Goal: Information Seeking & Learning: Learn about a topic

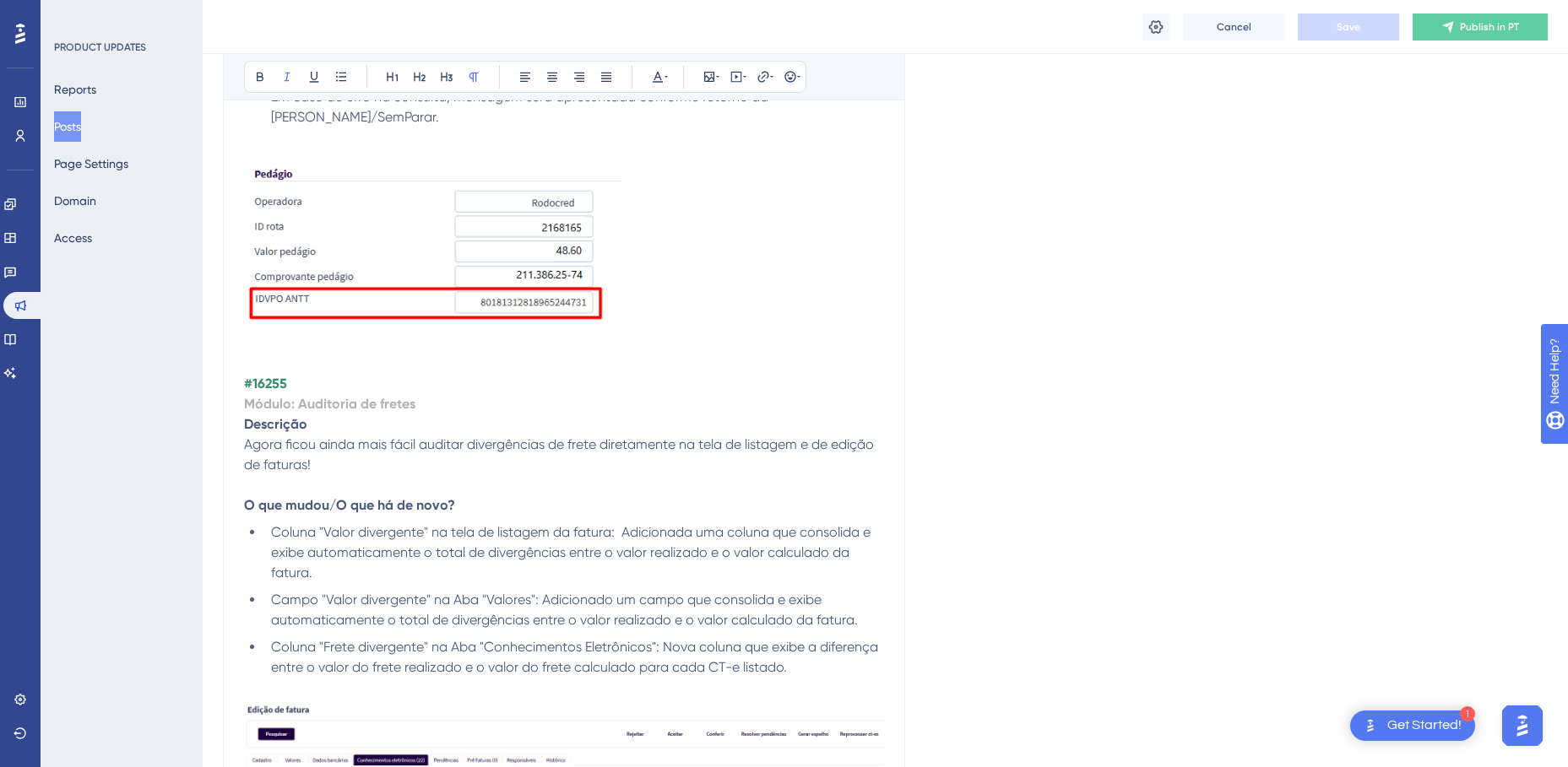
scroll to position [4265, 0]
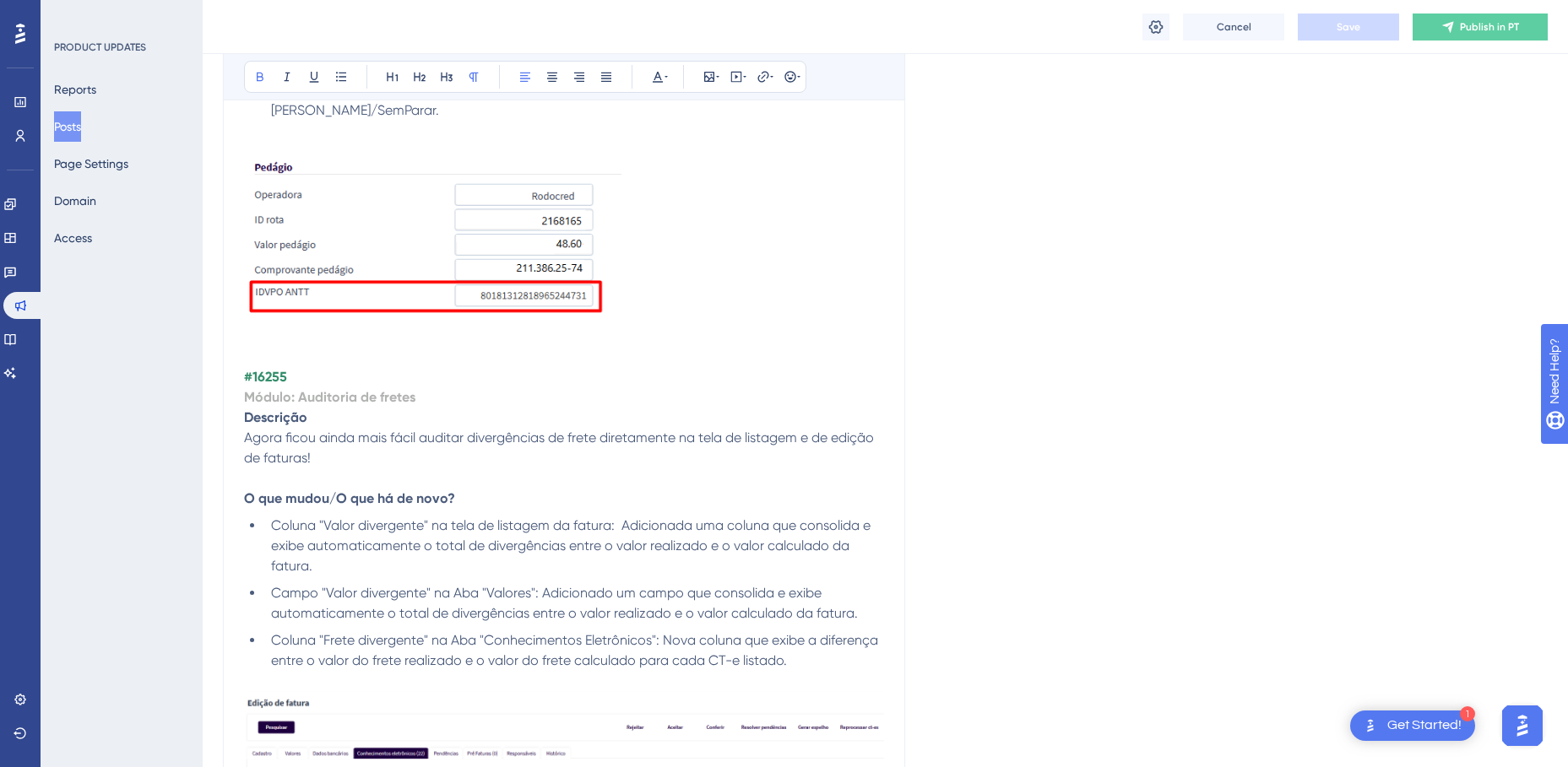
click at [275, 378] on strong "#16255" at bounding box center [265, 377] width 43 height 16
drag, startPoint x: 423, startPoint y: 398, endPoint x: 245, endPoint y: 397, distance: 178.0
click at [245, 397] on p "Módulo: Auditoria de fretes" at bounding box center [563, 398] width 640 height 20
drag, startPoint x: 321, startPoint y: 466, endPoint x: 242, endPoint y: 440, distance: 83.2
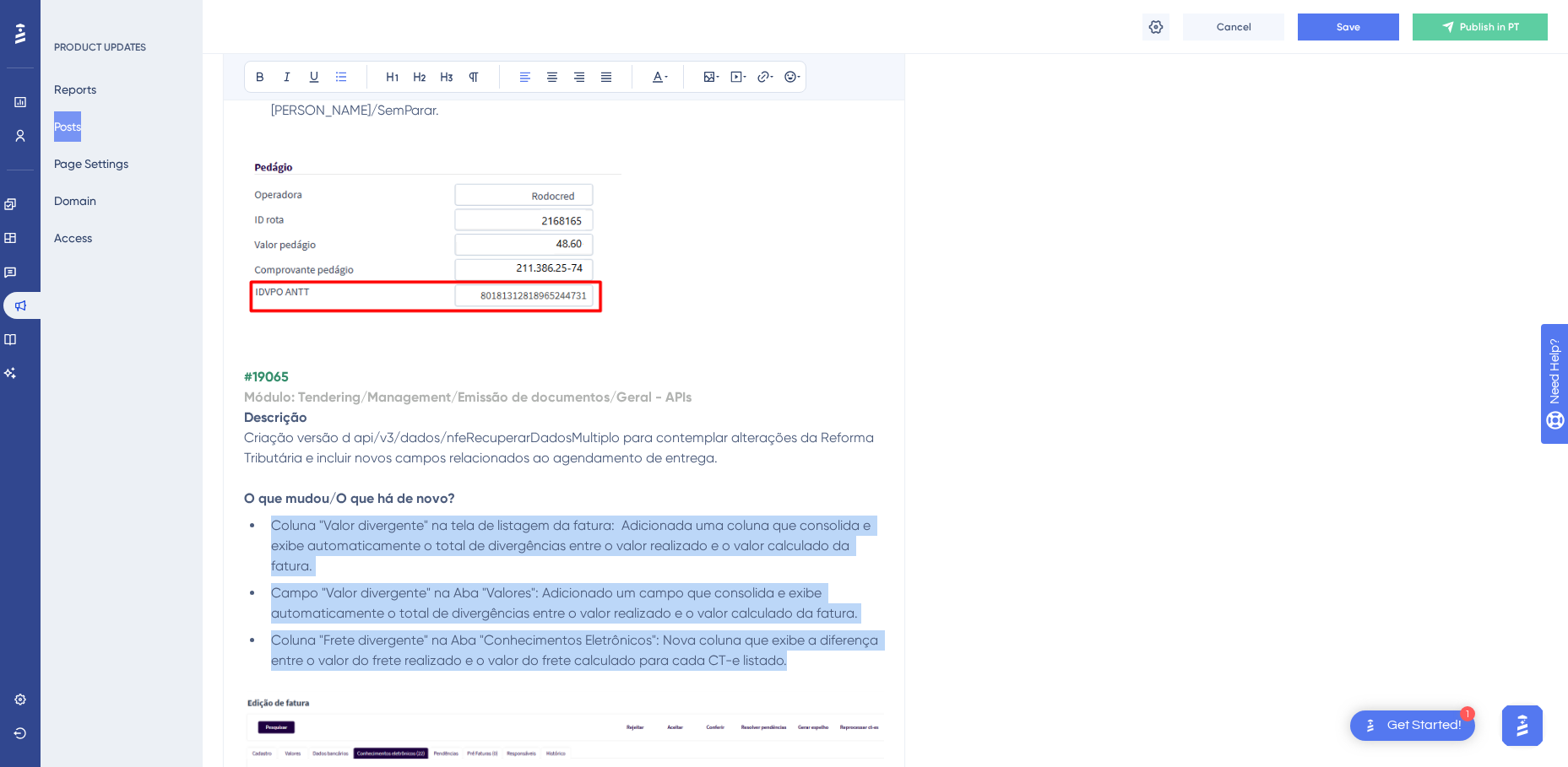
drag, startPoint x: 793, startPoint y: 656, endPoint x: 267, endPoint y: 512, distance: 545.4
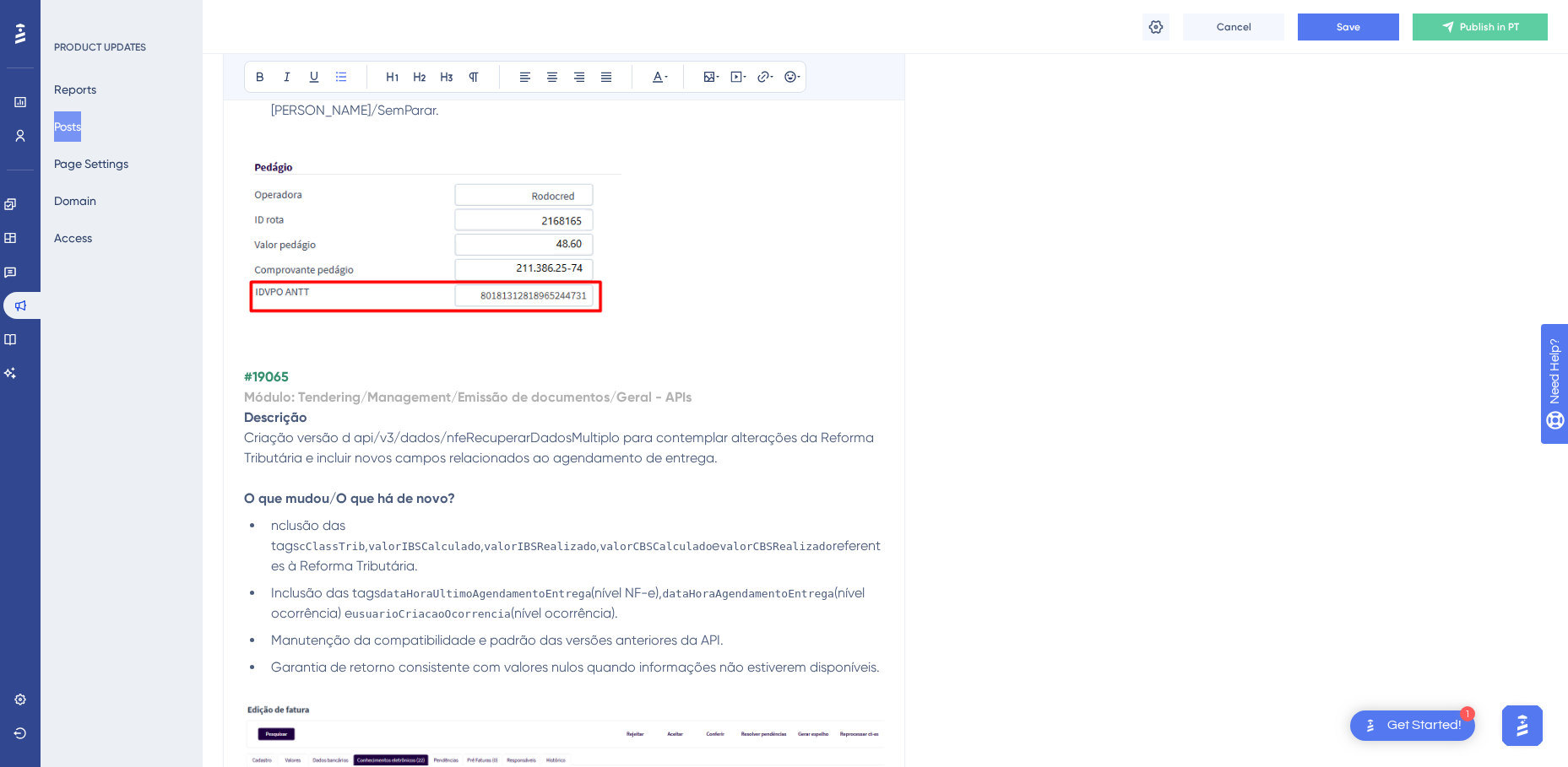
click at [272, 520] on span "nclusão das tags" at bounding box center [310, 535] width 78 height 36
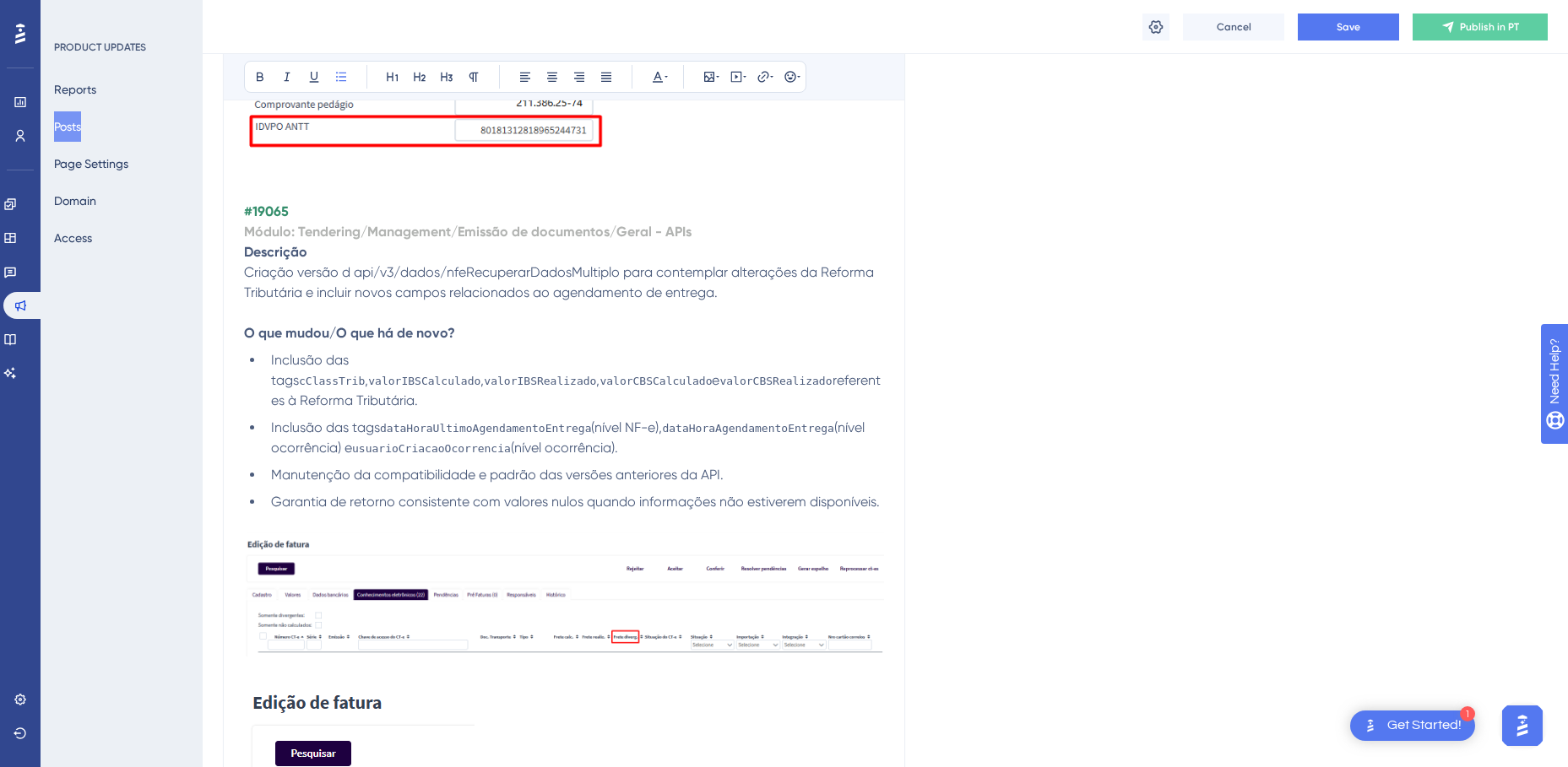
scroll to position [4434, 0]
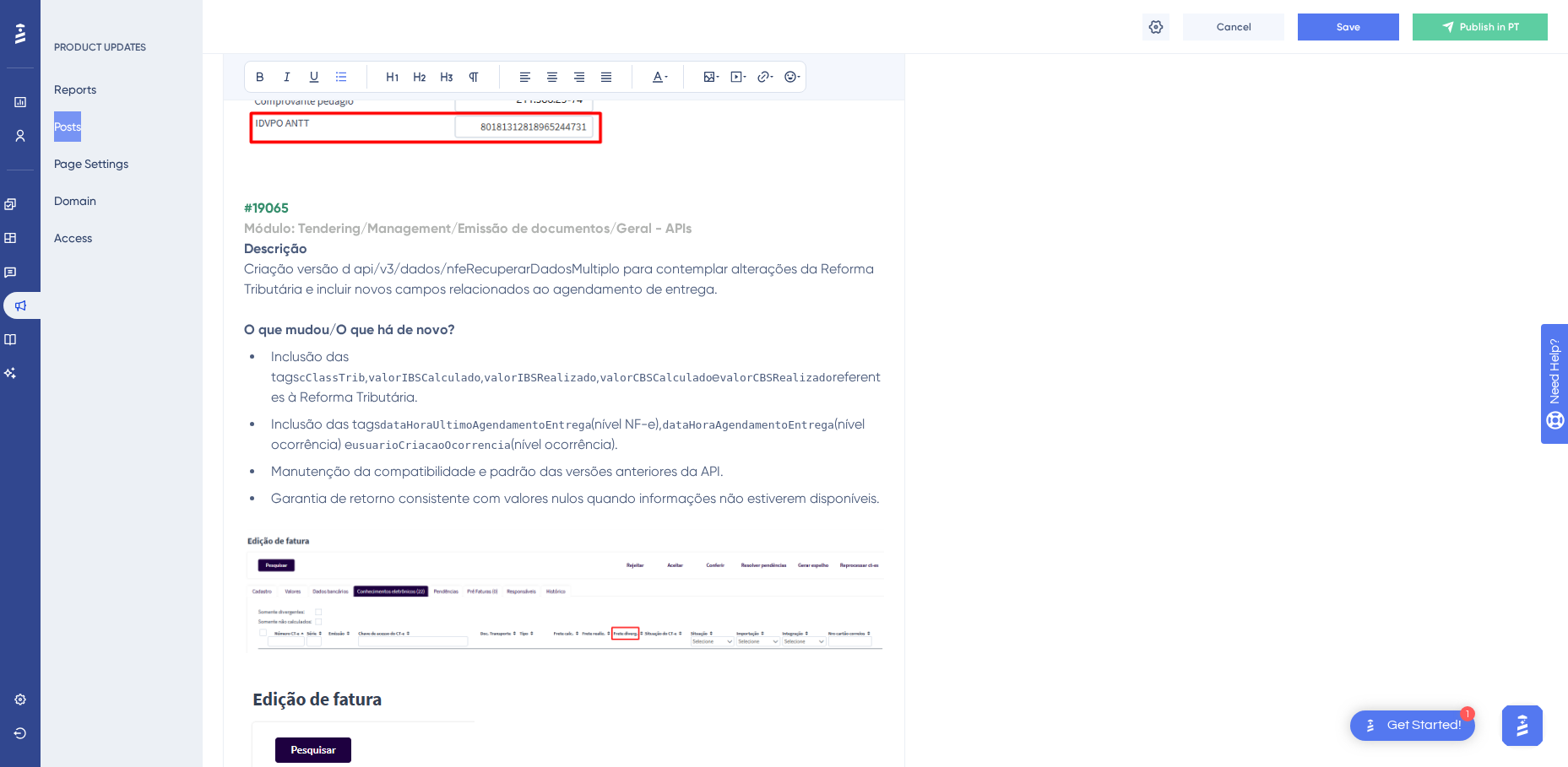
click at [380, 566] on img at bounding box center [563, 591] width 640 height 125
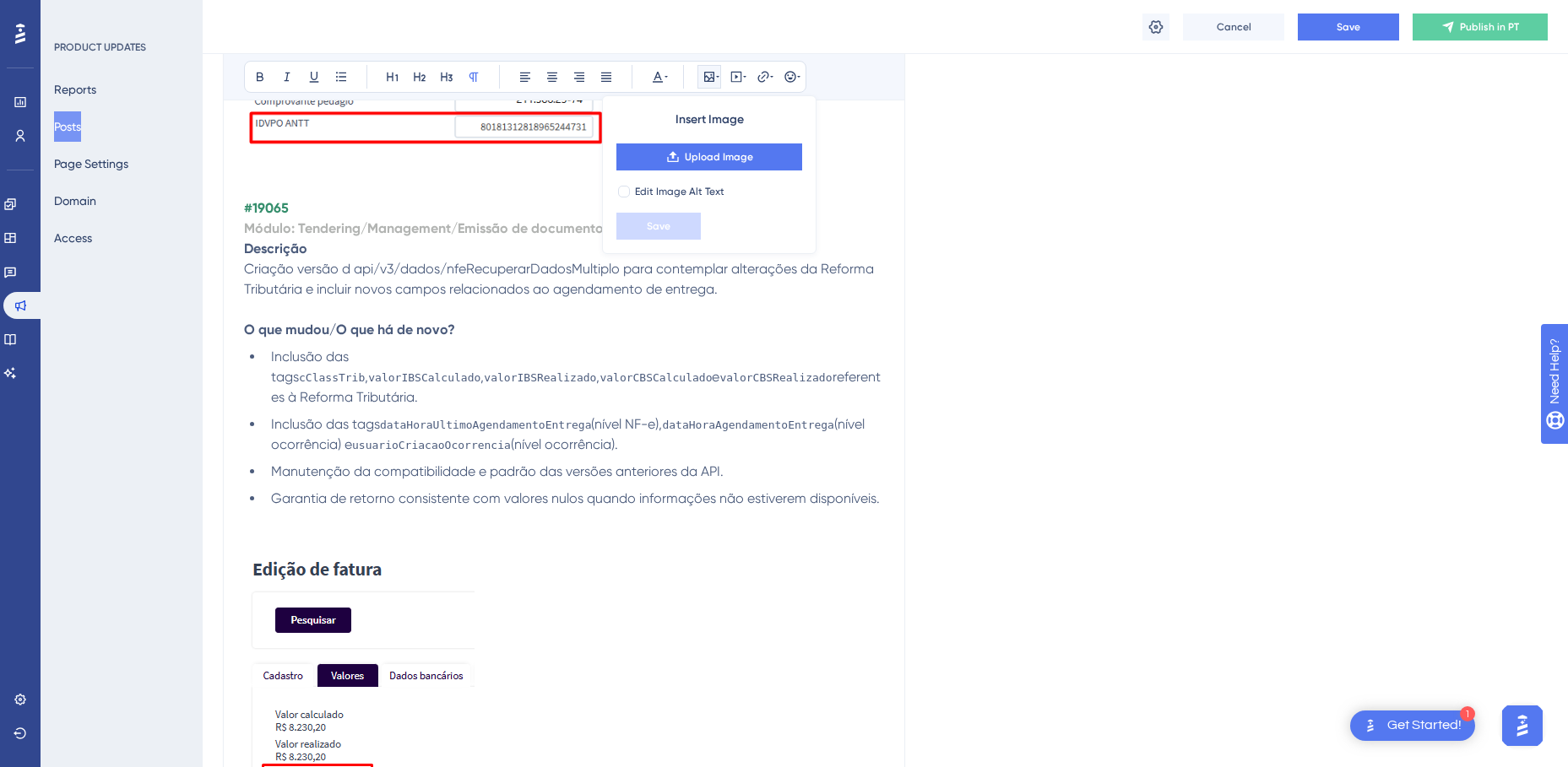
scroll to position [4477, 0]
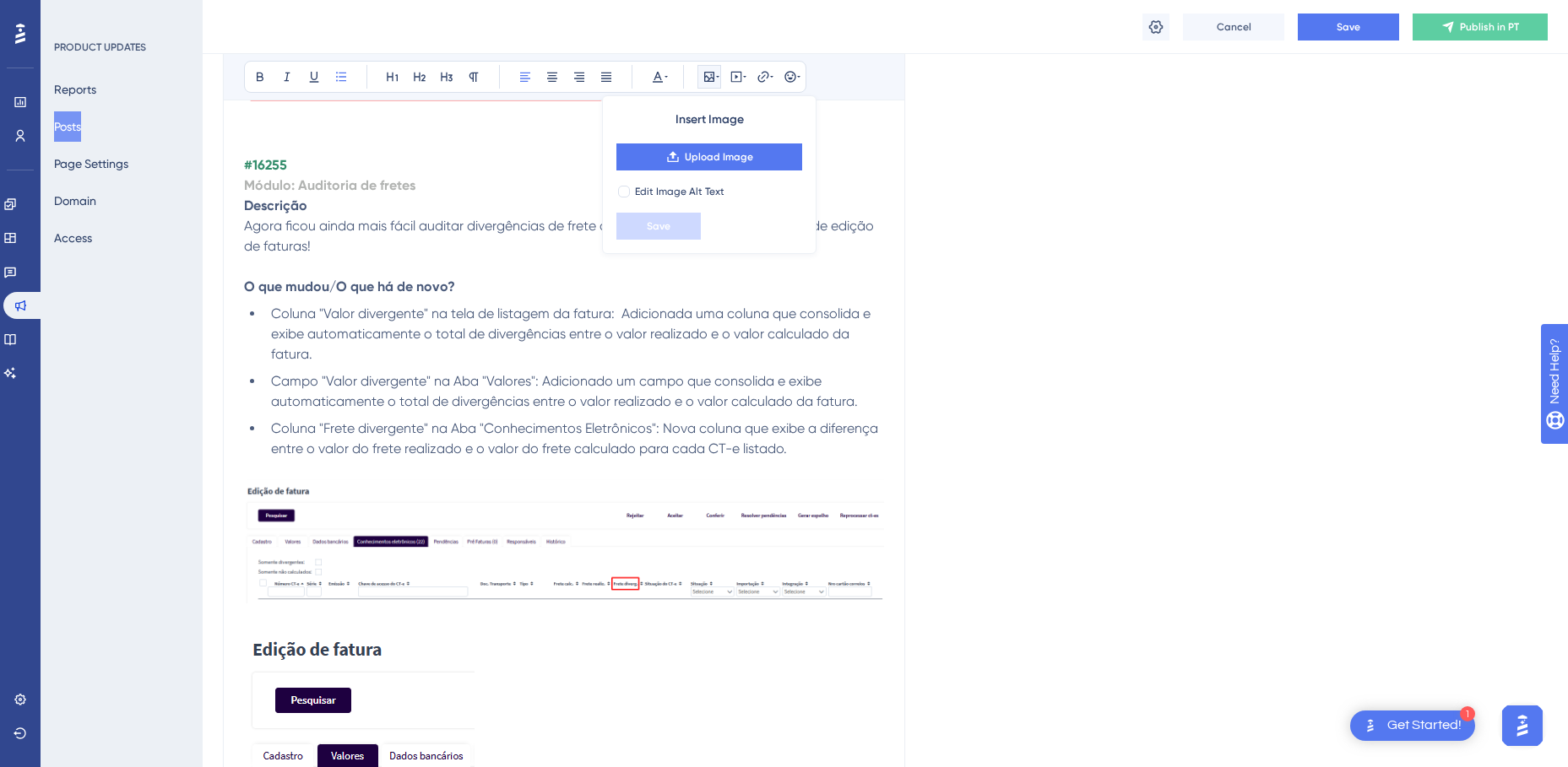
click at [380, 394] on span "Adicionado um campo que consolida e exibe automaticamente o total de divergênci…" at bounding box center [564, 391] width 587 height 36
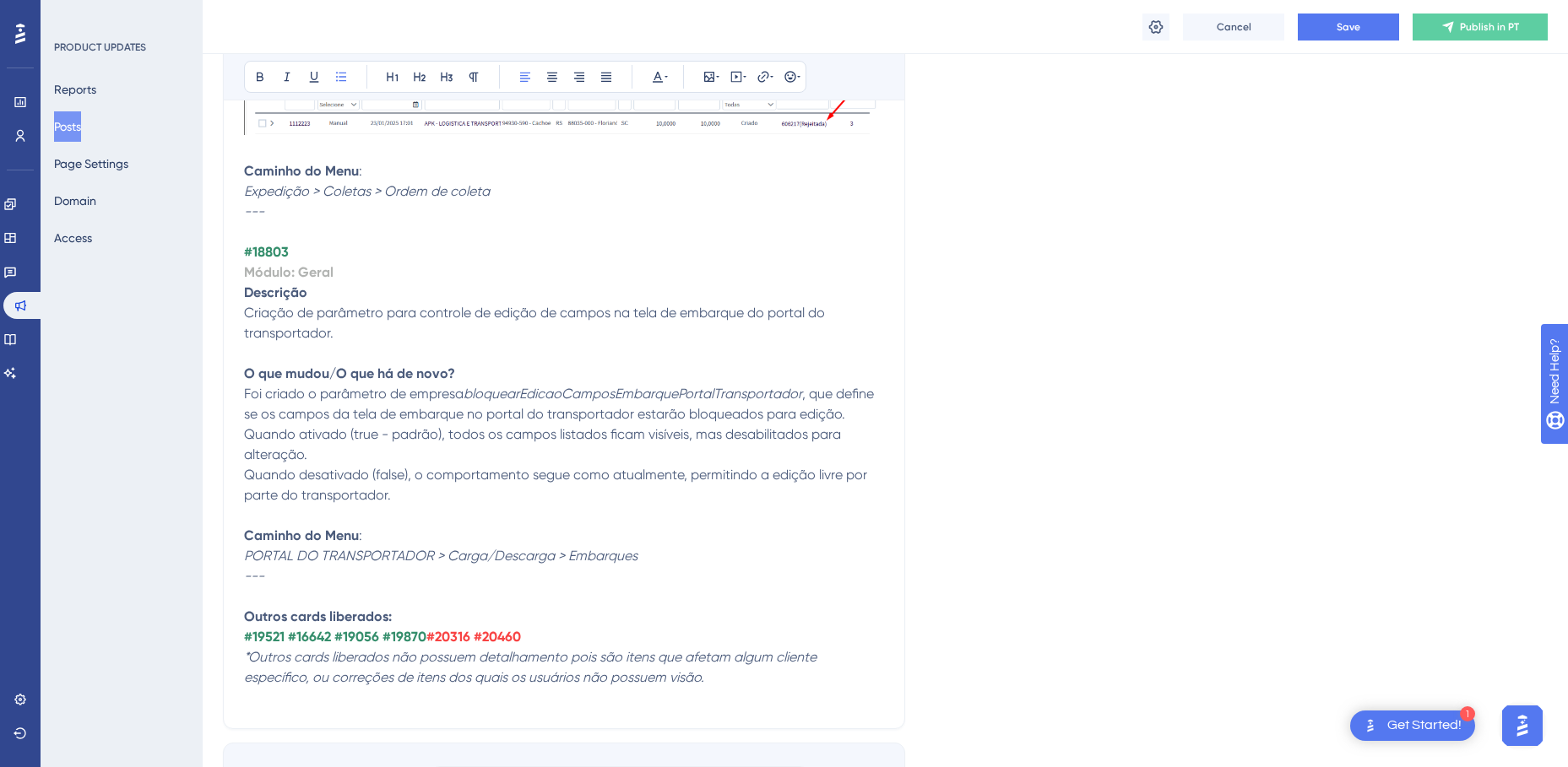
scroll to position [6671, 0]
click at [275, 253] on strong "#18803" at bounding box center [265, 251] width 44 height 16
drag, startPoint x: 356, startPoint y: 273, endPoint x: 226, endPoint y: 279, distance: 130.1
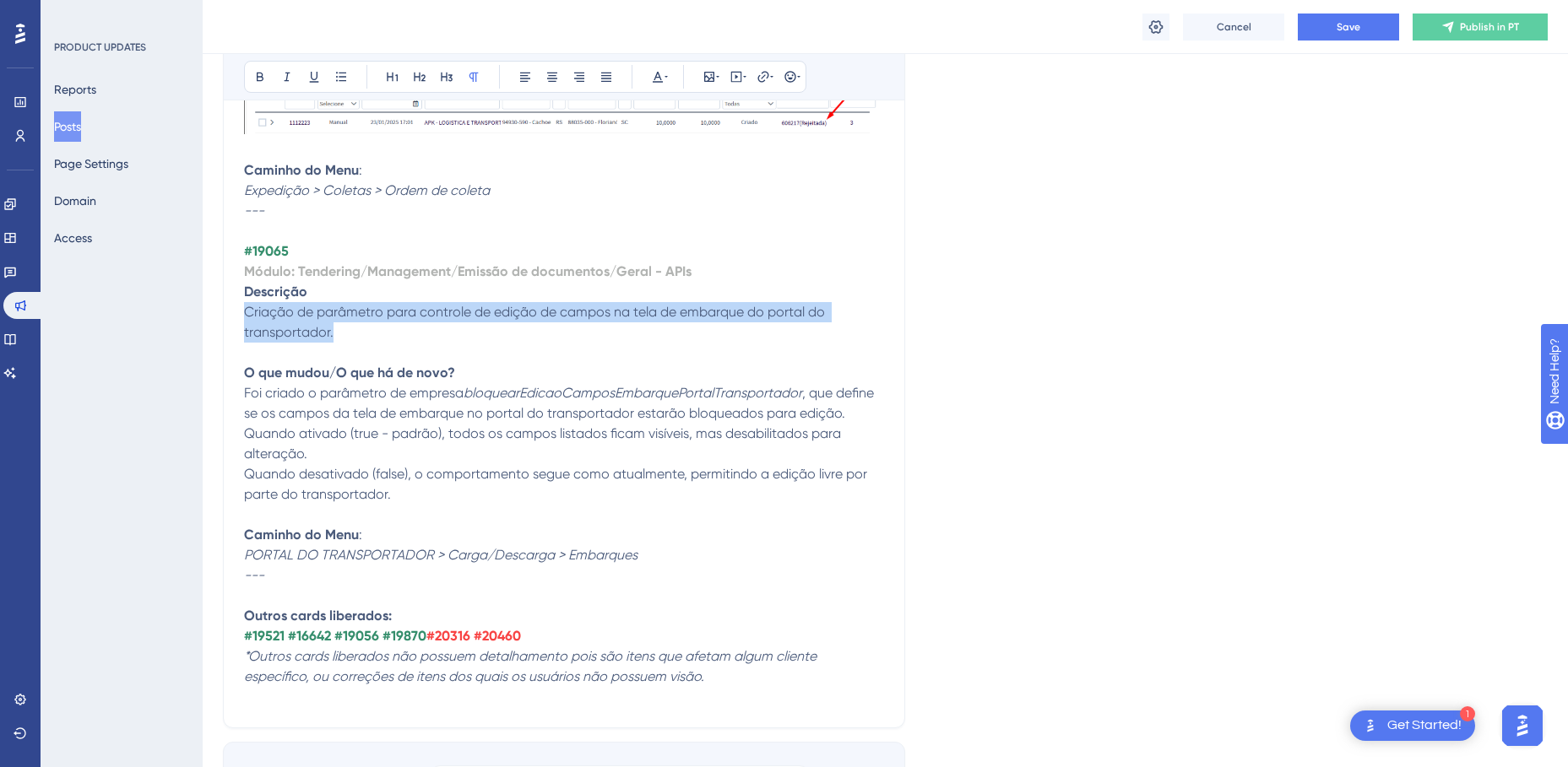
drag, startPoint x: 336, startPoint y: 331, endPoint x: 248, endPoint y: 314, distance: 89.6
click at [248, 314] on p "Criação de parâmetro para controle de edição de campos na tela de embarque do p…" at bounding box center [563, 322] width 640 height 41
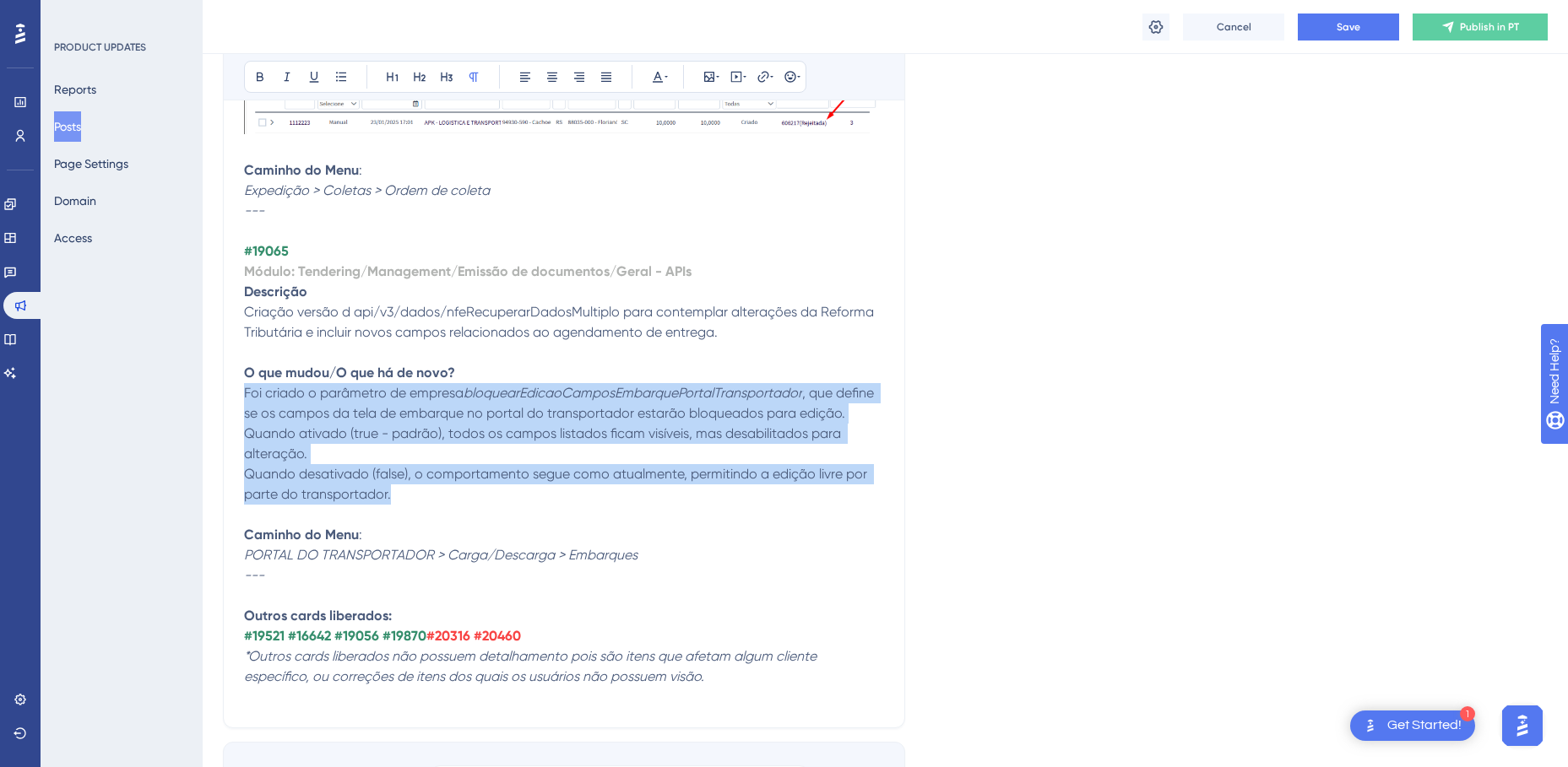
drag, startPoint x: 320, startPoint y: 488, endPoint x: 232, endPoint y: 390, distance: 131.7
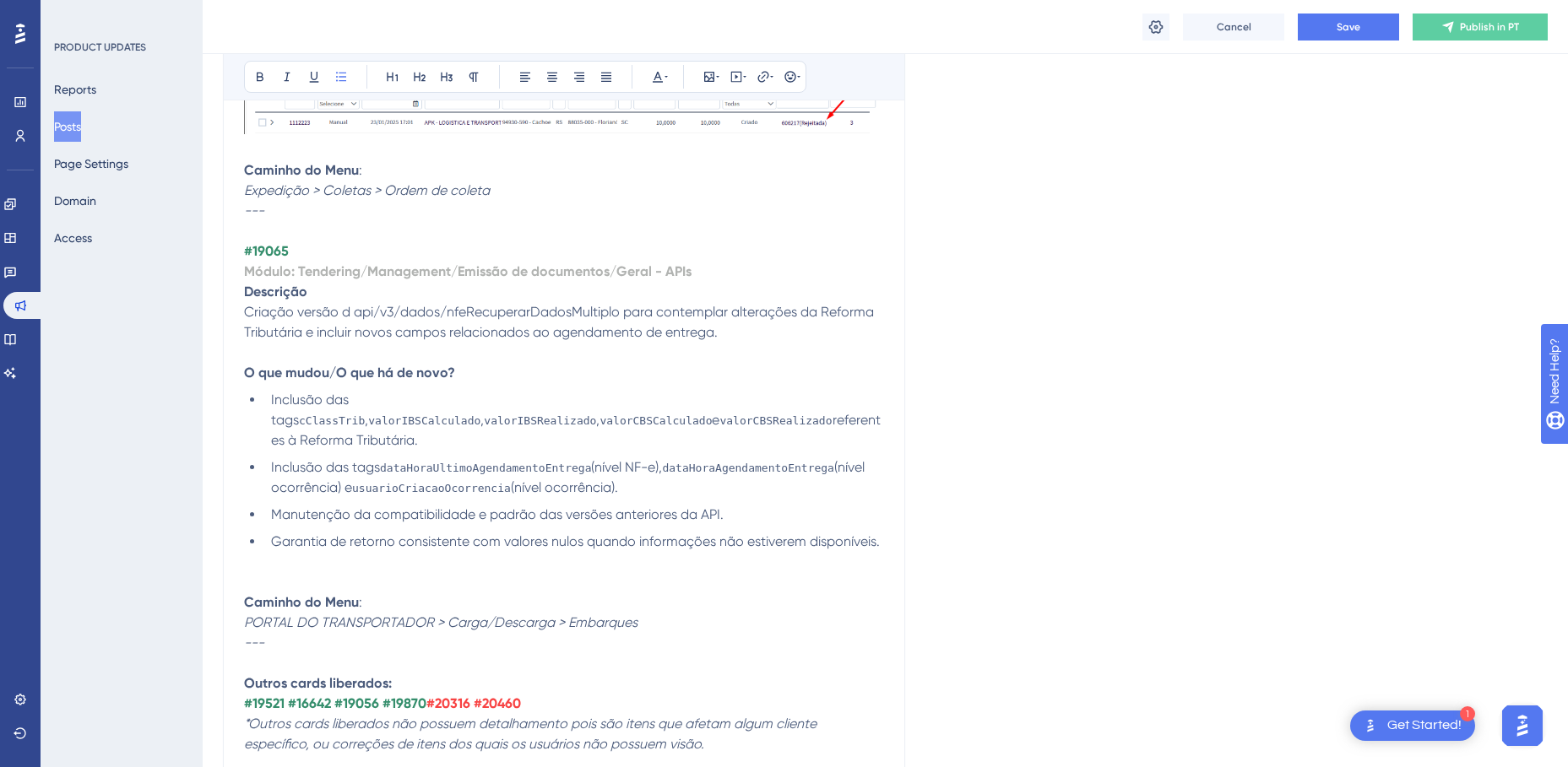
click at [378, 405] on li "Inclusão das tags cClassTrib , valorIBSCalculado , valorIBSRealizado , valorCBS…" at bounding box center [574, 420] width 620 height 61
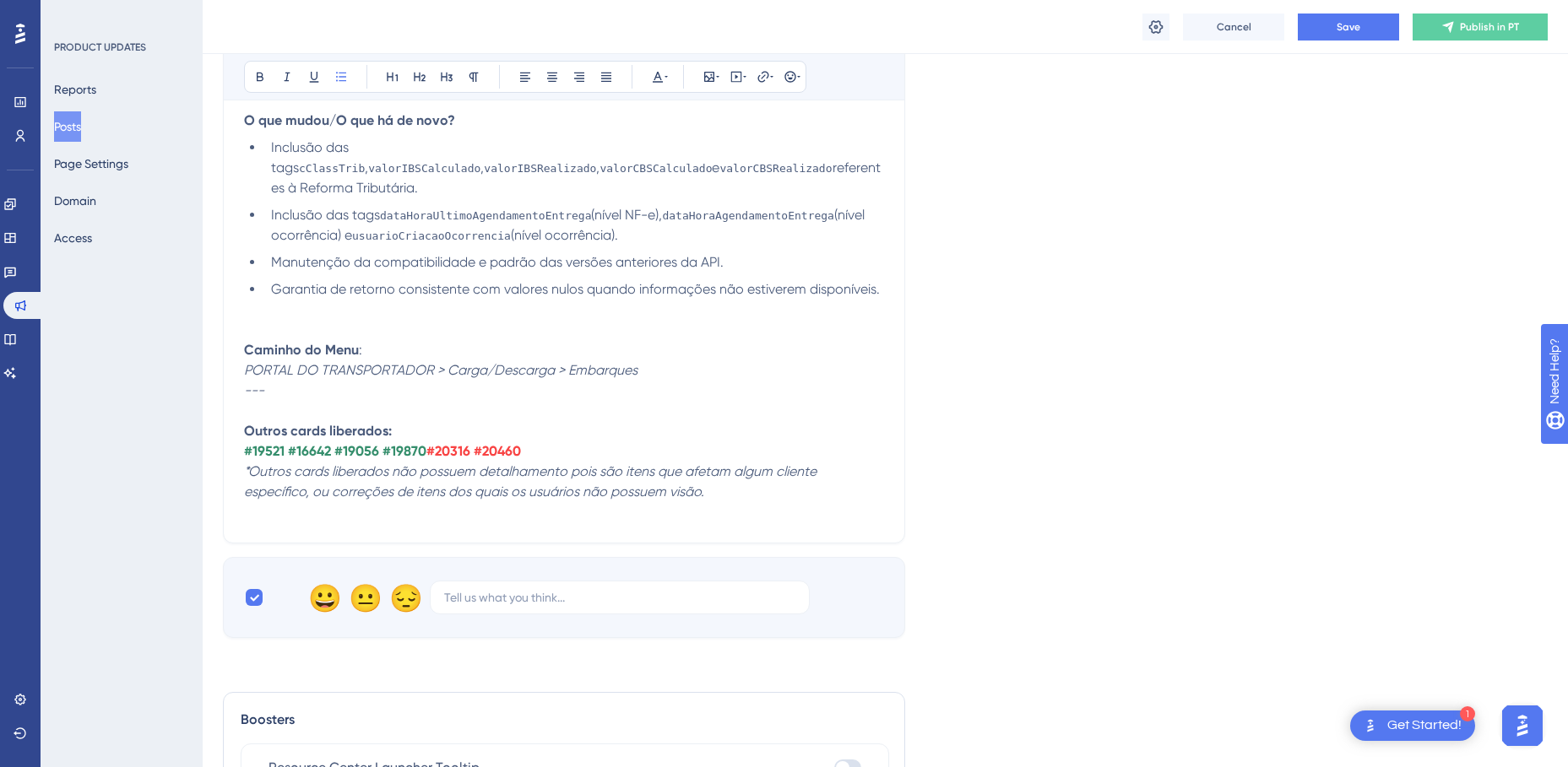
scroll to position [6924, 0]
drag, startPoint x: 640, startPoint y: 370, endPoint x: 246, endPoint y: 362, distance: 394.1
click at [246, 362] on p "Caminho do Menu : PORTAL DO TRANSPORTADOR > Carga/Descarga > Embarques" at bounding box center [563, 360] width 640 height 41
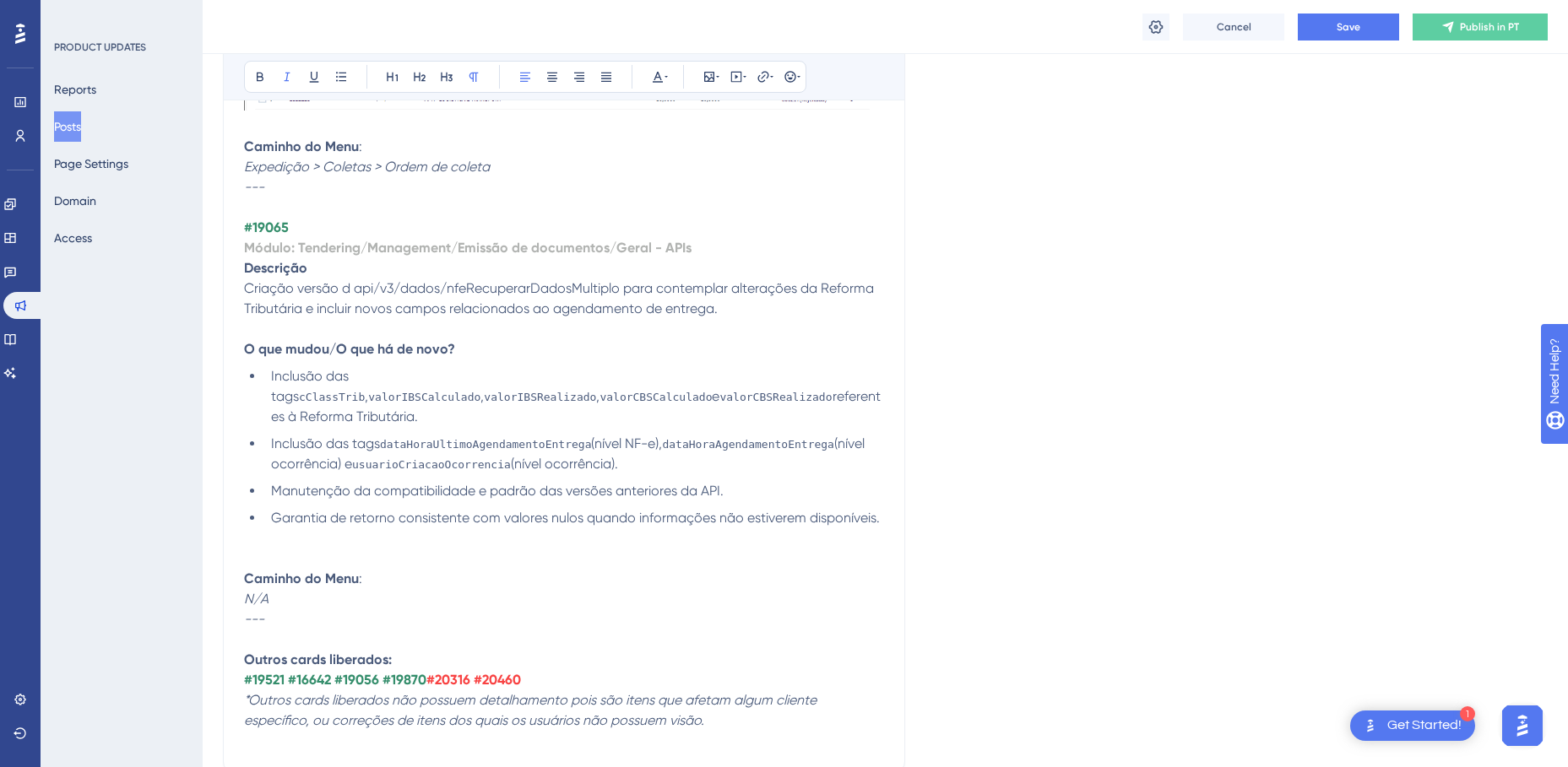
scroll to position [6671, 0]
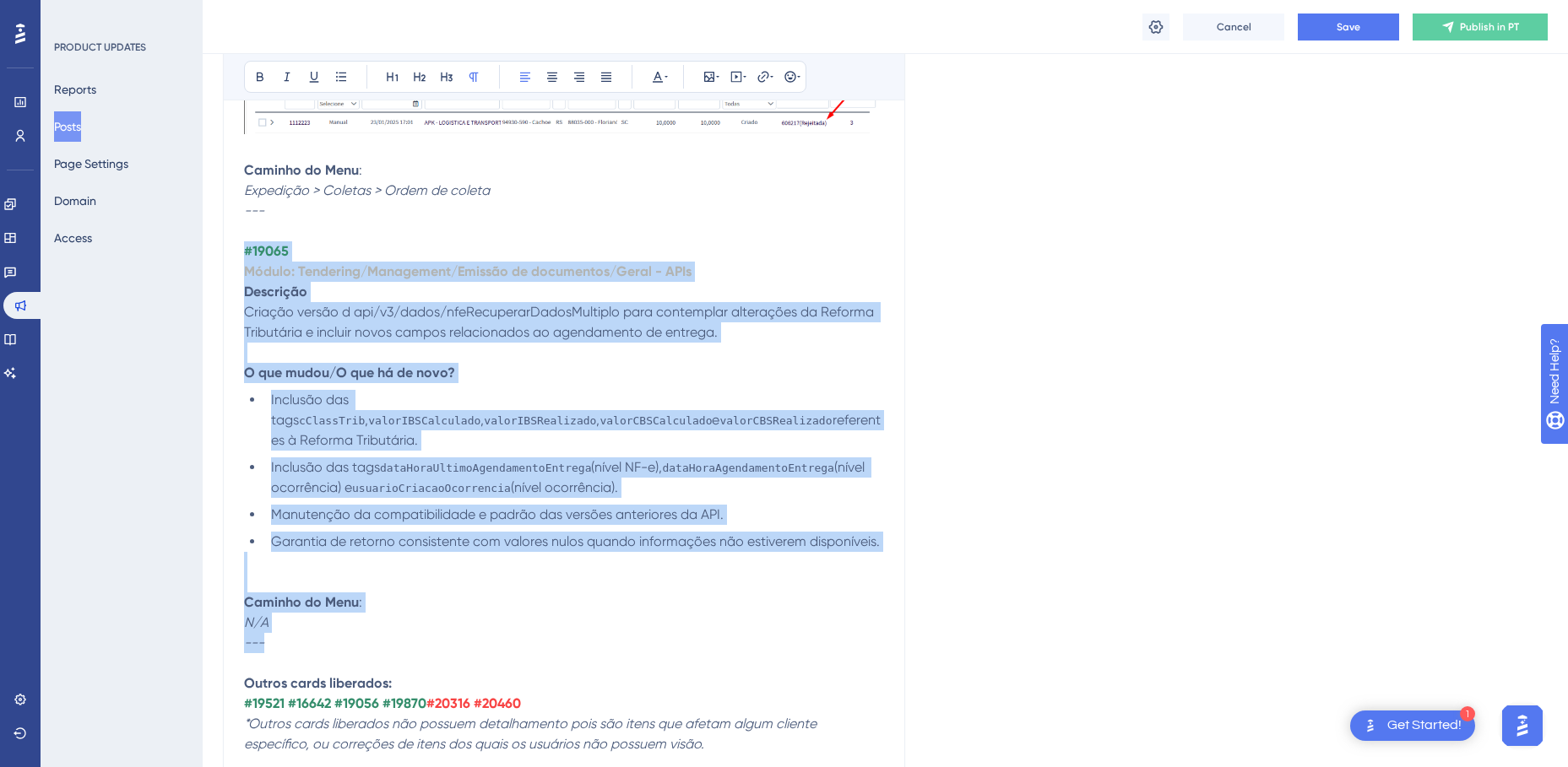
drag, startPoint x: 245, startPoint y: 251, endPoint x: 356, endPoint y: 635, distance: 399.7
copy div "#19065 Módulo: Tendering/Management/Emissão de documentos/Geral - APIs Descriçã…"
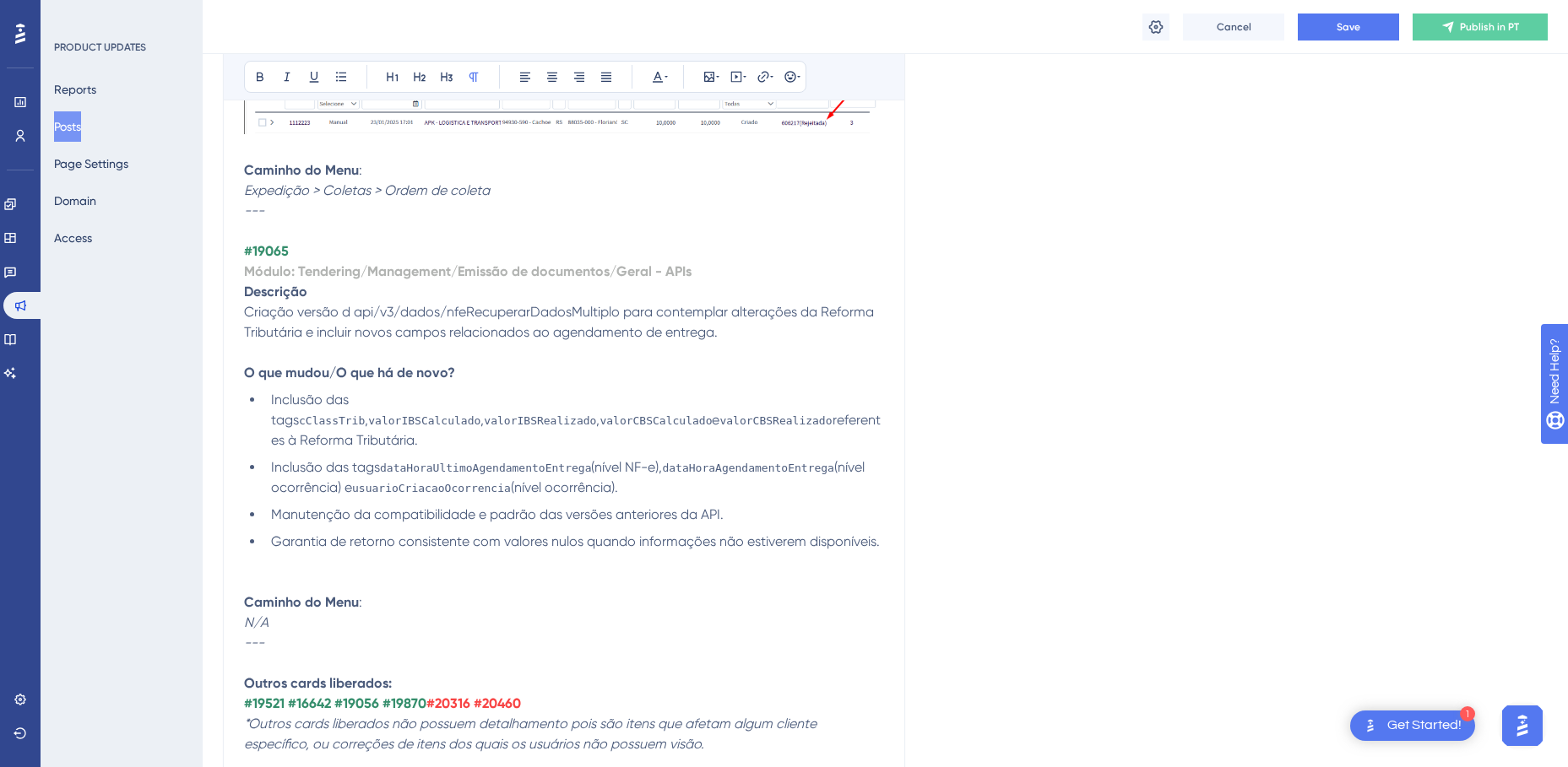
click at [301, 654] on p at bounding box center [563, 663] width 640 height 20
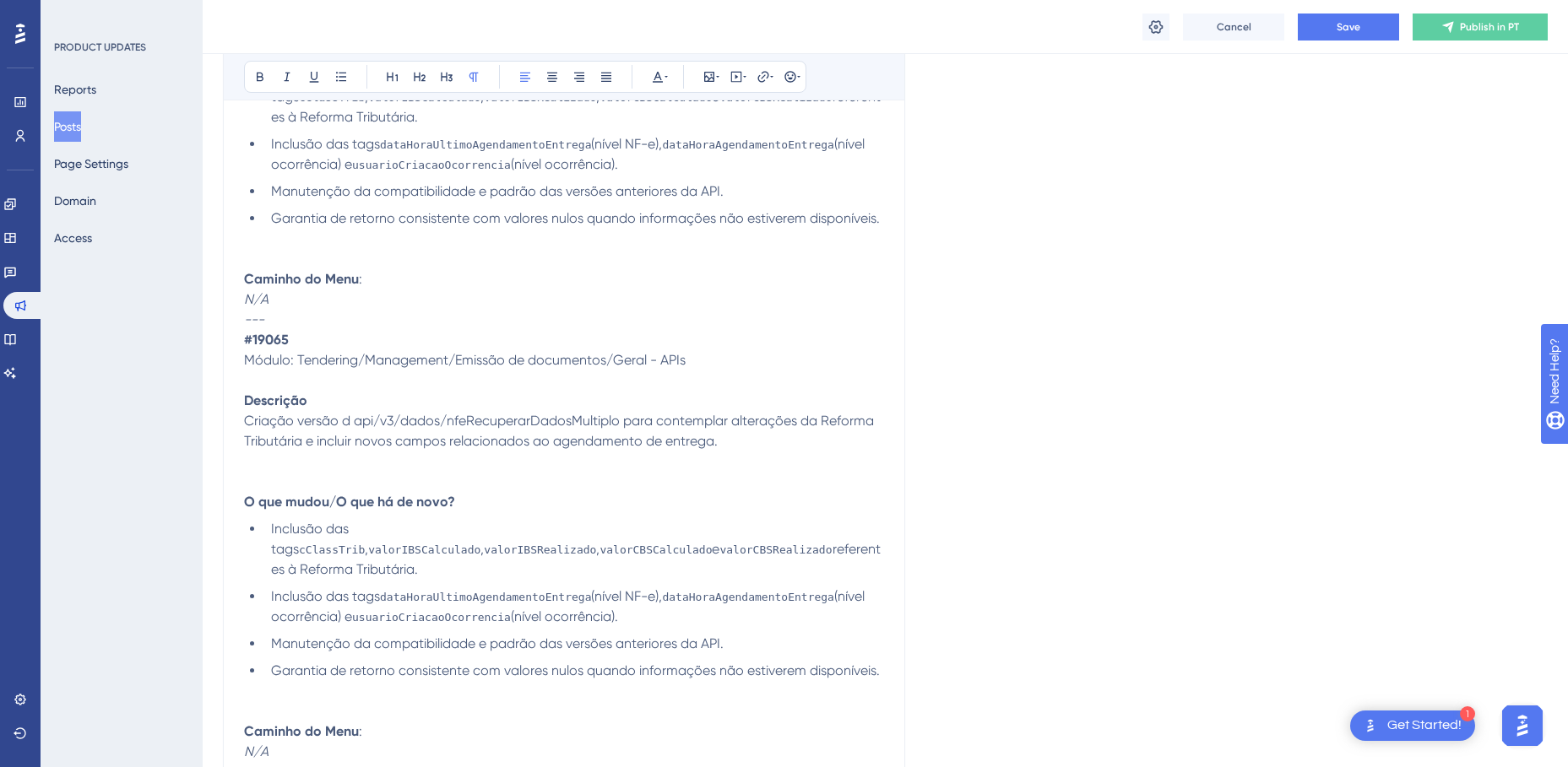
click at [285, 321] on p "---" at bounding box center [563, 320] width 640 height 20
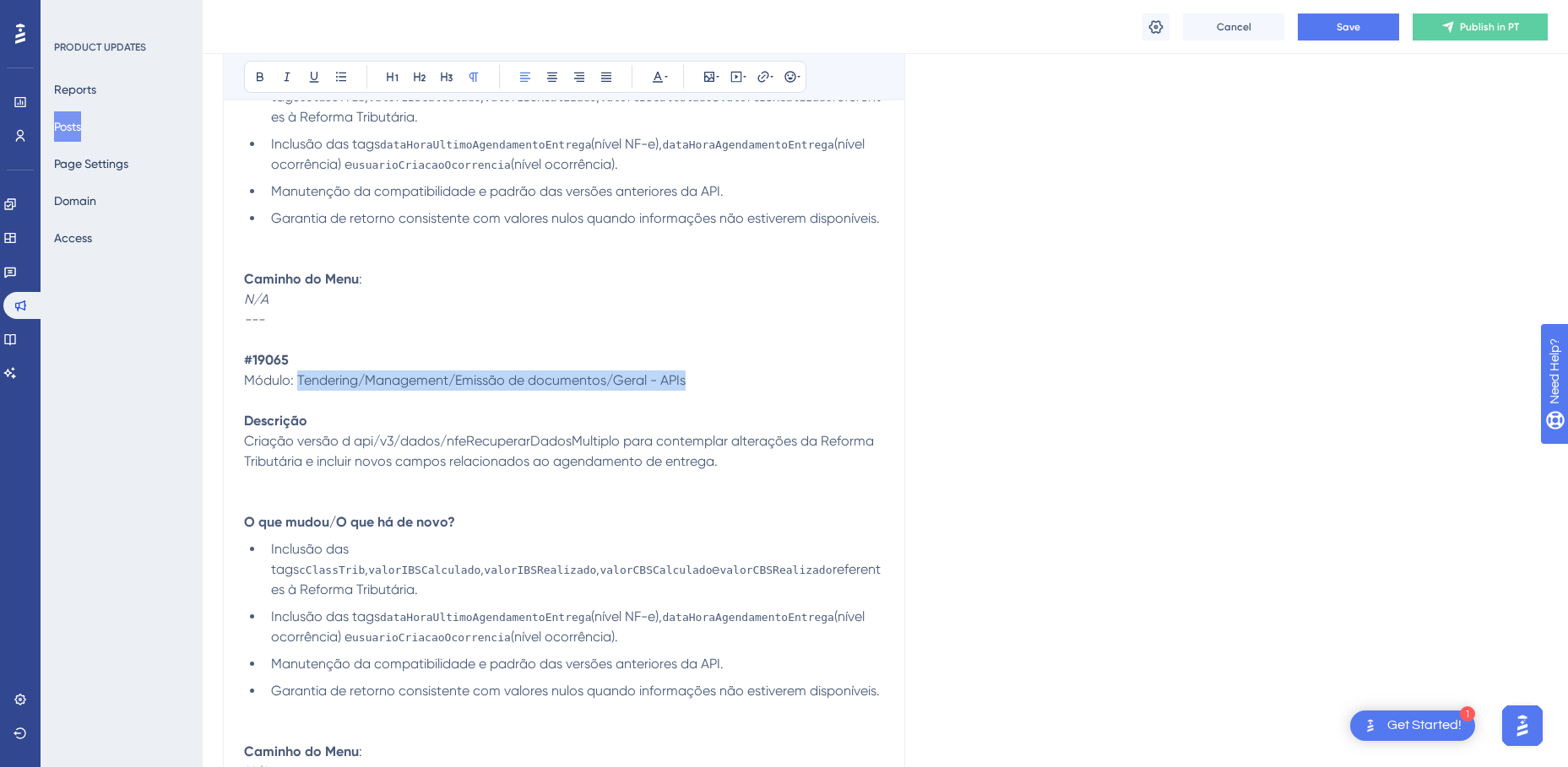
drag, startPoint x: 691, startPoint y: 378, endPoint x: 298, endPoint y: 378, distance: 393.0
click at [298, 378] on p "Módulo: Tendering/Management/Emissão de documentos/Geral - APIs" at bounding box center [563, 390] width 640 height 41
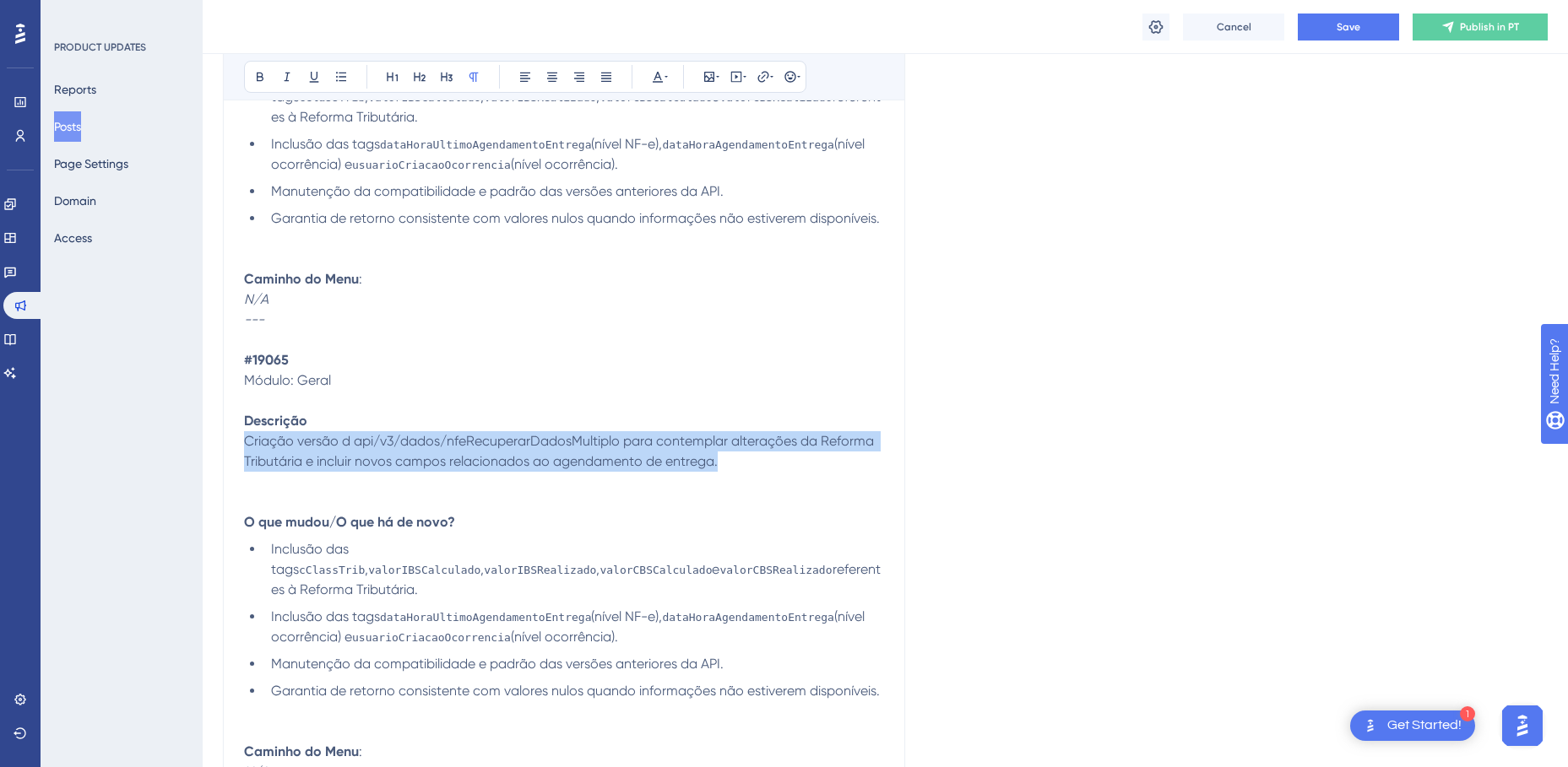
drag, startPoint x: 728, startPoint y: 461, endPoint x: 244, endPoint y: 442, distance: 484.4
click at [244, 442] on p "Criação versão d api/v3/dados/nfeRecuperarDadosMultiplo para contemplar alteraç…" at bounding box center [563, 461] width 640 height 61
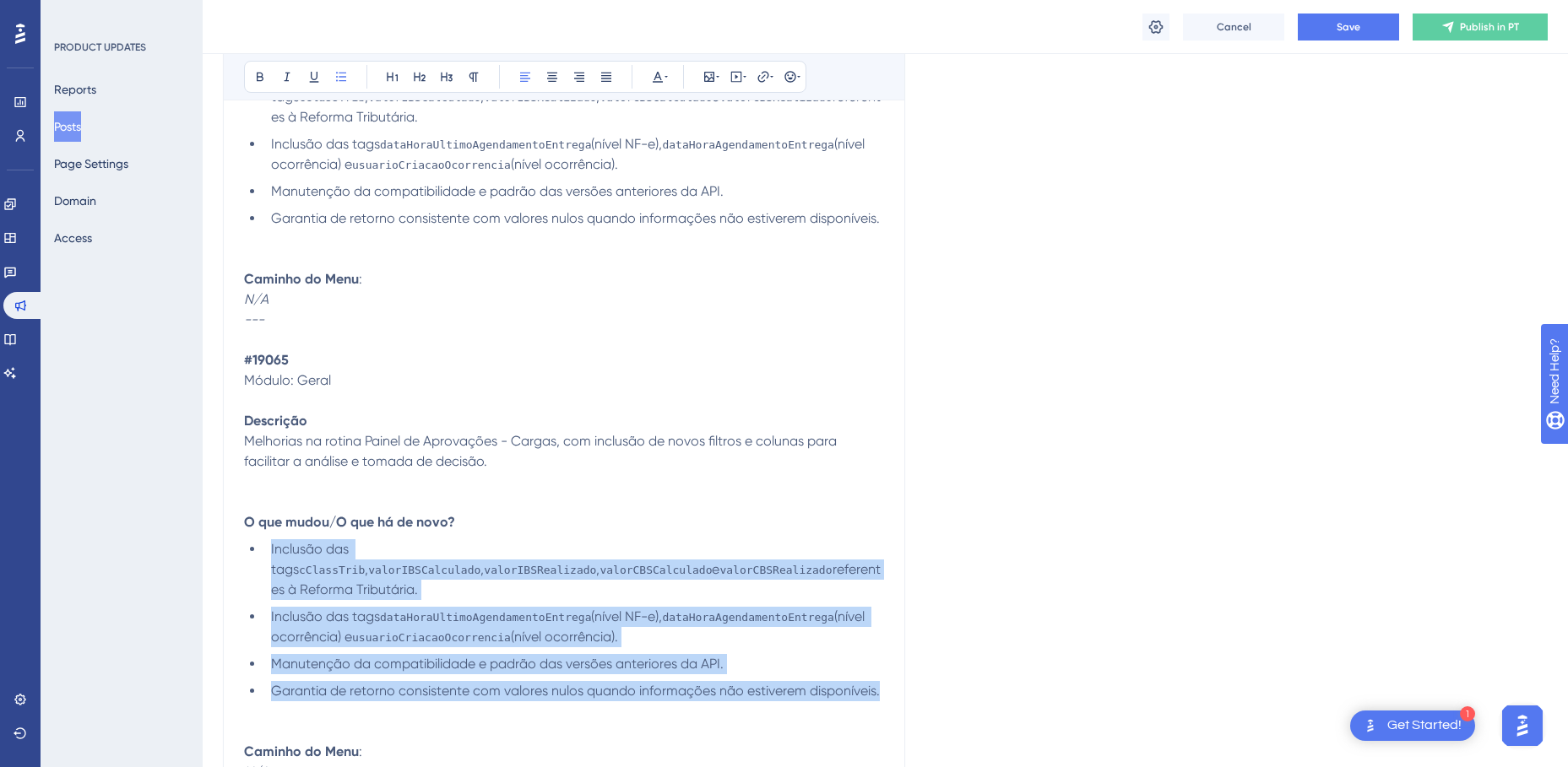
drag, startPoint x: 881, startPoint y: 690, endPoint x: 236, endPoint y: 542, distance: 661.8
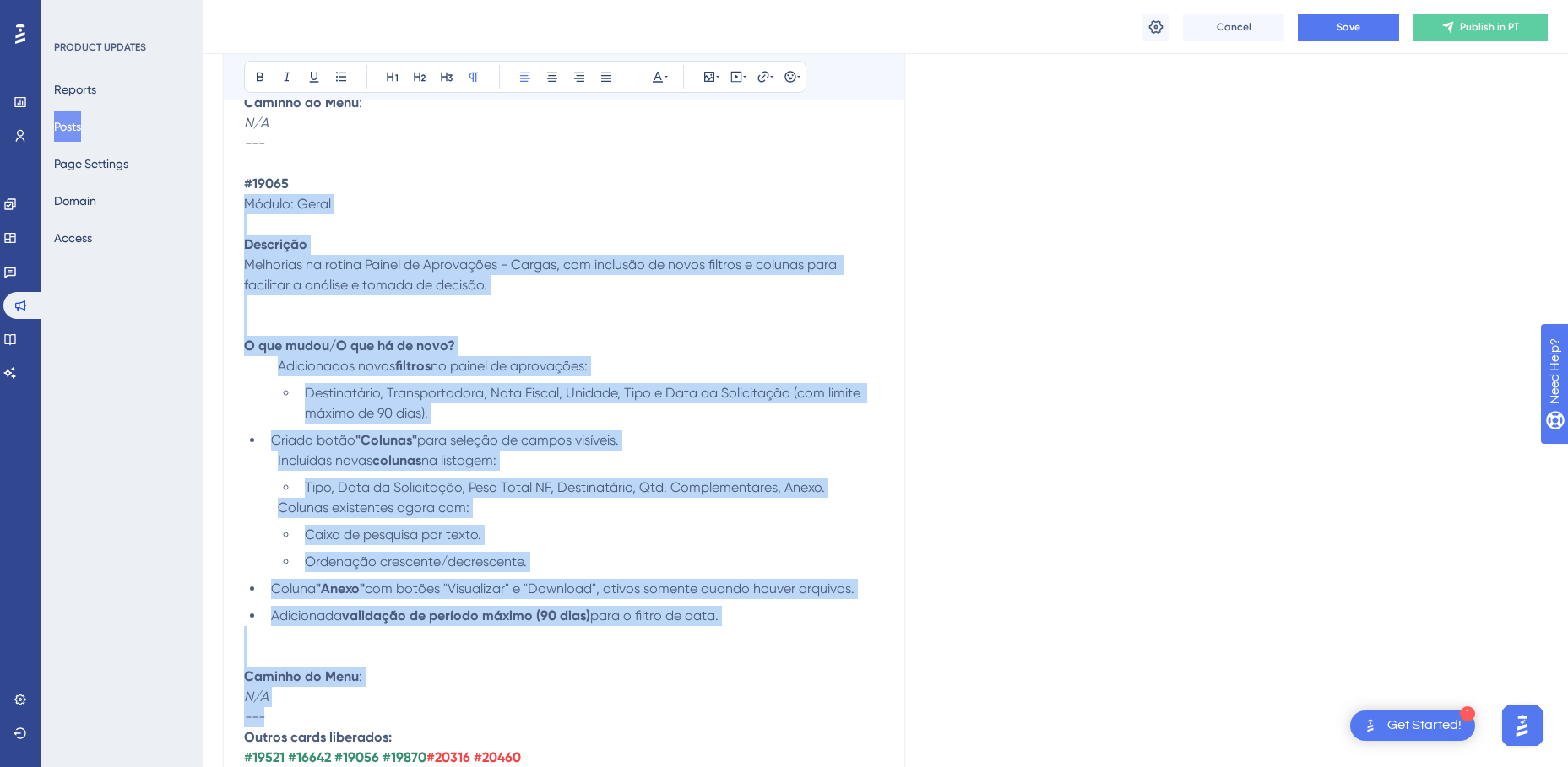
scroll to position [7099, 0]
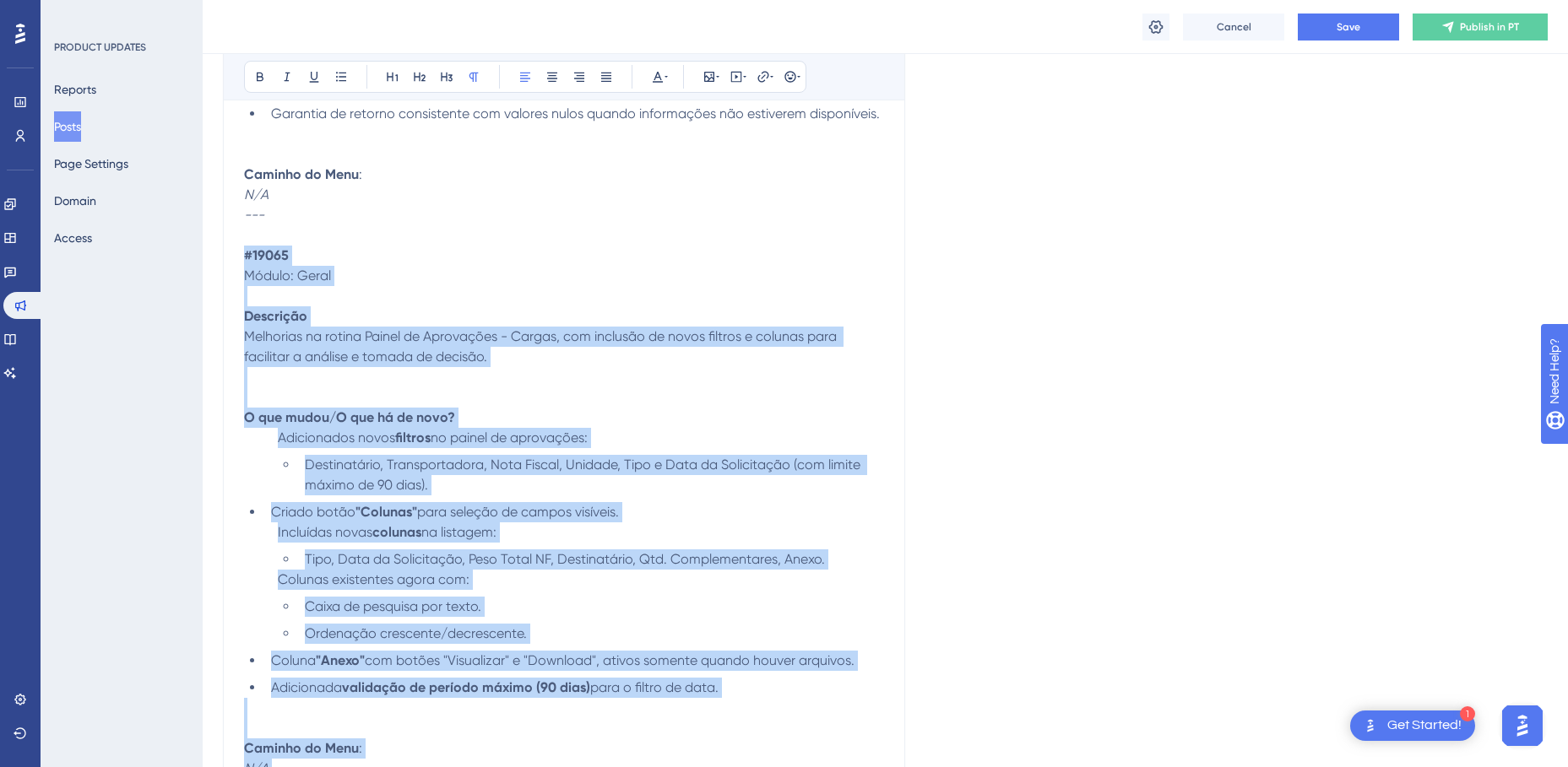
drag, startPoint x: 280, startPoint y: 530, endPoint x: 233, endPoint y: 254, distance: 280.0
copy div "#19065 Módulo: Geral Descrição Melhorias na rotina Painel de Aprovações - Carga…"
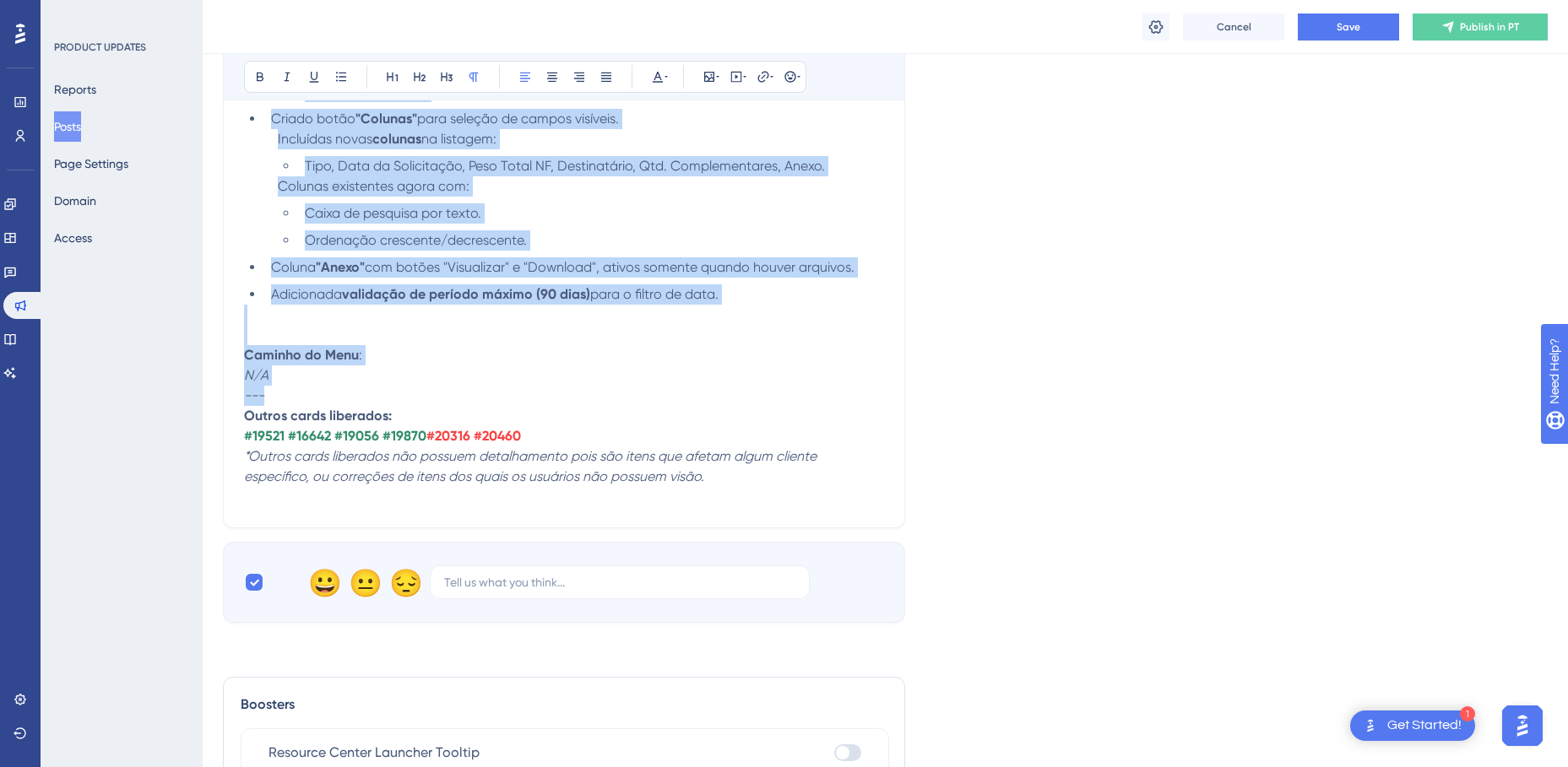
scroll to position [7521, 0]
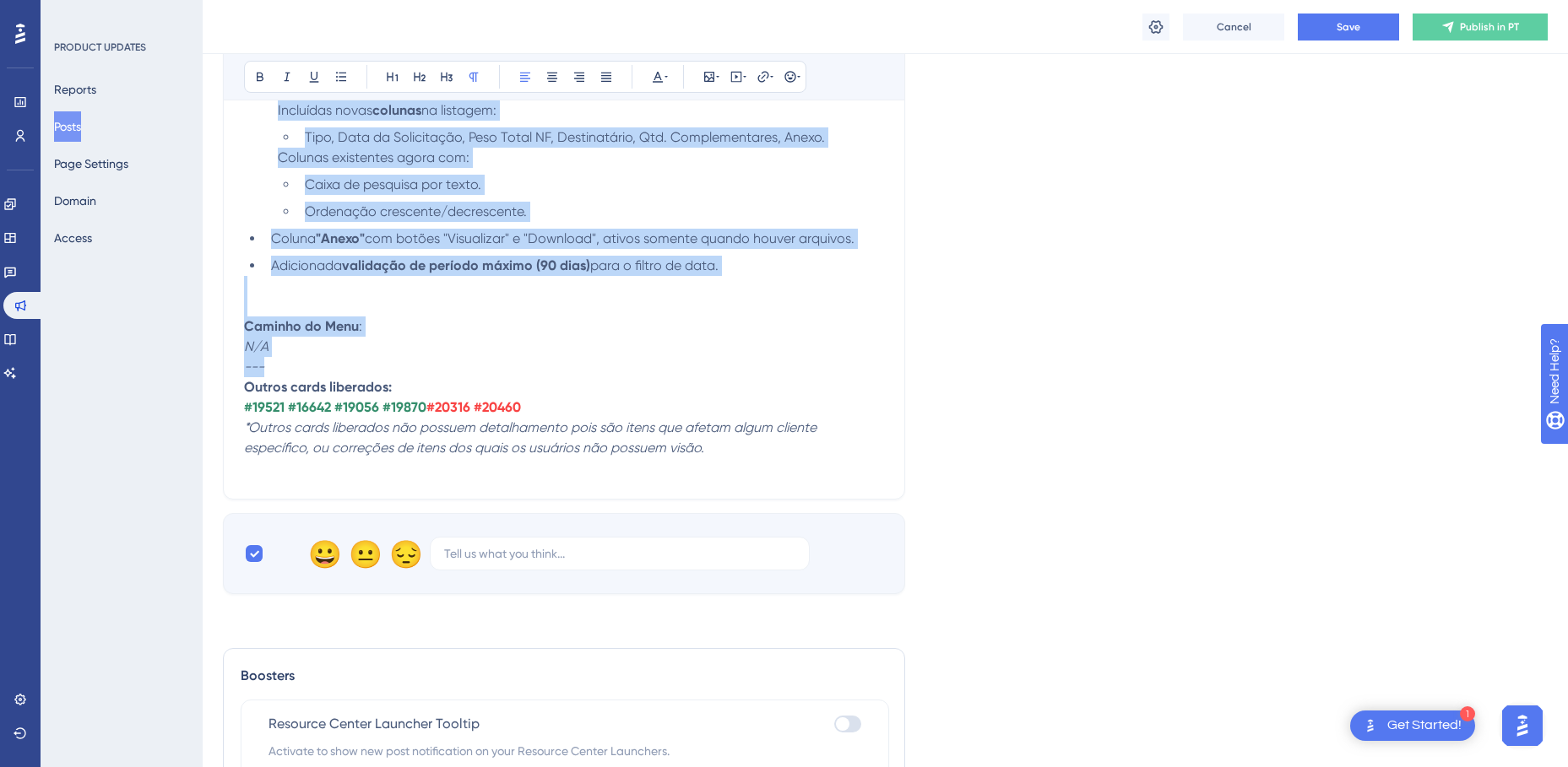
click at [329, 367] on p "---" at bounding box center [563, 367] width 640 height 20
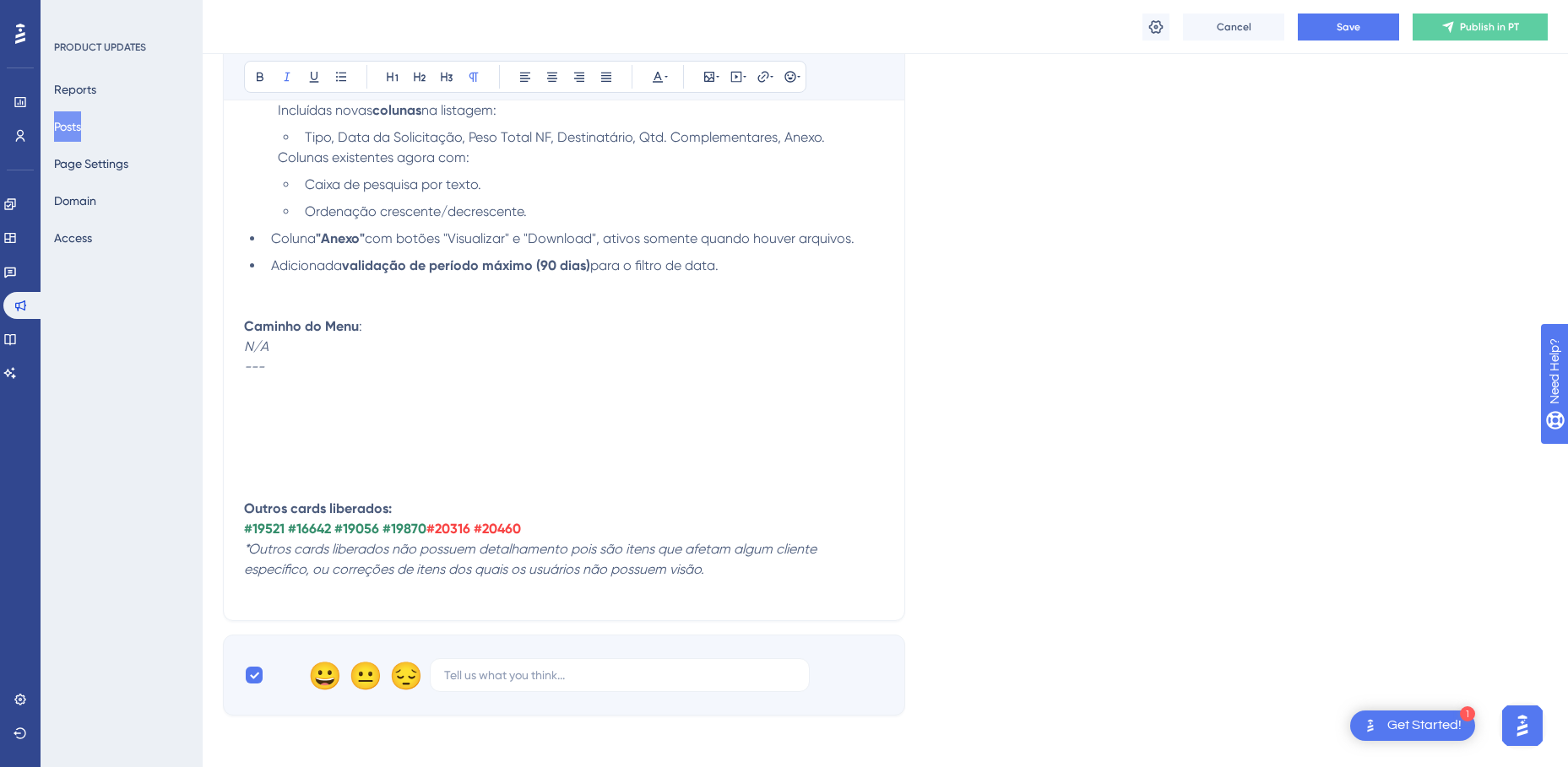
click at [269, 393] on p at bounding box center [563, 388] width 640 height 20
click at [283, 404] on p at bounding box center [563, 407] width 640 height 20
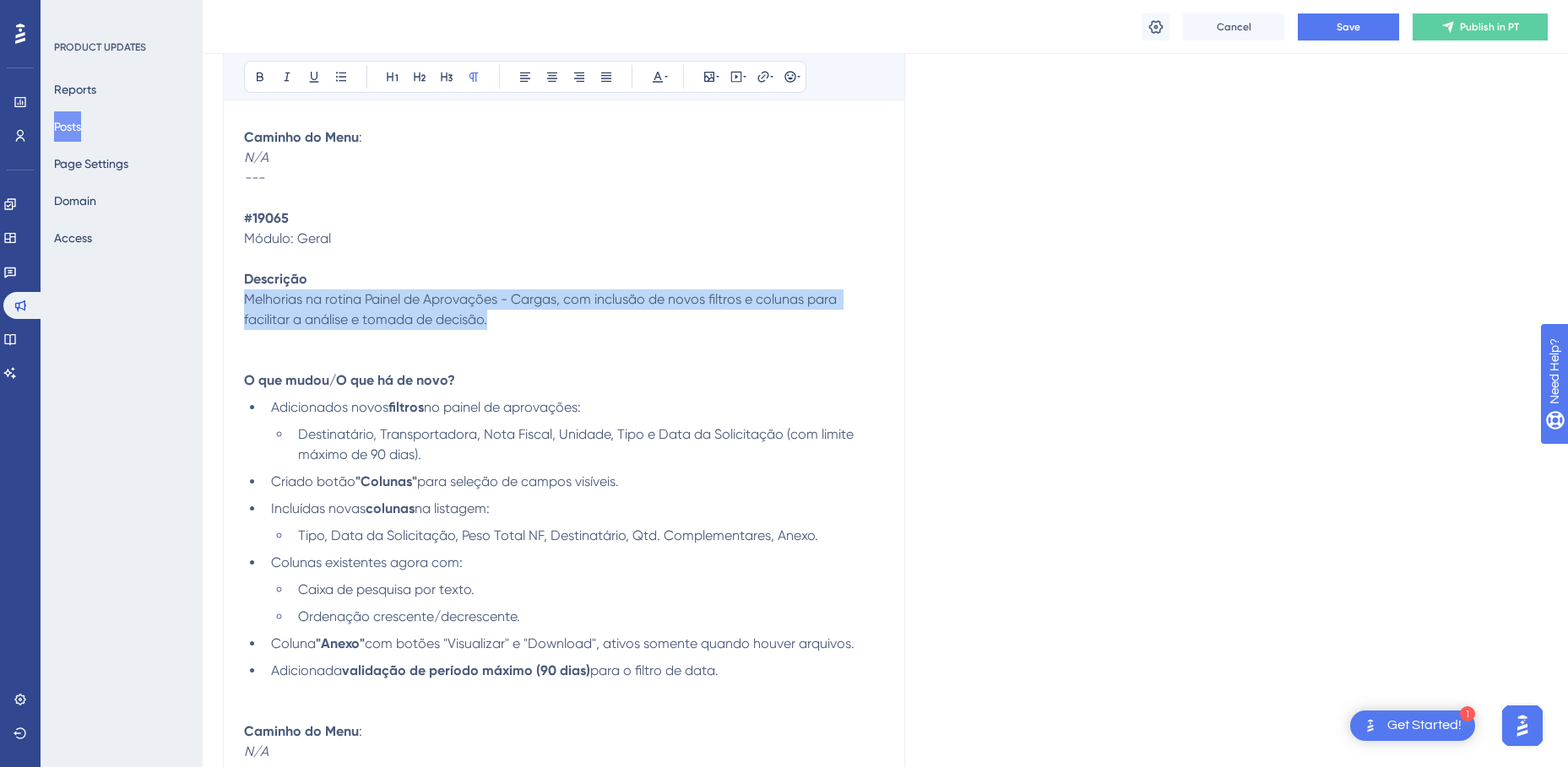
drag, startPoint x: 502, startPoint y: 321, endPoint x: 243, endPoint y: 297, distance: 260.1
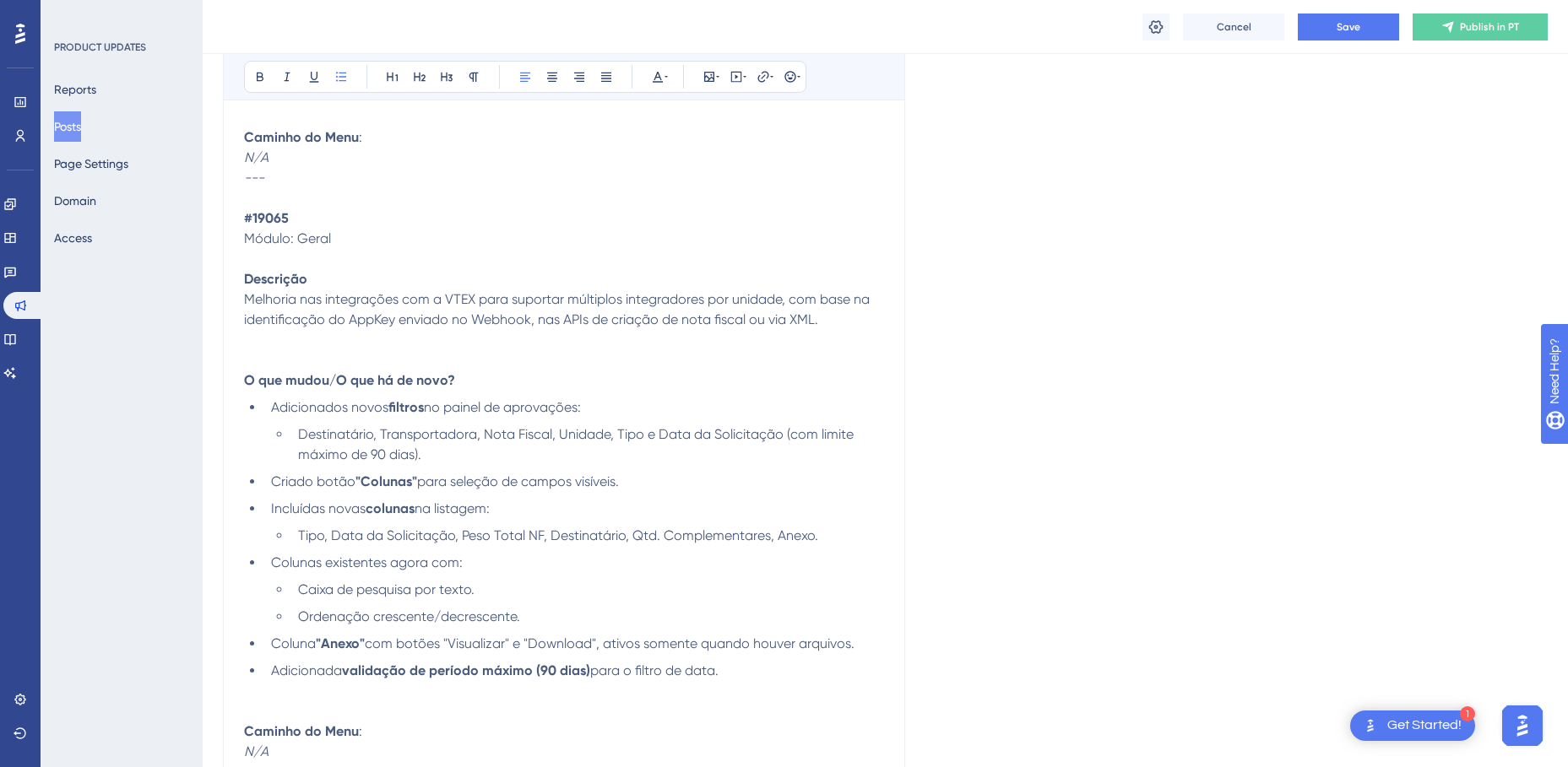
drag, startPoint x: 726, startPoint y: 675, endPoint x: 274, endPoint y: 410, distance: 524.0
click at [274, 410] on ul "Adicionados novos filtros no painel de aprovações: Destinatário, Transportadora…" at bounding box center [563, 539] width 640 height 283
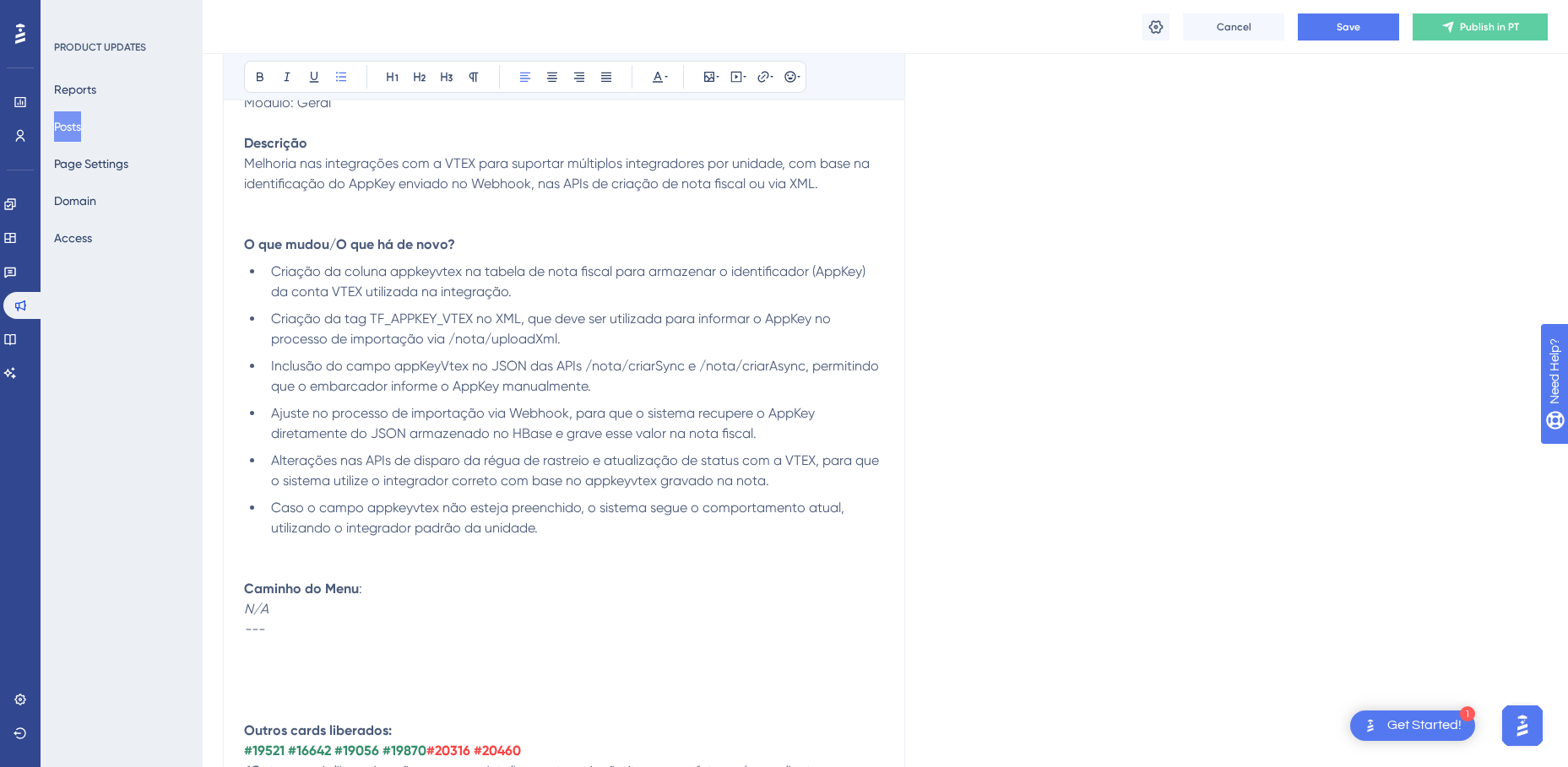
scroll to position [7878, 0]
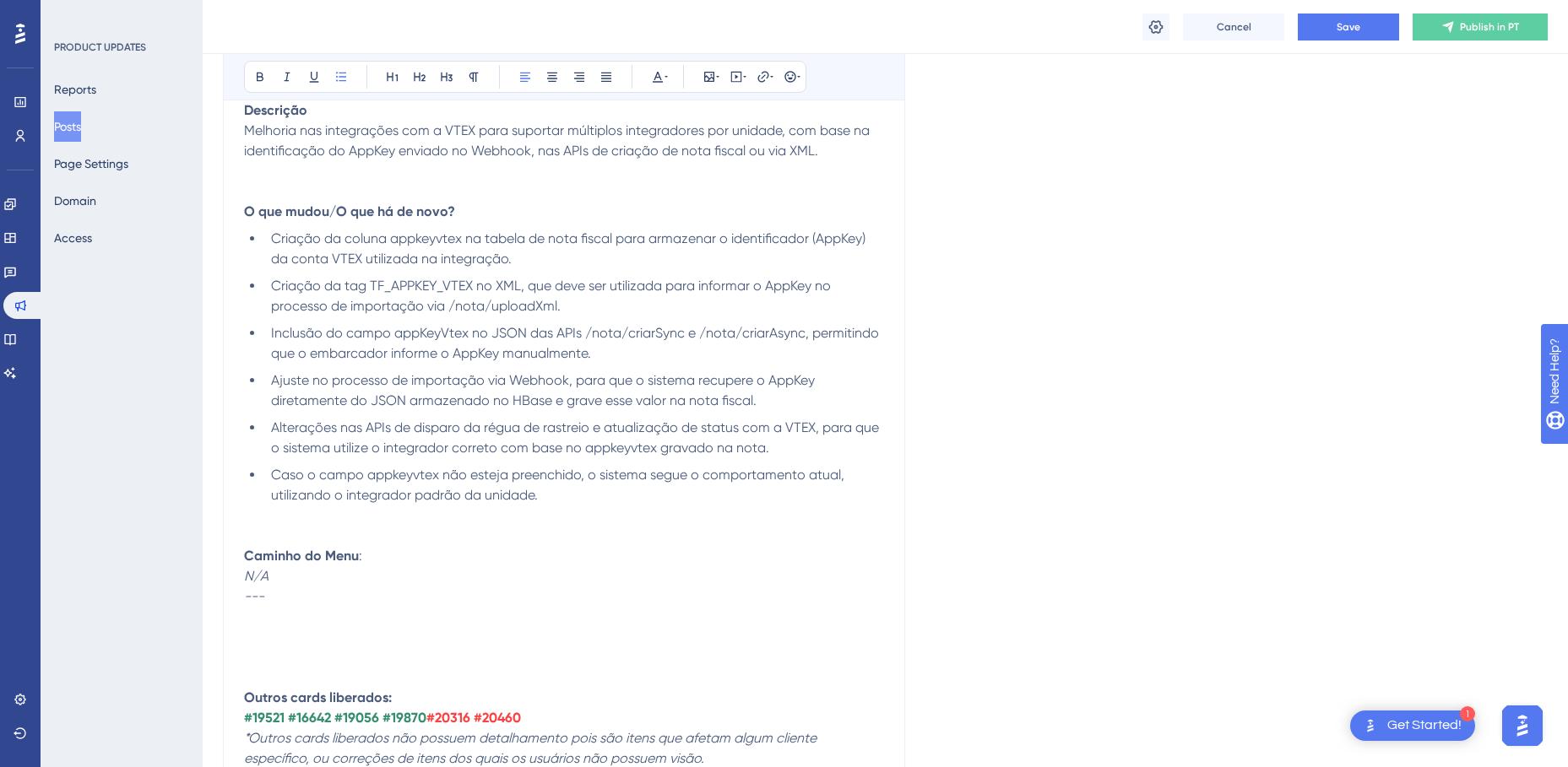
click at [292, 631] on p at bounding box center [563, 637] width 640 height 20
click at [298, 615] on p at bounding box center [563, 617] width 640 height 20
click at [288, 628] on p at bounding box center [563, 637] width 640 height 20
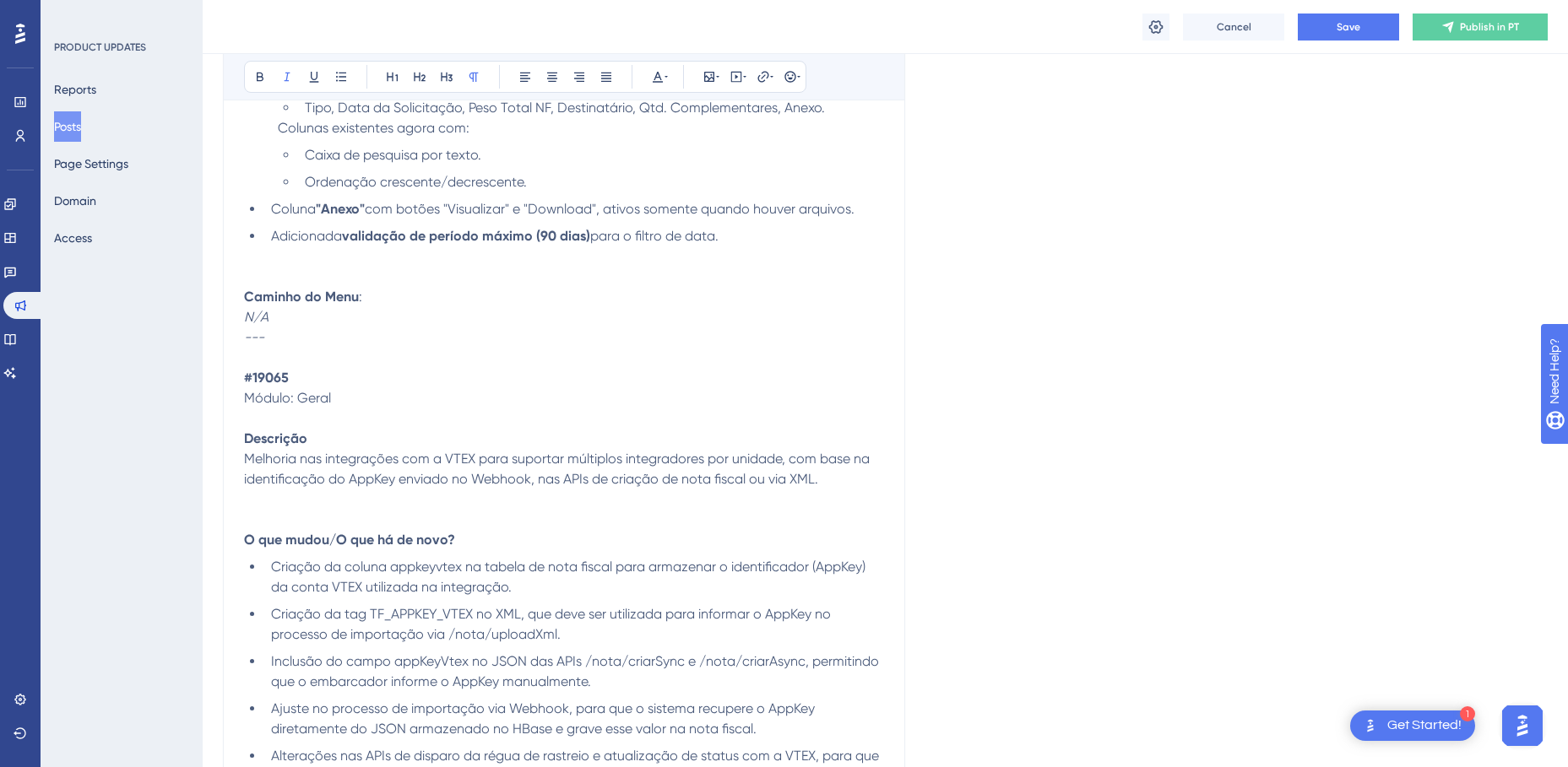
scroll to position [7541, 0]
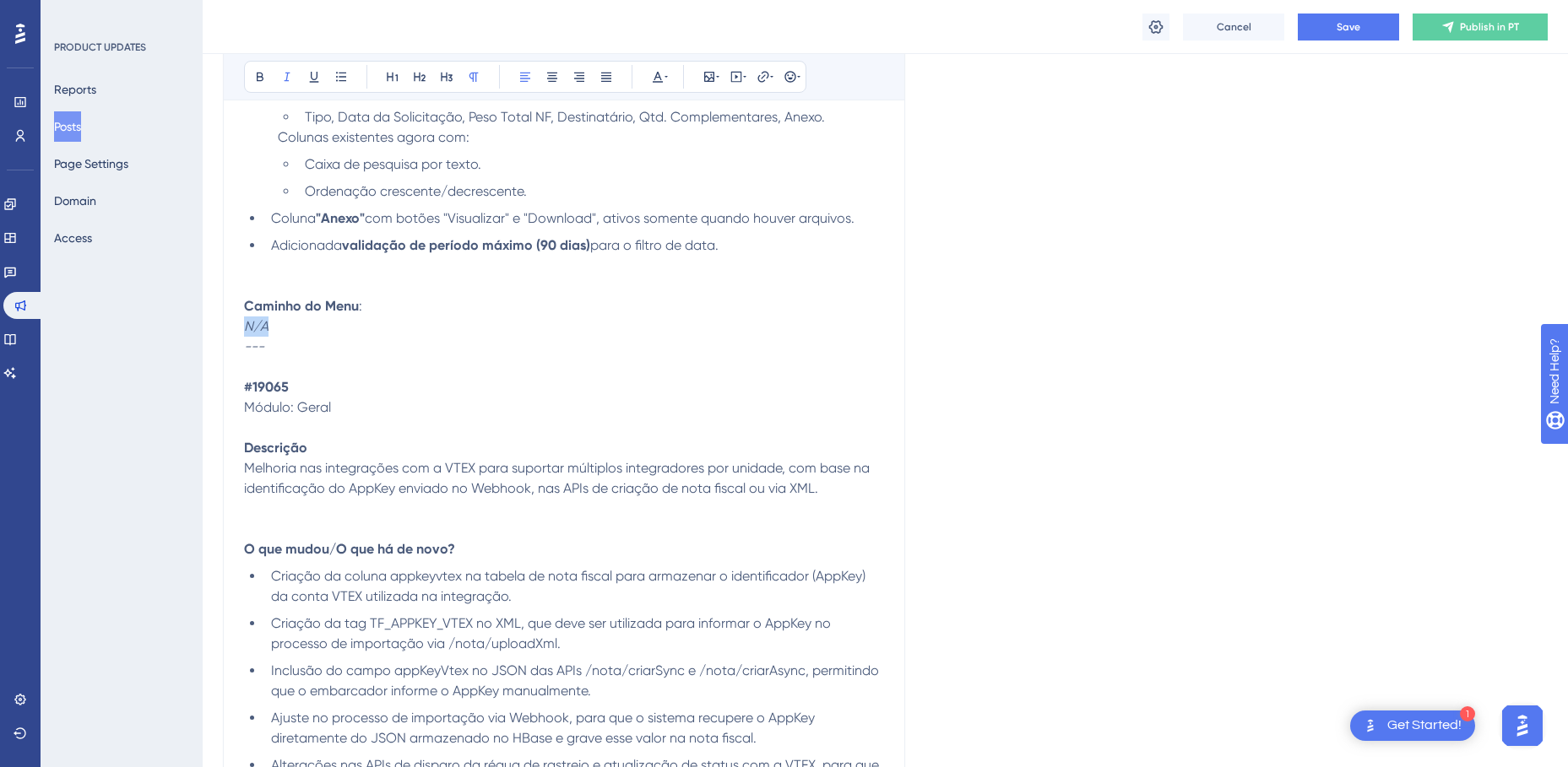
drag, startPoint x: 299, startPoint y: 329, endPoint x: 242, endPoint y: 333, distance: 57.1
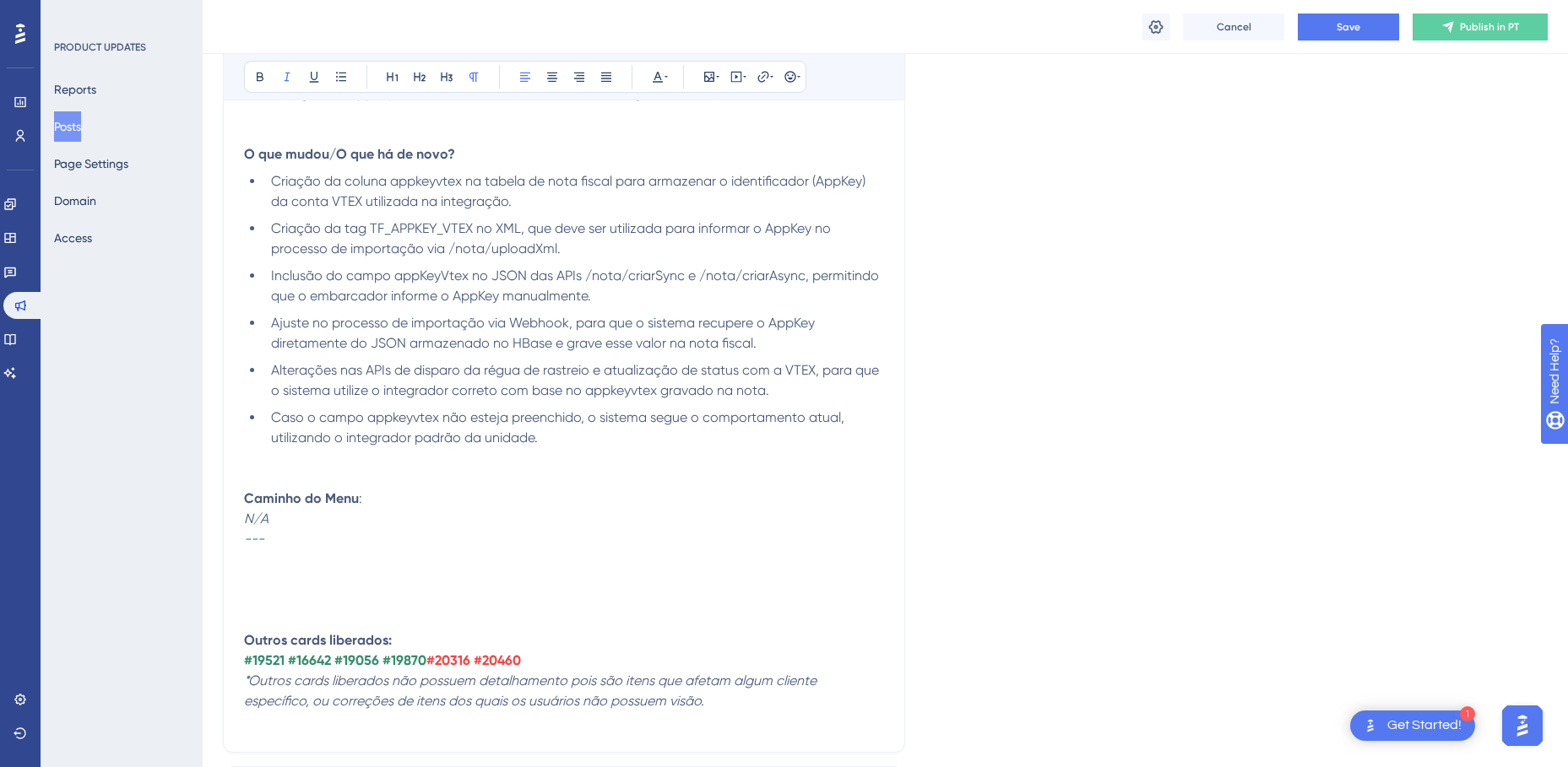
scroll to position [7962, 0]
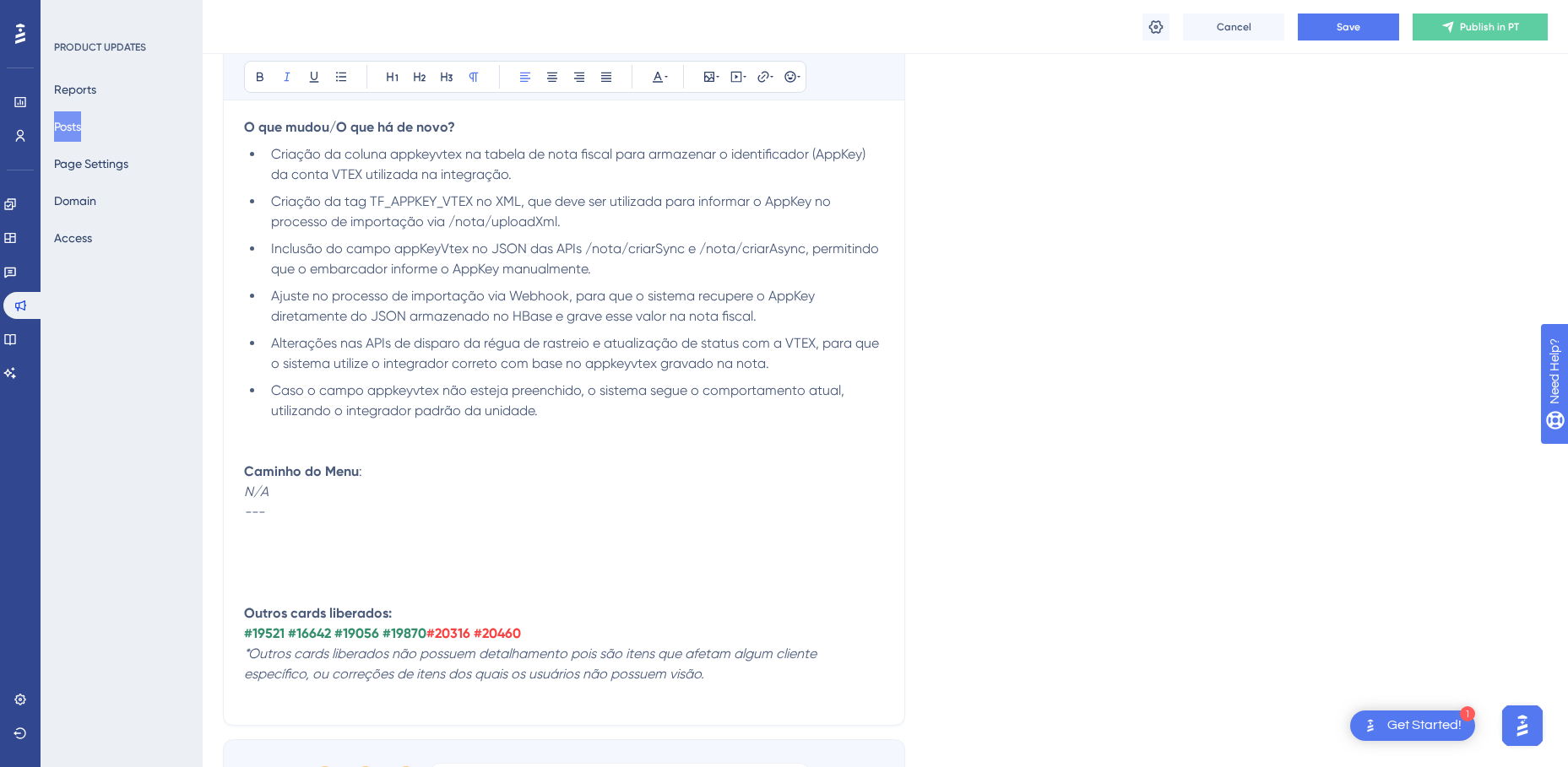
click at [292, 540] on p at bounding box center [563, 532] width 640 height 20
click at [1369, 28] on button "Save" at bounding box center [1348, 27] width 101 height 27
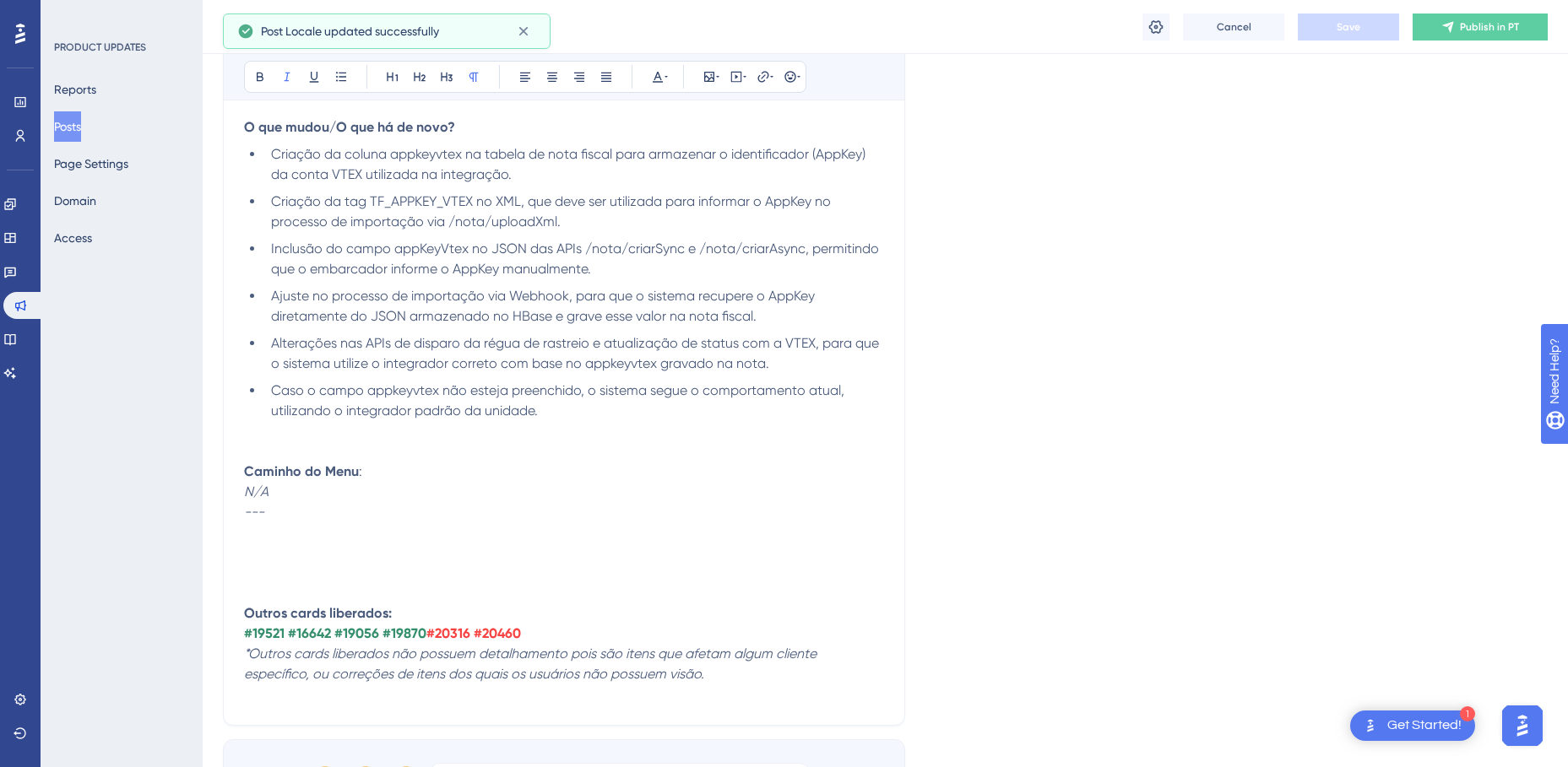
click at [279, 543] on p at bounding box center [563, 552] width 640 height 20
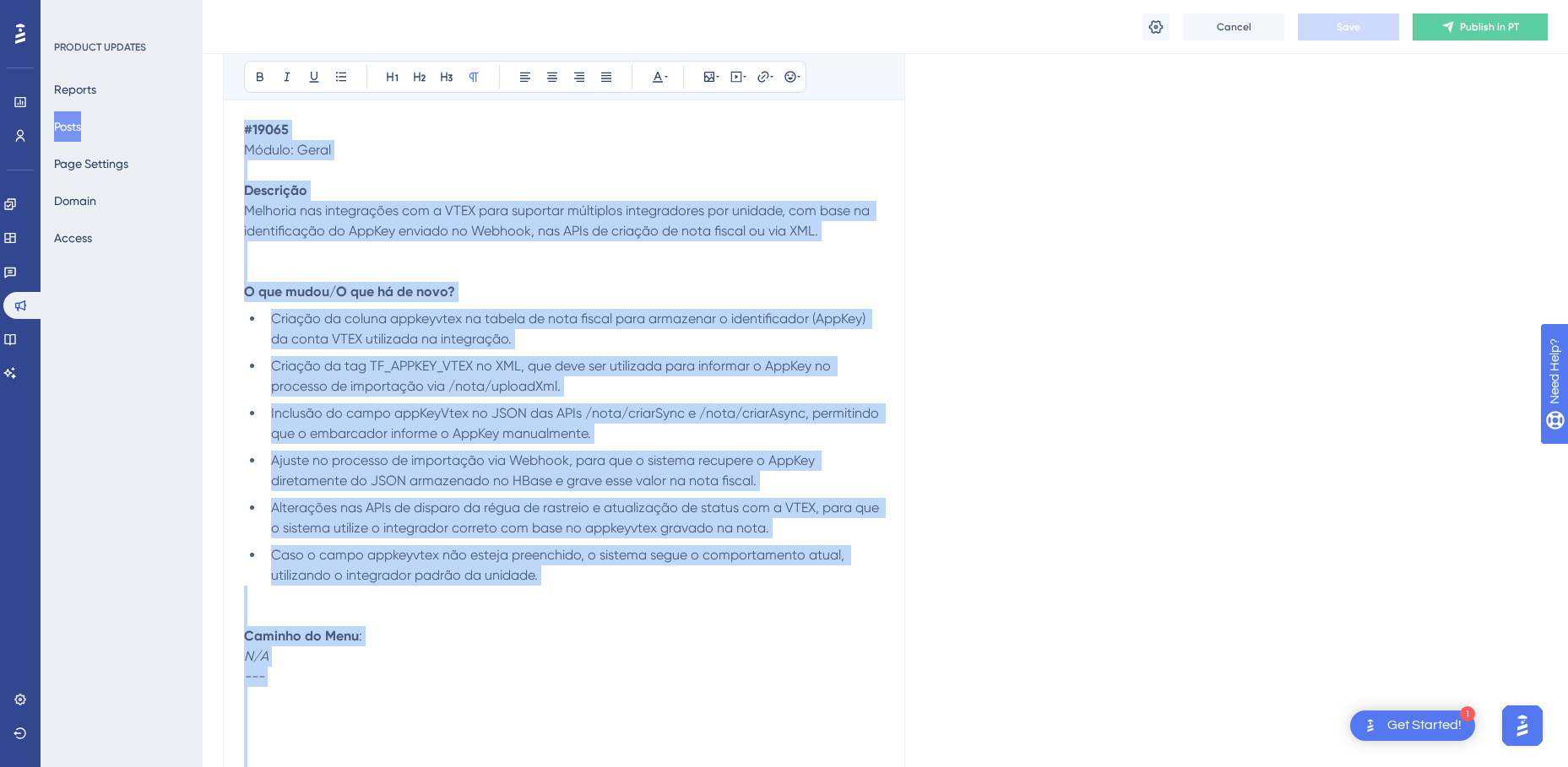
scroll to position [7821, 0]
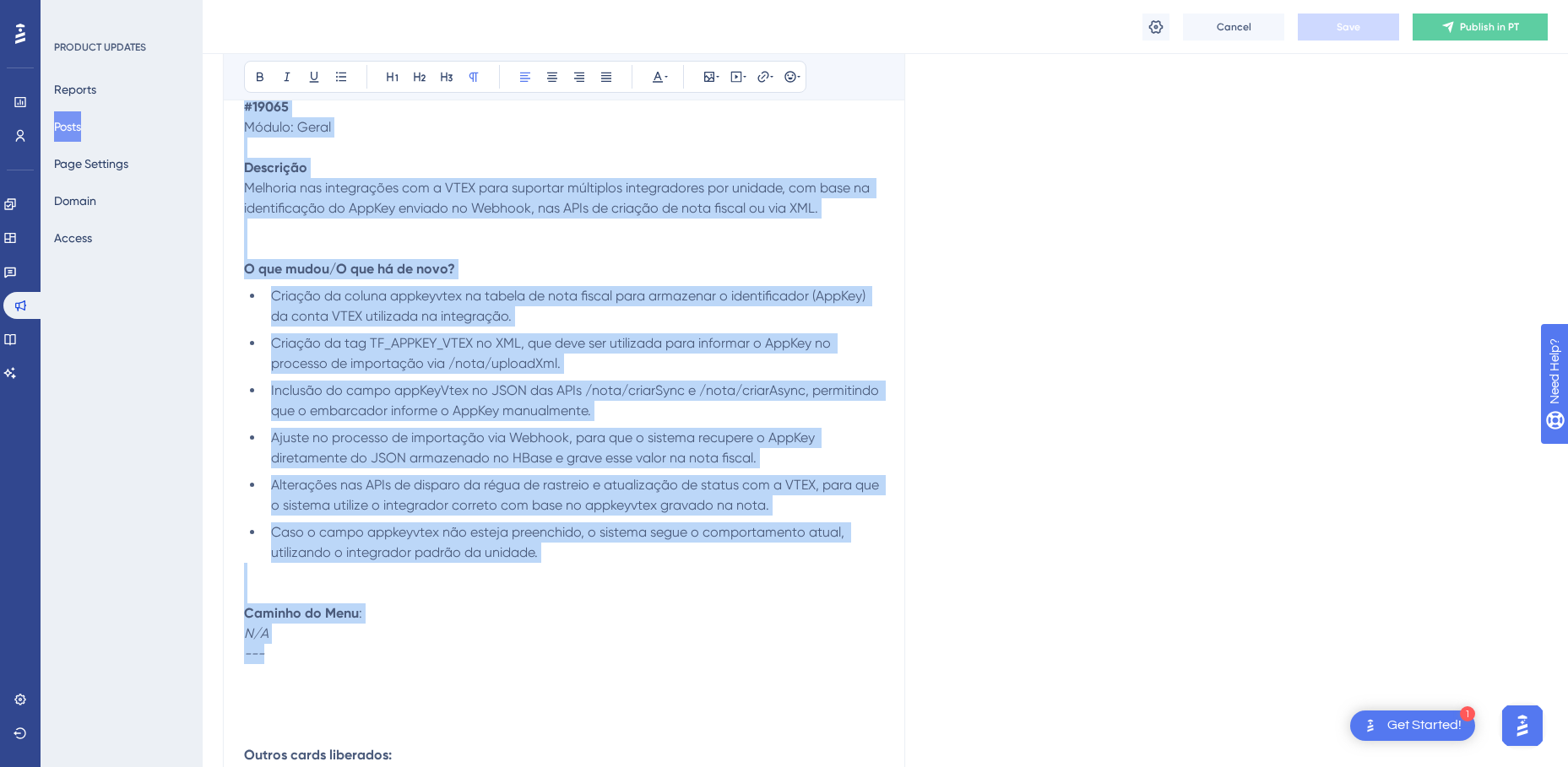
drag, startPoint x: 245, startPoint y: 216, endPoint x: 437, endPoint y: 653, distance: 477.3
copy div "#06227 Loremi: Dolor Sitametco Adipisci eli seddoeiusmo tem i UTLA etdo magnaal…"
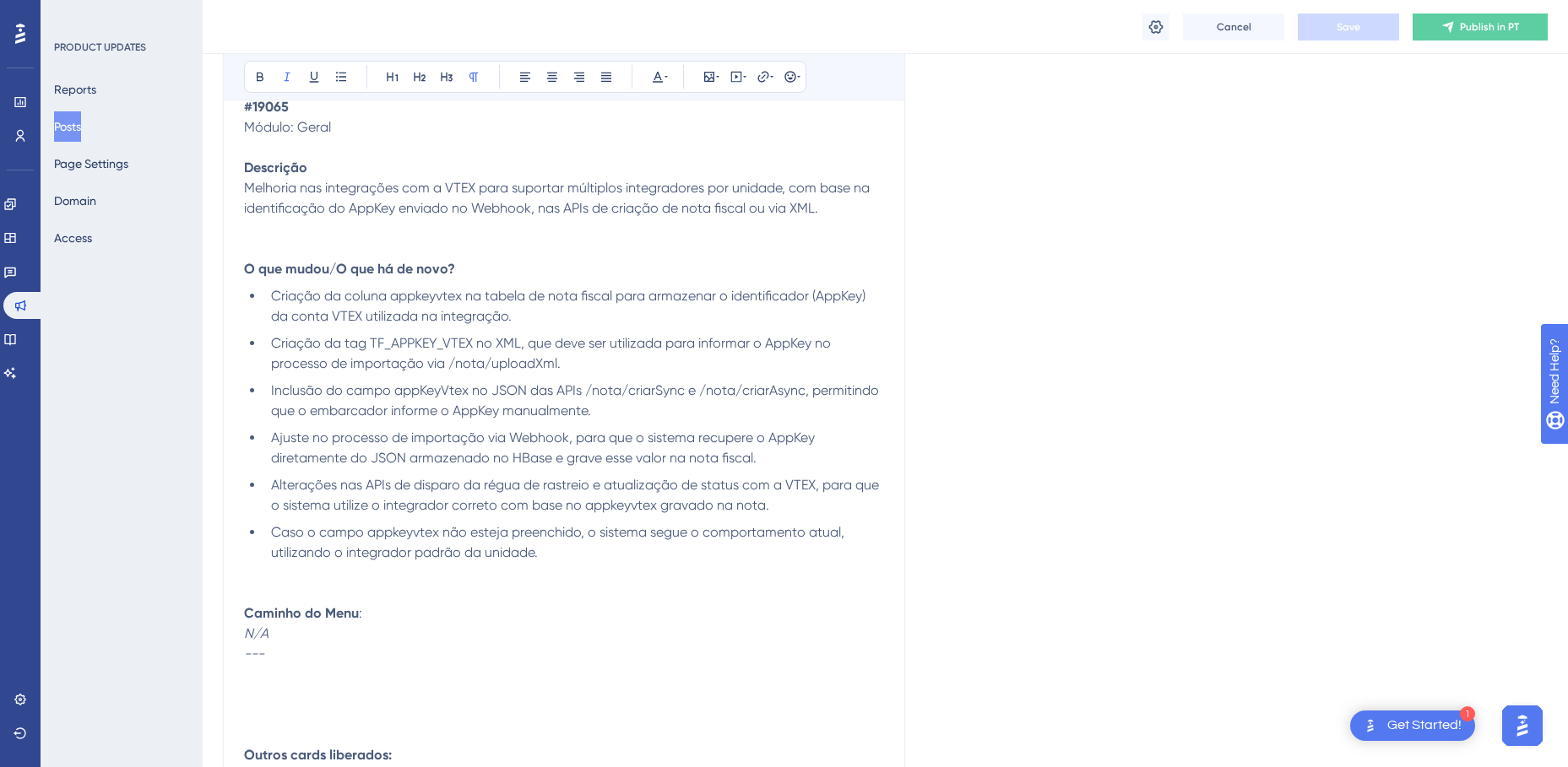
click at [272, 702] on p at bounding box center [563, 695] width 640 height 20
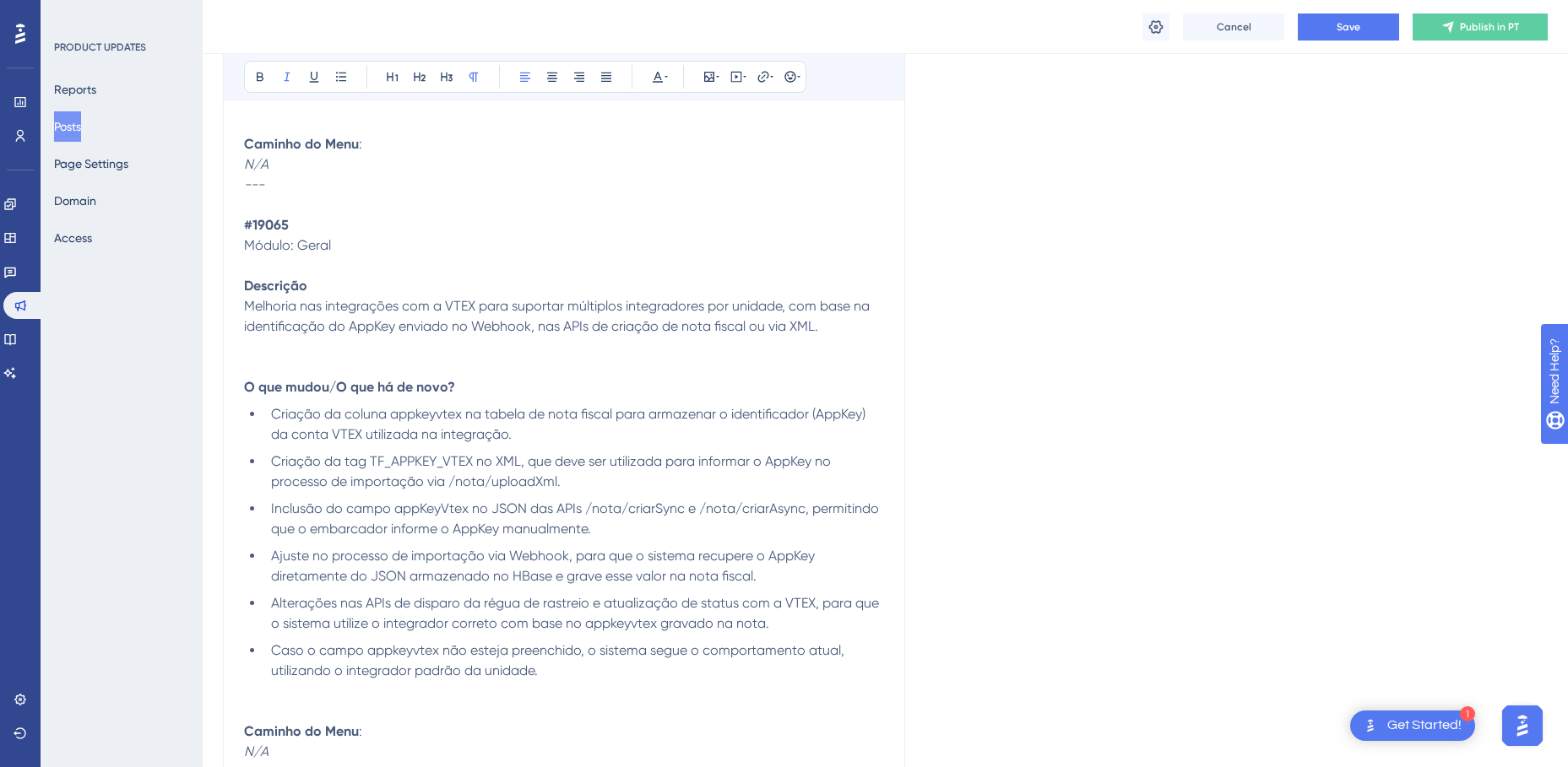
click at [270, 225] on strong "#19065" at bounding box center [265, 225] width 44 height 16
click at [336, 350] on p "Melhoria nas integrações com a VTEX para suportar múltiplos integradores por un…" at bounding box center [563, 326] width 640 height 61
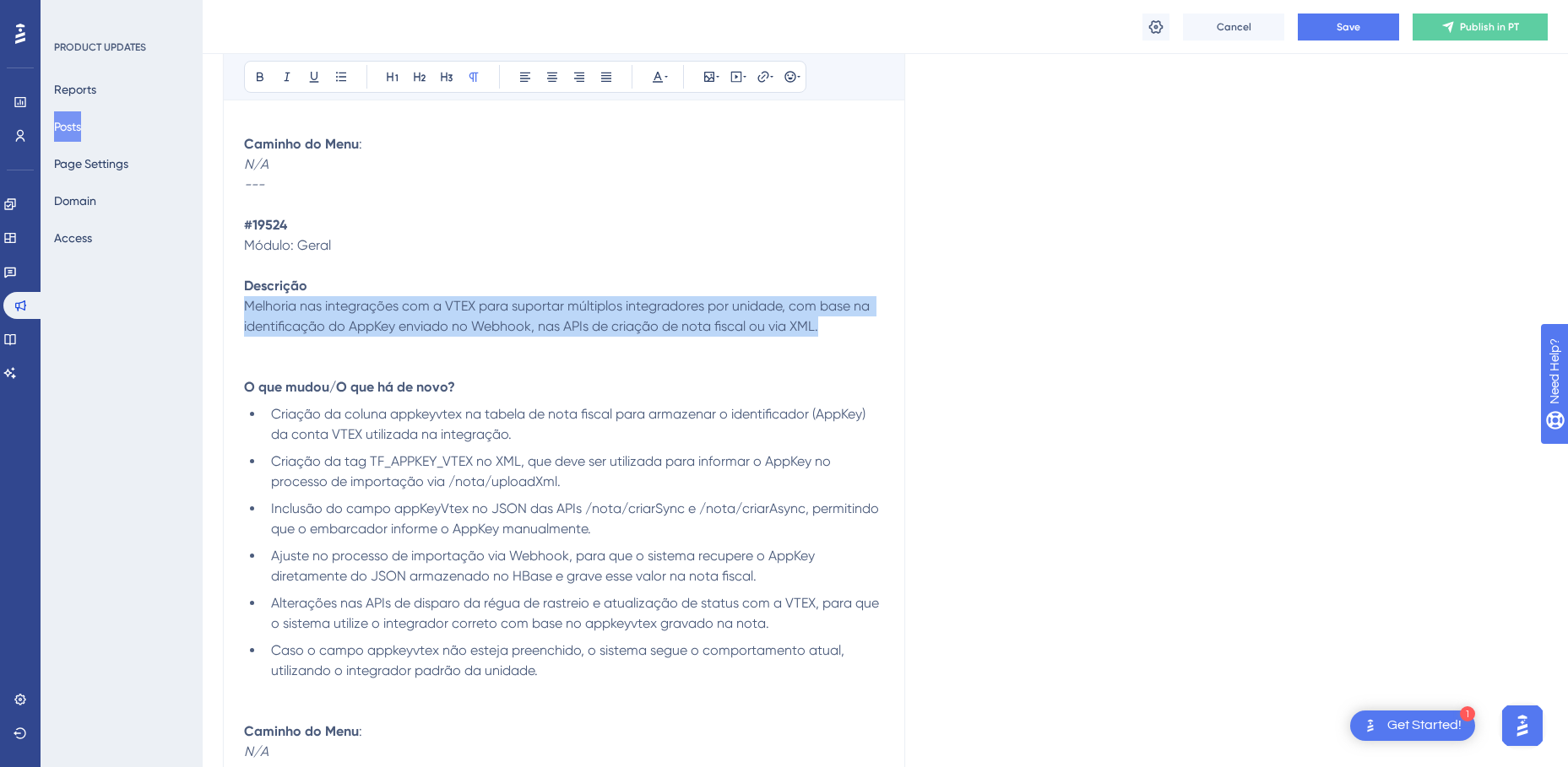
drag, startPoint x: 837, startPoint y: 327, endPoint x: 203, endPoint y: 305, distance: 634.4
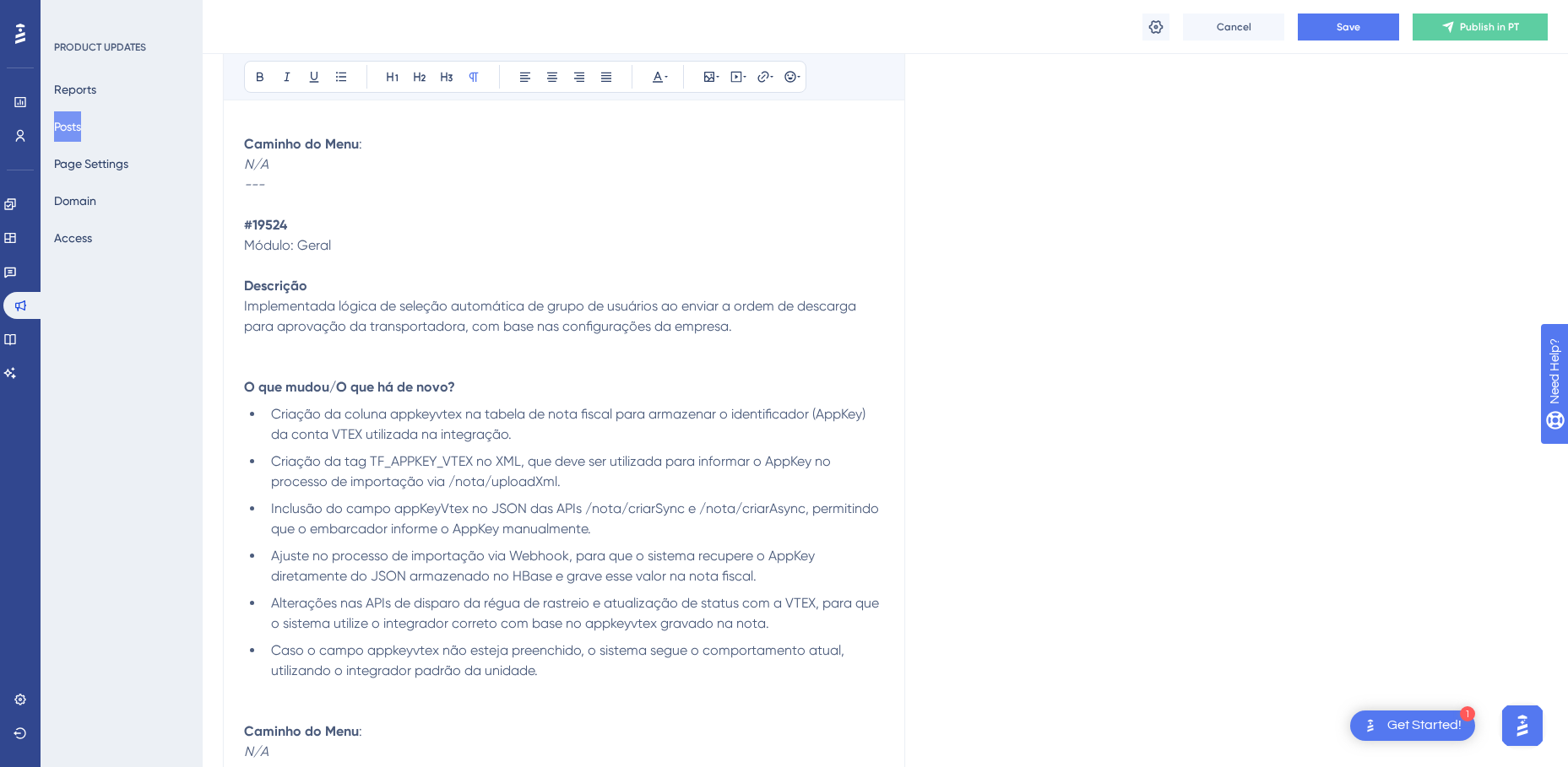
click at [415, 470] on li "Criação da tag TF_APPKEY_VTEX no XML, que deve ser utilizada para informar o Ap…" at bounding box center [574, 472] width 620 height 41
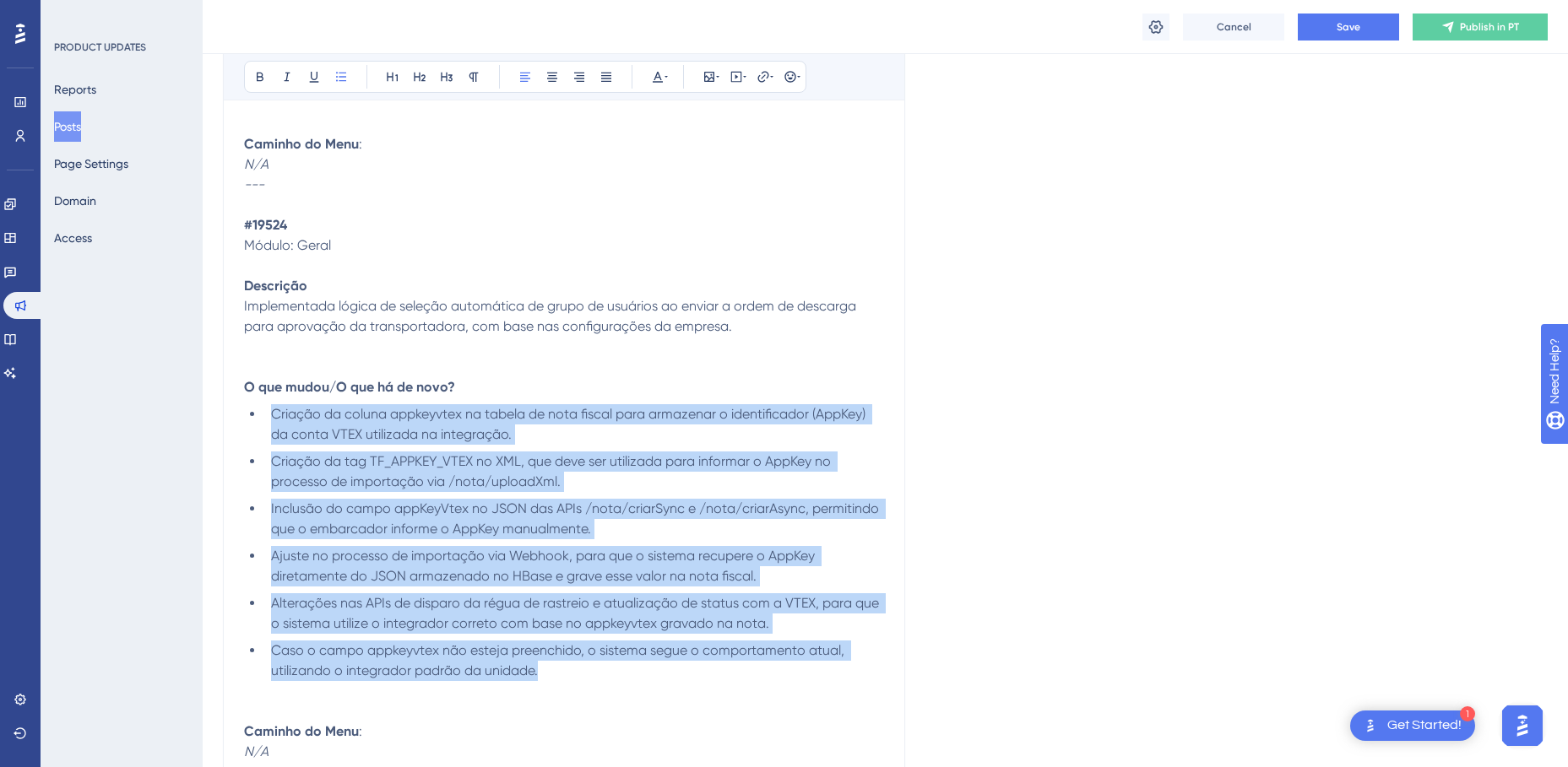
drag, startPoint x: 545, startPoint y: 671, endPoint x: 273, endPoint y: 417, distance: 372.2
click at [273, 417] on ul "Criação da coluna appkeyvtex na tabela de nota fiscal para armazenar o identifi…" at bounding box center [563, 542] width 640 height 277
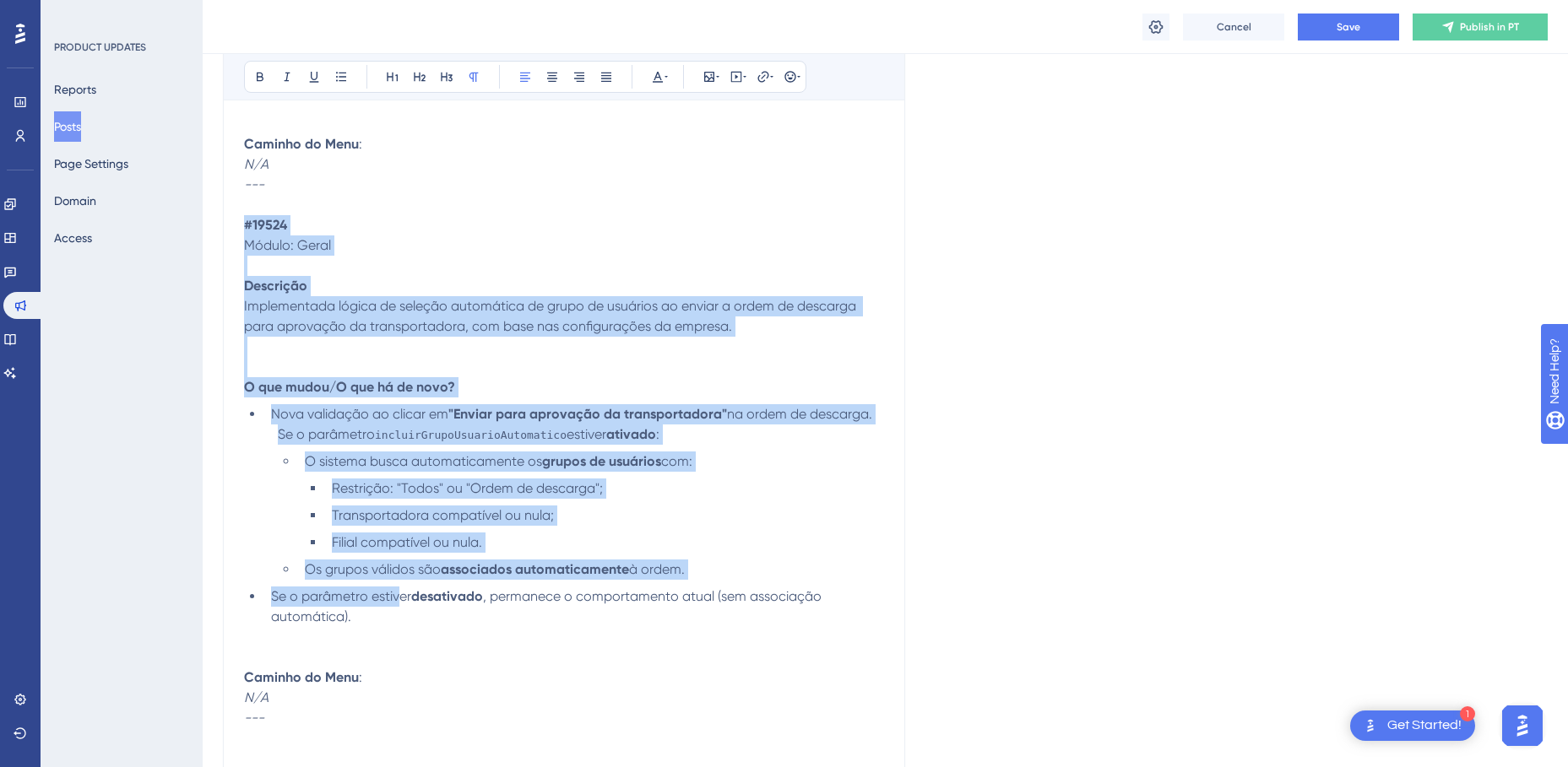
drag, startPoint x: 245, startPoint y: 224, endPoint x: 402, endPoint y: 588, distance: 396.4
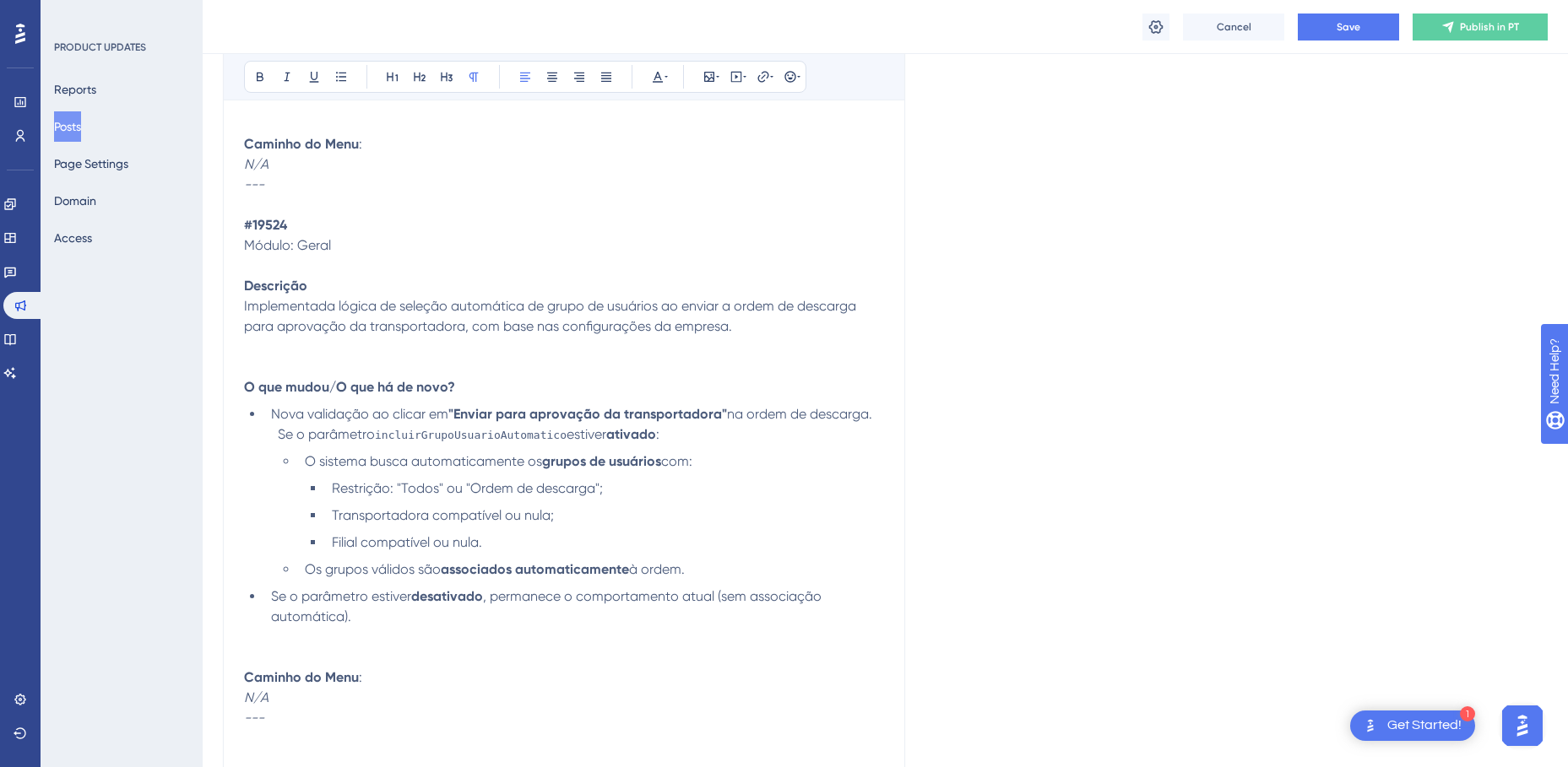
click at [374, 616] on li "Se o parâmetro estiver desativado , permanece o comportamento atual (sem associ…" at bounding box center [574, 607] width 620 height 41
drag, startPoint x: 279, startPoint y: 700, endPoint x: 245, endPoint y: 699, distance: 34.0
click at [245, 699] on p "Caminho do Menu : N/A" at bounding box center [563, 687] width 640 height 41
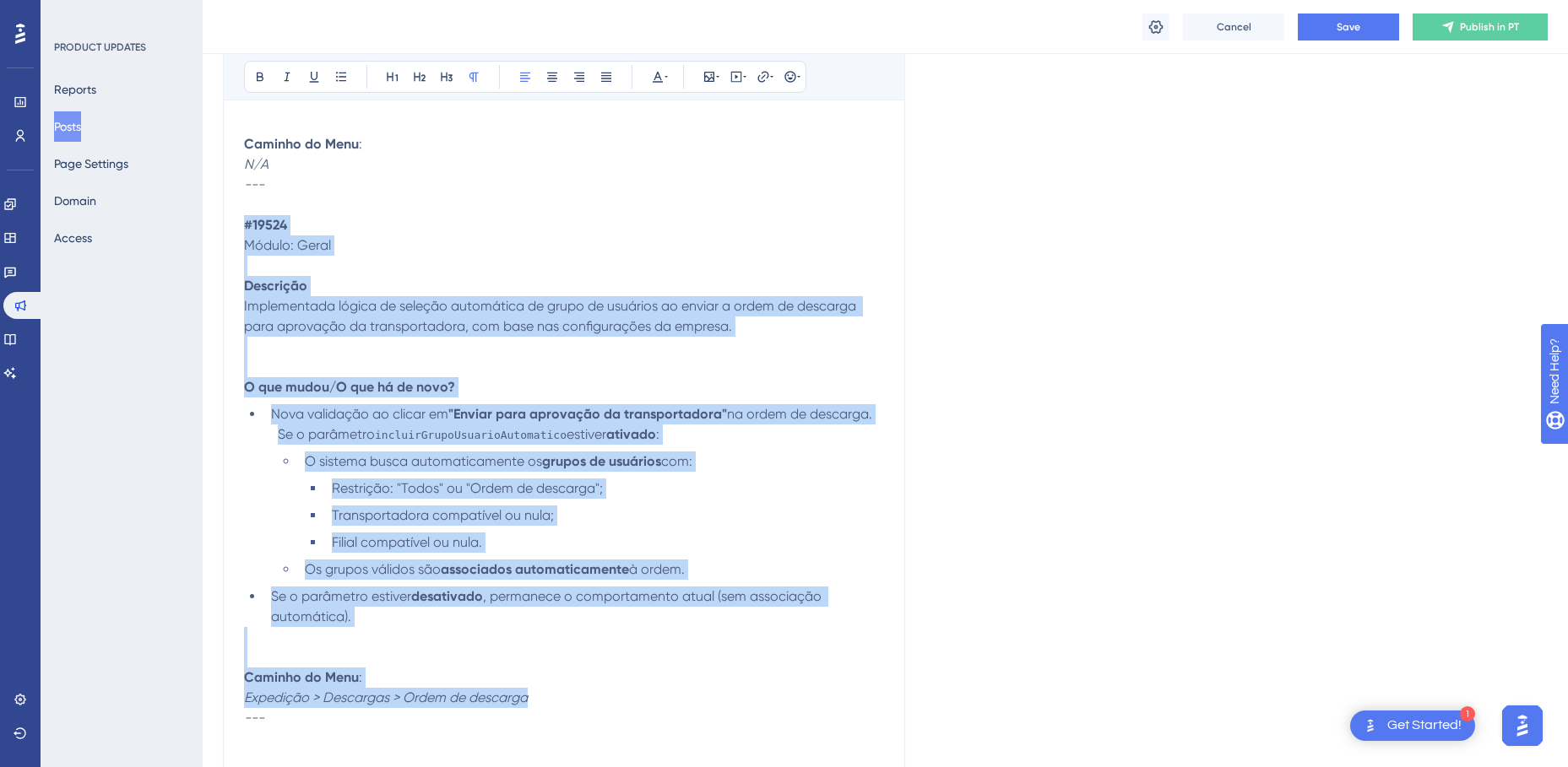
drag, startPoint x: 539, startPoint y: 701, endPoint x: 246, endPoint y: 225, distance: 558.9
copy div "#19524 Módulo: Geral Descrição Implementada lógica de seleção automática de gru…"
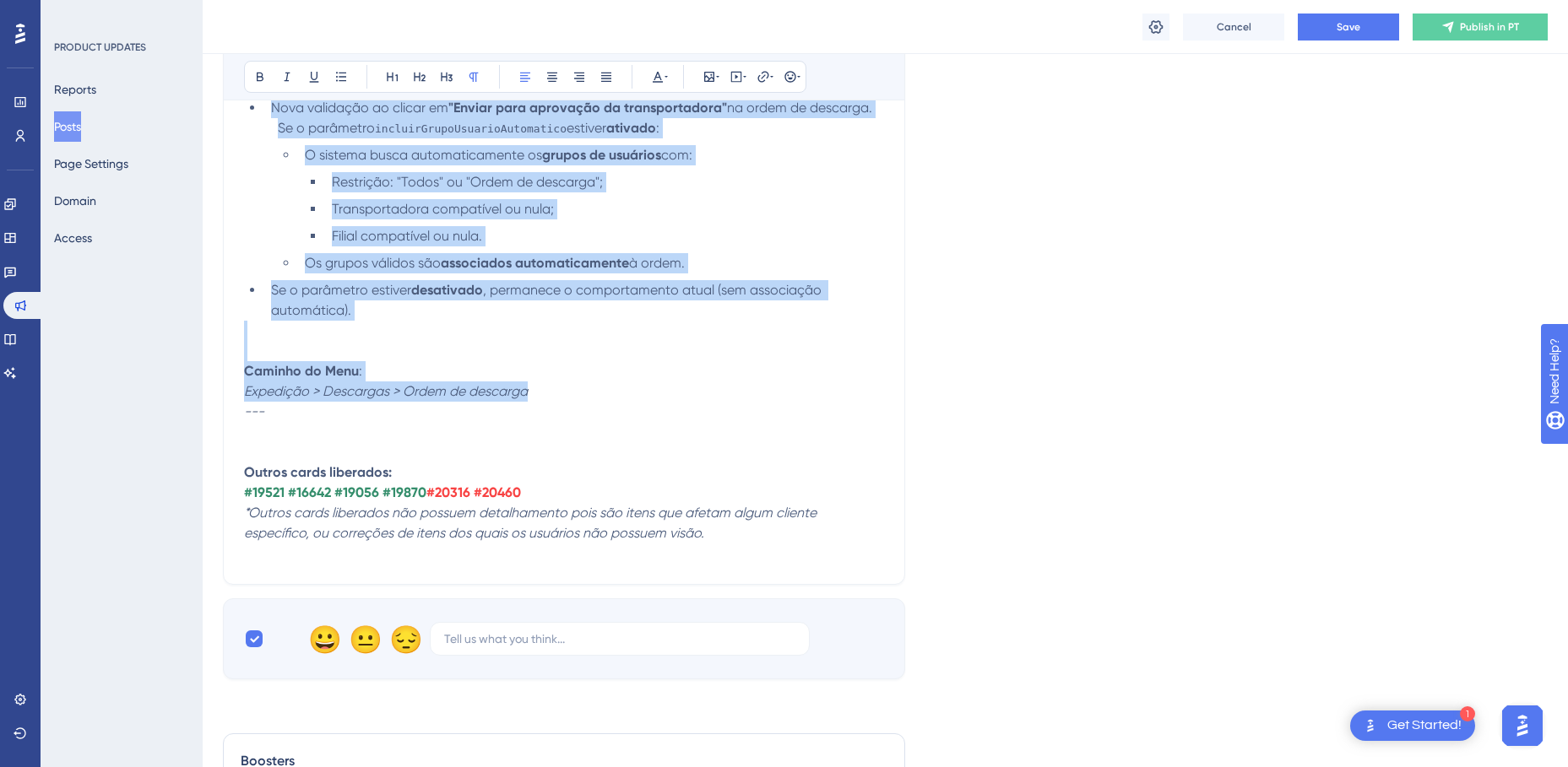
scroll to position [8628, 0]
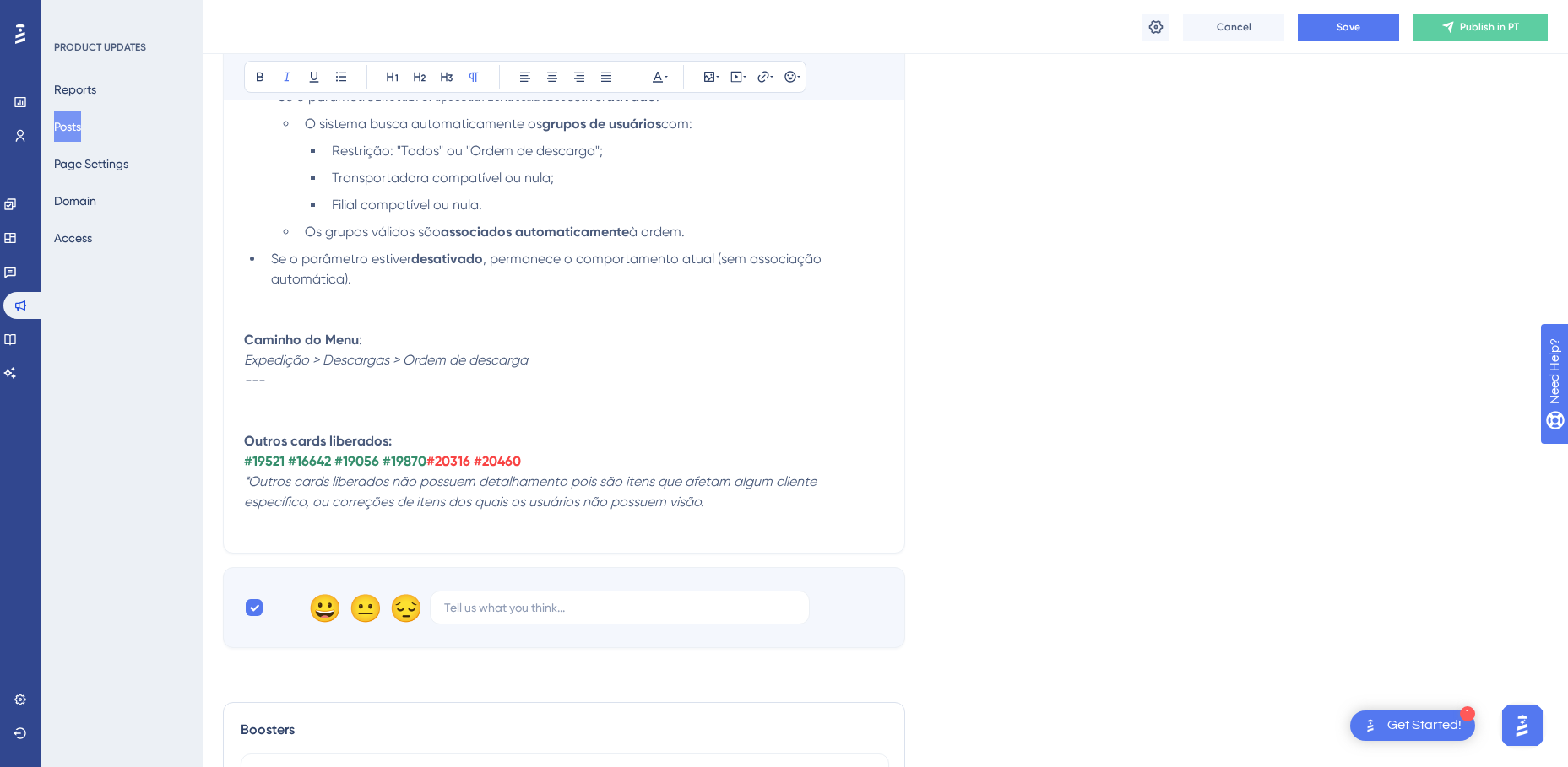
click at [265, 398] on p at bounding box center [563, 400] width 640 height 20
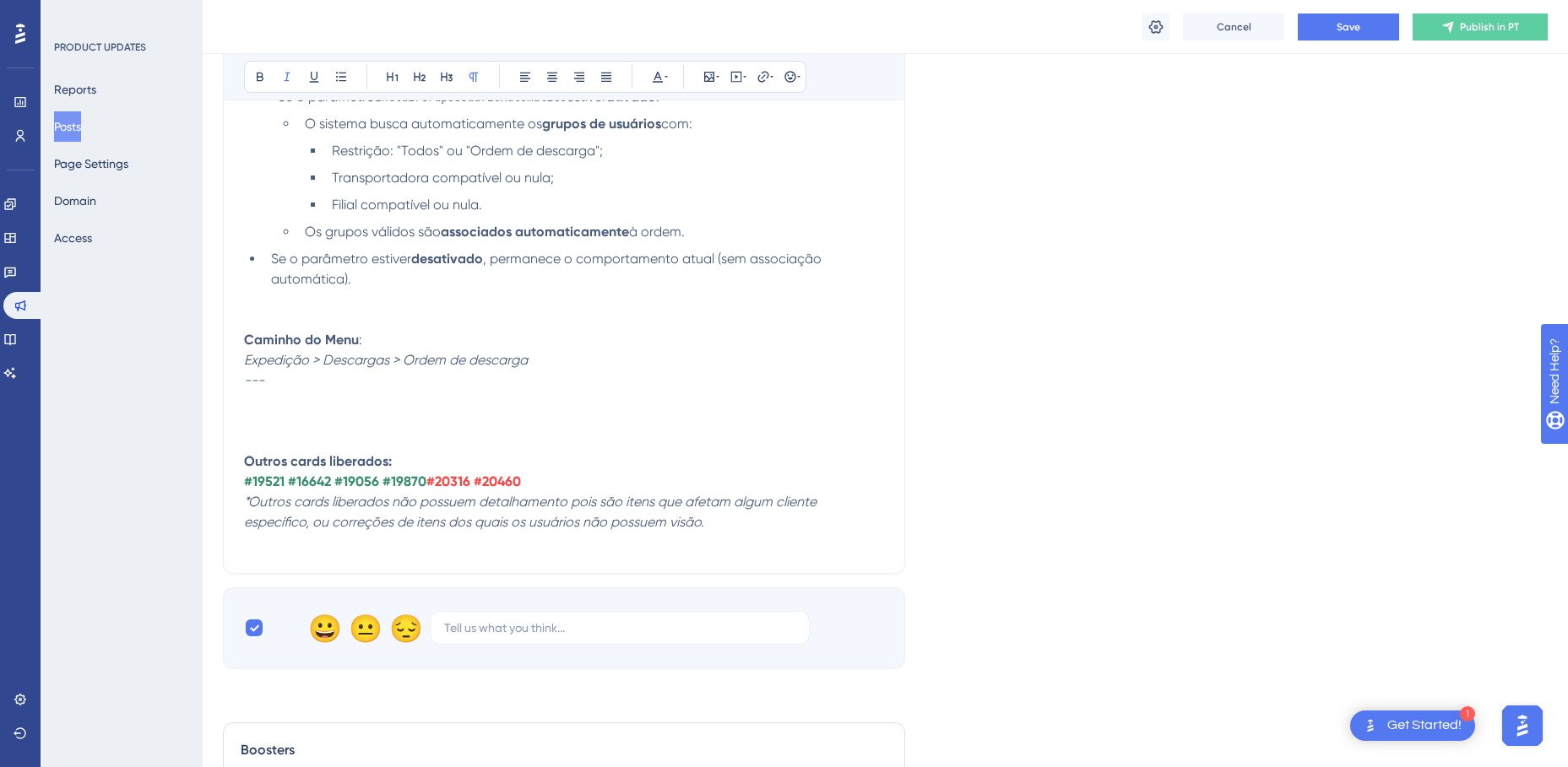
scroll to position [8756, 0]
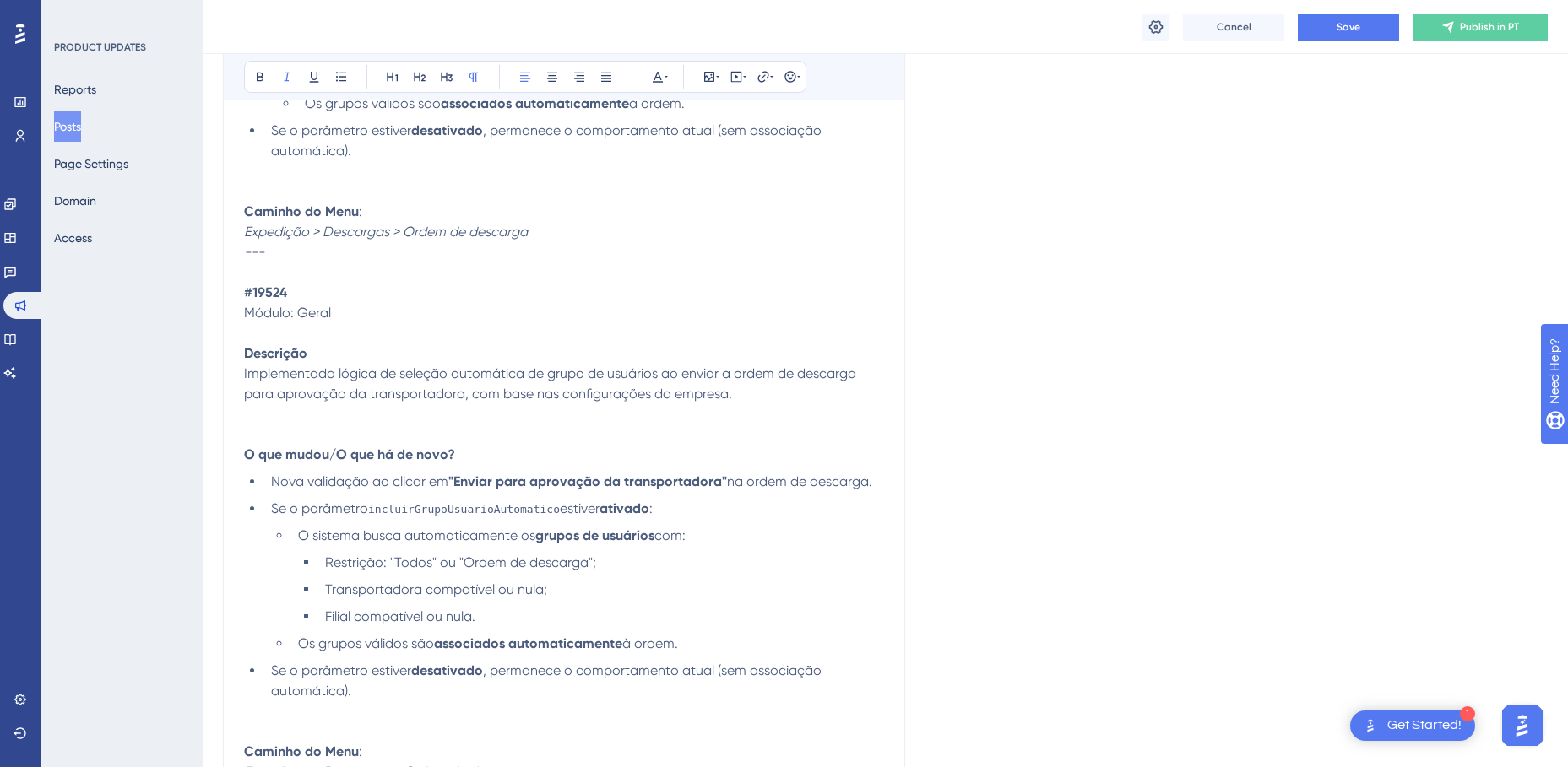
click at [270, 290] on strong "#19524" at bounding box center [265, 292] width 43 height 16
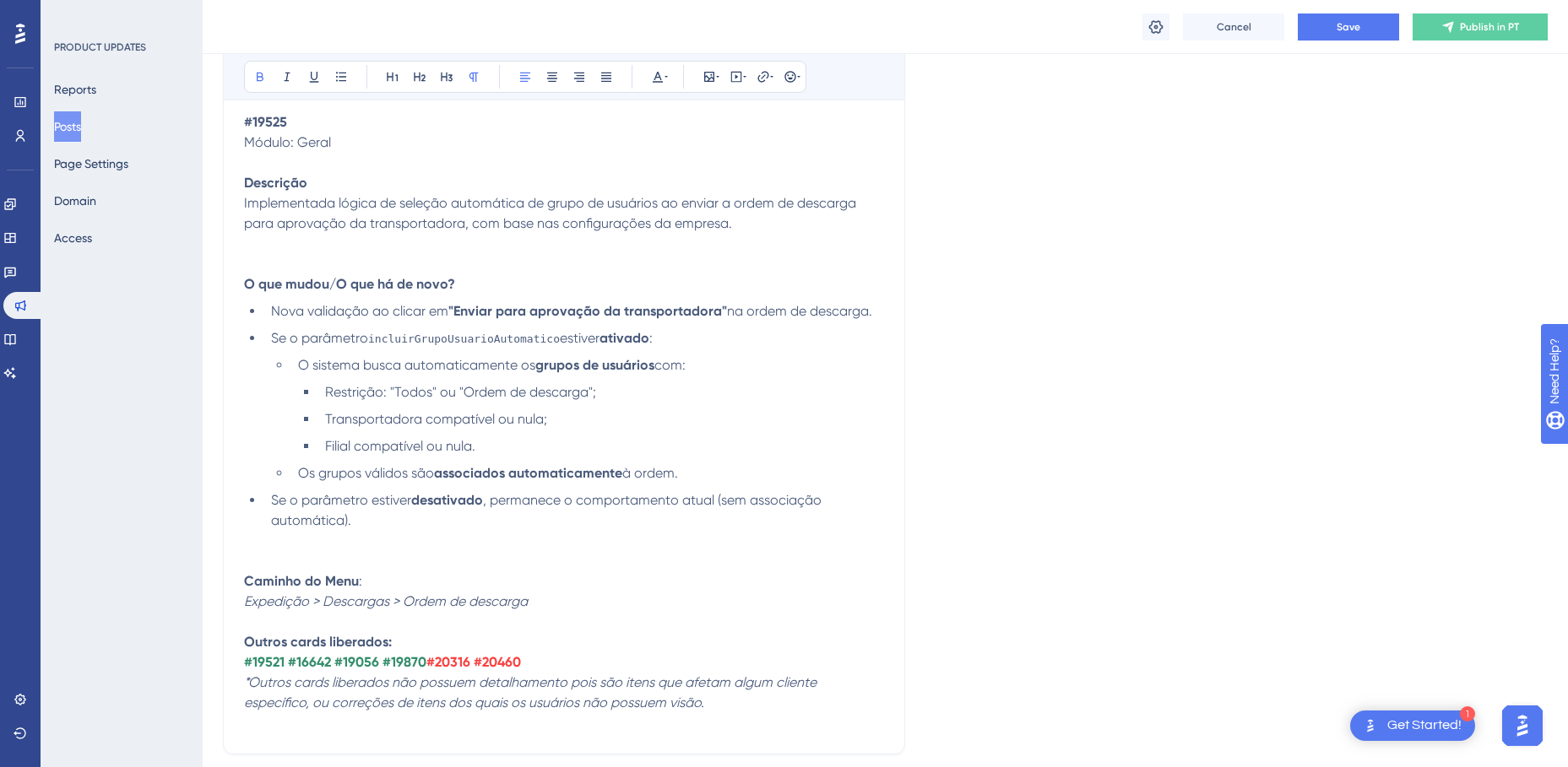
scroll to position [8925, 0]
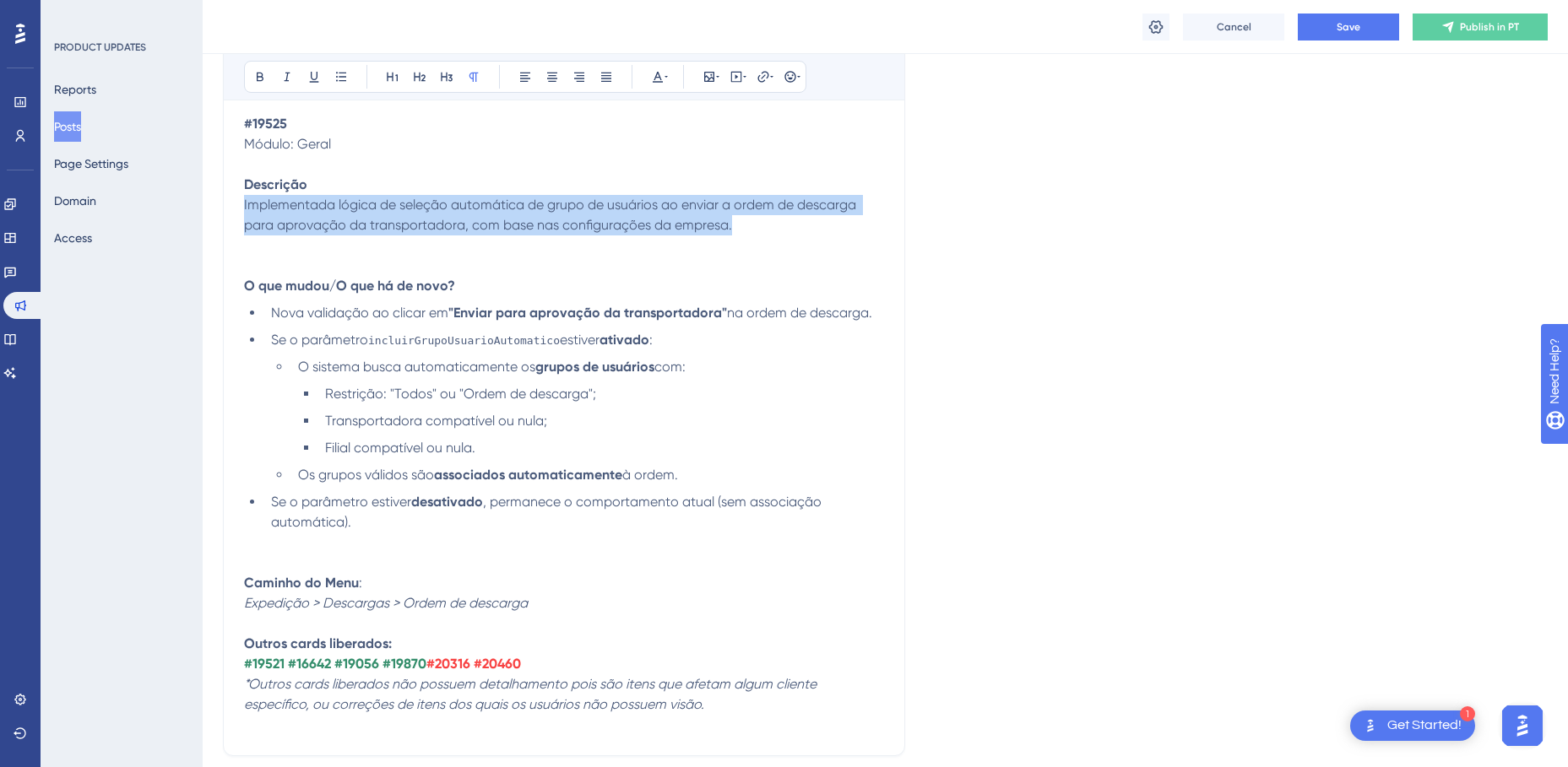
drag, startPoint x: 742, startPoint y: 225, endPoint x: 239, endPoint y: 206, distance: 503.4
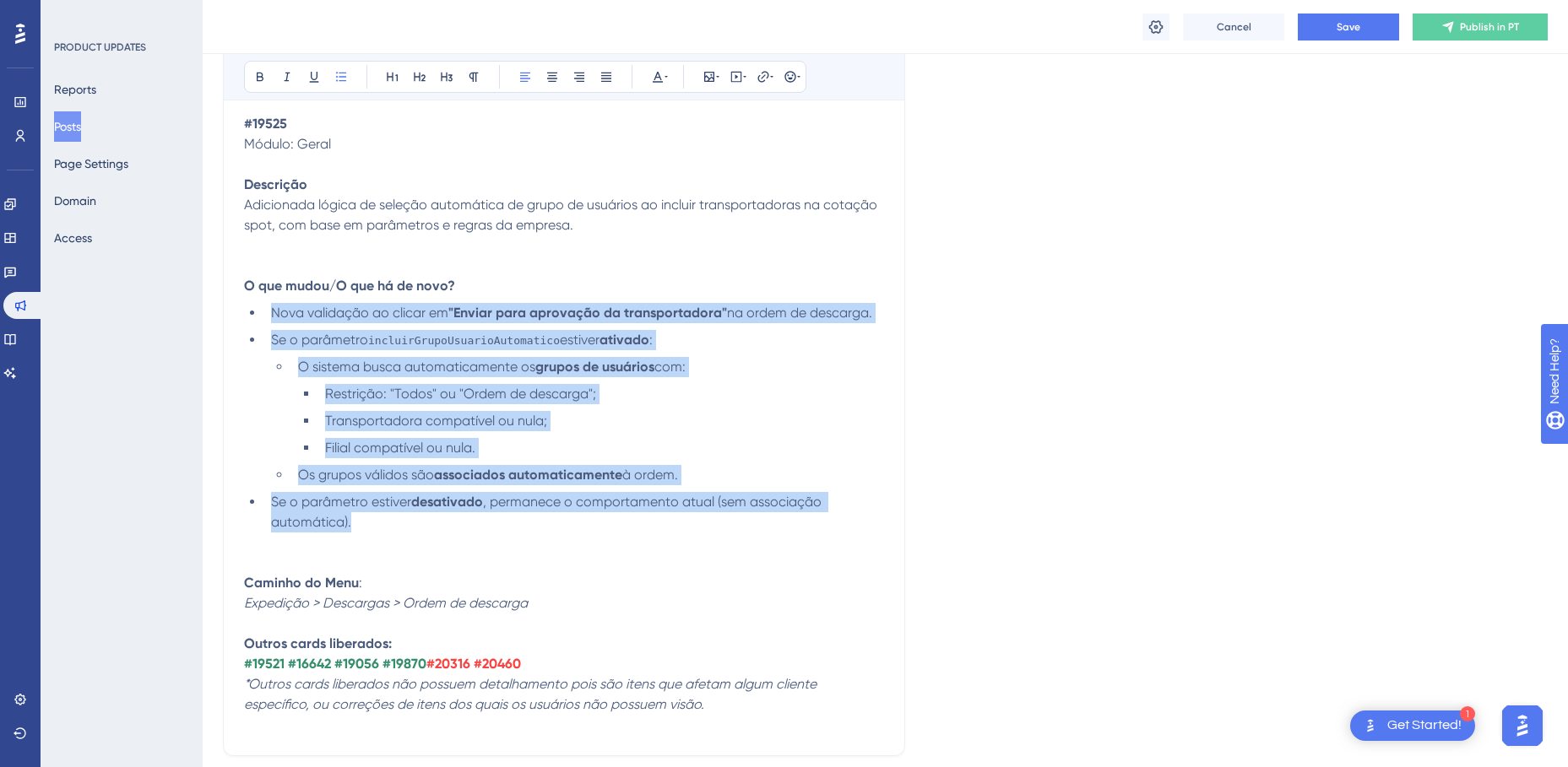
drag, startPoint x: 363, startPoint y: 523, endPoint x: 249, endPoint y: 319, distance: 233.7
click at [249, 319] on ul "Nova validação ao clicar em "Enviar para aprovação da transportadora" na ordem …" at bounding box center [563, 417] width 640 height 229
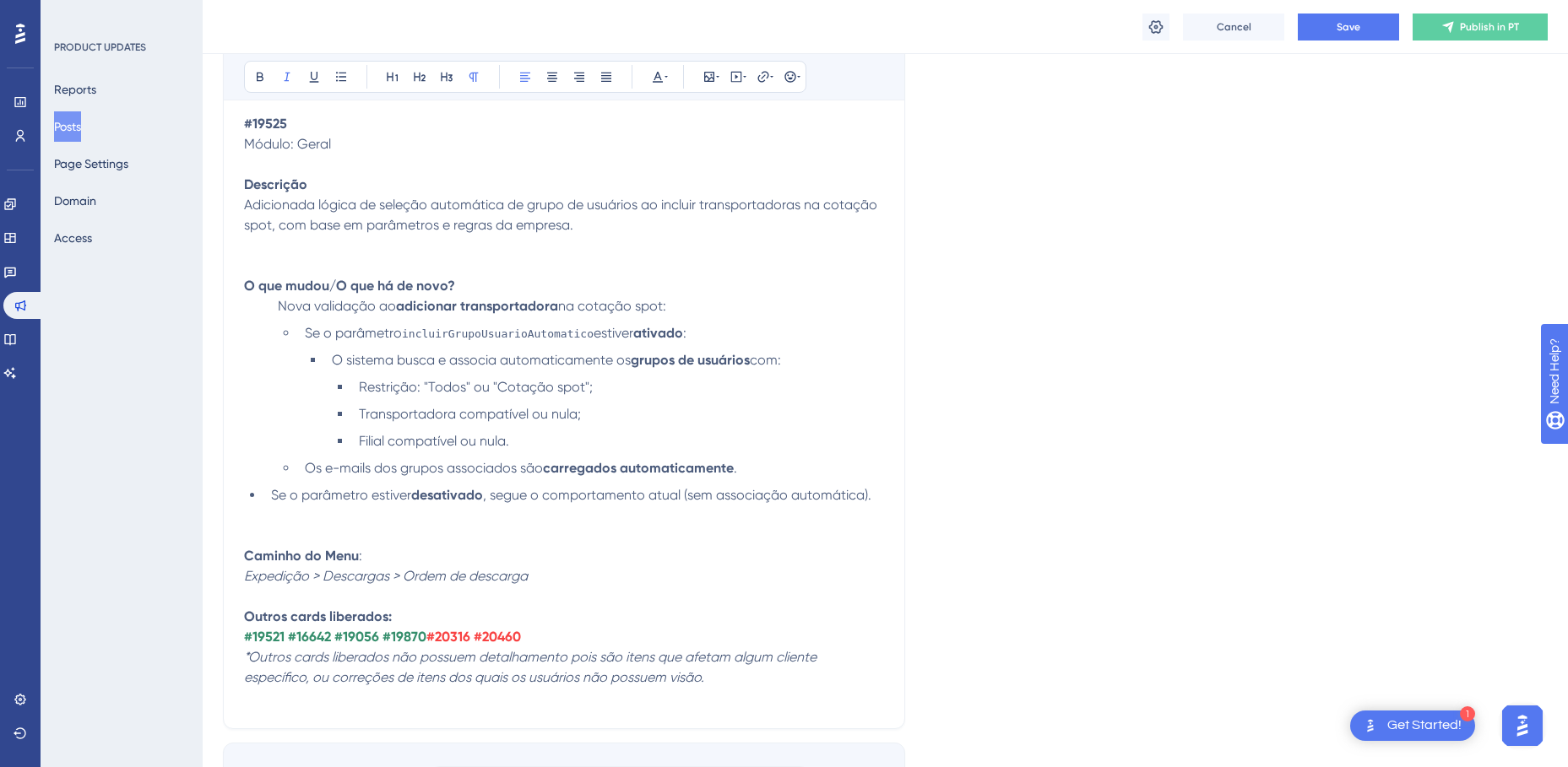
click at [379, 582] on em "Expedição > Descargas > Ordem de descarga" at bounding box center [385, 576] width 284 height 16
click at [502, 582] on em "Expedição > Descargas > Ordem de descarga" at bounding box center [385, 576] width 284 height 16
drag, startPoint x: 542, startPoint y: 576, endPoint x: 247, endPoint y: 572, distance: 295.0
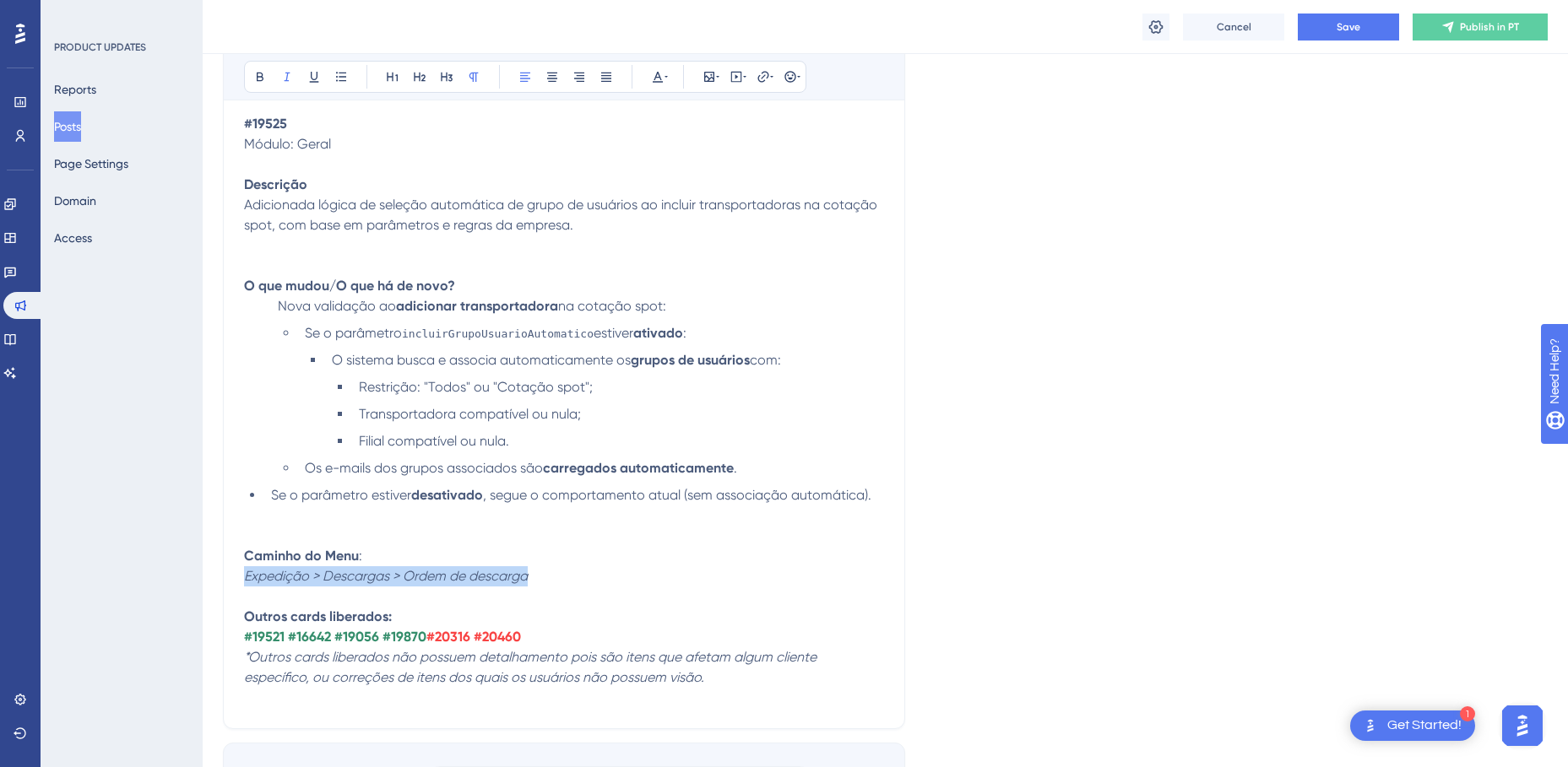
click at [247, 572] on p "Caminho do Menu : Expedição > Descargas > Ordem de descarga" at bounding box center [563, 566] width 640 height 41
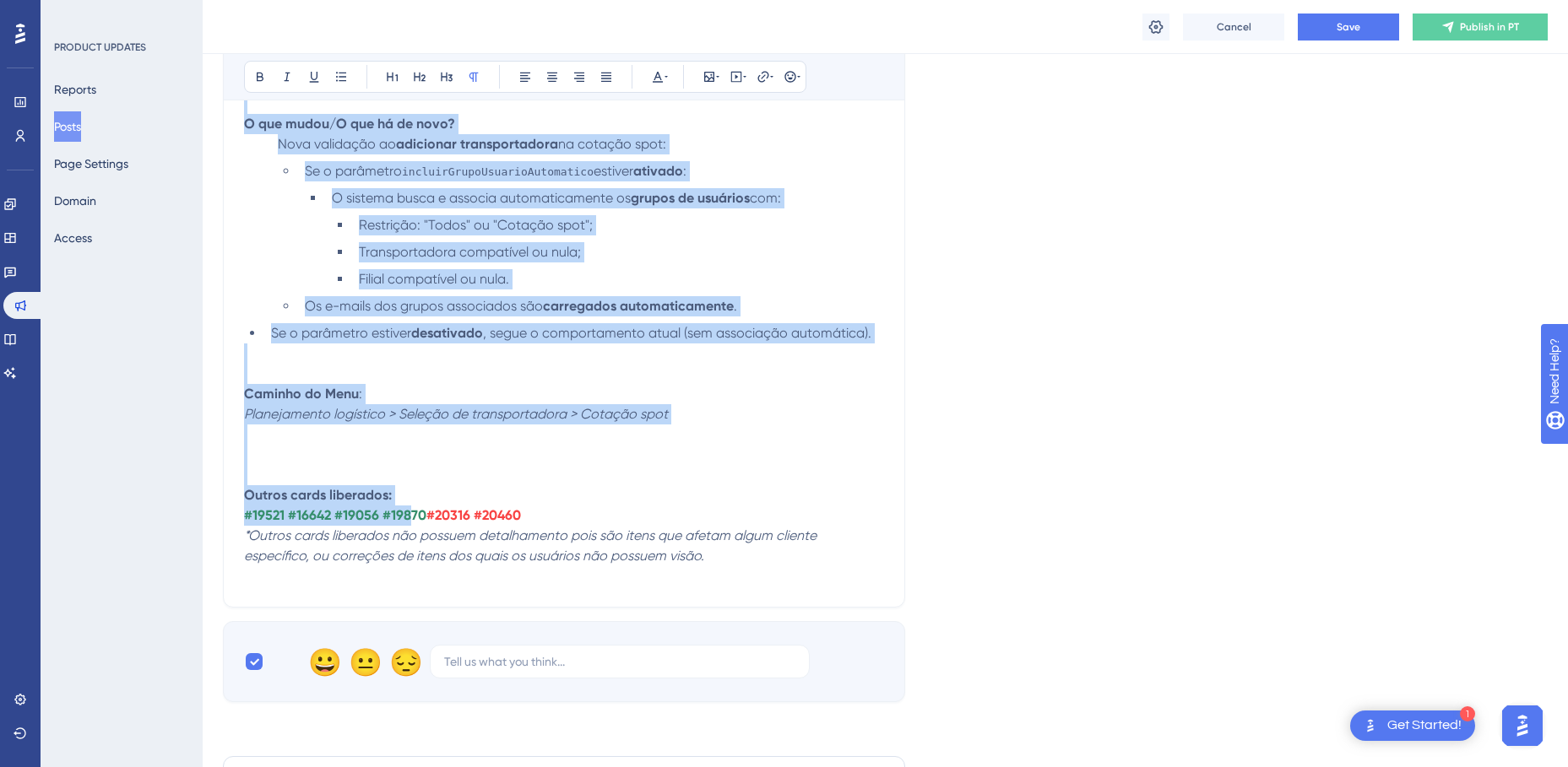
scroll to position [9094, 0]
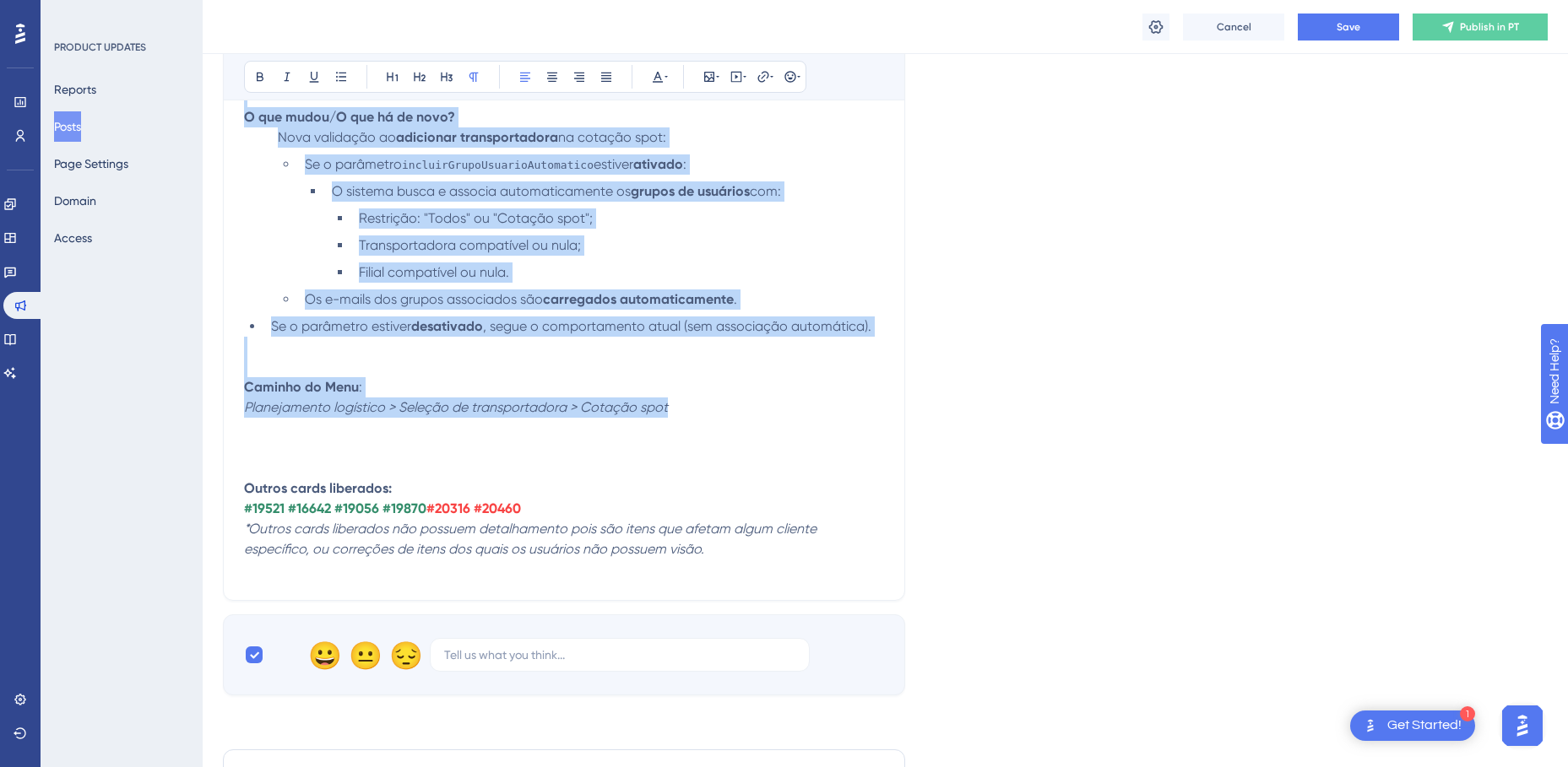
drag, startPoint x: 245, startPoint y: 252, endPoint x: 691, endPoint y: 399, distance: 469.6
copy div "--- #19525 Módulo: Geral Descrição Adicionada lógica de seleção automática de g…"
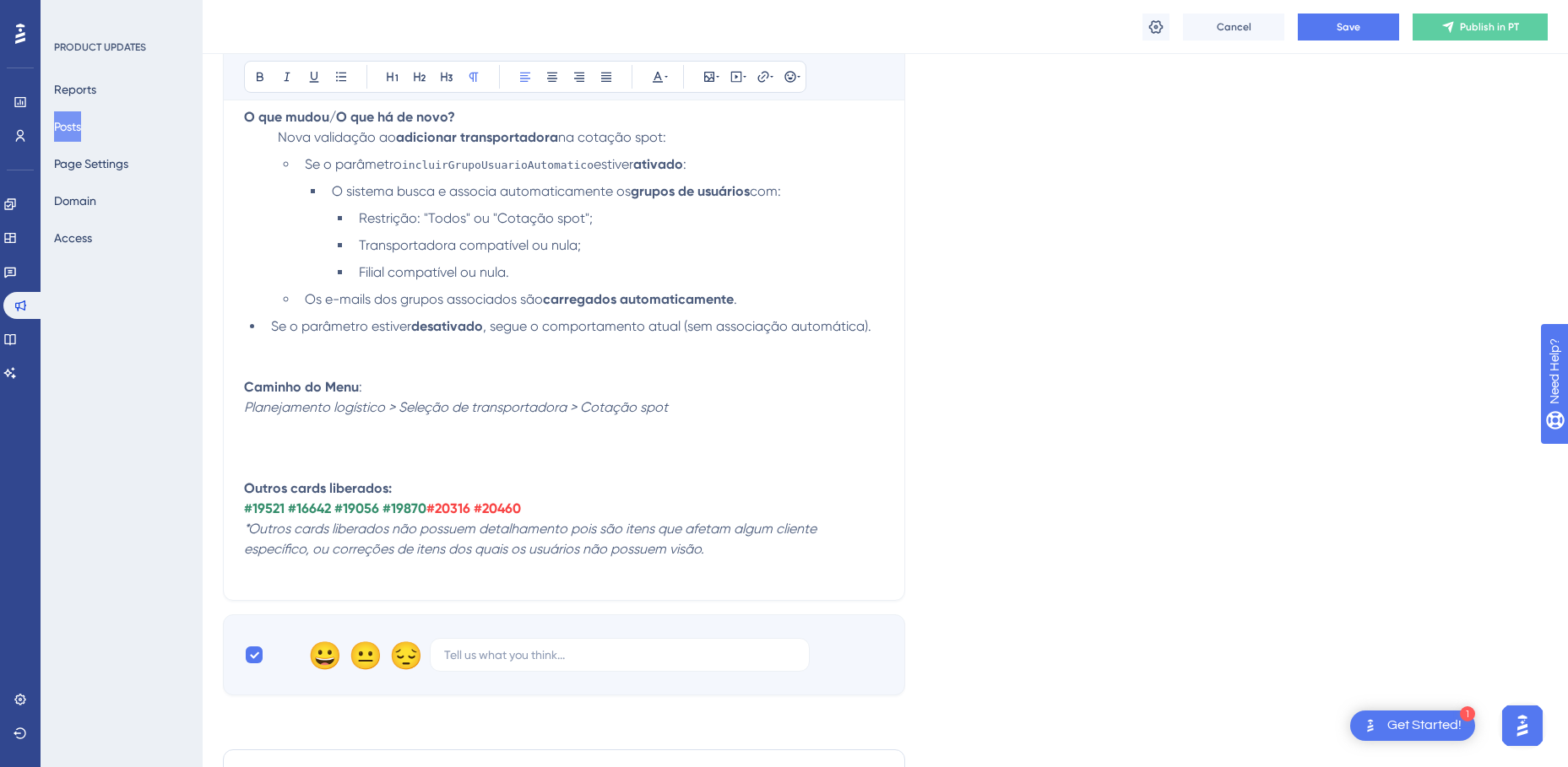
click at [368, 448] on p at bounding box center [563, 448] width 640 height 20
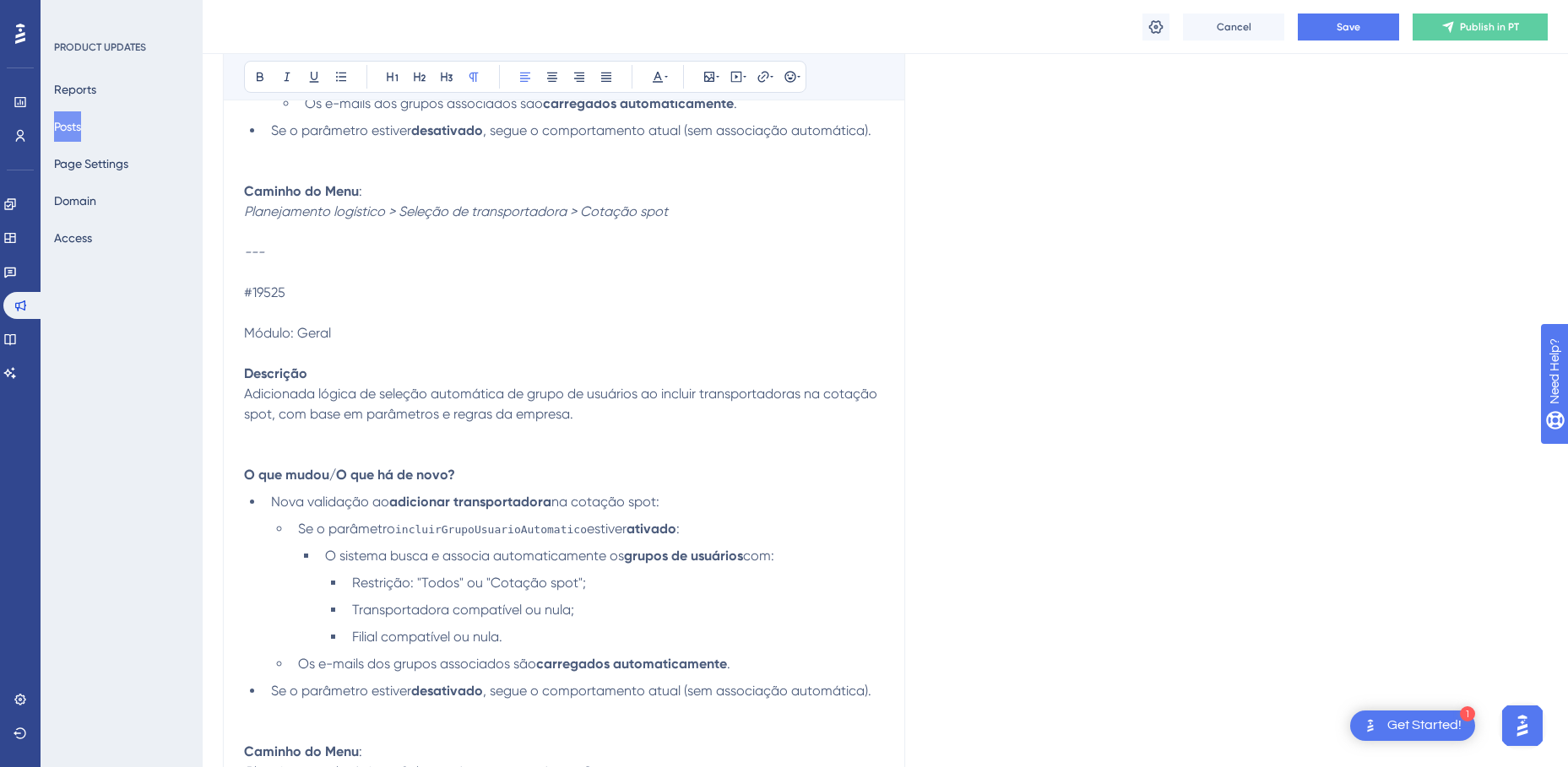
click at [284, 292] on span "#19525" at bounding box center [265, 292] width 42 height 16
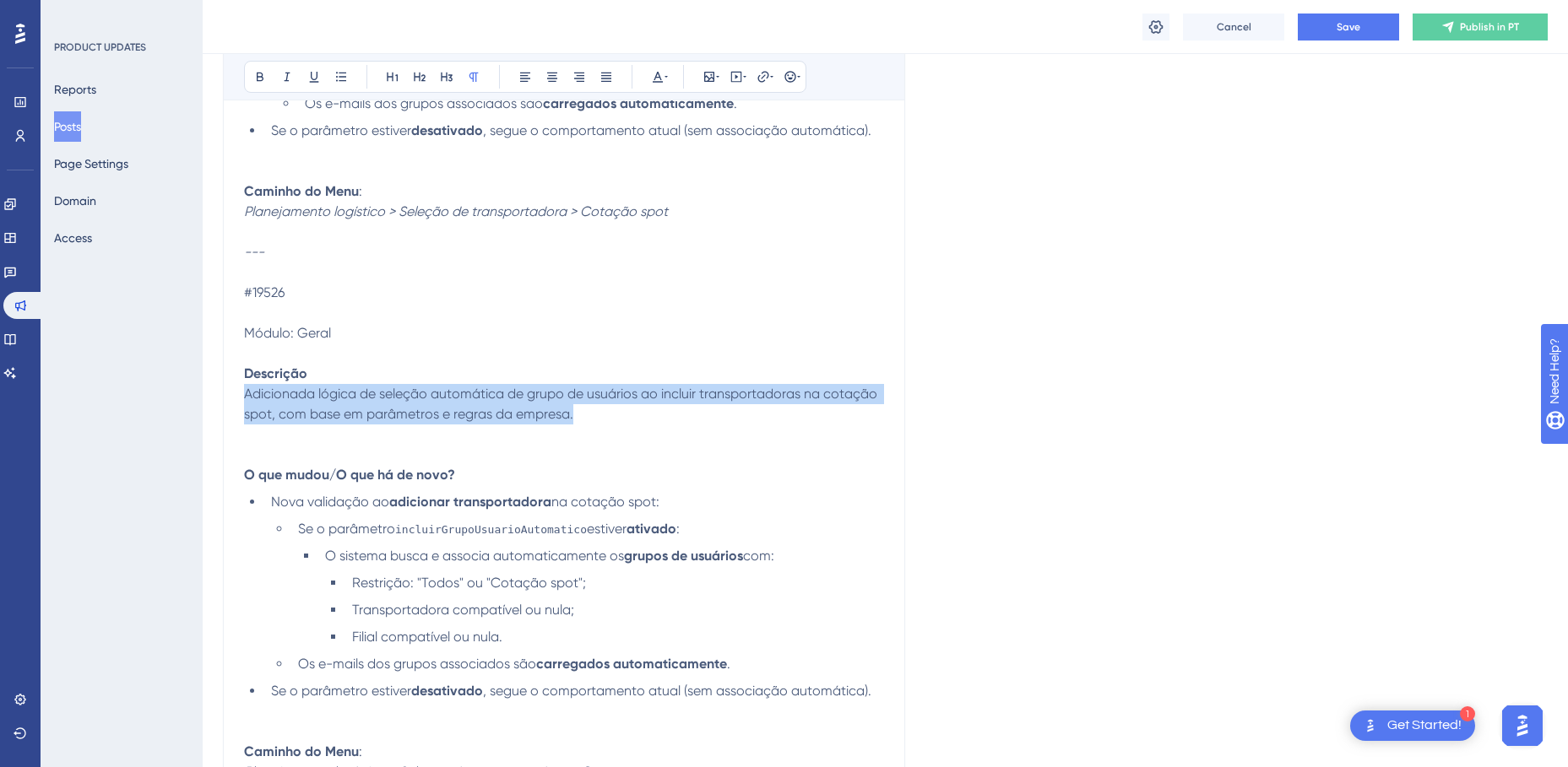
drag, startPoint x: 582, startPoint y: 417, endPoint x: 247, endPoint y: 392, distance: 335.9
click at [247, 392] on p "Adicionada lógica de seleção automática de grupo de usuários ao incluir transpo…" at bounding box center [563, 414] width 640 height 61
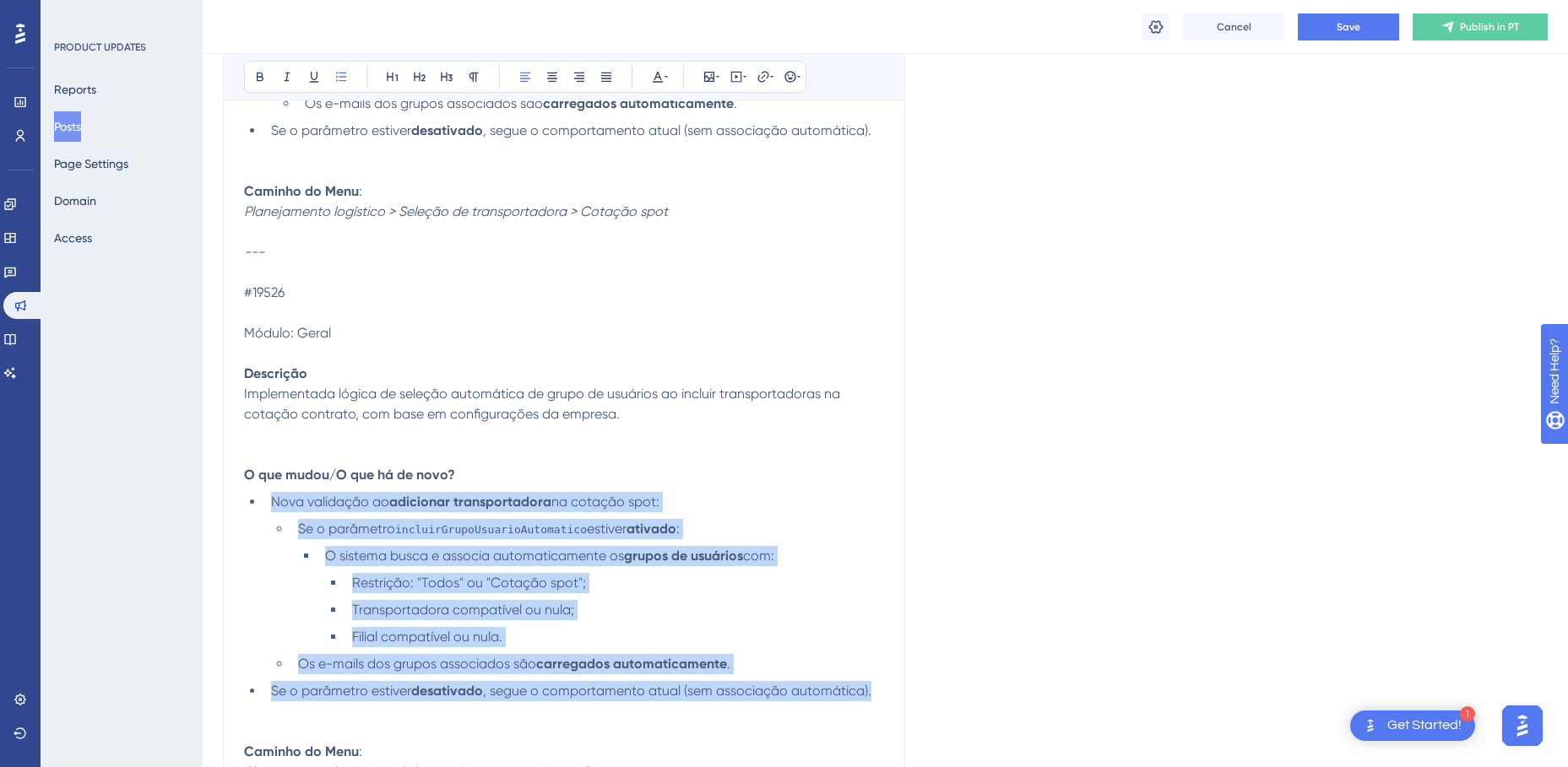
drag, startPoint x: 874, startPoint y: 686, endPoint x: 273, endPoint y: 505, distance: 627.7
click at [273, 505] on ul "Nova validação ao adicionar transportadora na cotação spot: Se o parâmetro incl…" at bounding box center [563, 596] width 640 height 209
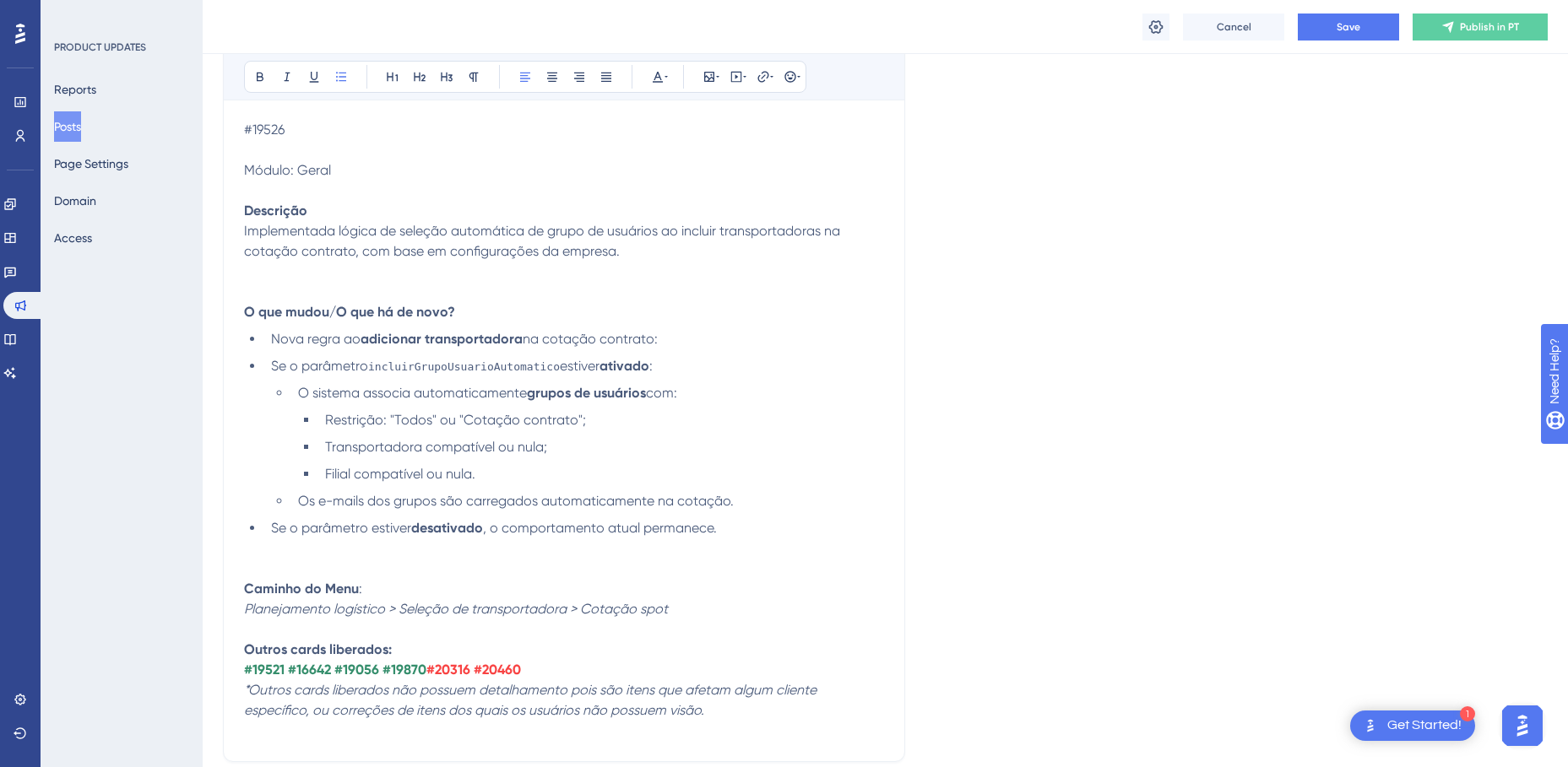
scroll to position [9458, 0]
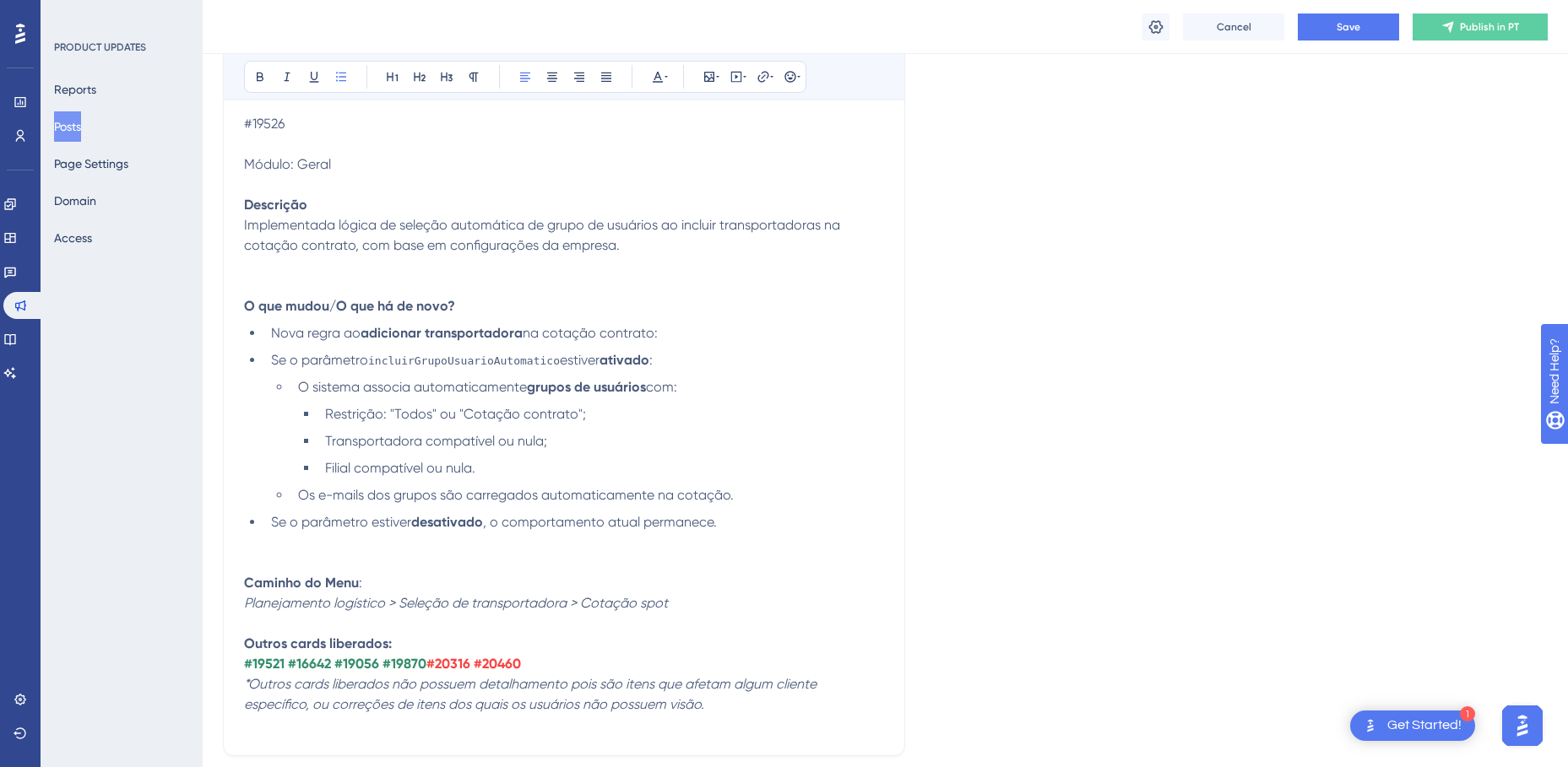
click at [387, 609] on em "Planejamento logístico > Seleção de transportadora > Cotação spot" at bounding box center [456, 603] width 424 height 16
click at [418, 600] on em "Planejamento logístico > Seleção de transportadora > Cotação spot" at bounding box center [456, 603] width 424 height 16
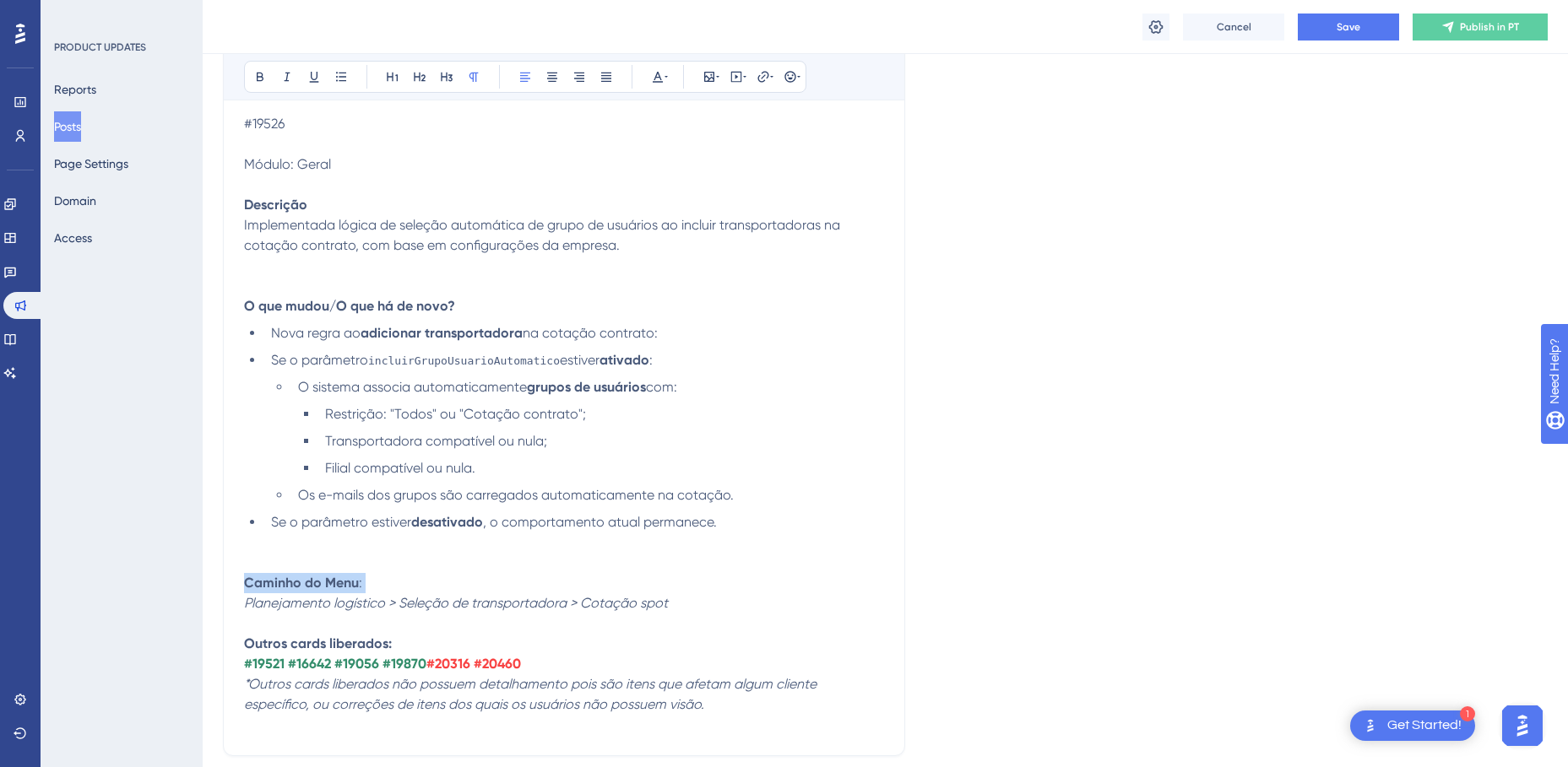
click at [626, 603] on em "Planejamento logístico > Seleção de transportadora > Cotação spot" at bounding box center [456, 603] width 424 height 16
click at [680, 609] on p "Caminho do Menu : Planejamento logístico > Seleção de transportadora > Cotação …" at bounding box center [563, 593] width 640 height 41
drag, startPoint x: 694, startPoint y: 601, endPoint x: 245, endPoint y: 597, distance: 449.0
click at [245, 597] on p "Caminho do Menu : Planejamento logístico > Seleção de transportadora > Cotação …" at bounding box center [563, 593] width 640 height 41
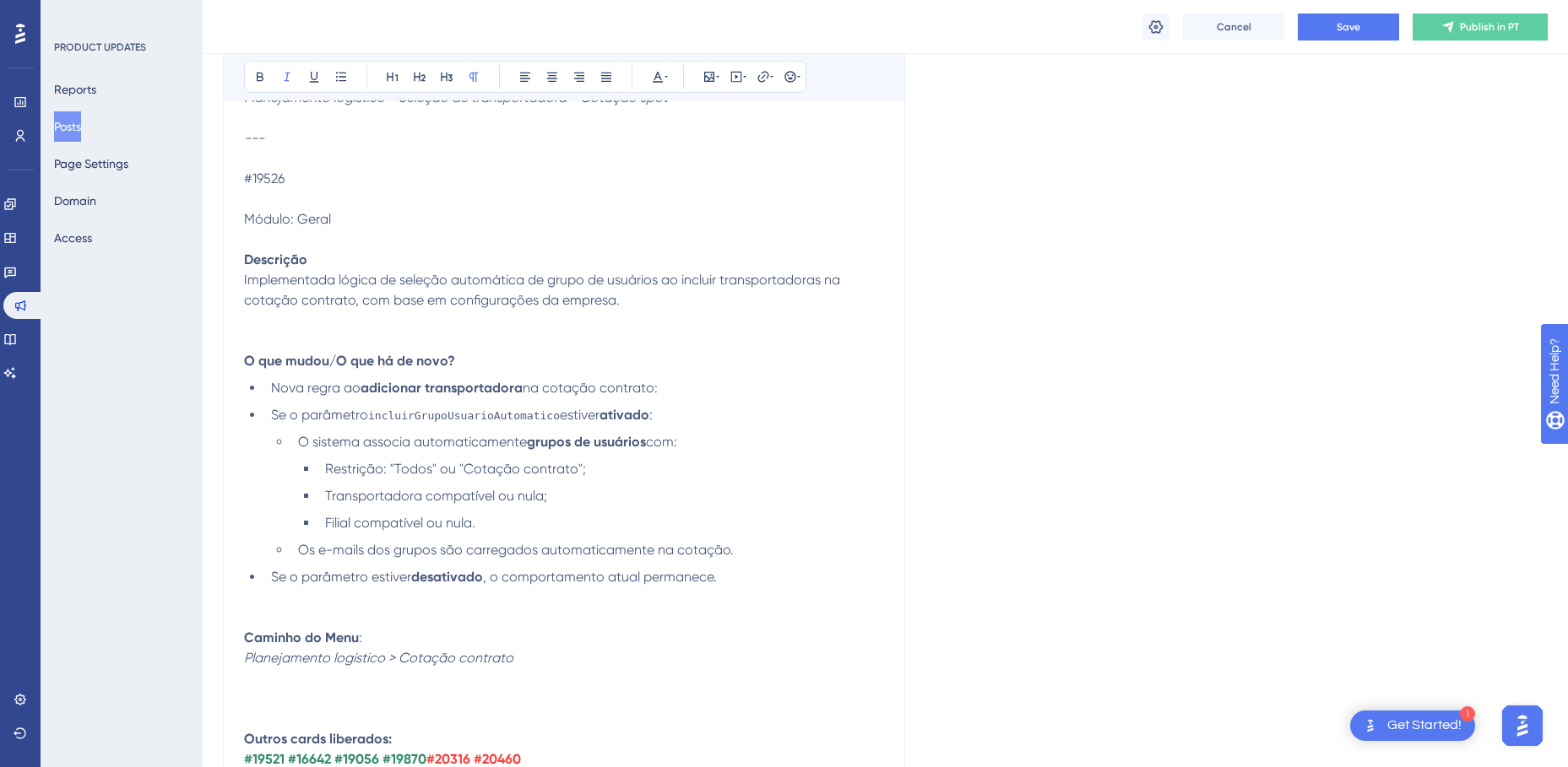
scroll to position [9374, 0]
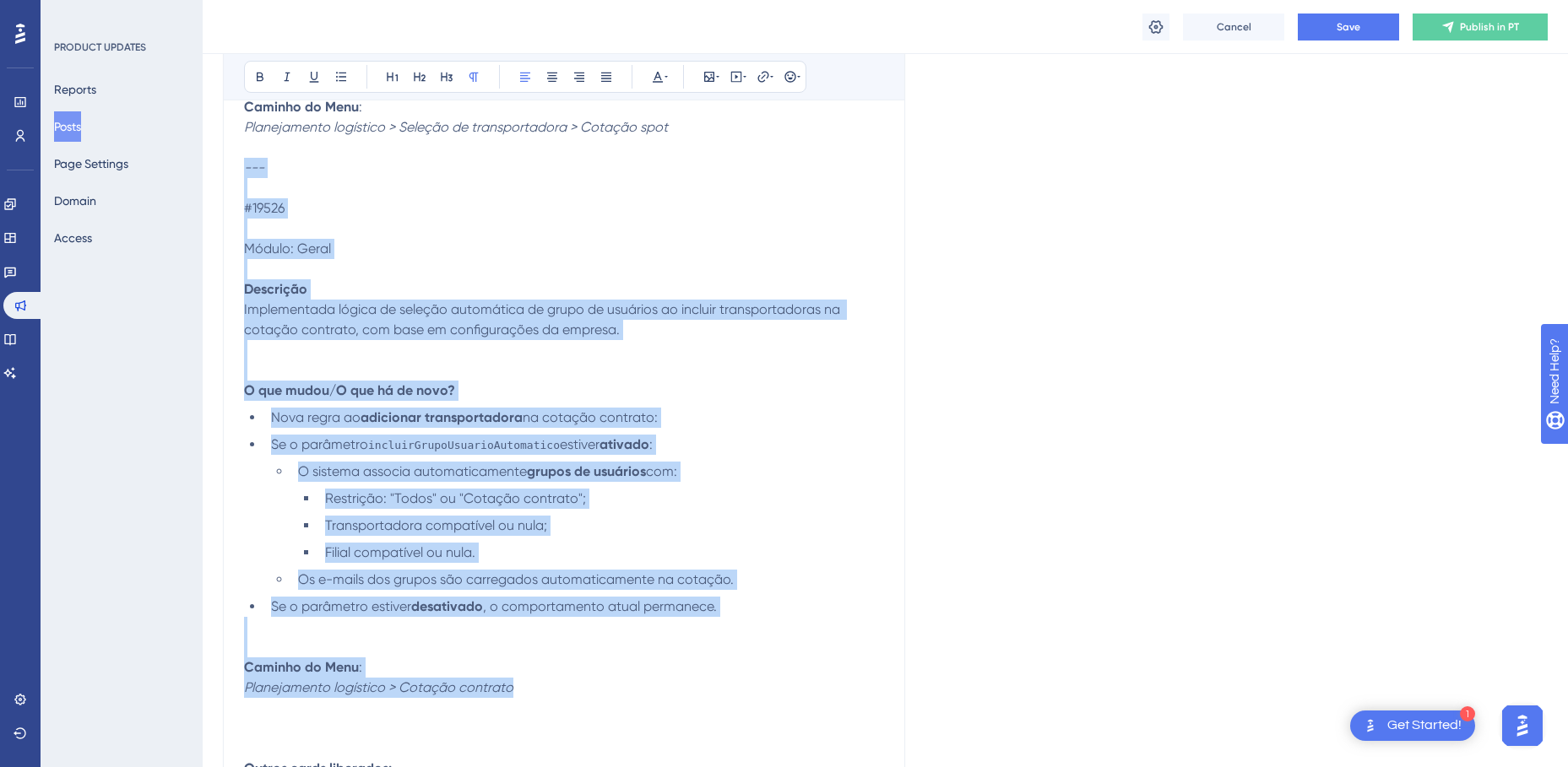
drag, startPoint x: 245, startPoint y: 168, endPoint x: 535, endPoint y: 695, distance: 601.5
copy div "--- #19526 Módulo: Geral Descrição Implementada lógica de seleção automática de…"
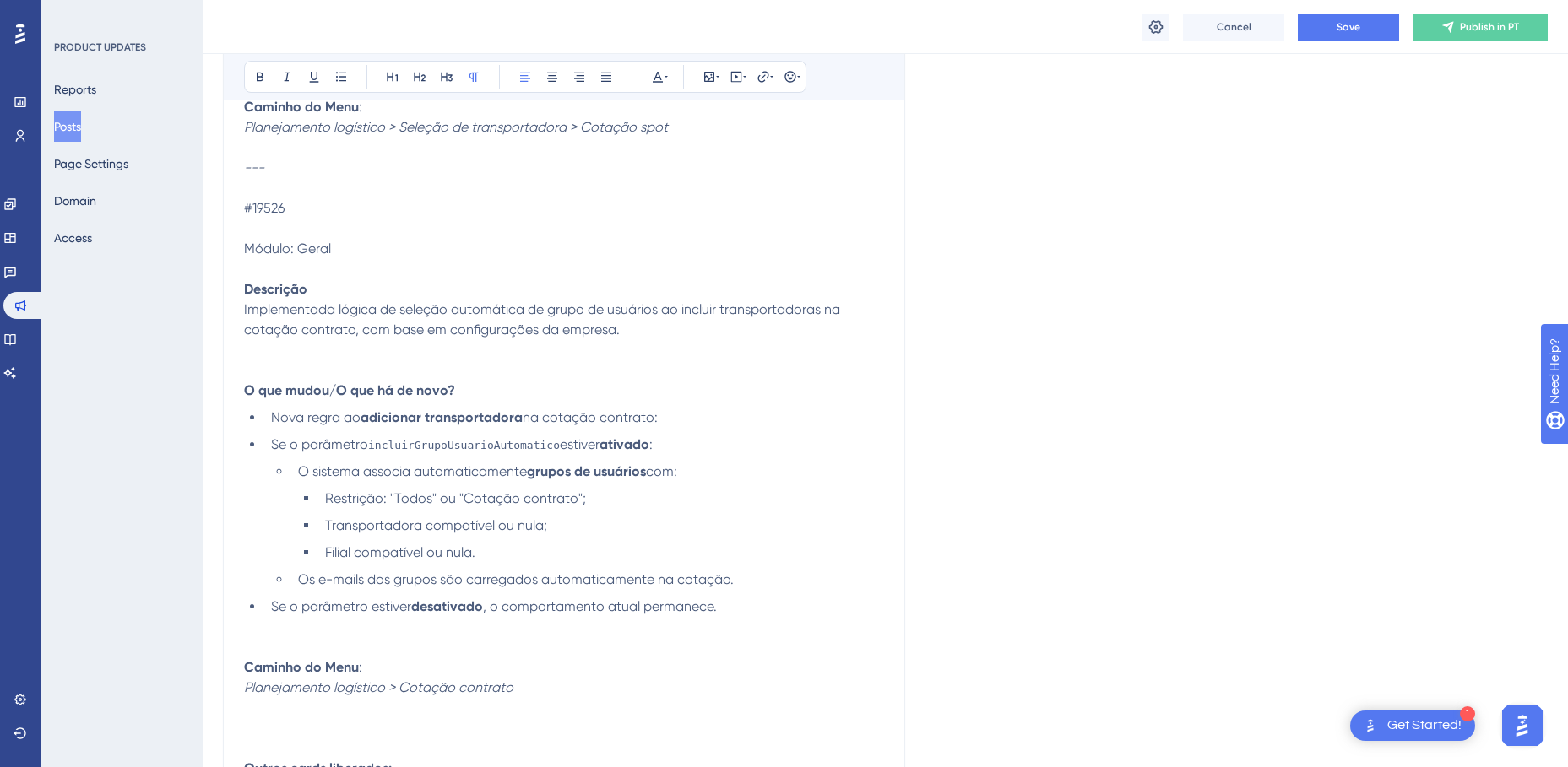
click at [342, 724] on p at bounding box center [563, 728] width 640 height 20
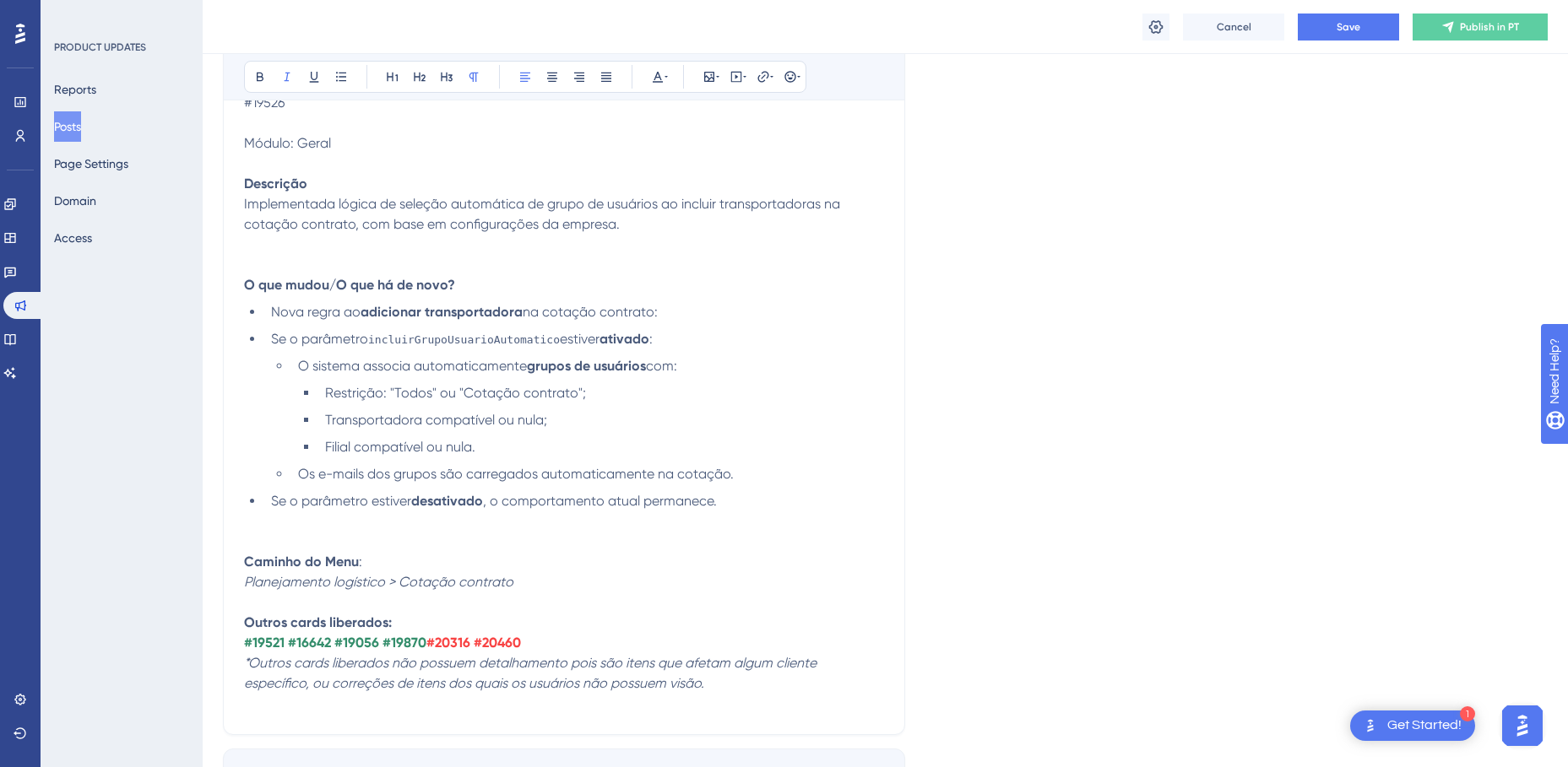
scroll to position [9934, 0]
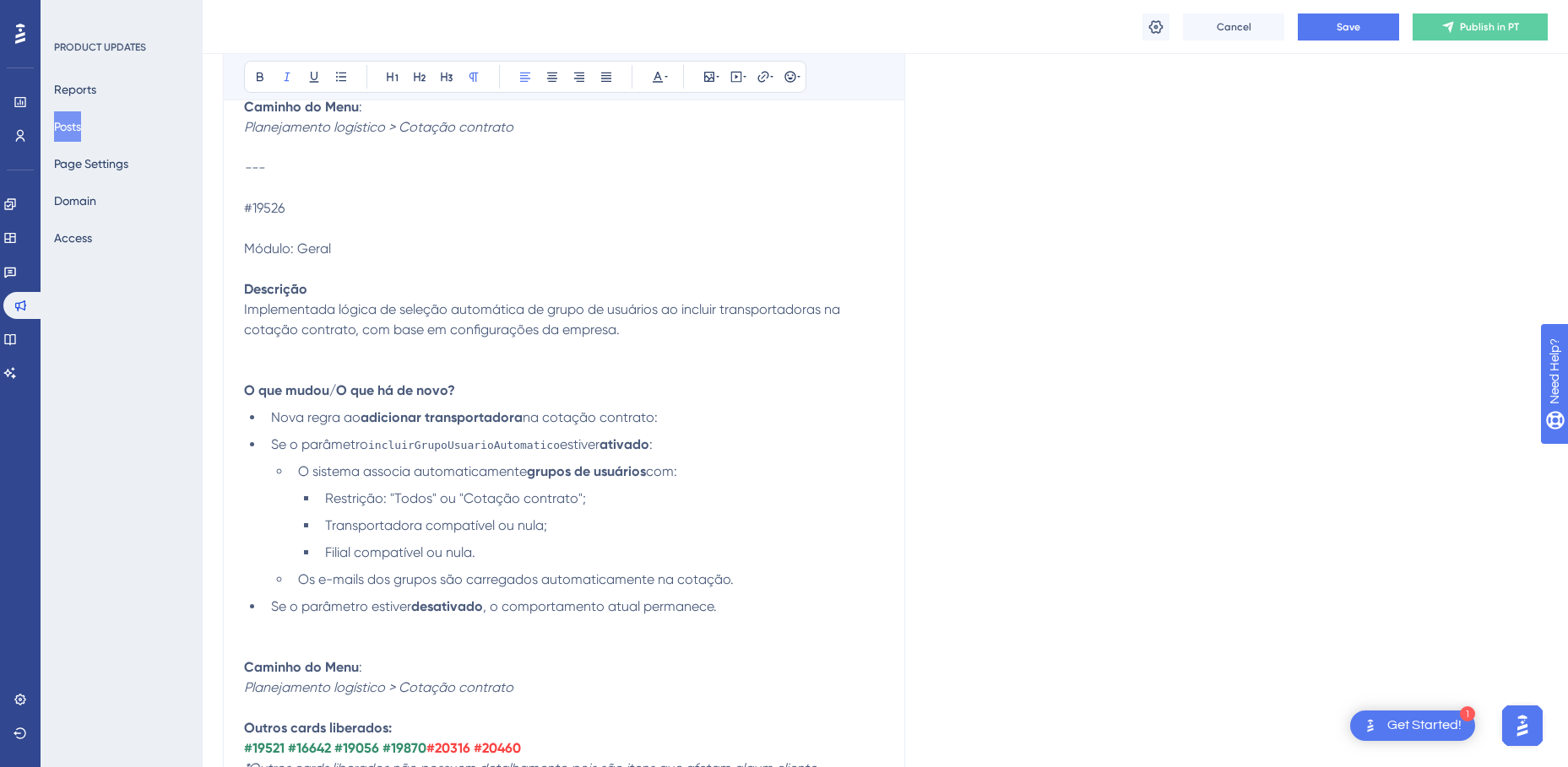
click at [287, 206] on p "#19526" at bounding box center [563, 218] width 640 height 41
click at [266, 205] on span "#19526" at bounding box center [264, 208] width 41 height 16
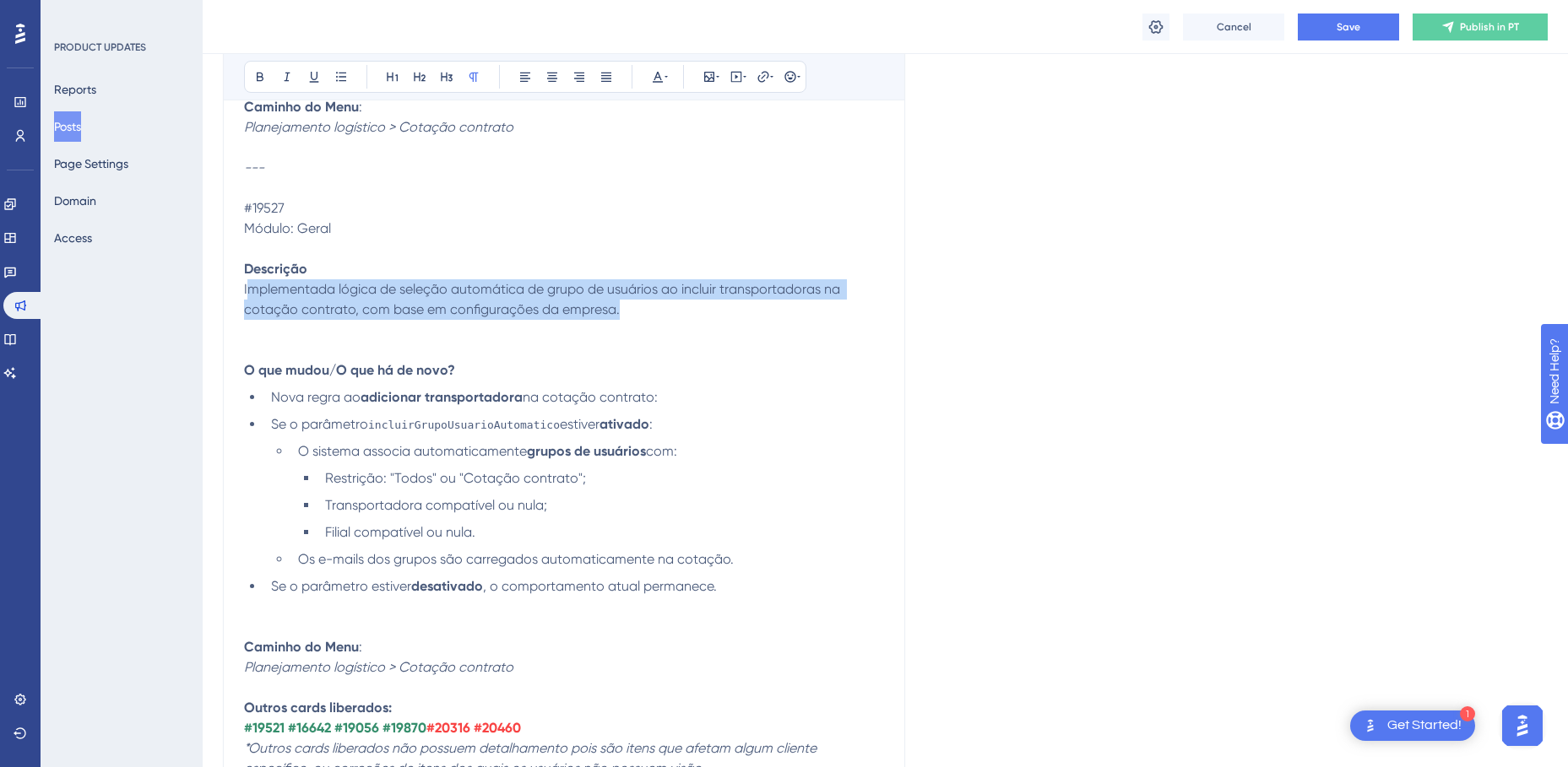
drag, startPoint x: 626, startPoint y: 308, endPoint x: 245, endPoint y: 292, distance: 381.3
click at [245, 292] on p "Implementada lógica de seleção automática de grupo de usuários ao incluir trans…" at bounding box center [563, 309] width 640 height 61
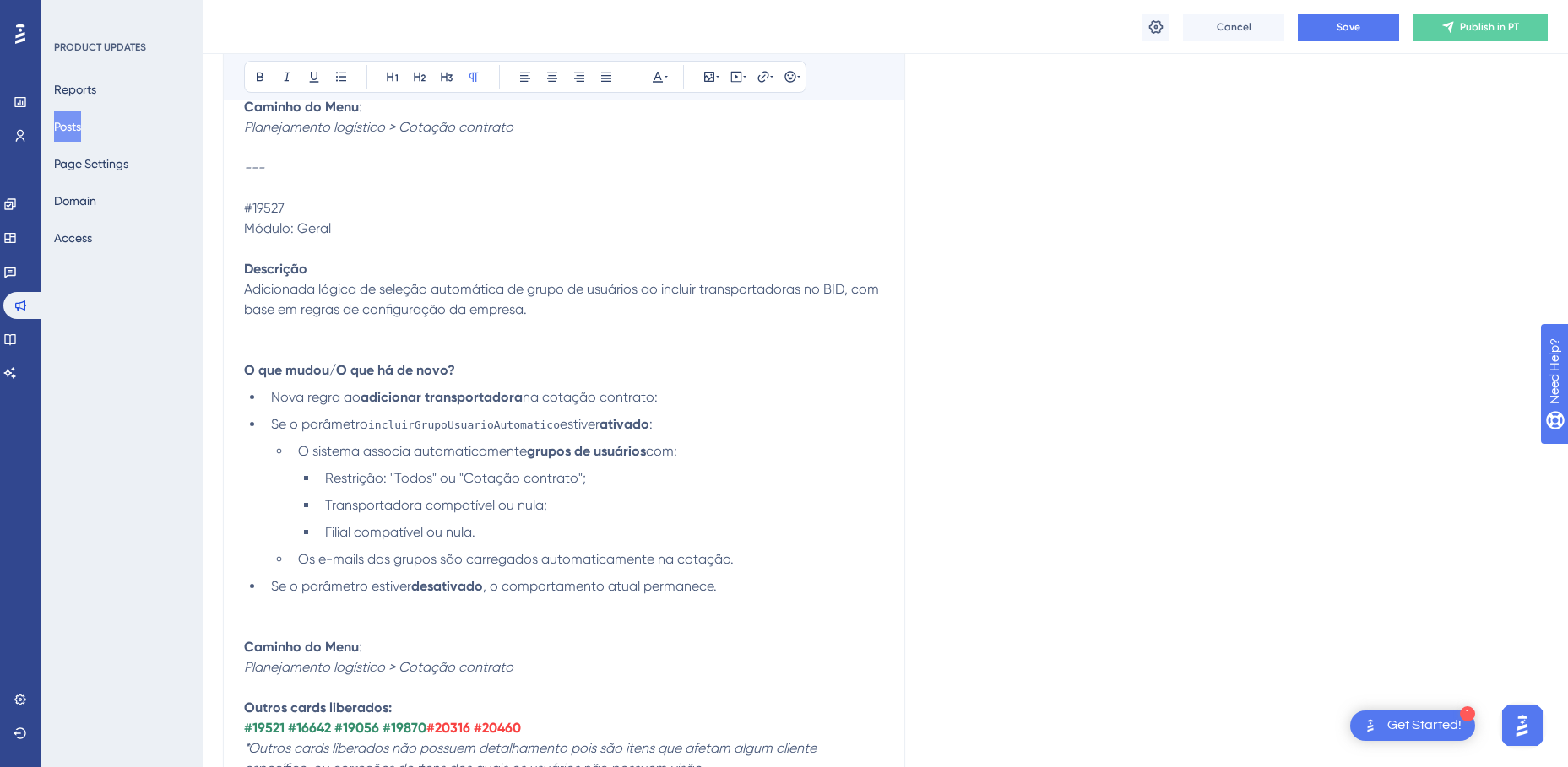
drag, startPoint x: 479, startPoint y: 580, endPoint x: 512, endPoint y: 589, distance: 34.2
click at [479, 580] on strong "desativado" at bounding box center [447, 586] width 72 height 16
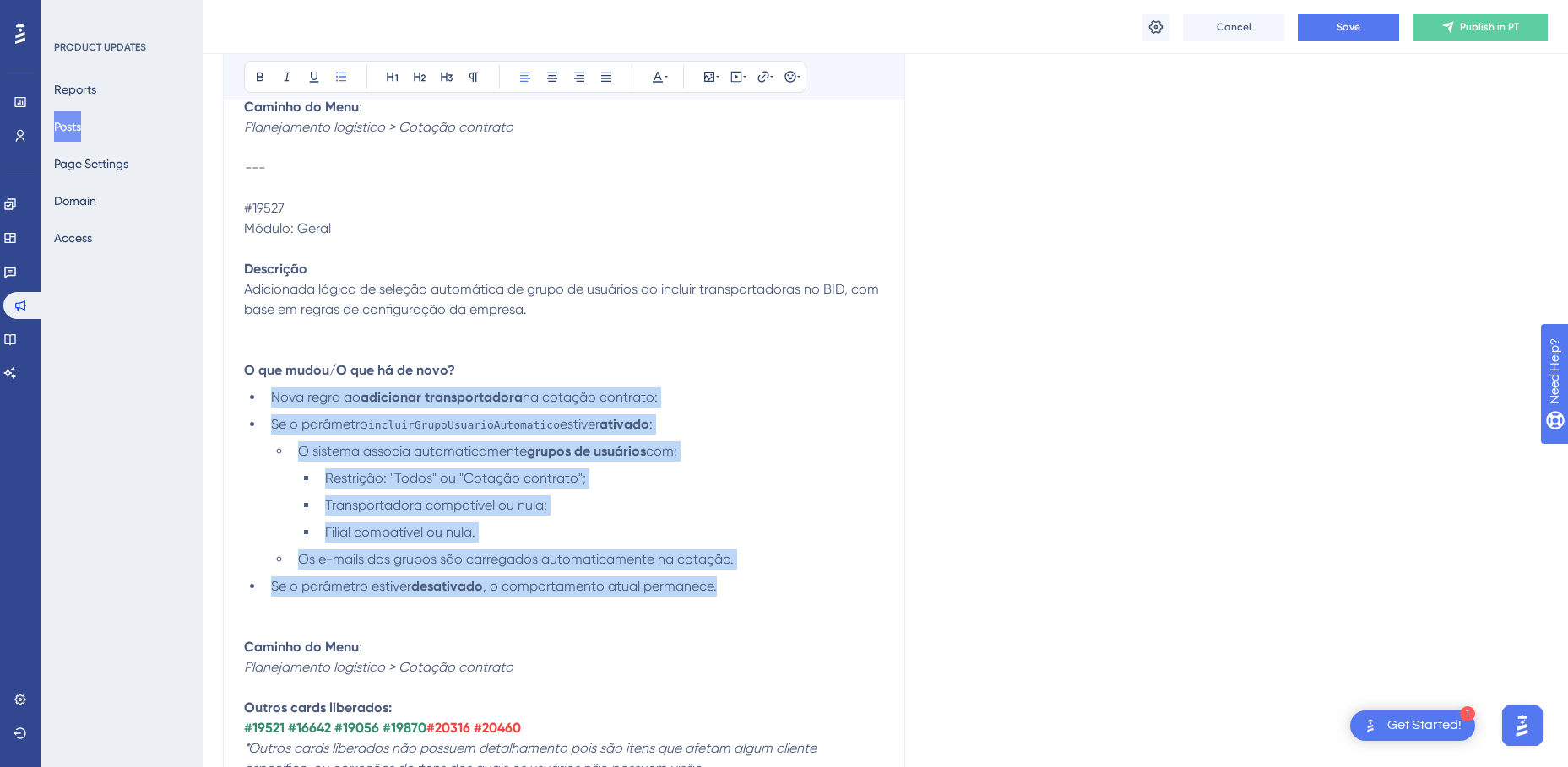
drag, startPoint x: 726, startPoint y: 586, endPoint x: 265, endPoint y: 400, distance: 497.1
click at [265, 400] on ul "Nova regra ao adicionar transportadora na cotação contrato: Se o parâmetro incl…" at bounding box center [563, 492] width 640 height 209
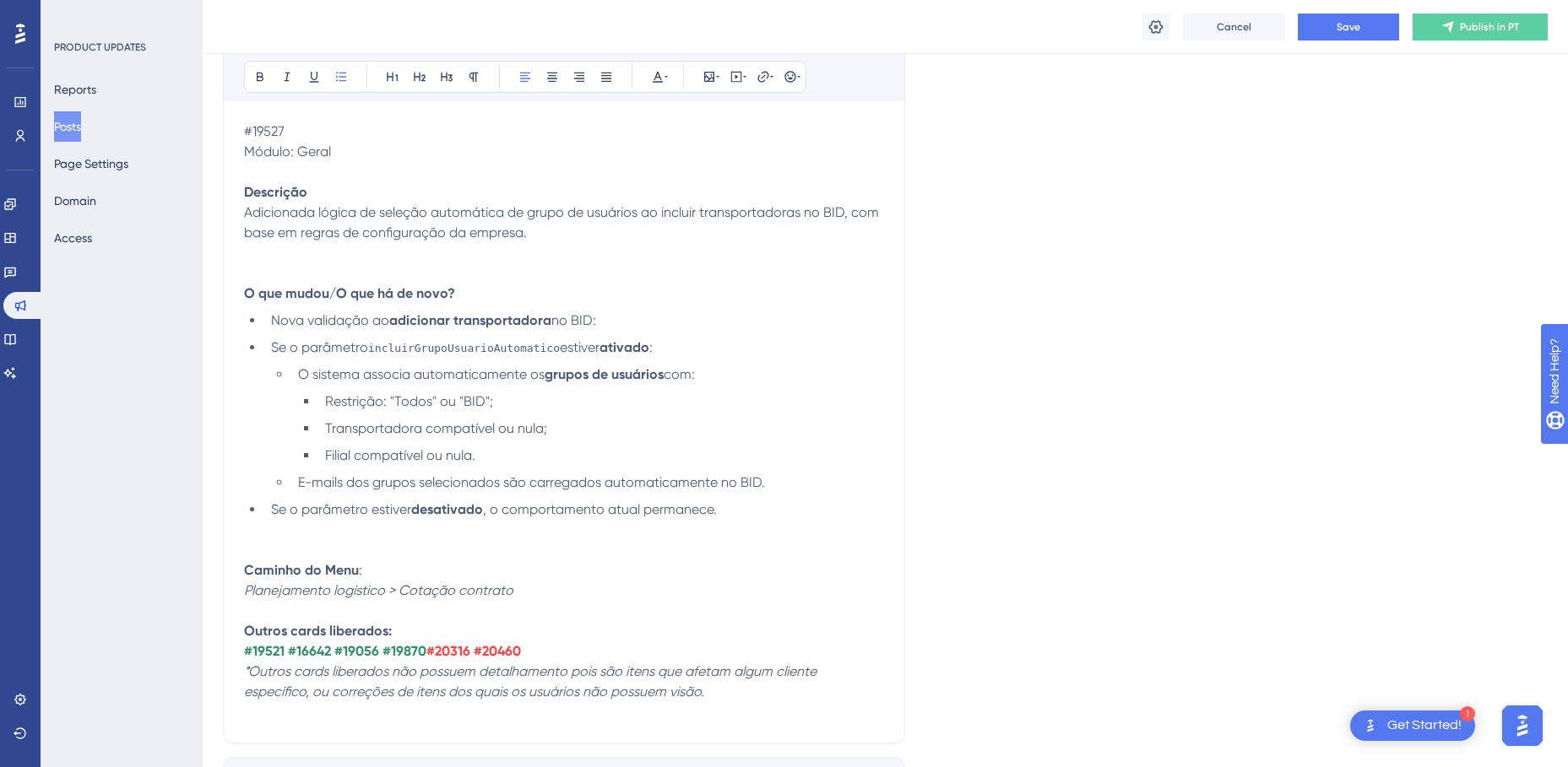
scroll to position [10103, 0]
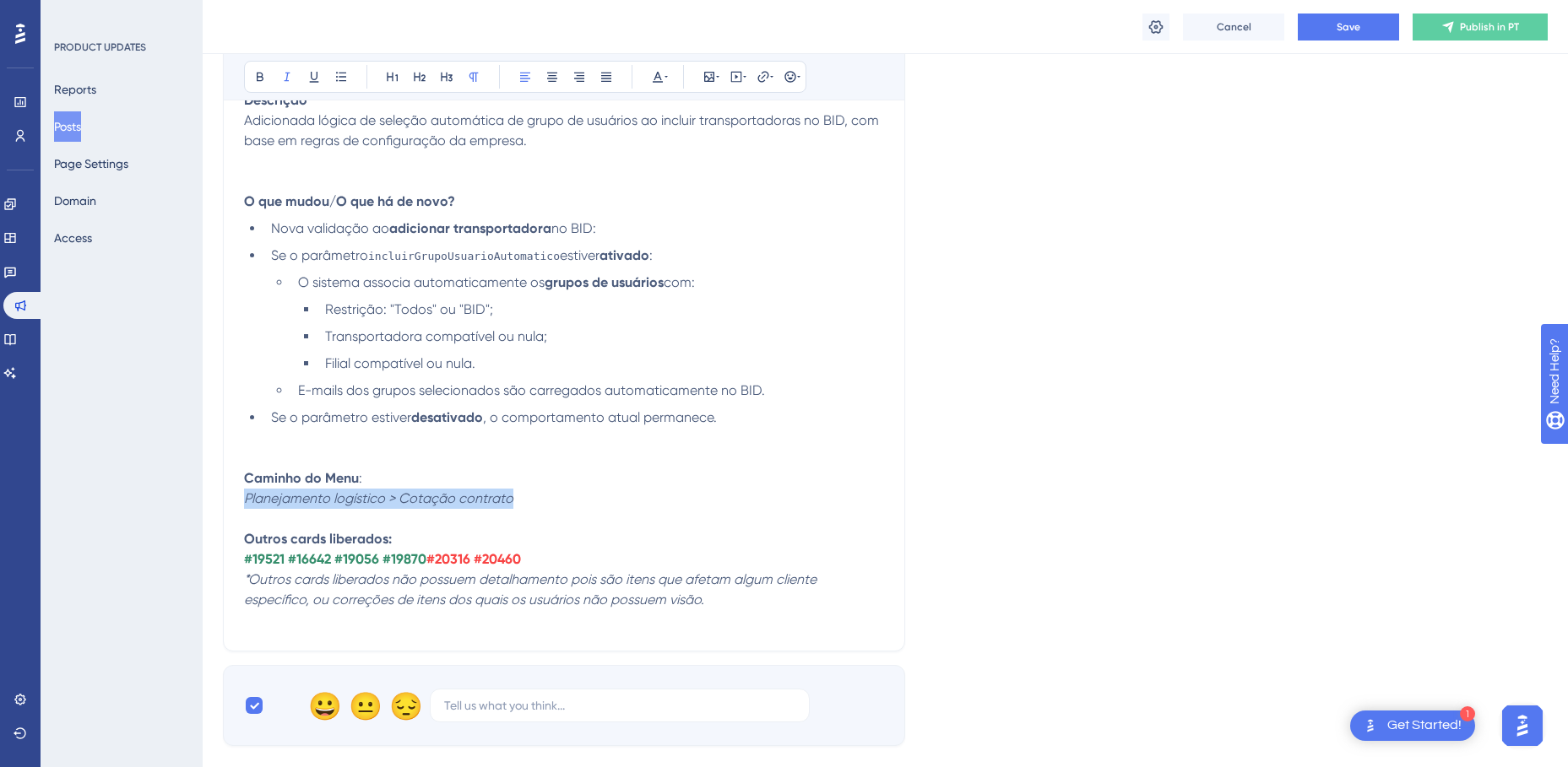
drag, startPoint x: 518, startPoint y: 502, endPoint x: 247, endPoint y: 503, distance: 271.0
click at [247, 503] on p "Caminho do Menu : Planejamento logístico > Cotação contrato" at bounding box center [563, 488] width 640 height 41
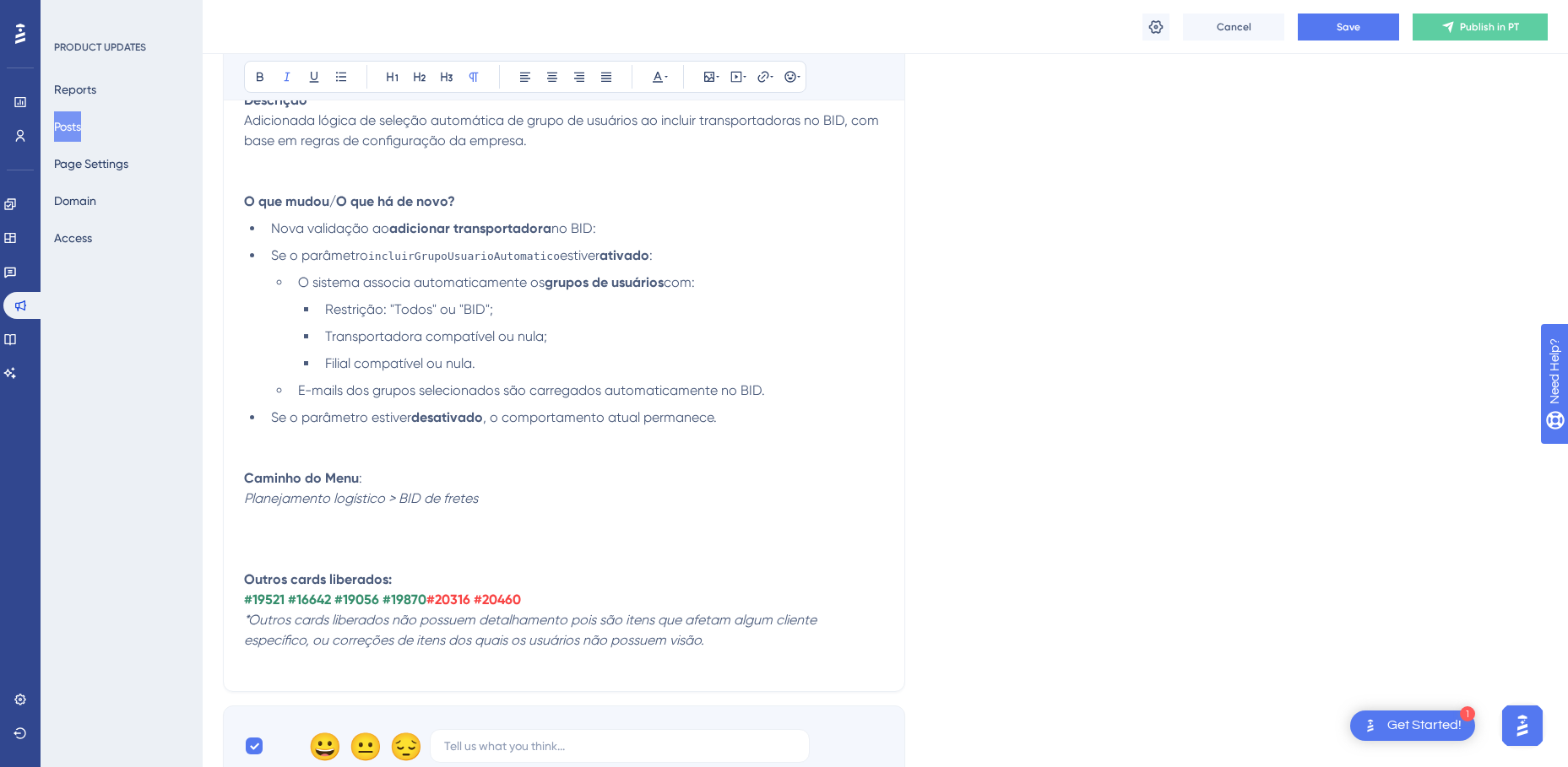
scroll to position [9934, 0]
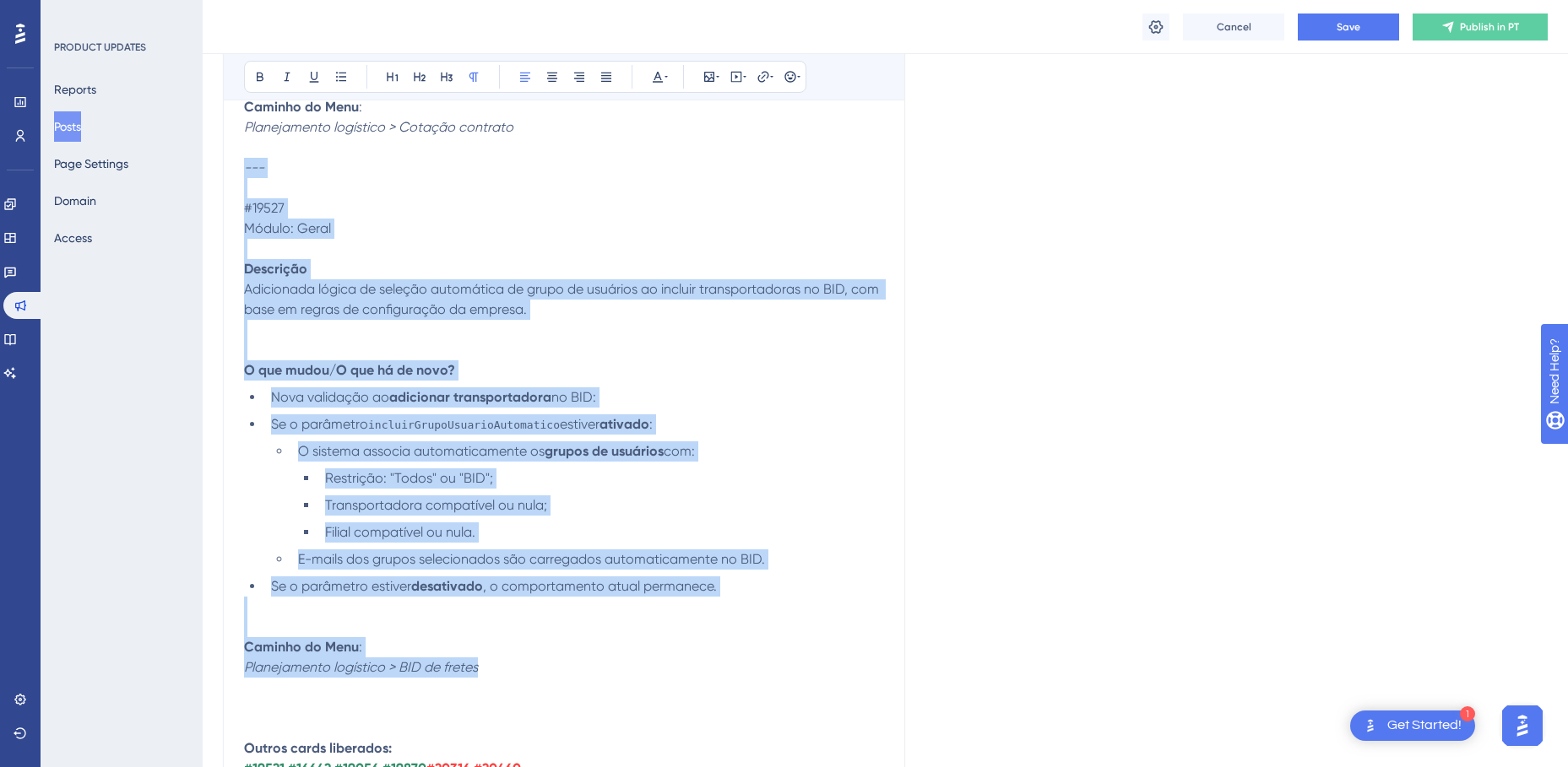
drag, startPoint x: 245, startPoint y: 166, endPoint x: 490, endPoint y: 662, distance: 553.2
copy div "--- #19527 Módulo: Geral Descrição Adicionada lógica de seleção automática de …"
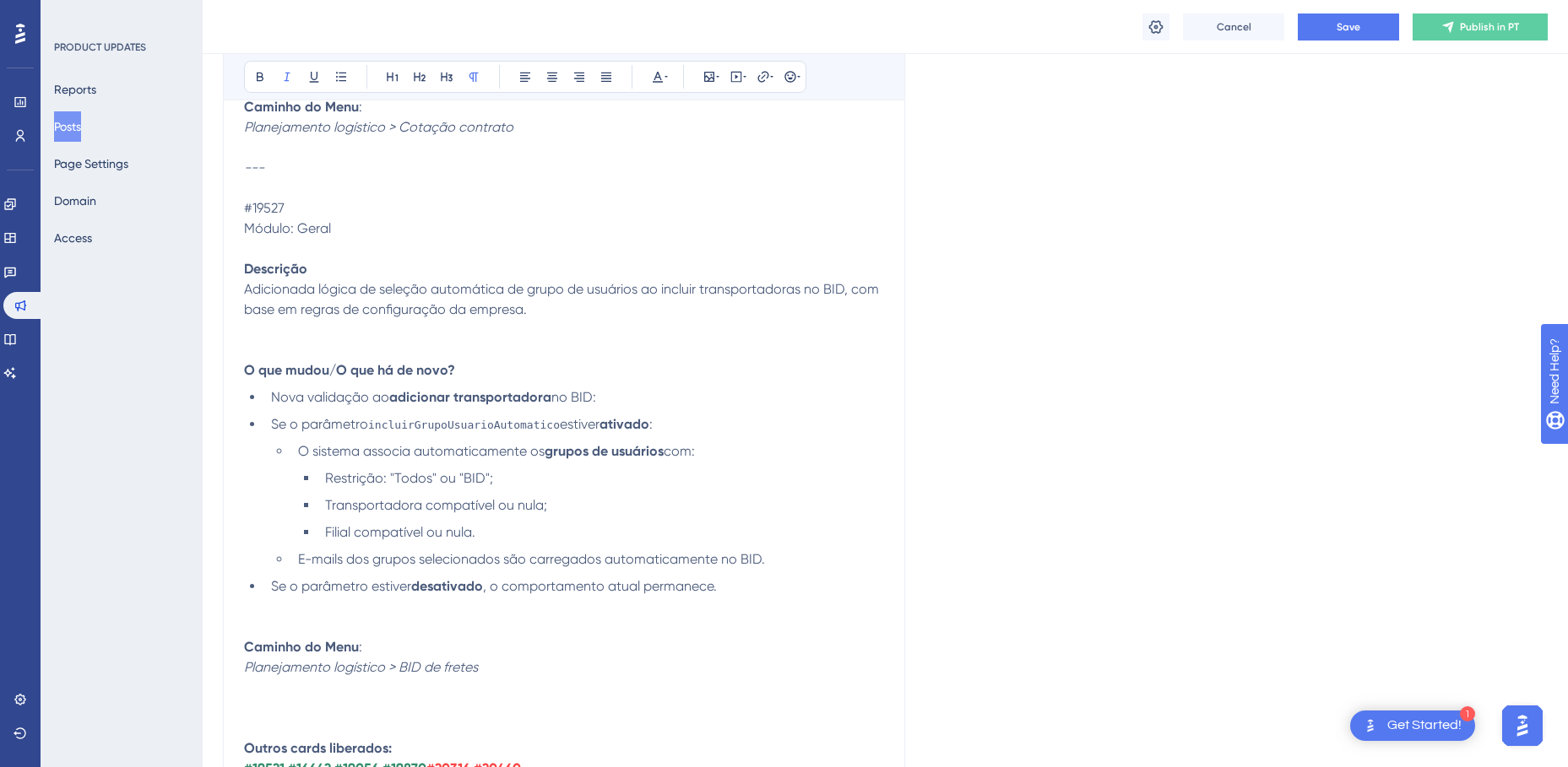
click at [353, 698] on p at bounding box center [563, 708] width 640 height 20
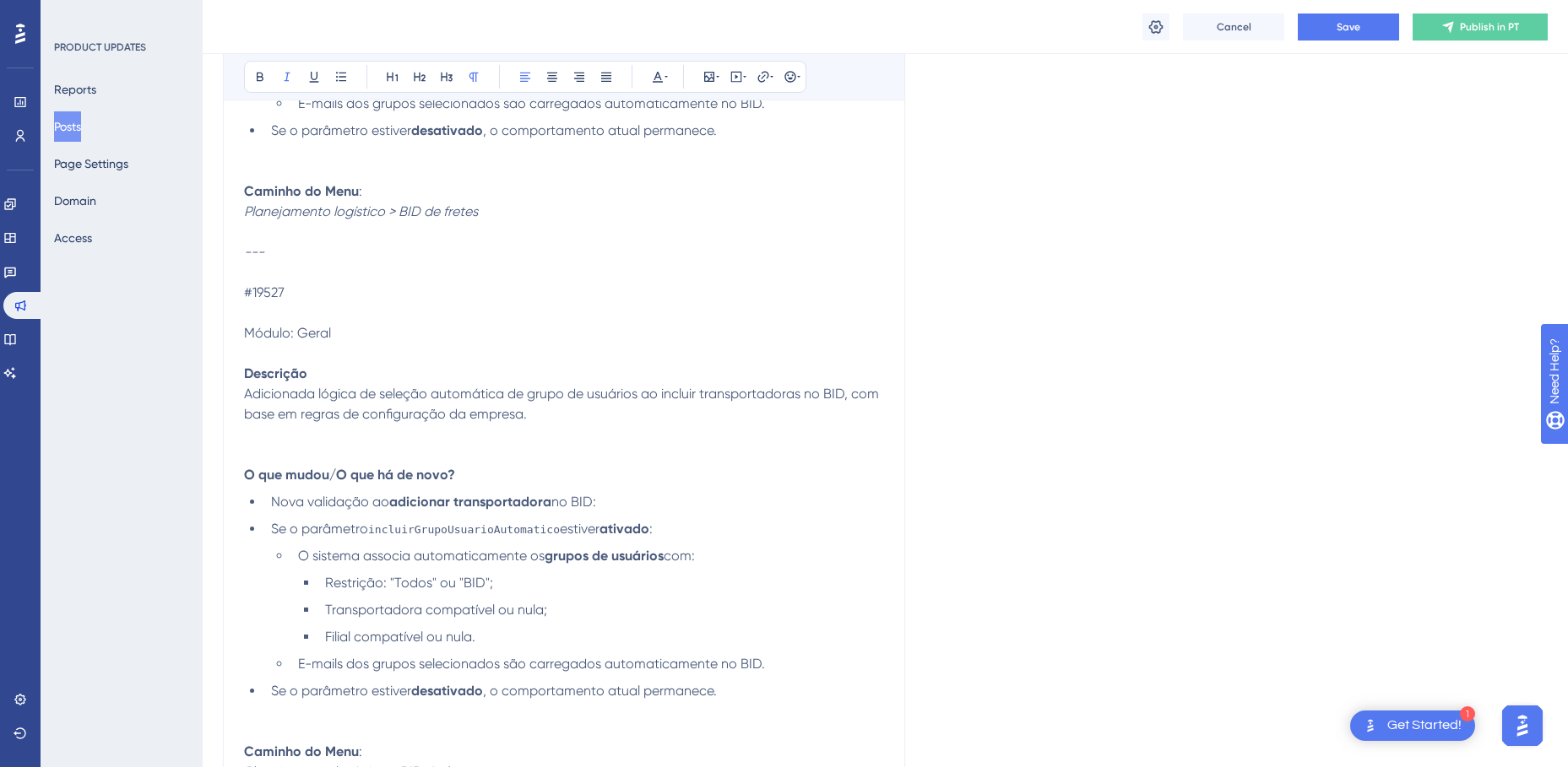
click at [266, 295] on span "#19527" at bounding box center [264, 292] width 41 height 16
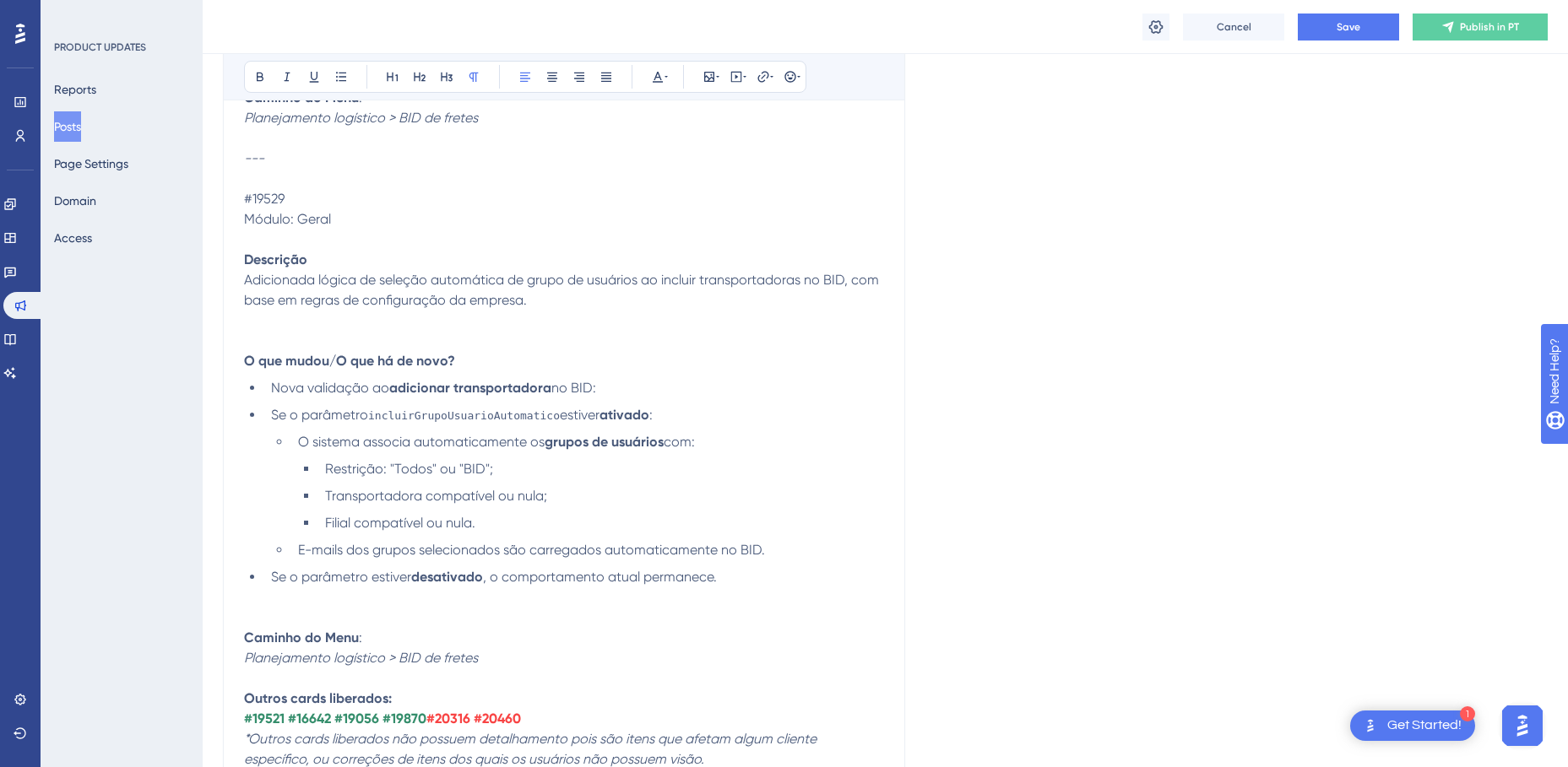
scroll to position [10559, 0]
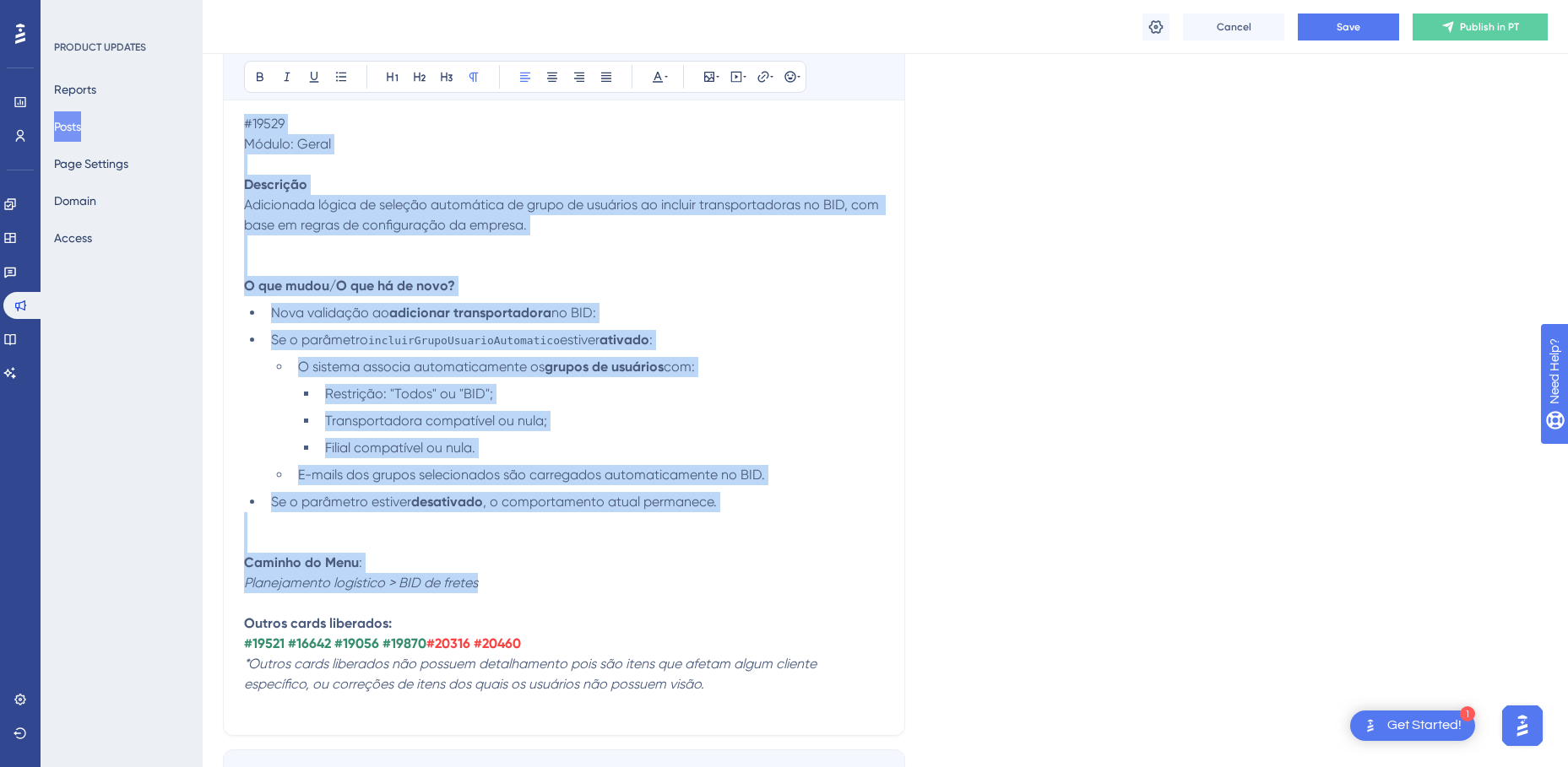
drag, startPoint x: 541, startPoint y: 584, endPoint x: 233, endPoint y: 120, distance: 556.9
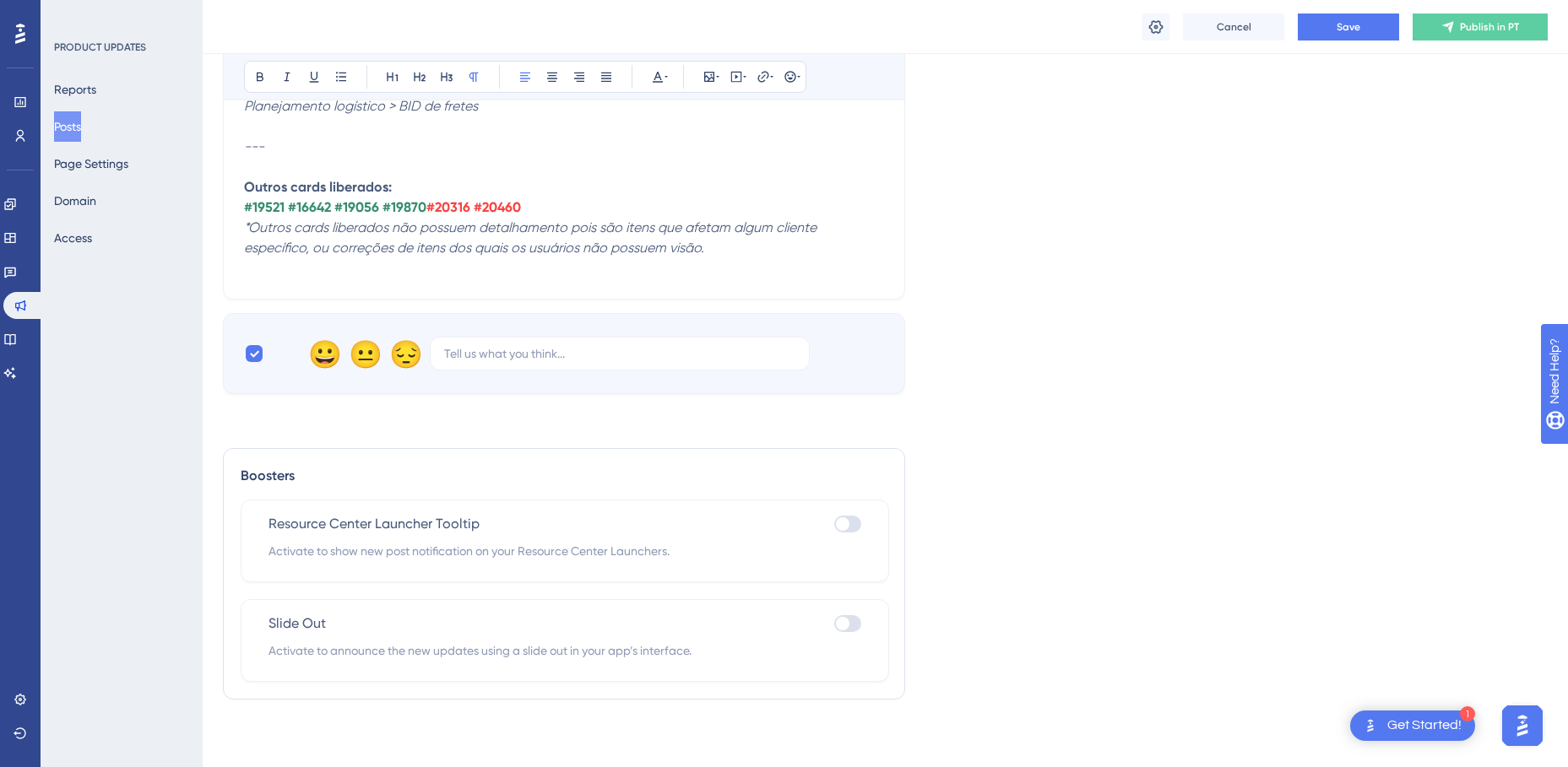
scroll to position [10327, 0]
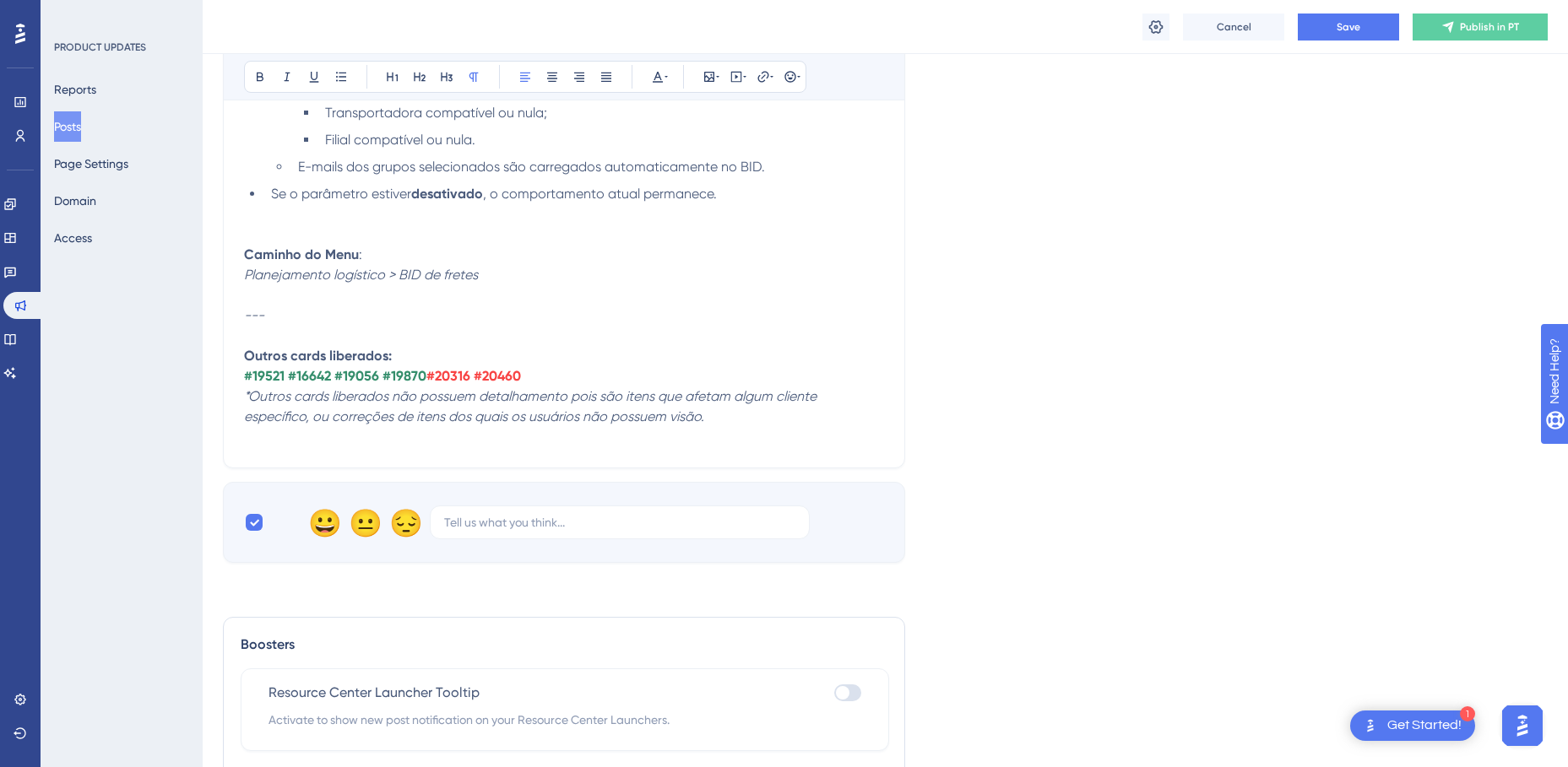
click at [267, 379] on strong "#19521 #16642 #19056 #19870" at bounding box center [334, 376] width 182 height 16
click at [311, 378] on strong "#19529 #16642 #19056 #19870" at bounding box center [336, 376] width 185 height 16
click at [356, 378] on strong "#19529 #14702 #19056 #19870" at bounding box center [336, 376] width 185 height 16
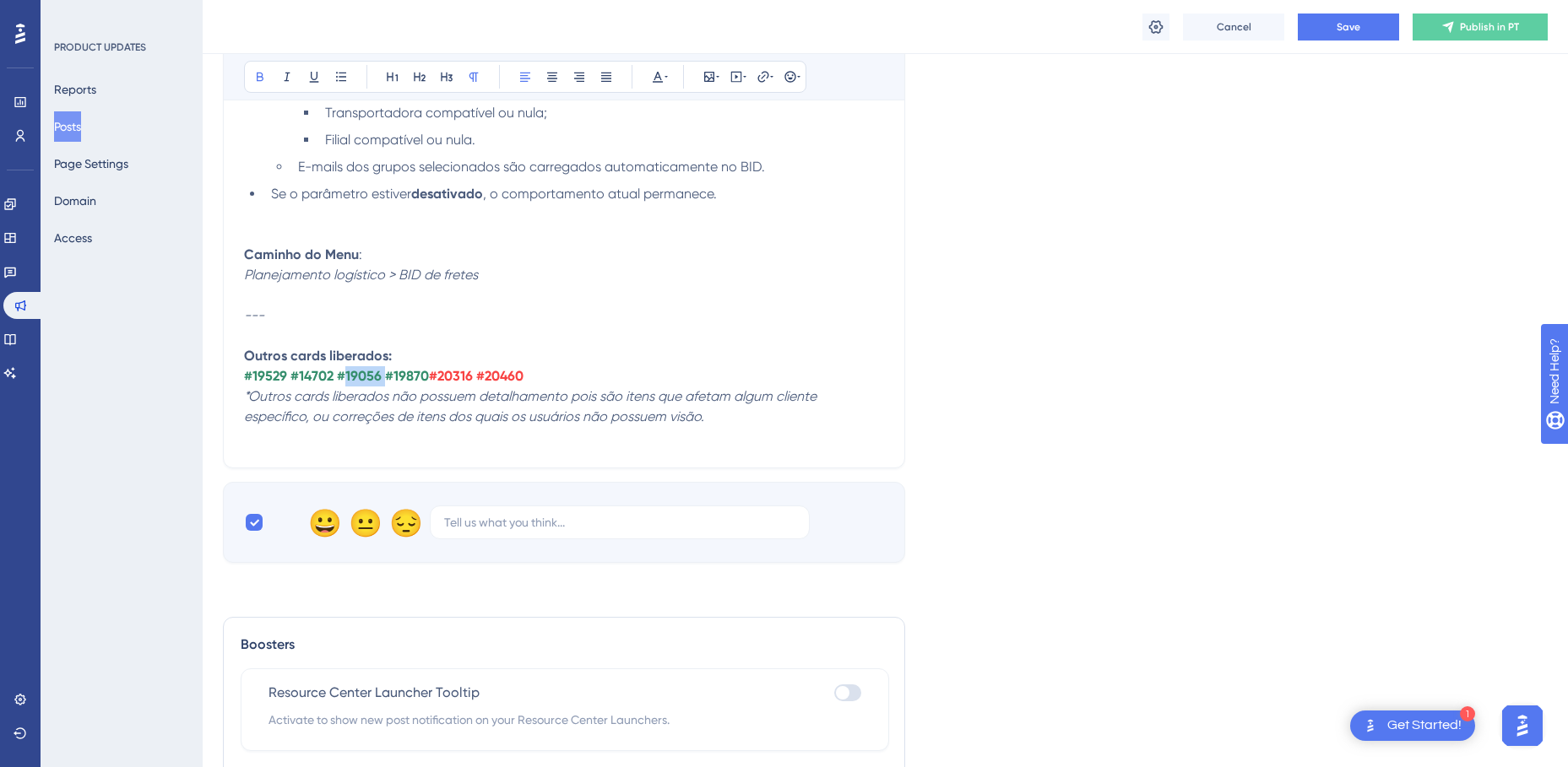
click at [356, 378] on strong "#19529 #14702 #19056 #19870" at bounding box center [336, 376] width 185 height 16
click at [400, 374] on strong "#19529 #14702 #15532 #19870" at bounding box center [335, 376] width 183 height 16
drag, startPoint x: 533, startPoint y: 377, endPoint x: 427, endPoint y: 378, distance: 106.0
click at [427, 378] on p "#19529 #14702 #15532 #19094 #20316 #20460" at bounding box center [563, 376] width 640 height 20
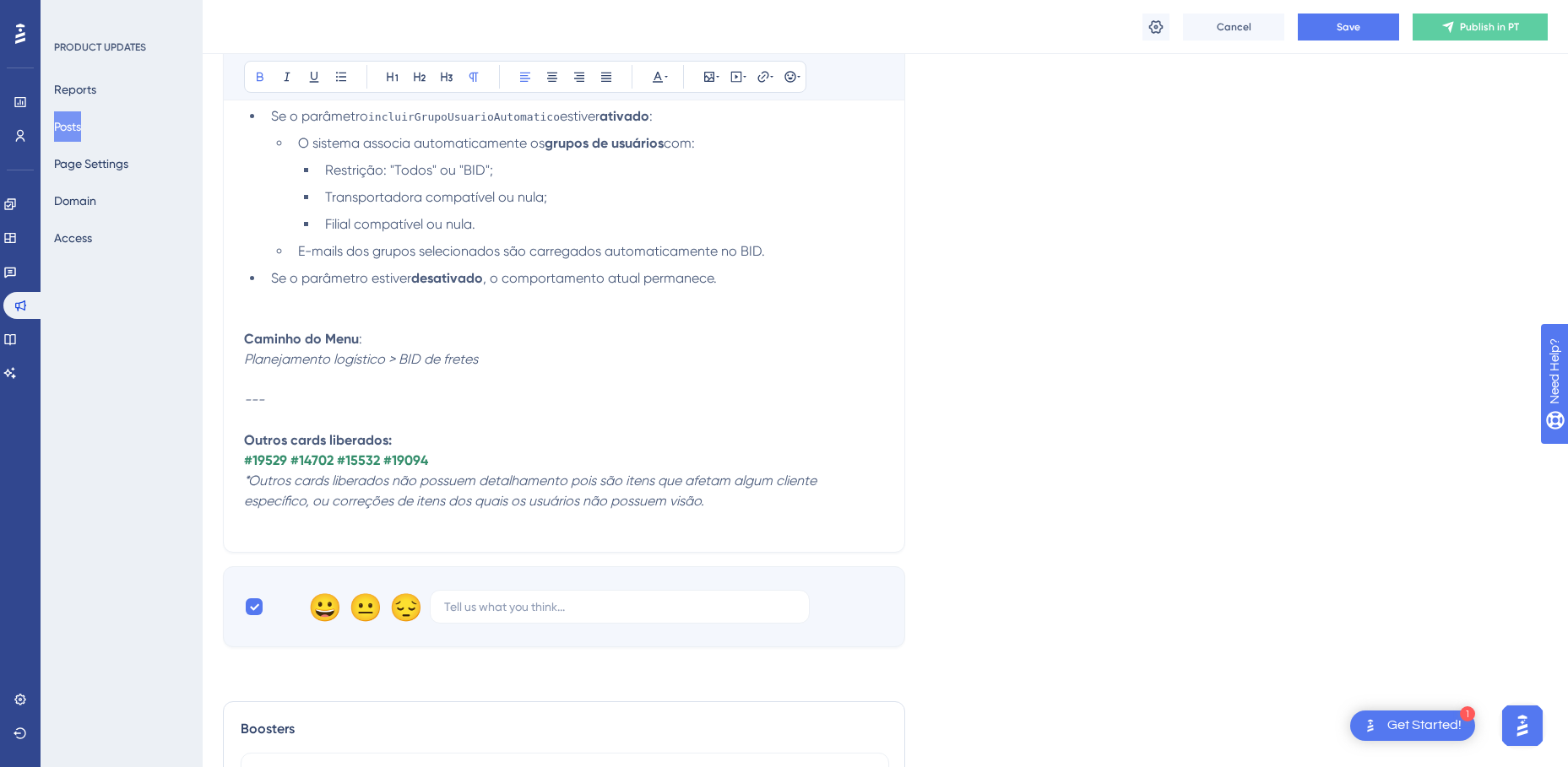
scroll to position [10073, 0]
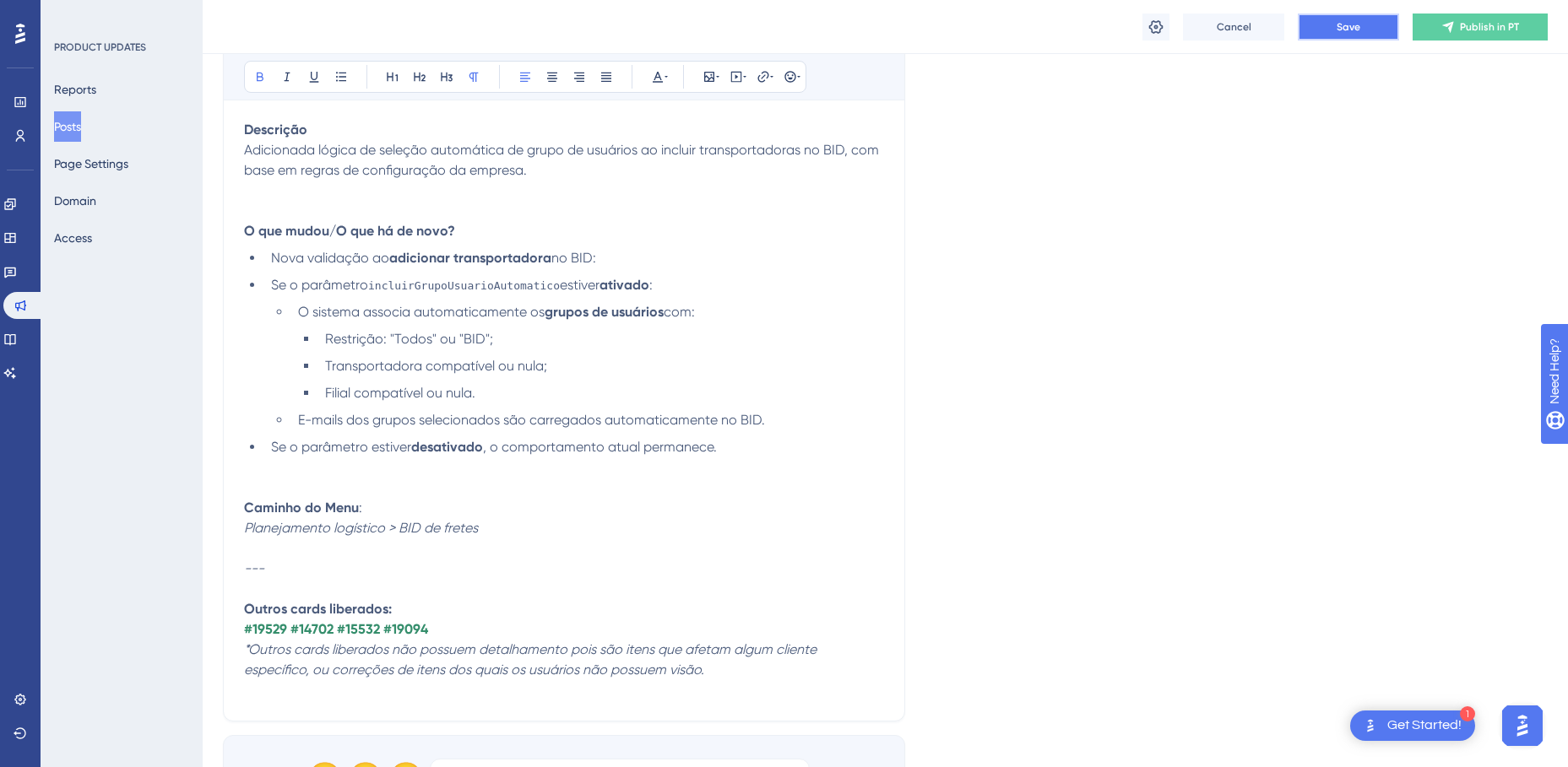
click at [1343, 24] on span "Save" at bounding box center [1348, 26] width 24 height 14
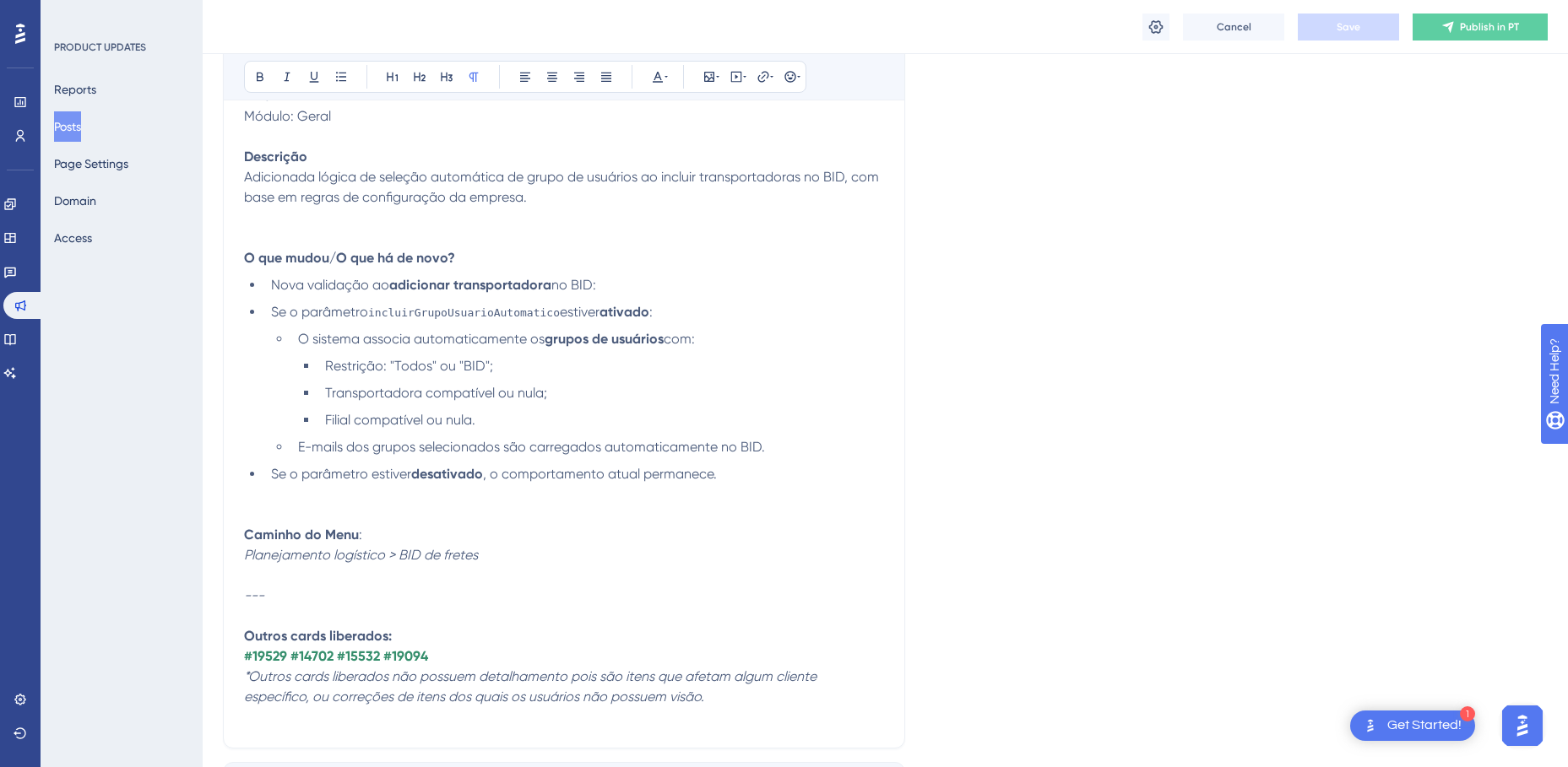
scroll to position [9821, 0]
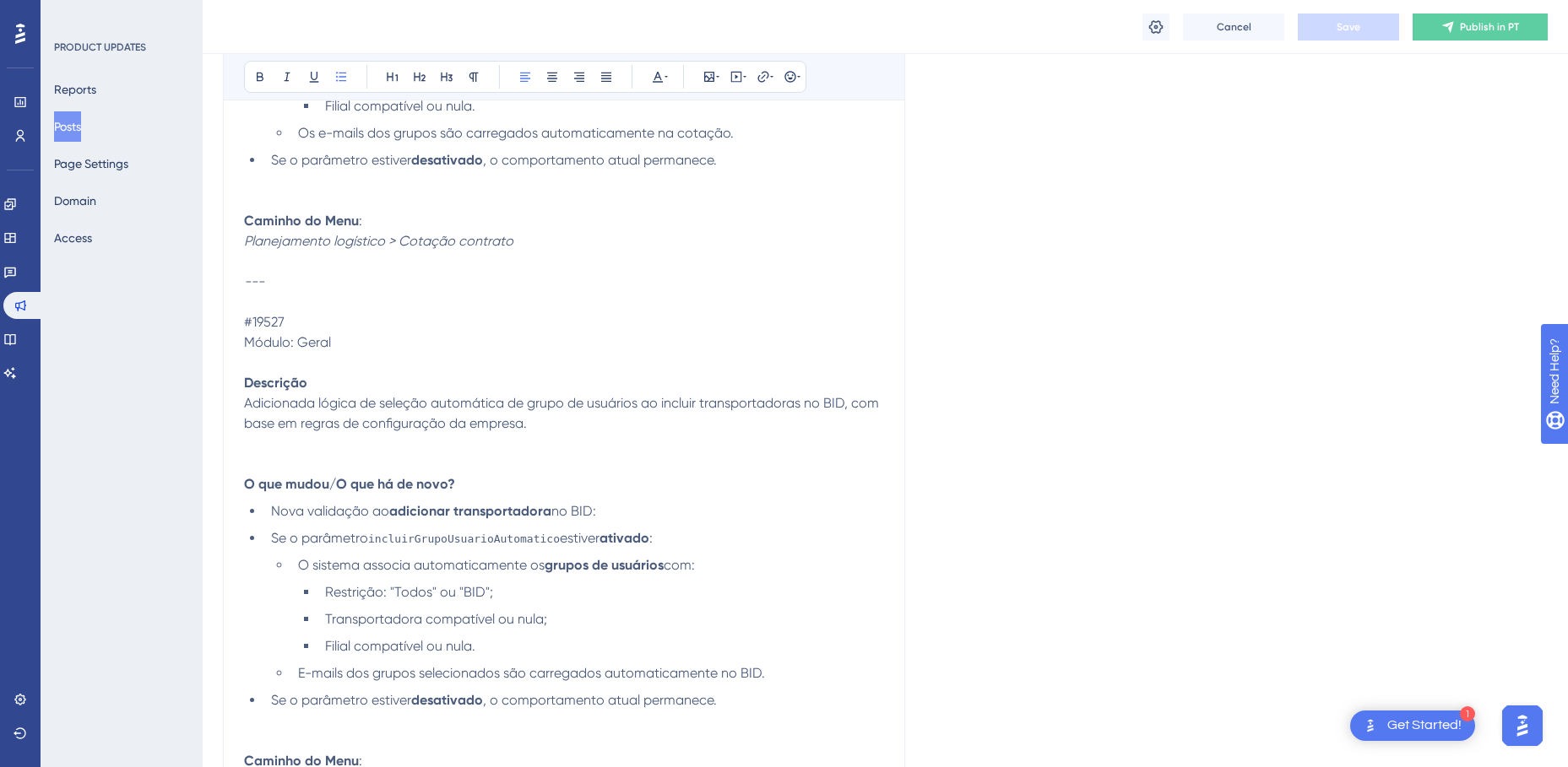
click at [506, 666] on span "E-mails dos grupos selecionados são carregados automaticamente no BID." at bounding box center [531, 673] width 467 height 16
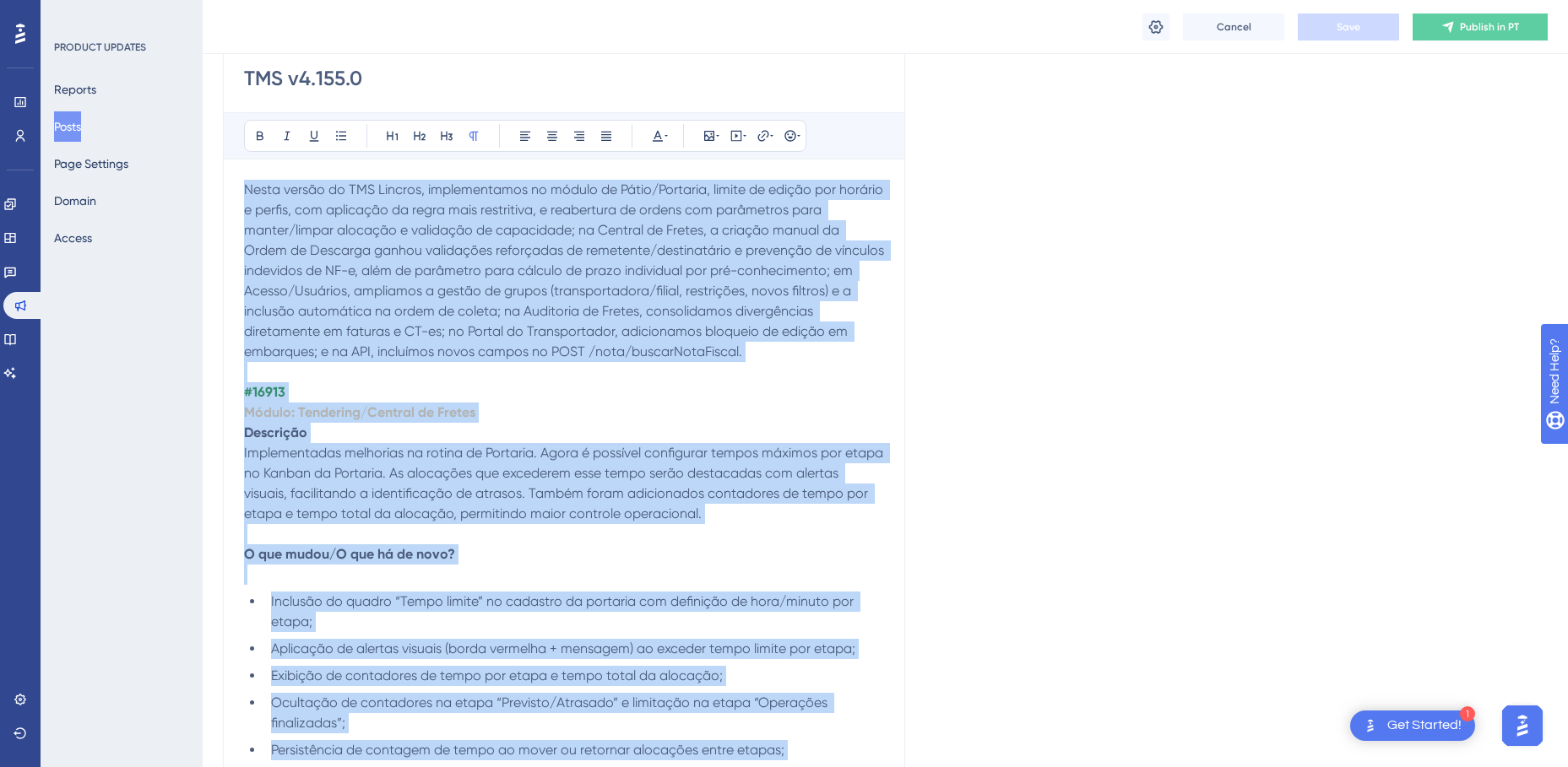
scroll to position [453, 0]
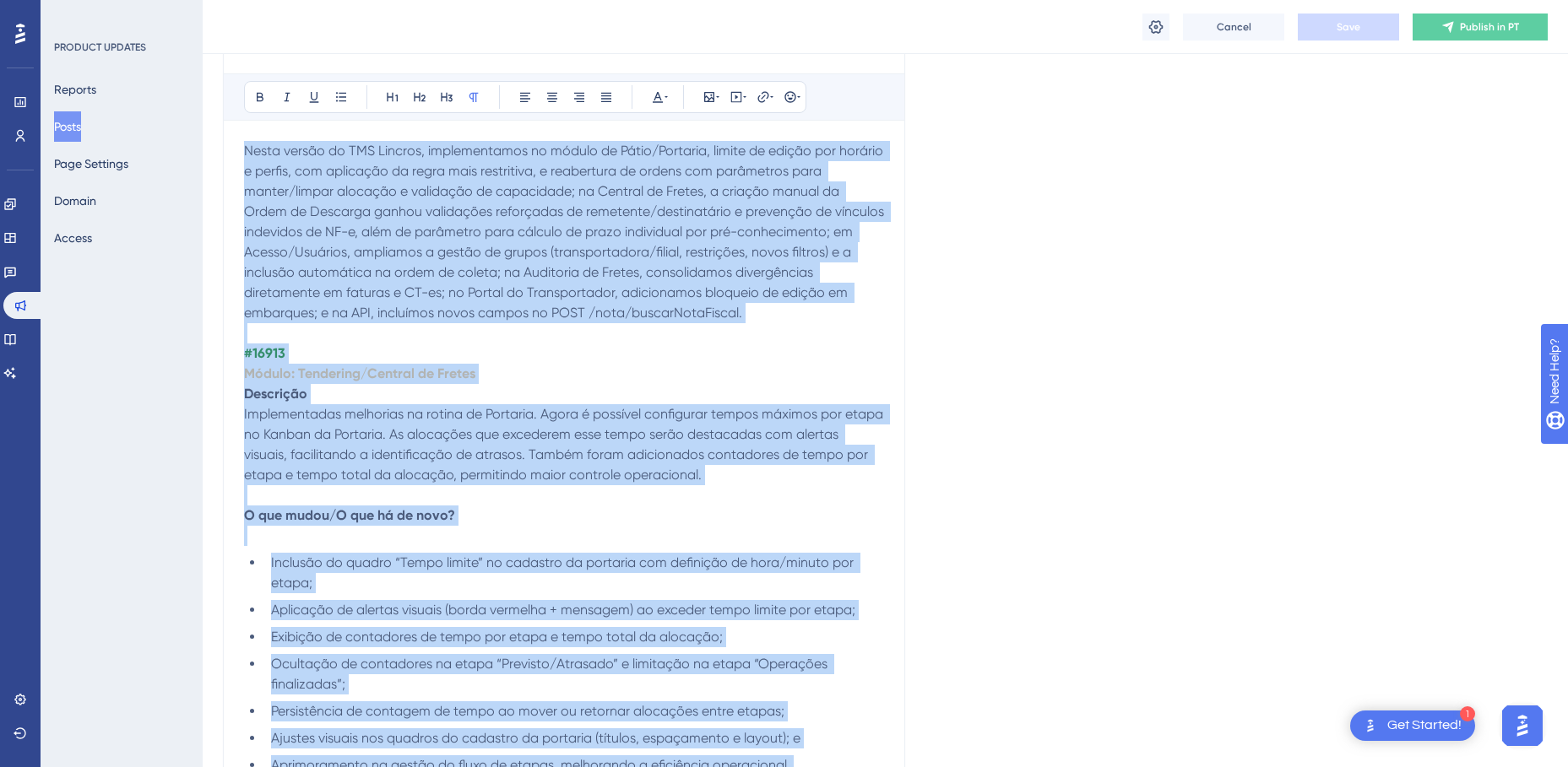
copy div "Lorem ipsumd si AME Consect, adipiscingeli se doeius te Incid/Utlabore, etdolo …"
click at [465, 561] on span "Inclusão do quadro “Tempo limite” no cadastro da portaria com definição de hora…" at bounding box center [563, 572] width 586 height 36
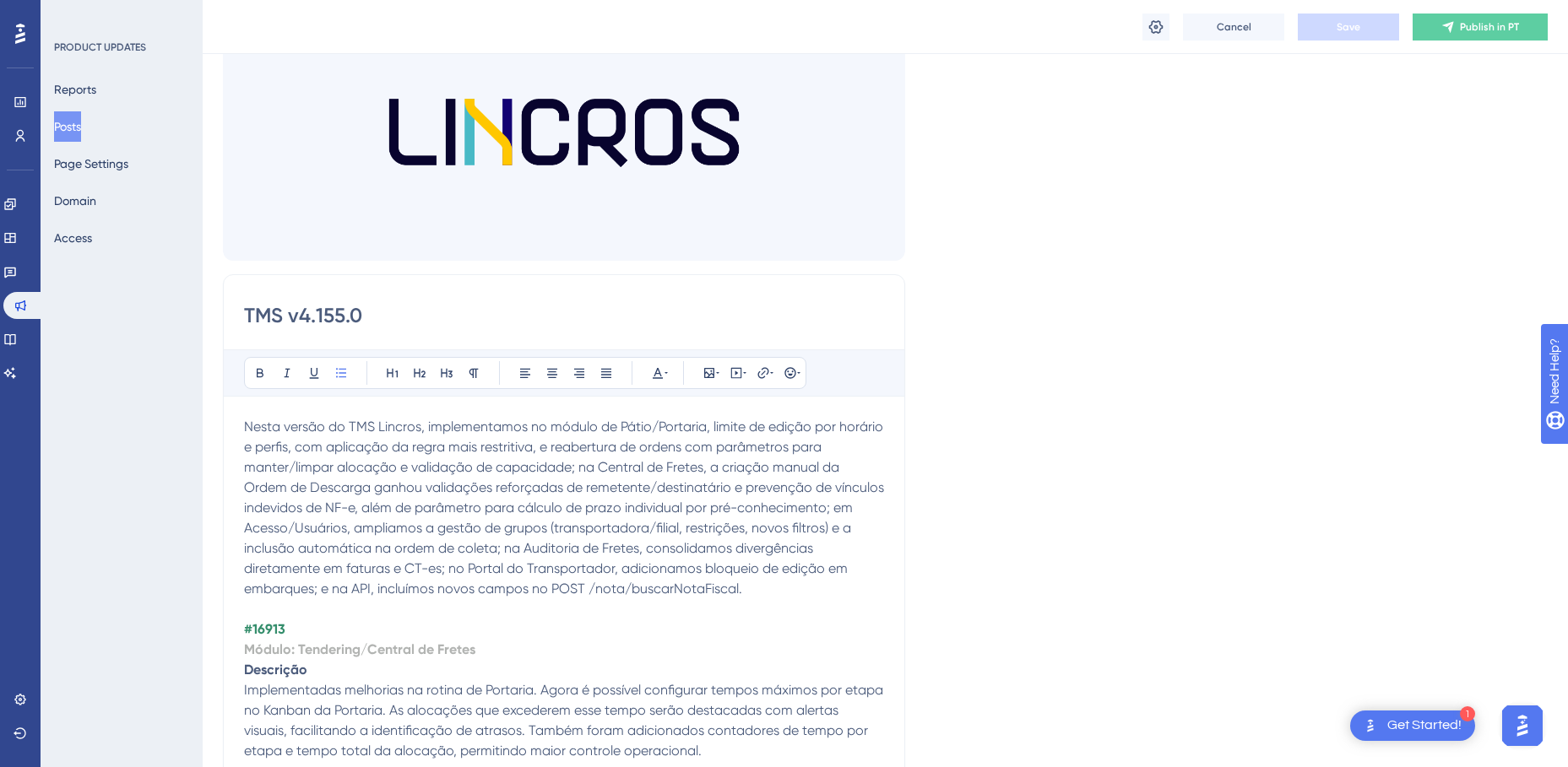
scroll to position [506, 0]
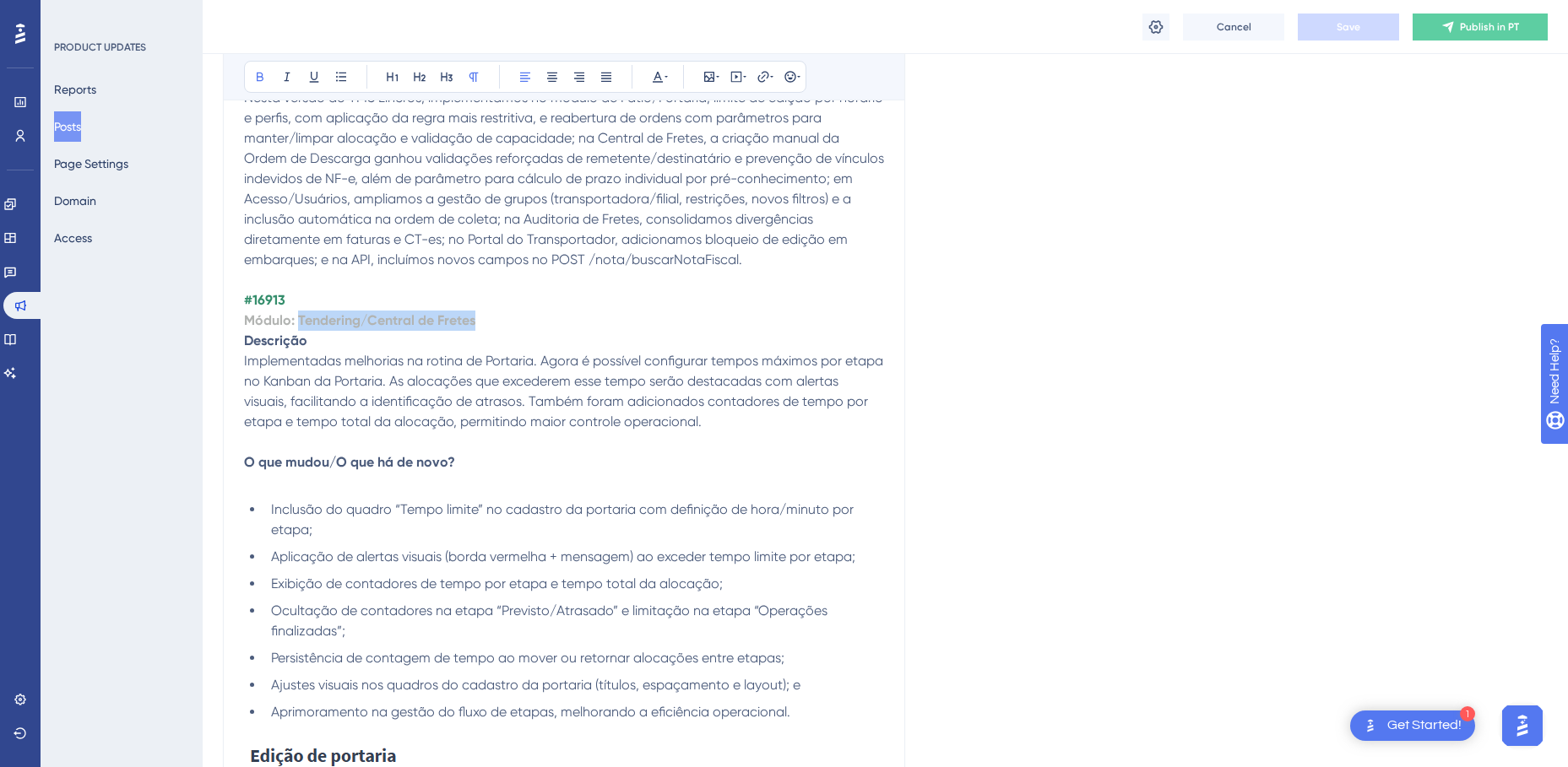
drag, startPoint x: 427, startPoint y: 329, endPoint x: 299, endPoint y: 324, distance: 128.1
click at [299, 324] on p "Módulo: Tendering/Central de Fretes" at bounding box center [563, 321] width 640 height 20
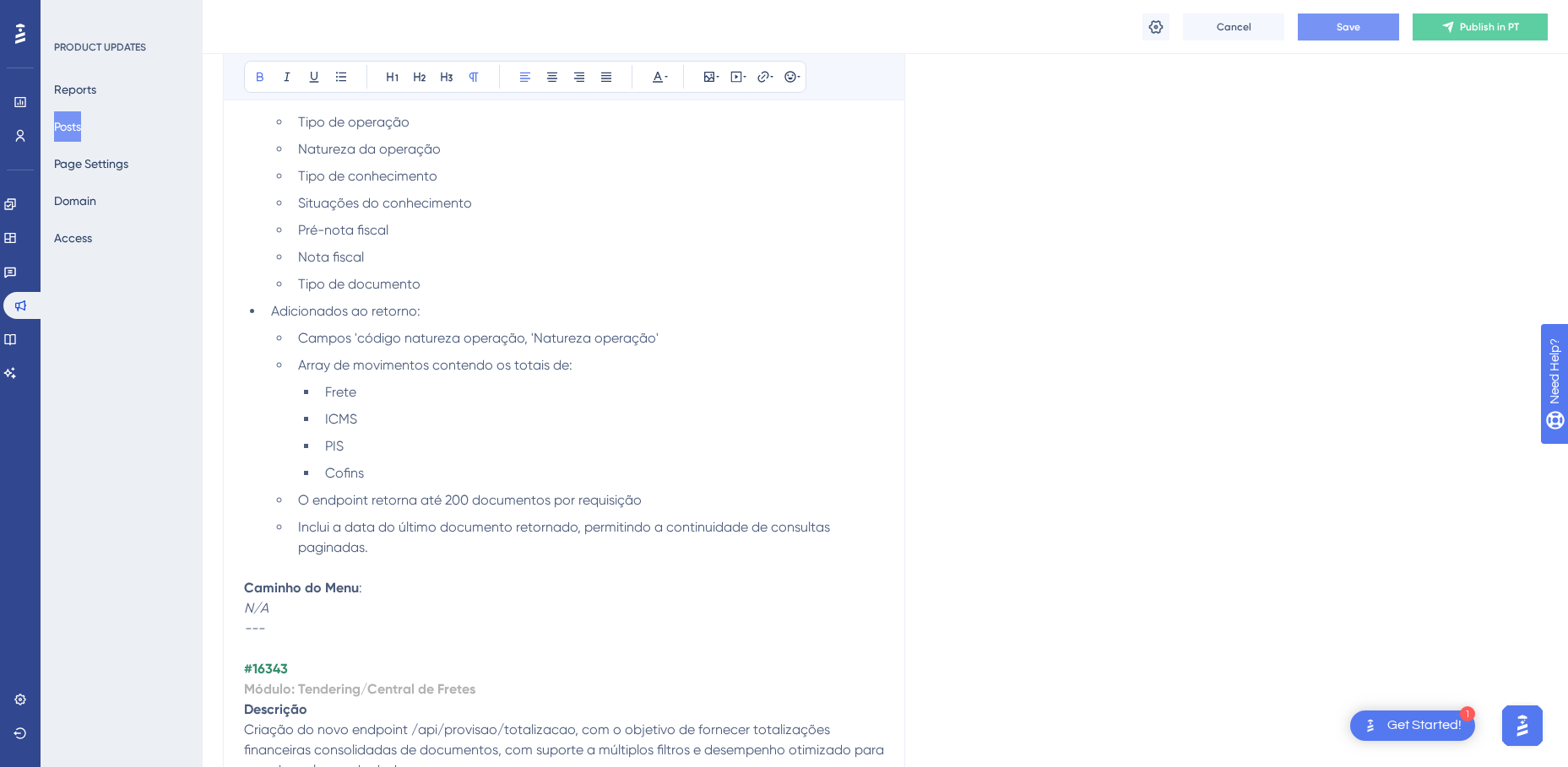
scroll to position [2278, 0]
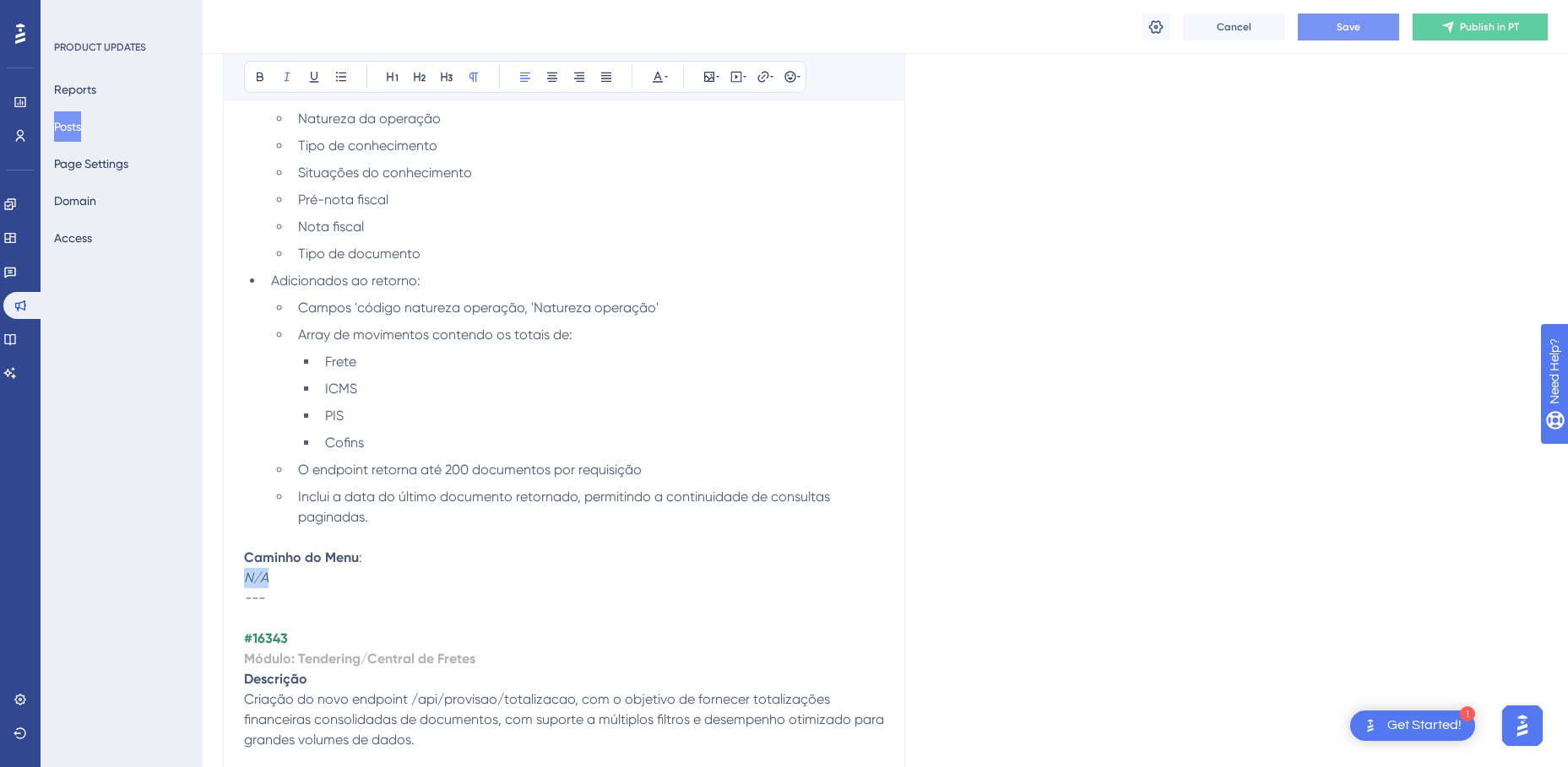
drag, startPoint x: 255, startPoint y: 576, endPoint x: 241, endPoint y: 576, distance: 14.0
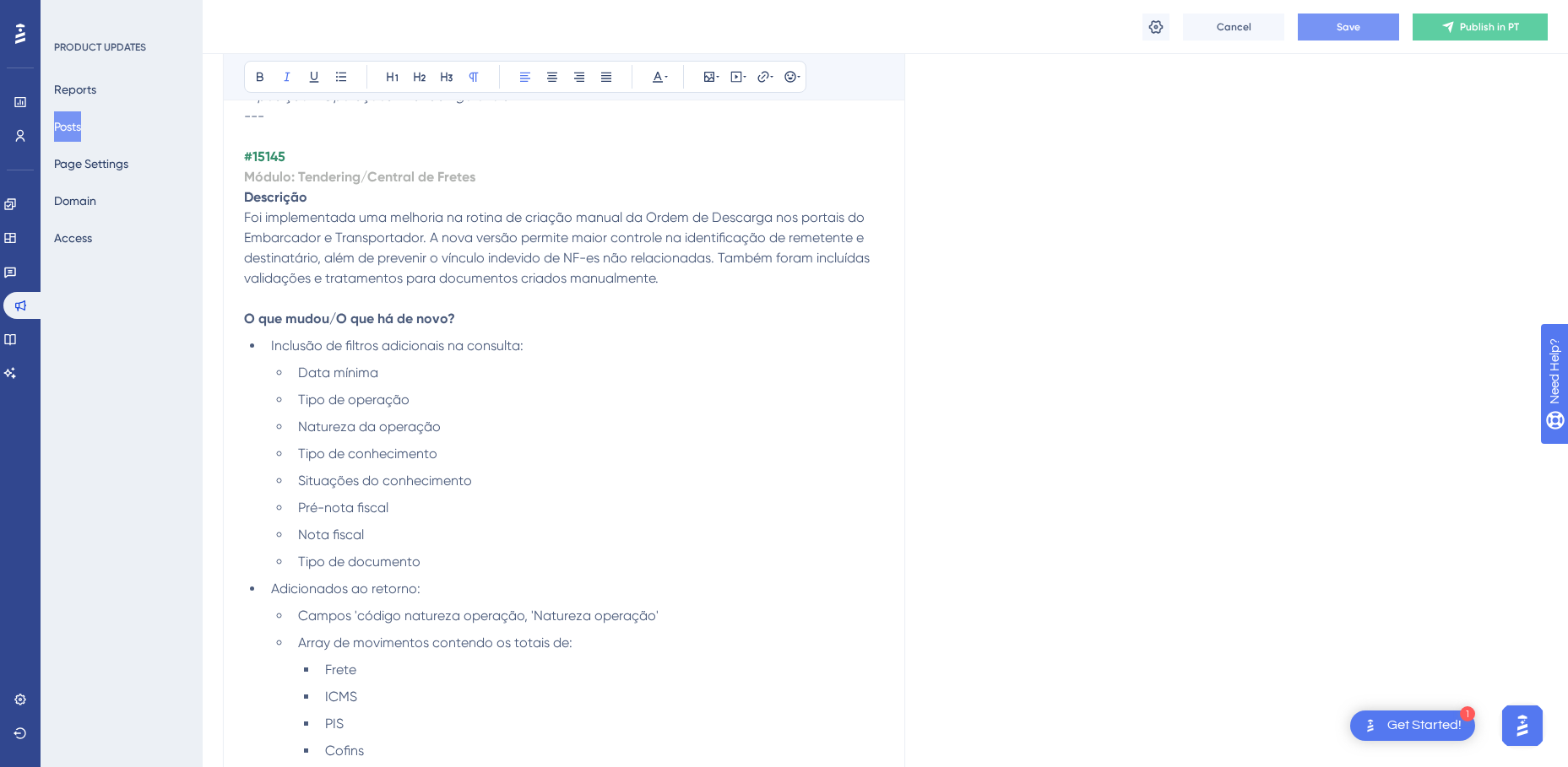
scroll to position [1941, 0]
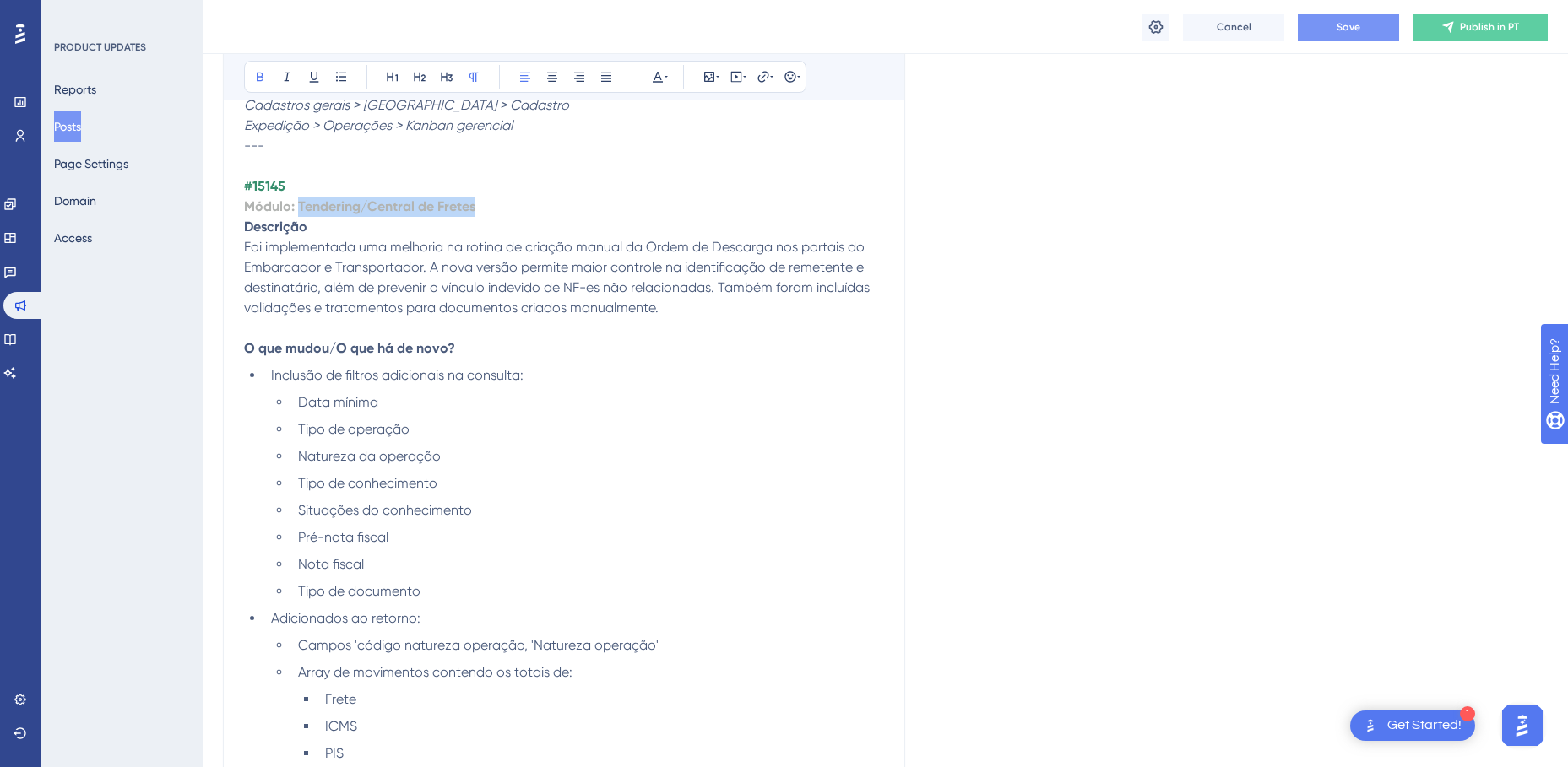
drag, startPoint x: 482, startPoint y: 206, endPoint x: 299, endPoint y: 199, distance: 183.1
click at [299, 199] on p "Módulo: Tendering/Central de Fretes" at bounding box center [563, 206] width 640 height 20
drag, startPoint x: 353, startPoint y: 205, endPoint x: 301, endPoint y: 204, distance: 52.0
click at [301, 204] on p "Módulo: Central Fretes" at bounding box center [563, 206] width 640 height 20
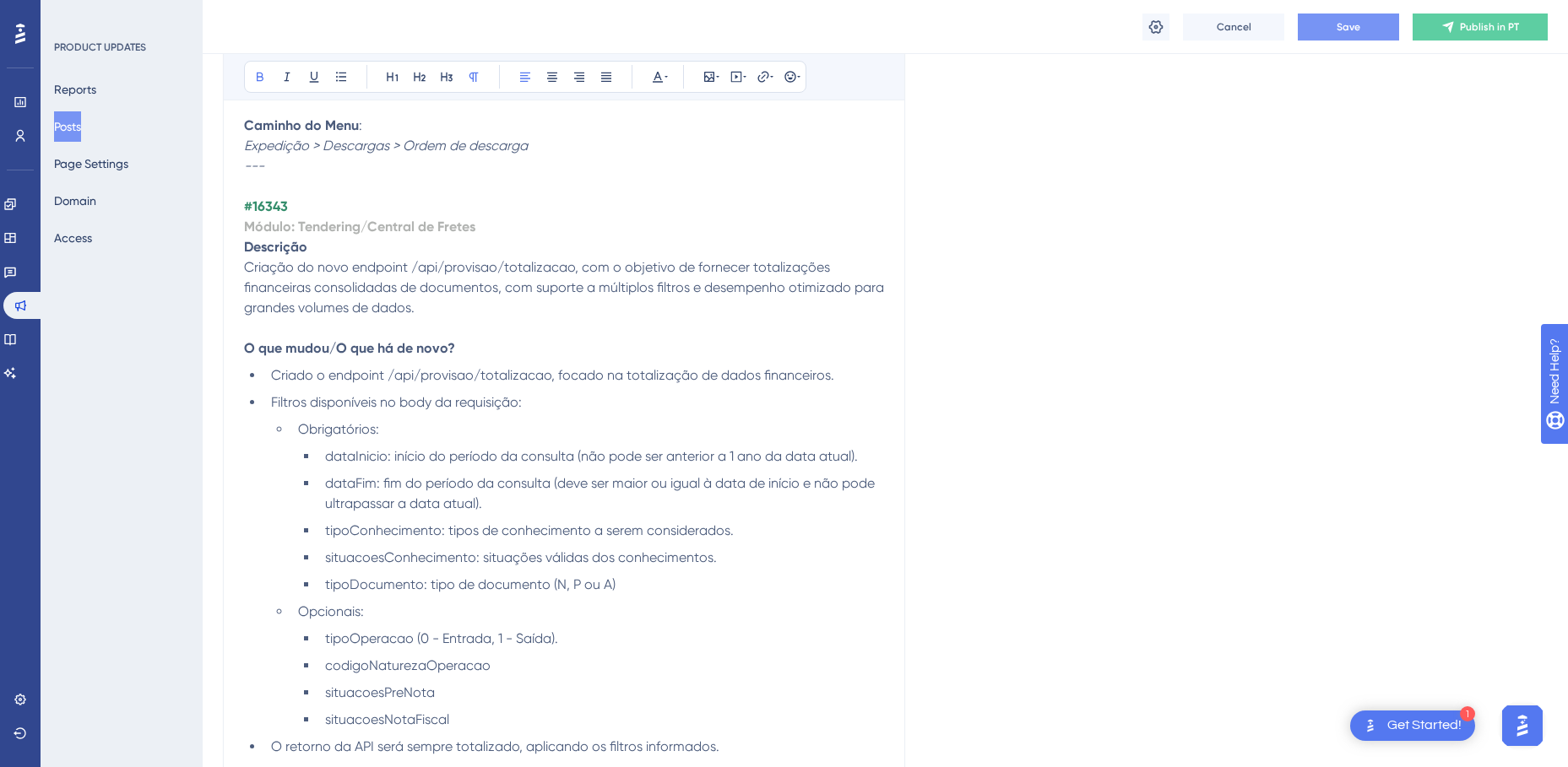
scroll to position [2700, 0]
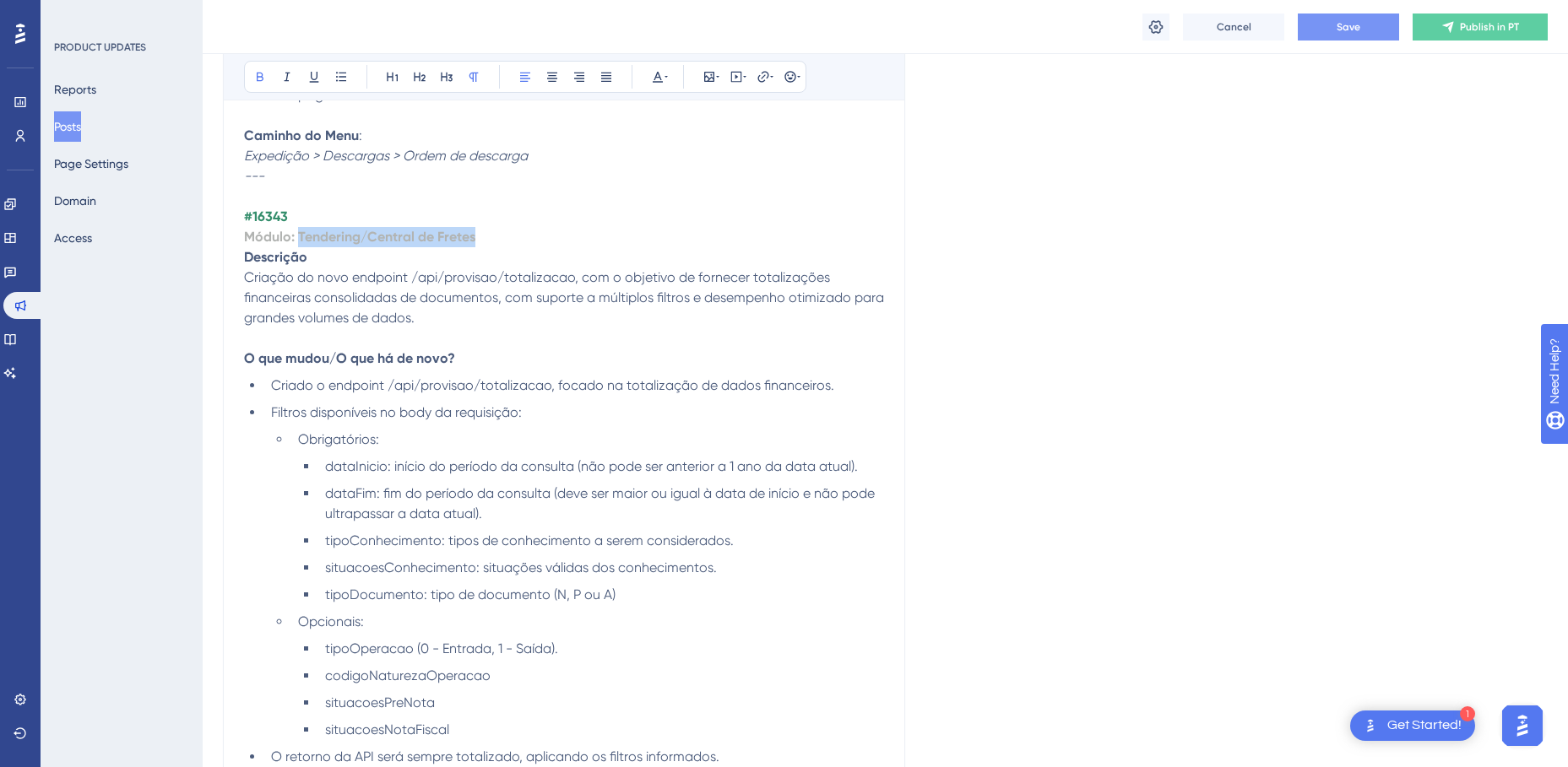
drag, startPoint x: 482, startPoint y: 237, endPoint x: 297, endPoint y: 239, distance: 185.0
click at [297, 239] on p "Módulo: Tendering/Central de Fretes" at bounding box center [563, 237] width 640 height 20
click at [397, 232] on p "Módulo: Management" at bounding box center [563, 237] width 640 height 20
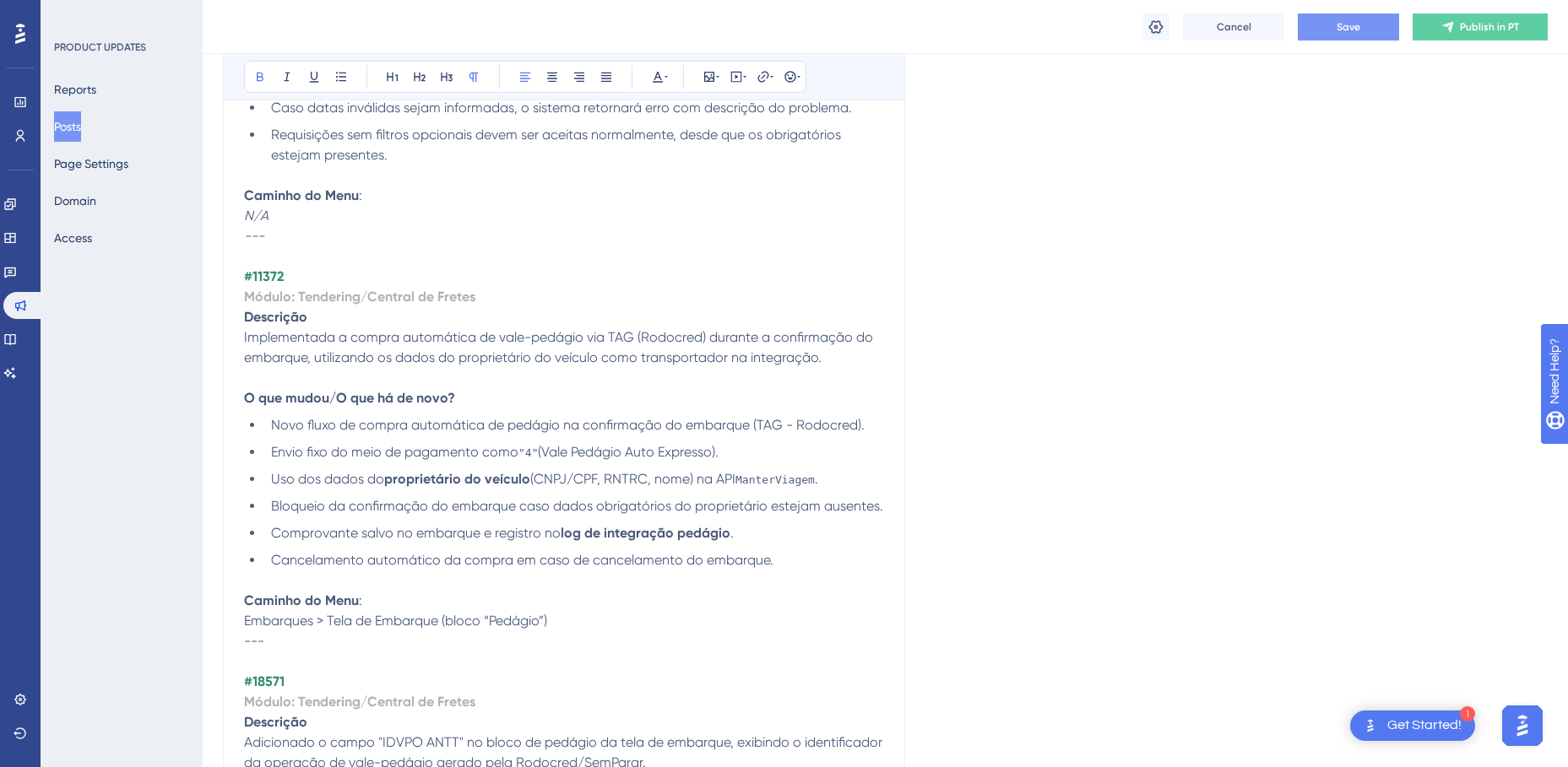
scroll to position [3460, 0]
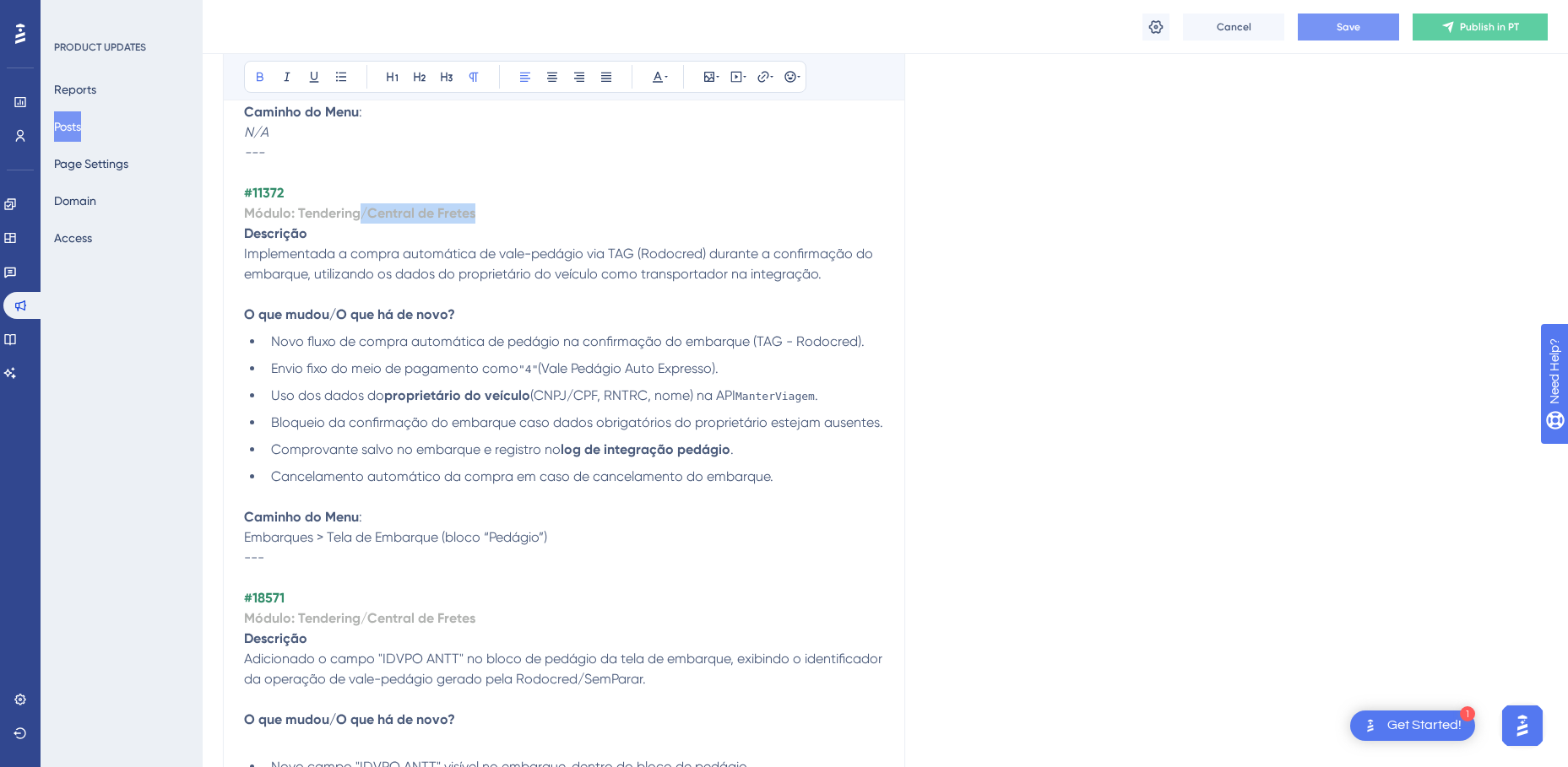
drag, startPoint x: 484, startPoint y: 210, endPoint x: 361, endPoint y: 210, distance: 123.0
click at [361, 210] on p "Módulo: Tendering/Central de Fretes" at bounding box center [563, 214] width 640 height 20
click at [264, 187] on strong "#11372" at bounding box center [264, 193] width 40 height 16
copy strong "11372"
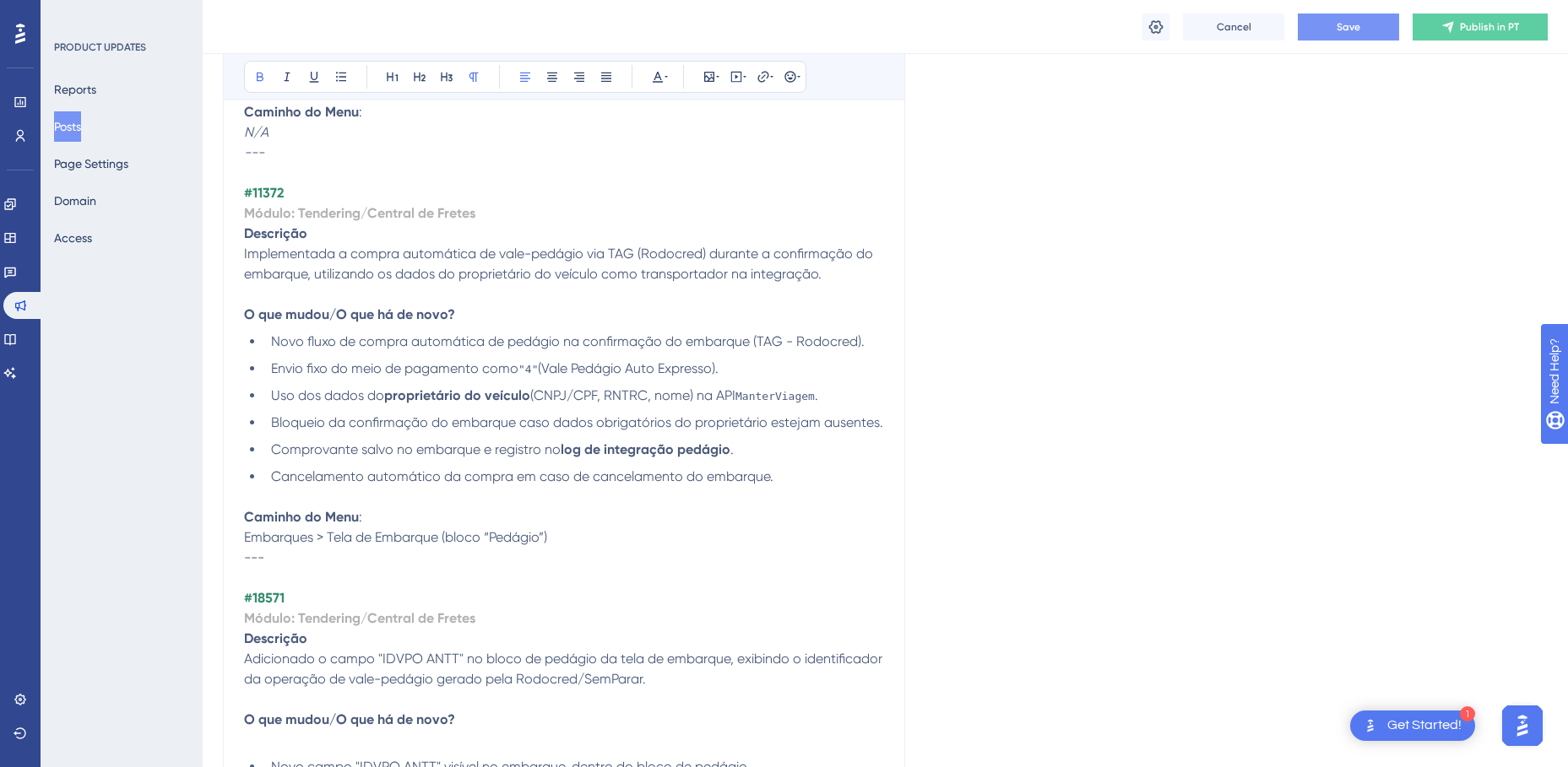
click at [425, 236] on p "Descrição" at bounding box center [563, 234] width 640 height 20
drag, startPoint x: 443, startPoint y: 214, endPoint x: 361, endPoint y: 212, distance: 82.0
click at [361, 212] on p "Módulo: Tendering/Central de Fretes" at bounding box center [563, 214] width 640 height 20
click at [534, 221] on p "Módulo: Tendering/Central de Fretes" at bounding box center [563, 214] width 640 height 20
drag, startPoint x: 506, startPoint y: 214, endPoint x: 366, endPoint y: 211, distance: 140.0
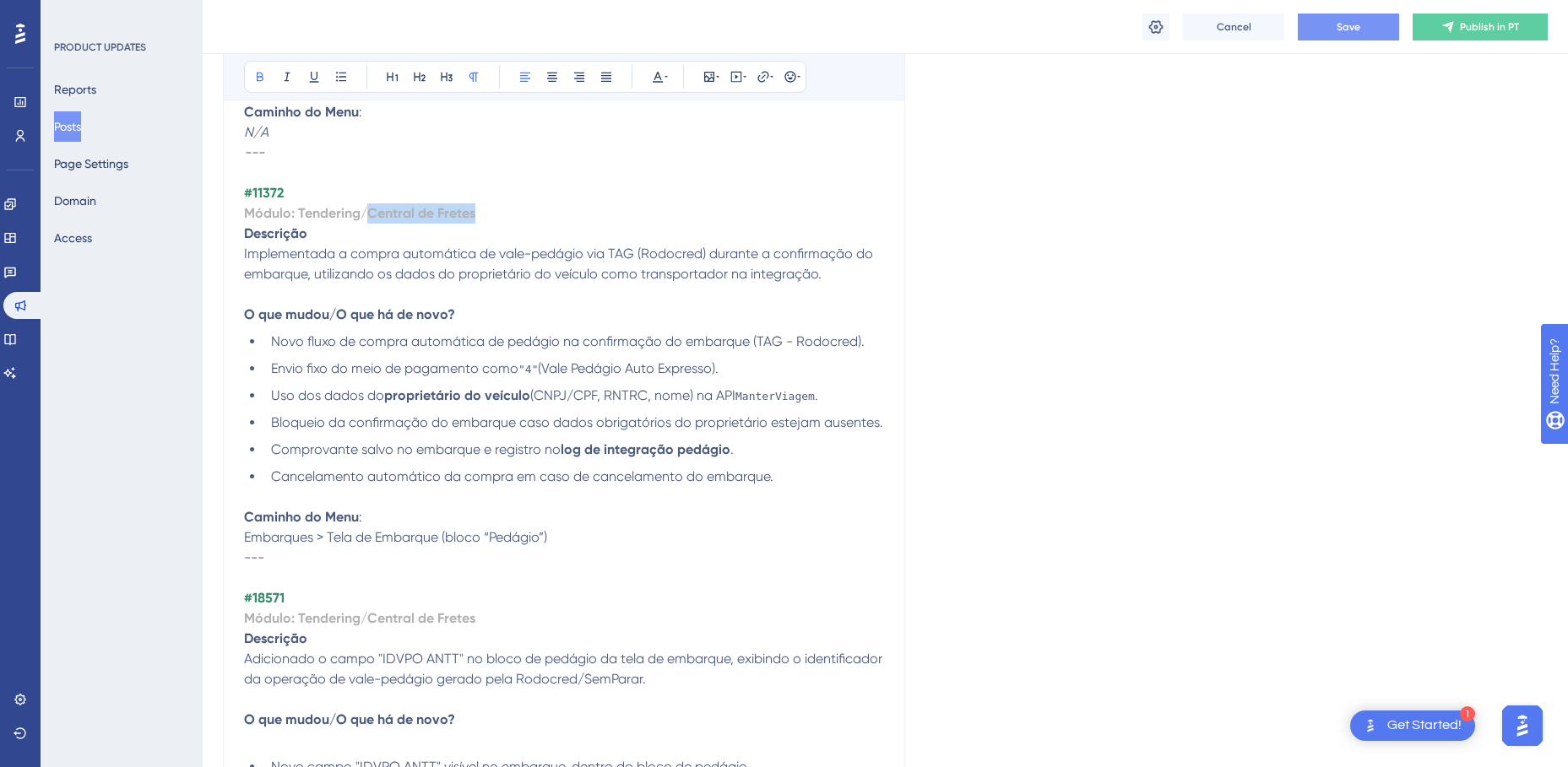
click at [366, 211] on p "Módulo: Tendering/Central de Fretes" at bounding box center [563, 214] width 640 height 20
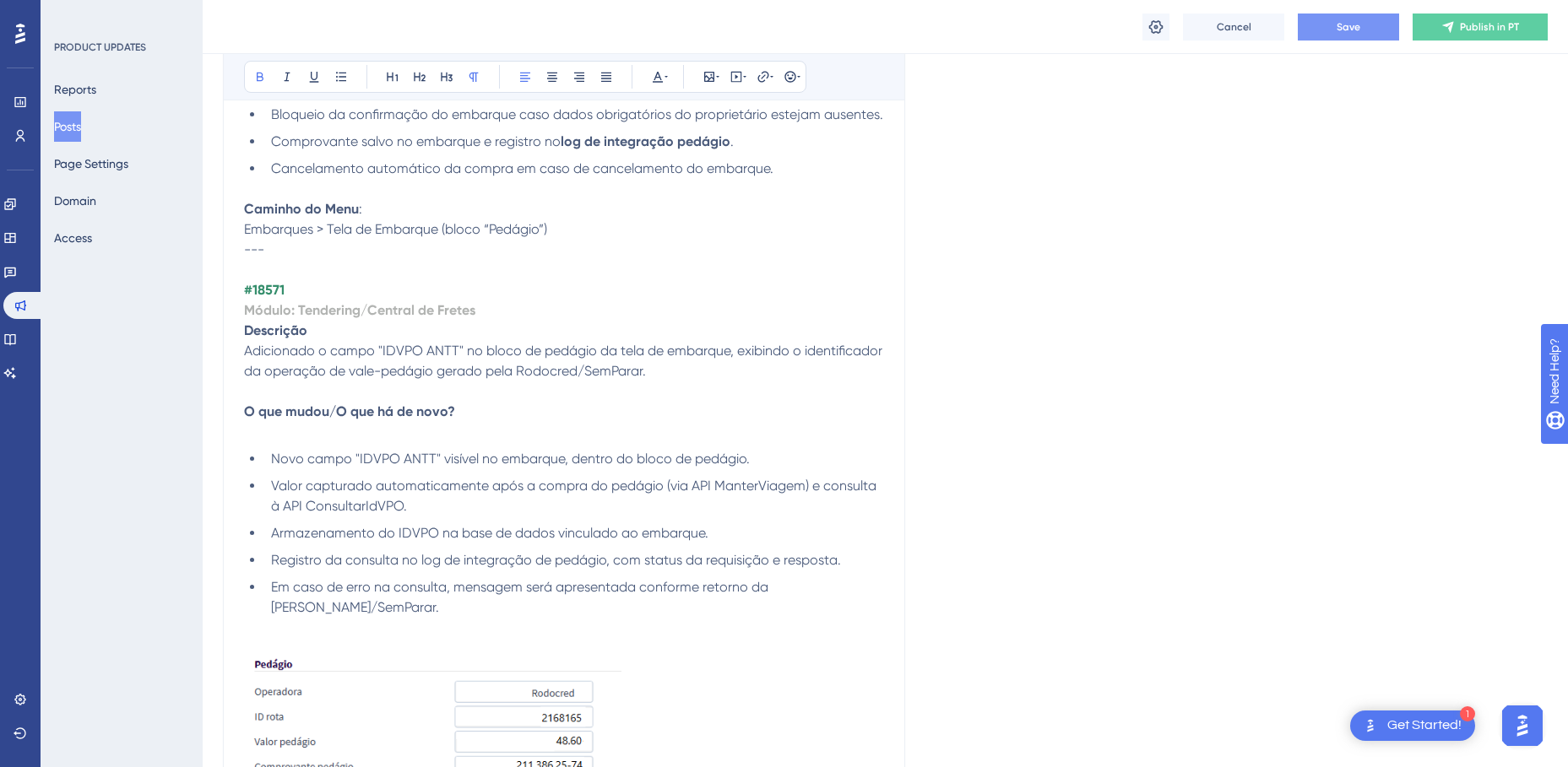
scroll to position [3798, 0]
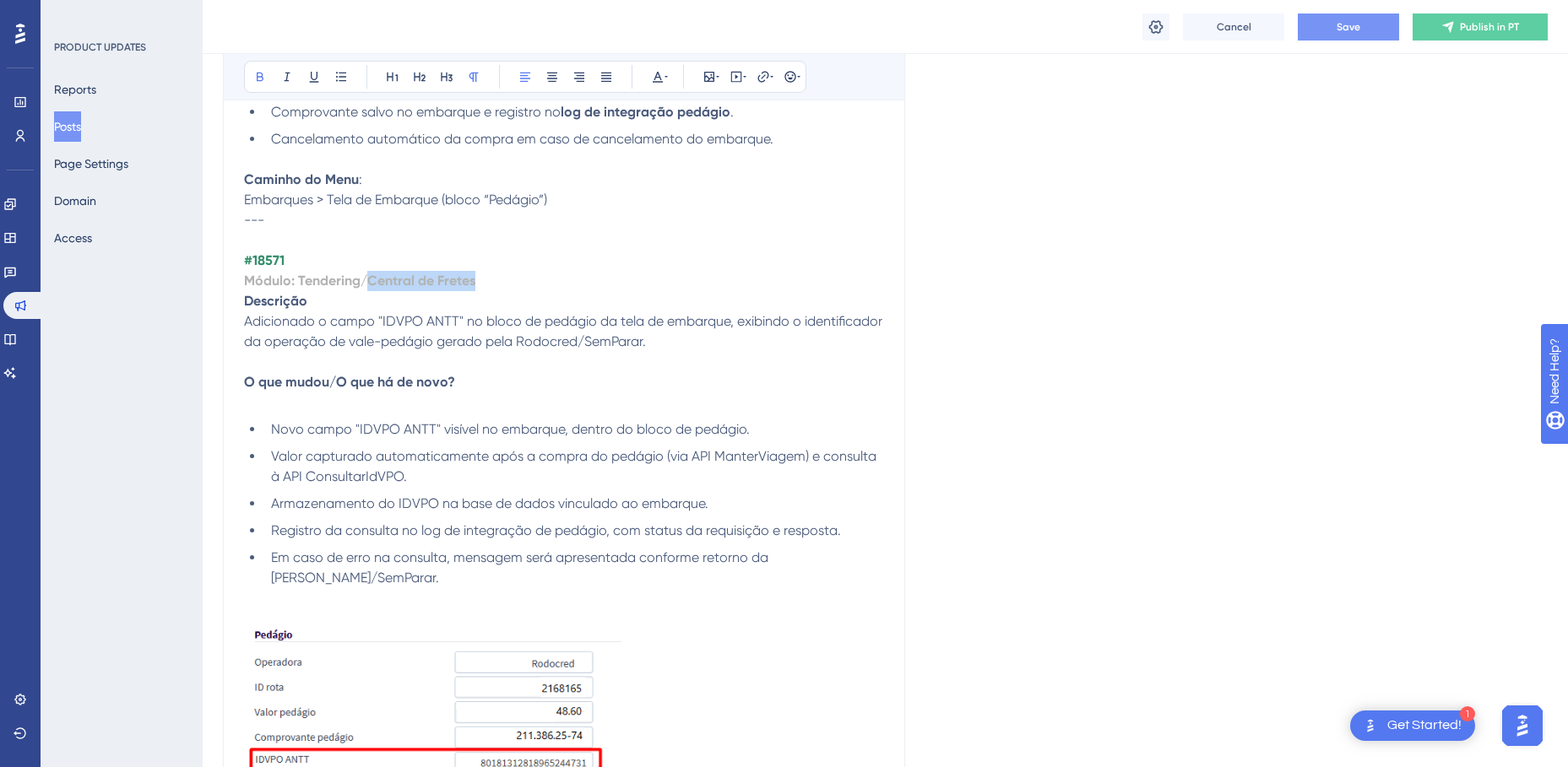
drag, startPoint x: 484, startPoint y: 280, endPoint x: 364, endPoint y: 278, distance: 120.0
click at [364, 278] on p "Módulo: Tendering/Central de Fretes" at bounding box center [563, 281] width 640 height 20
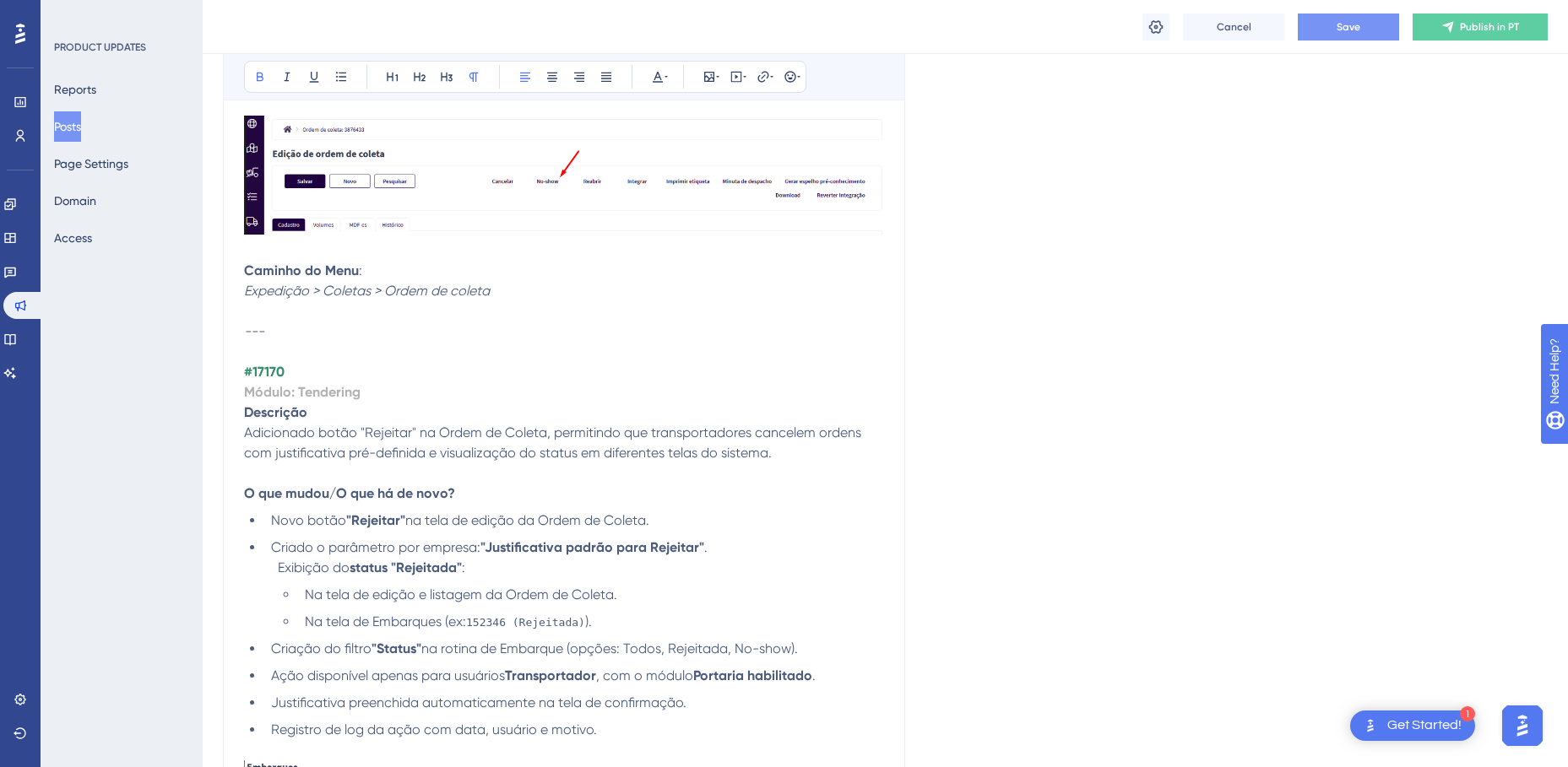
scroll to position [5738, 0]
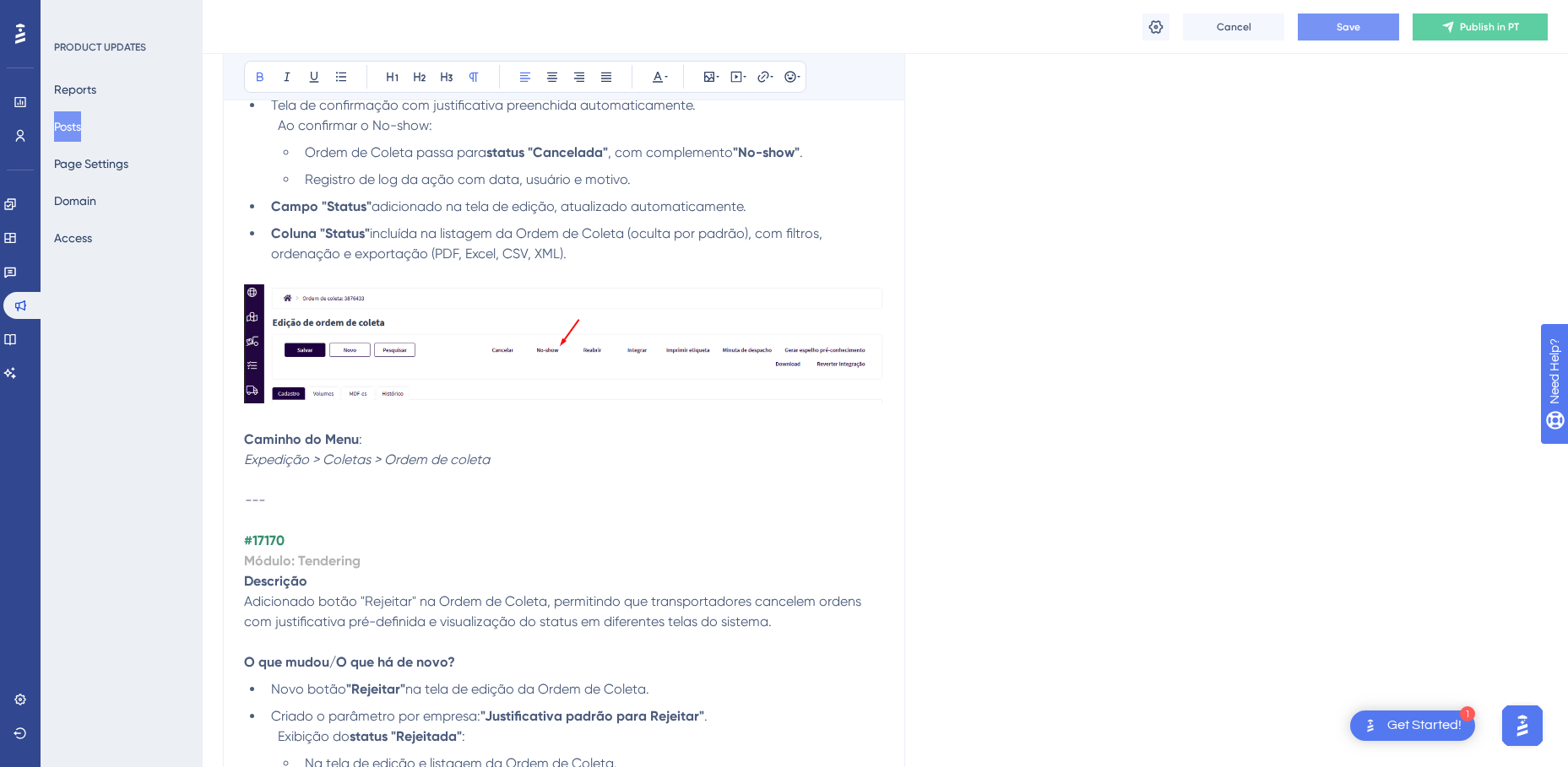
click at [328, 557] on strong "Módulo: Tendering" at bounding box center [302, 561] width 117 height 16
copy strong "Tendering"
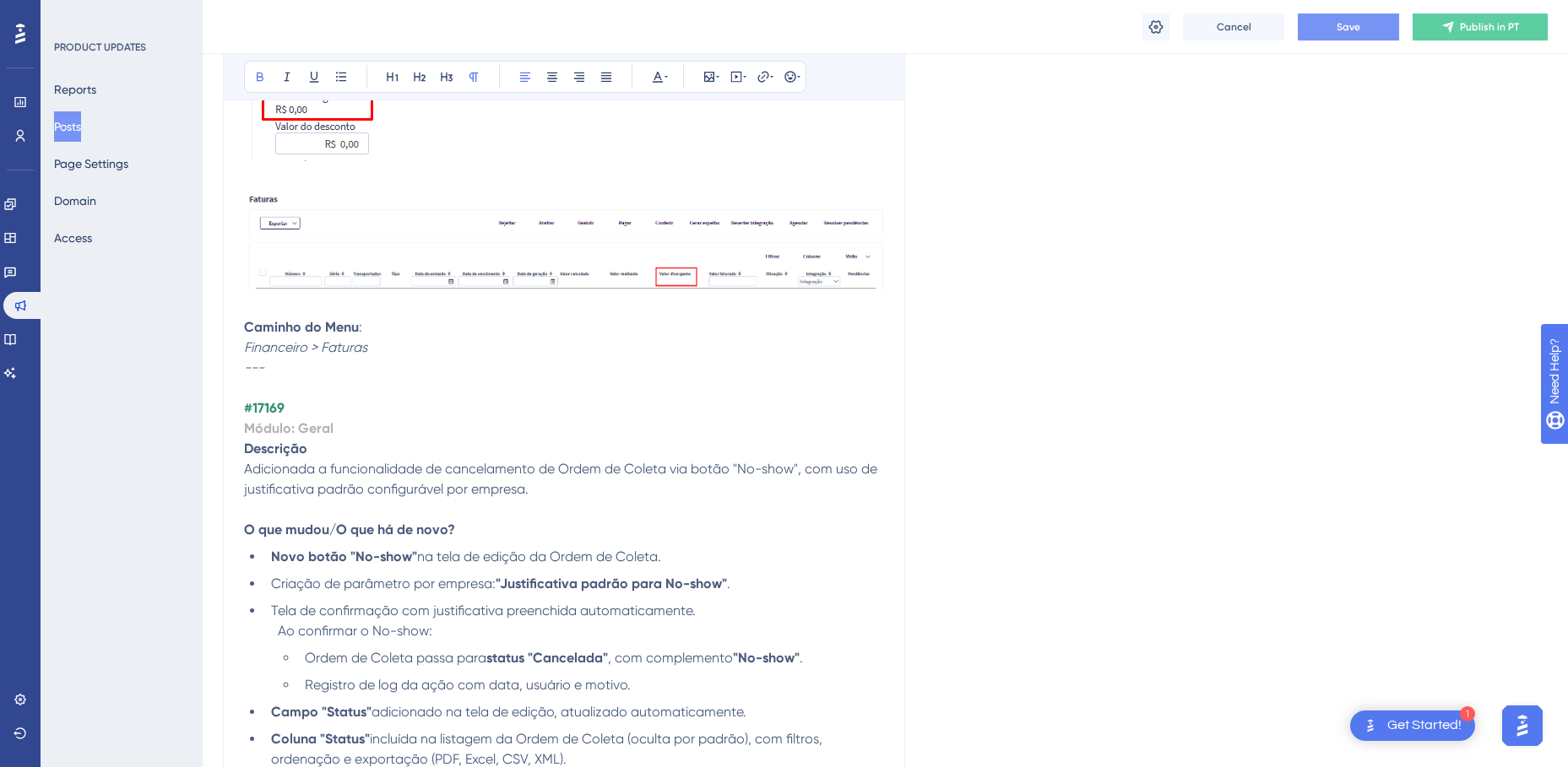
scroll to position [5232, 0]
click at [314, 427] on strong "Módulo: Geral" at bounding box center [288, 429] width 90 height 16
drag, startPoint x: 378, startPoint y: 427, endPoint x: 299, endPoint y: 427, distance: 79.0
click at [299, 427] on p "Módulo: Tendering" at bounding box center [563, 429] width 640 height 20
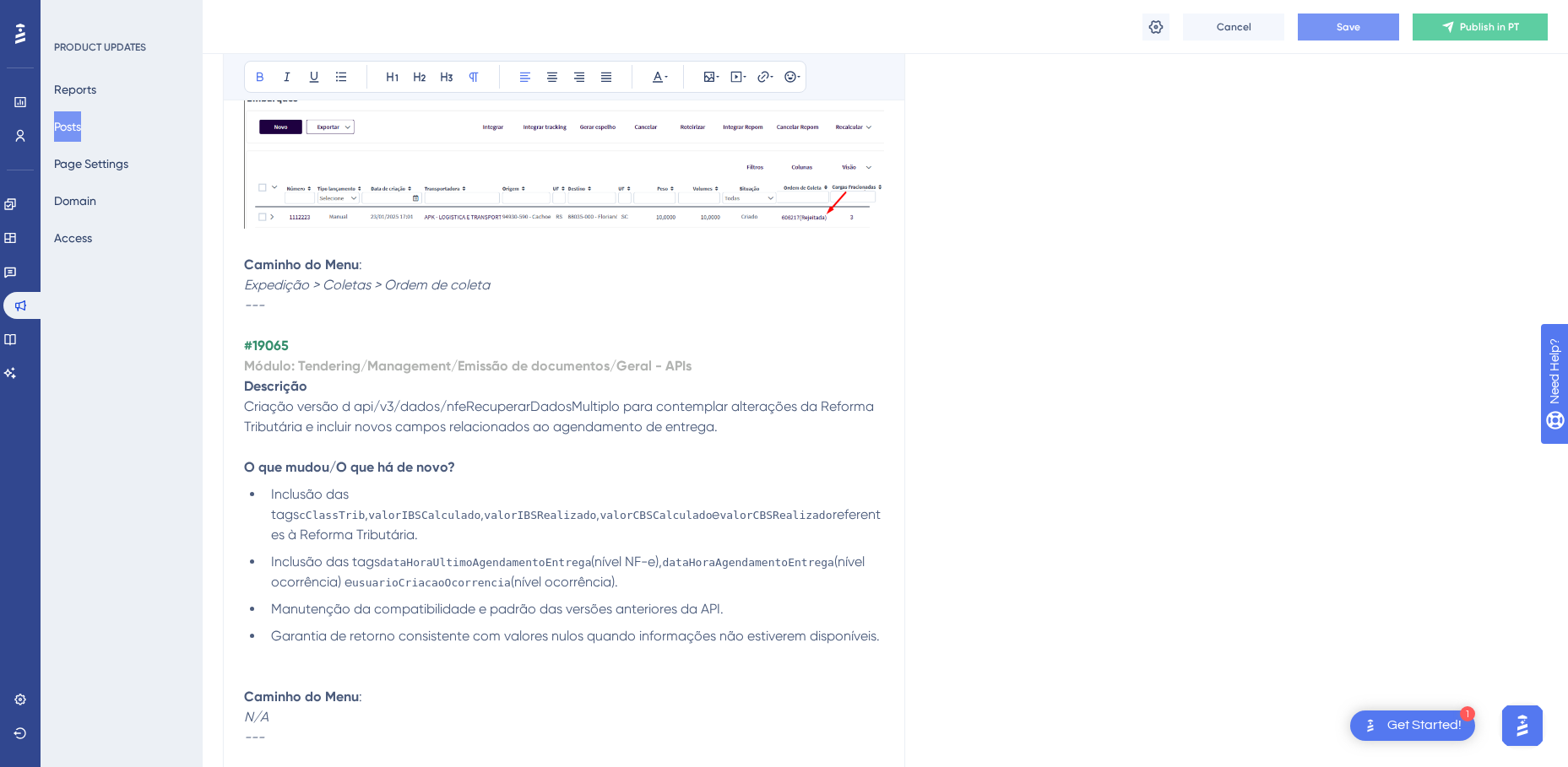
scroll to position [6582, 0]
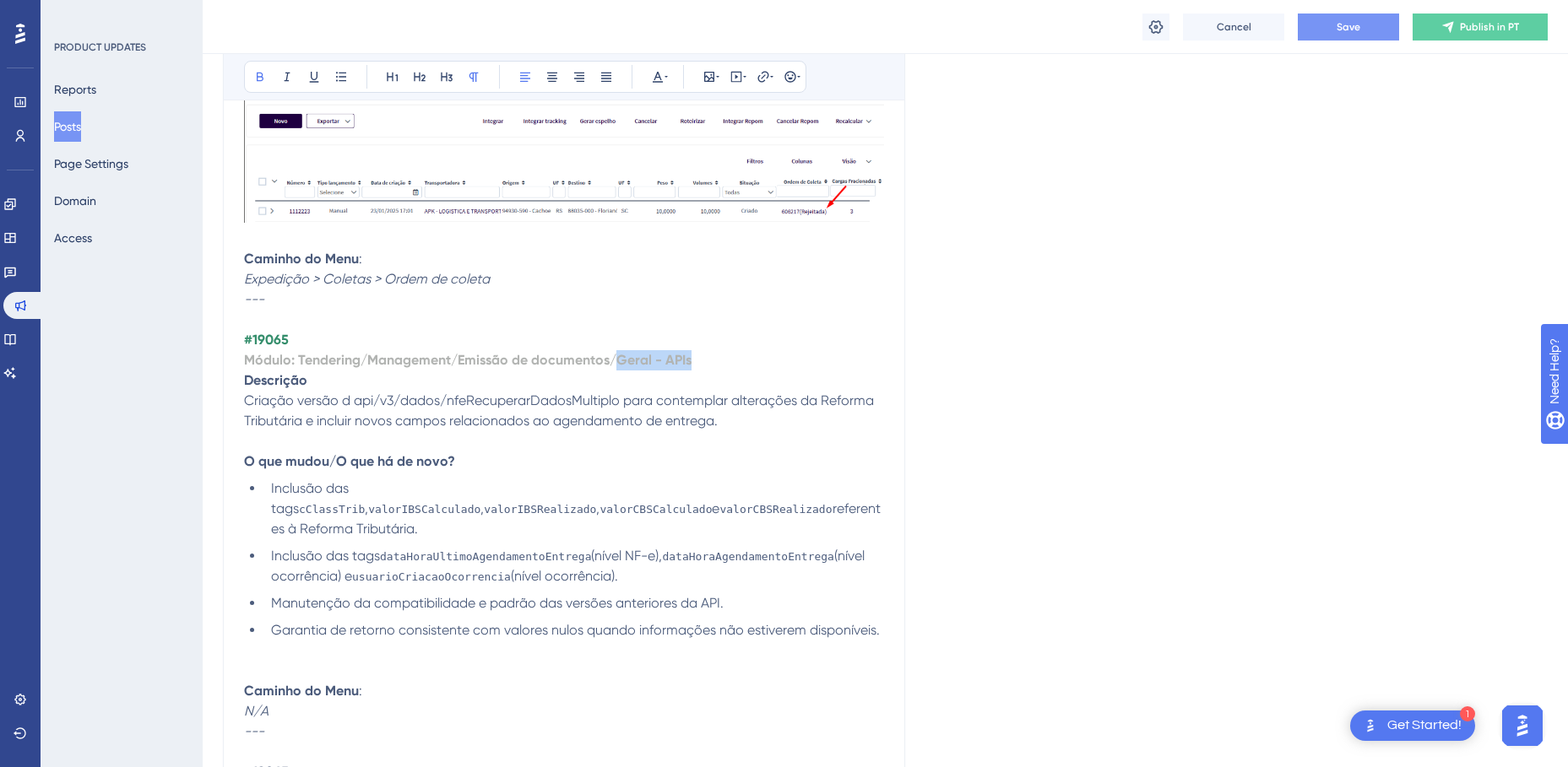
drag, startPoint x: 709, startPoint y: 361, endPoint x: 619, endPoint y: 362, distance: 90.0
click at [619, 362] on p "Módulo: Tendering/Management/Emissão de documentos/Geral - APIs" at bounding box center [563, 360] width 640 height 20
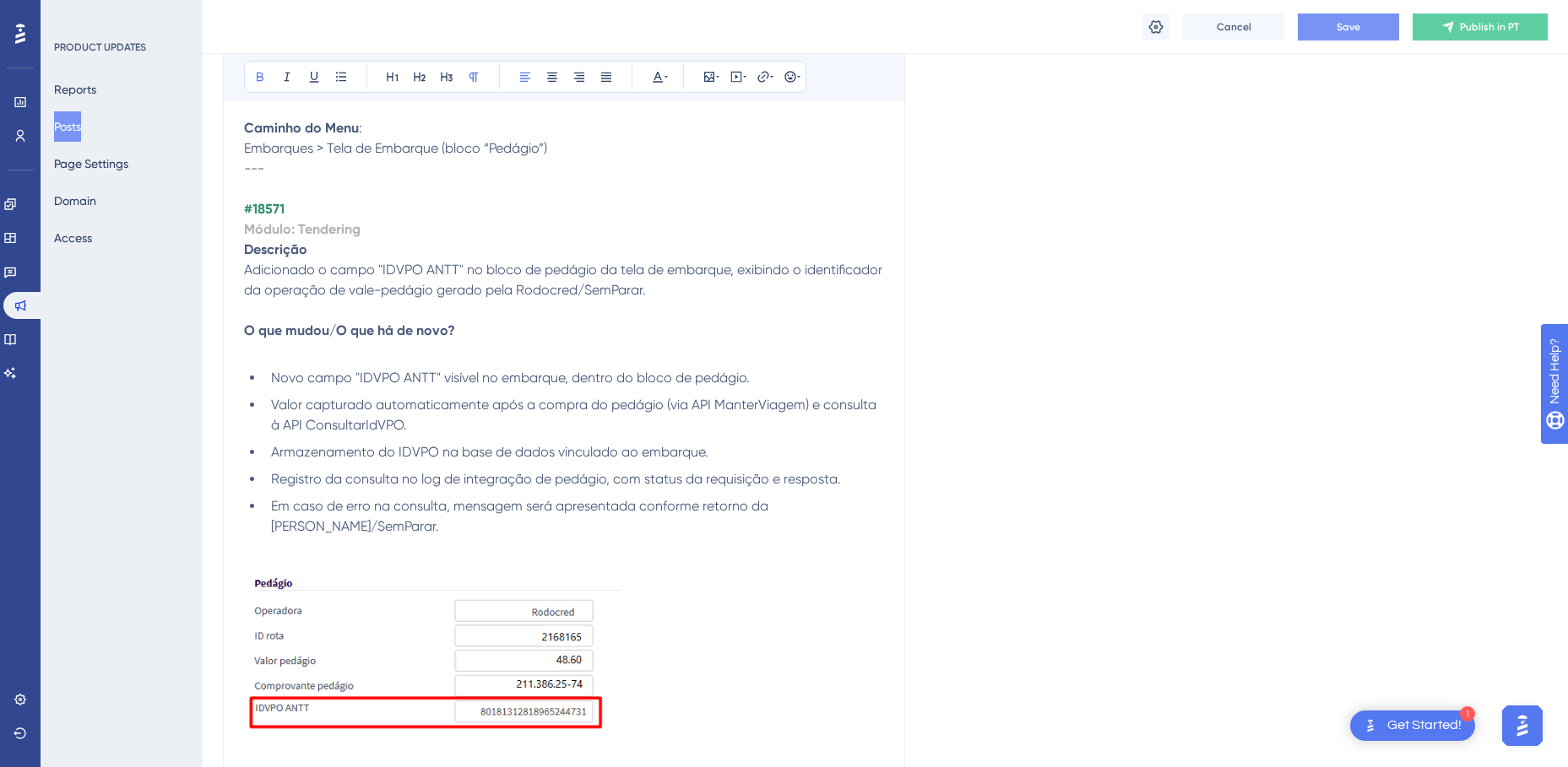
scroll to position [3798, 0]
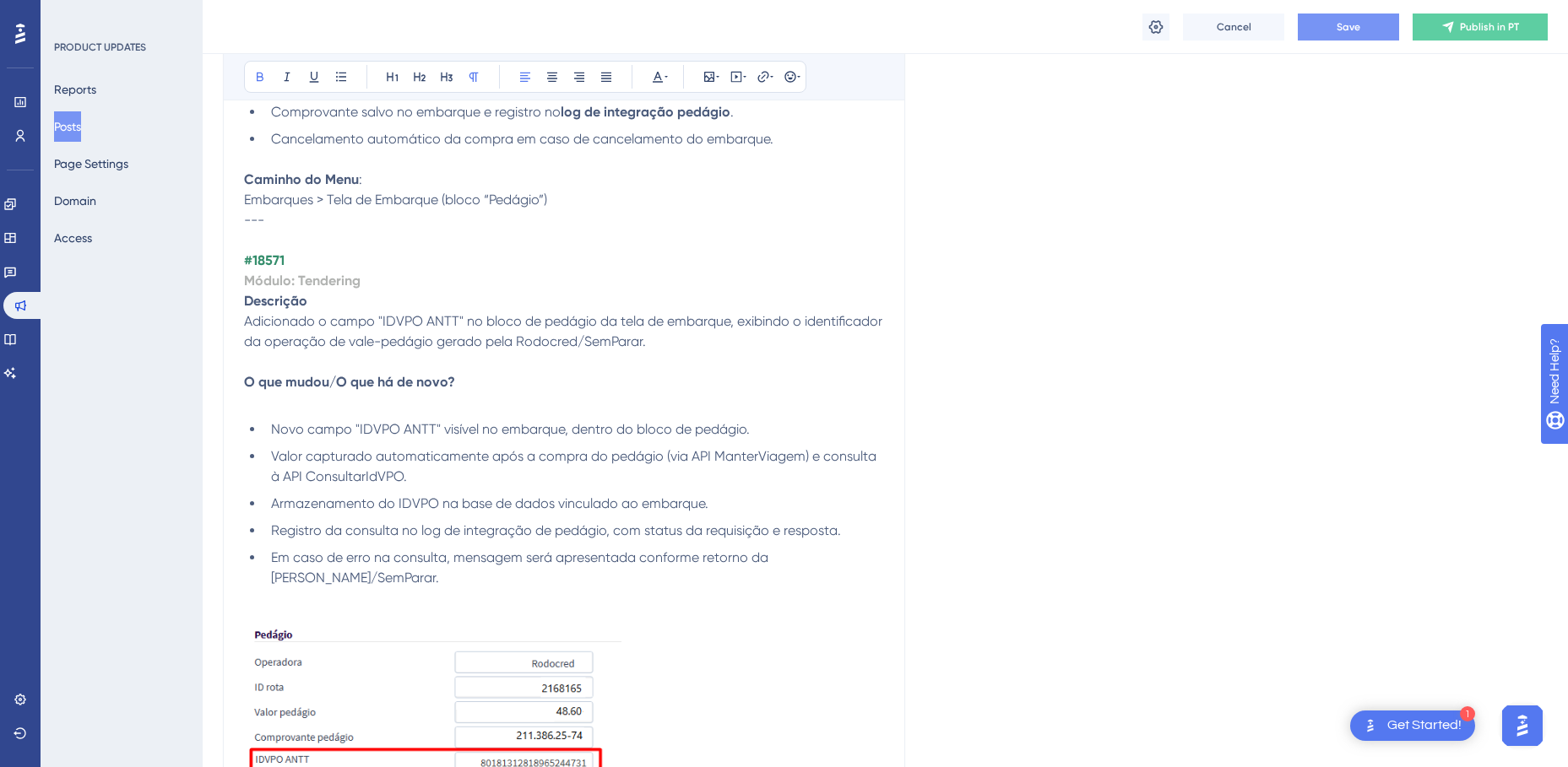
click at [392, 275] on p "Módulo: Tendering" at bounding box center [563, 281] width 640 height 20
click at [361, 282] on strong "Módulo: Tendering Geral - APIs" at bounding box center [341, 281] width 195 height 16
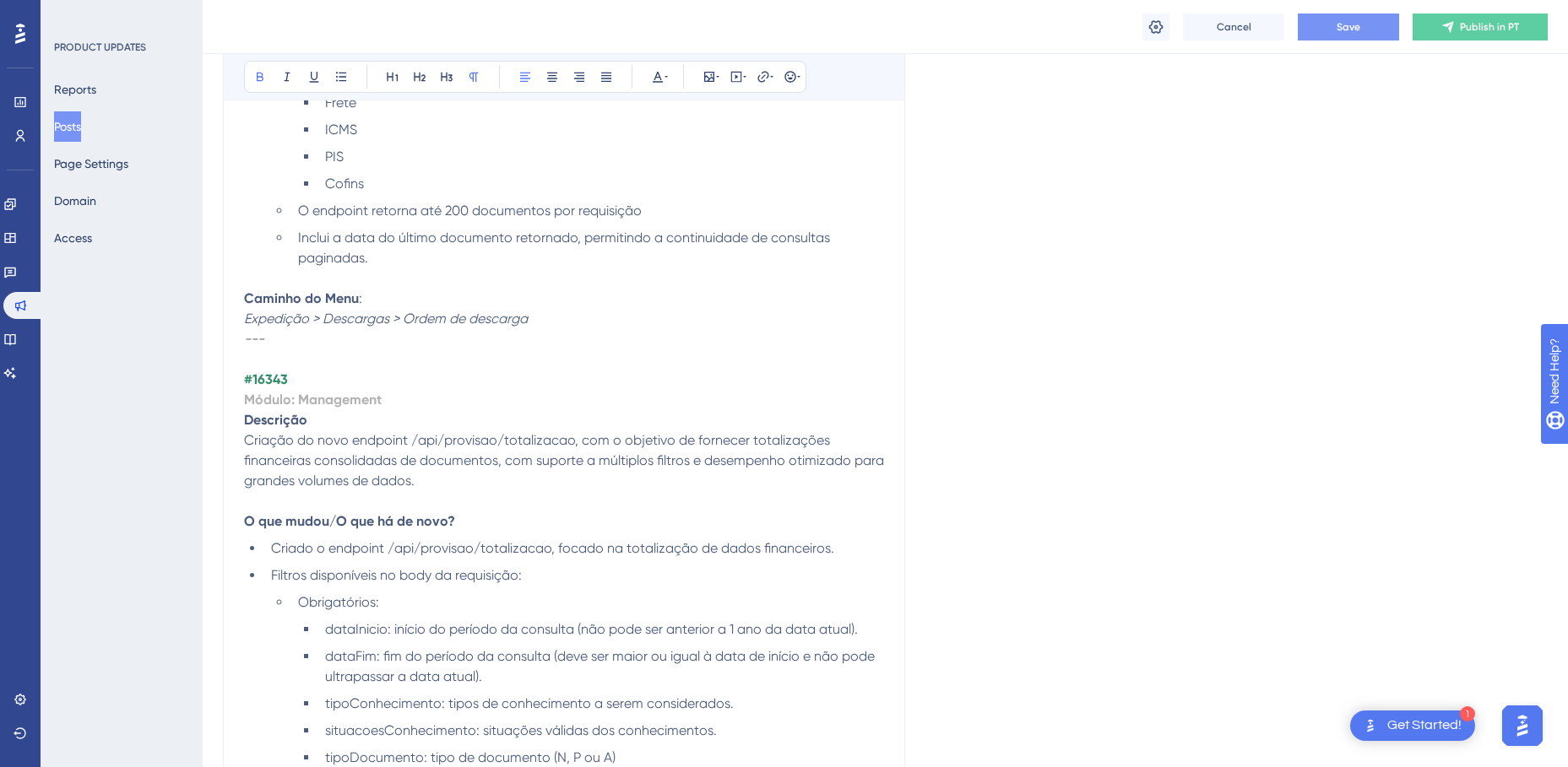
scroll to position [2532, 0]
click at [419, 402] on p "Módulo: Management" at bounding box center [563, 406] width 640 height 20
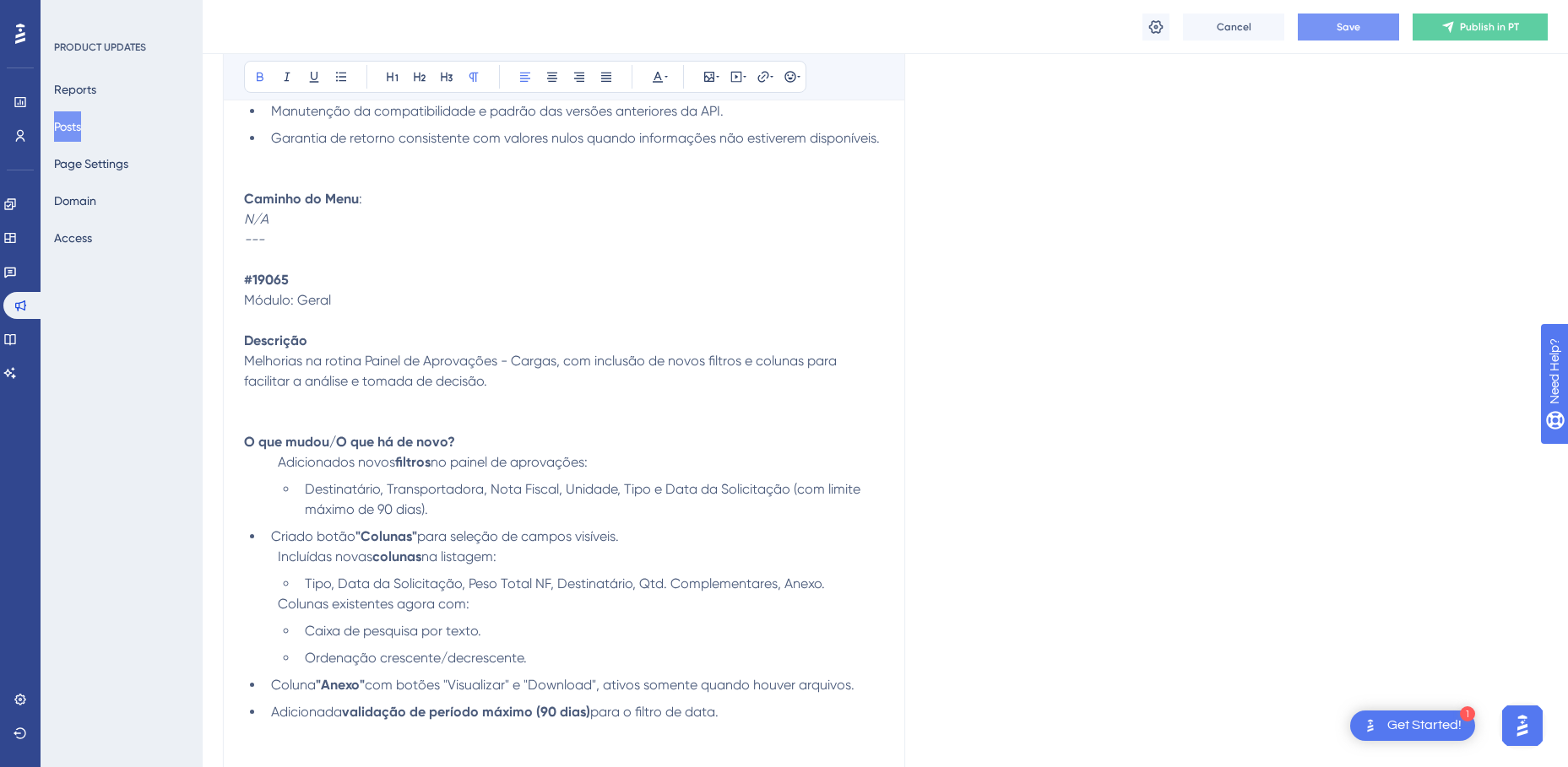
scroll to position [7089, 0]
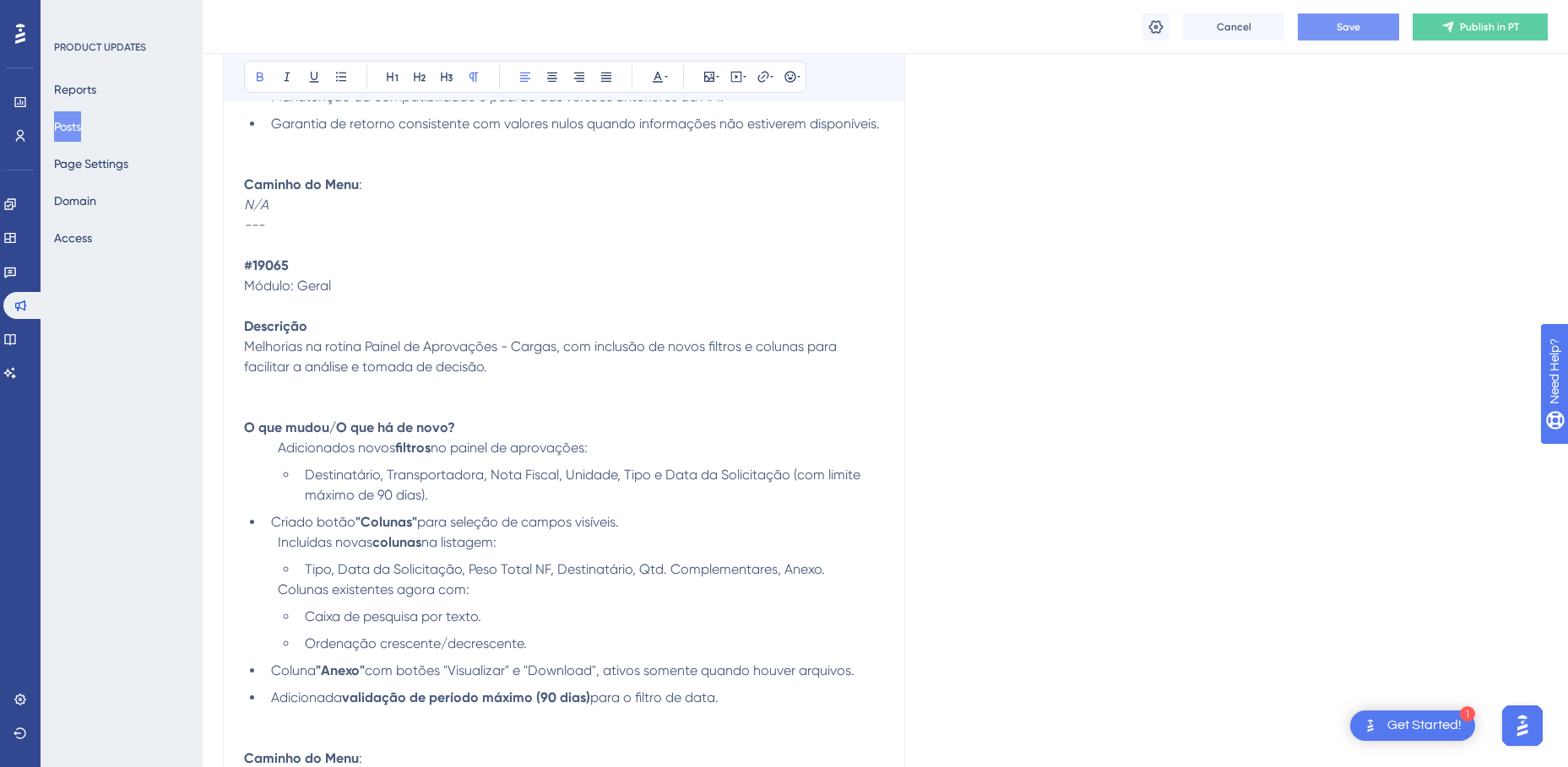
click at [335, 284] on p "Módulo: Geral" at bounding box center [563, 296] width 640 height 41
drag, startPoint x: 444, startPoint y: 287, endPoint x: 421, endPoint y: 287, distance: 23.0
click at [421, 287] on p "Módulo: Geral / Management" at bounding box center [563, 296] width 640 height 41
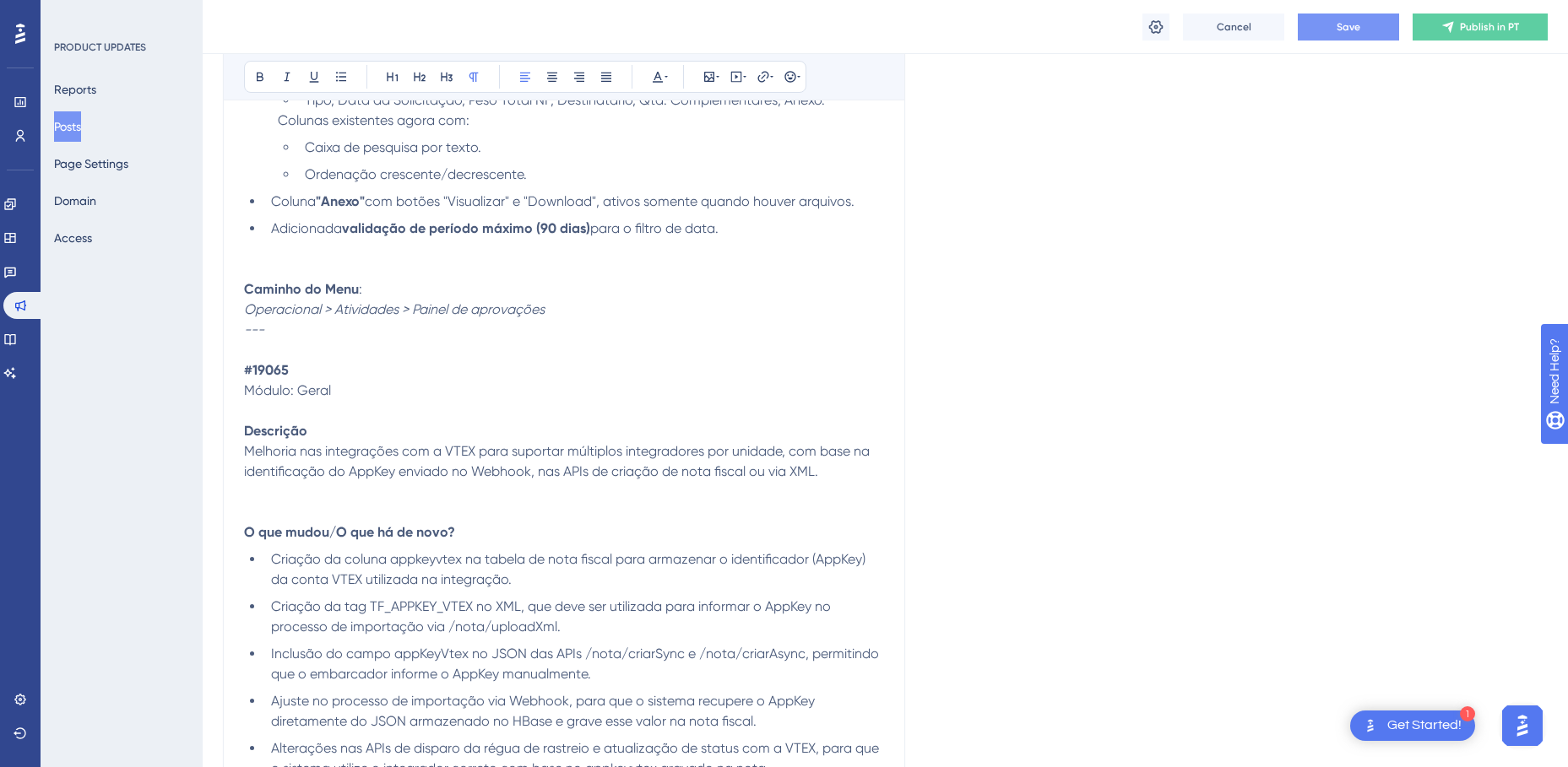
scroll to position [7595, 0]
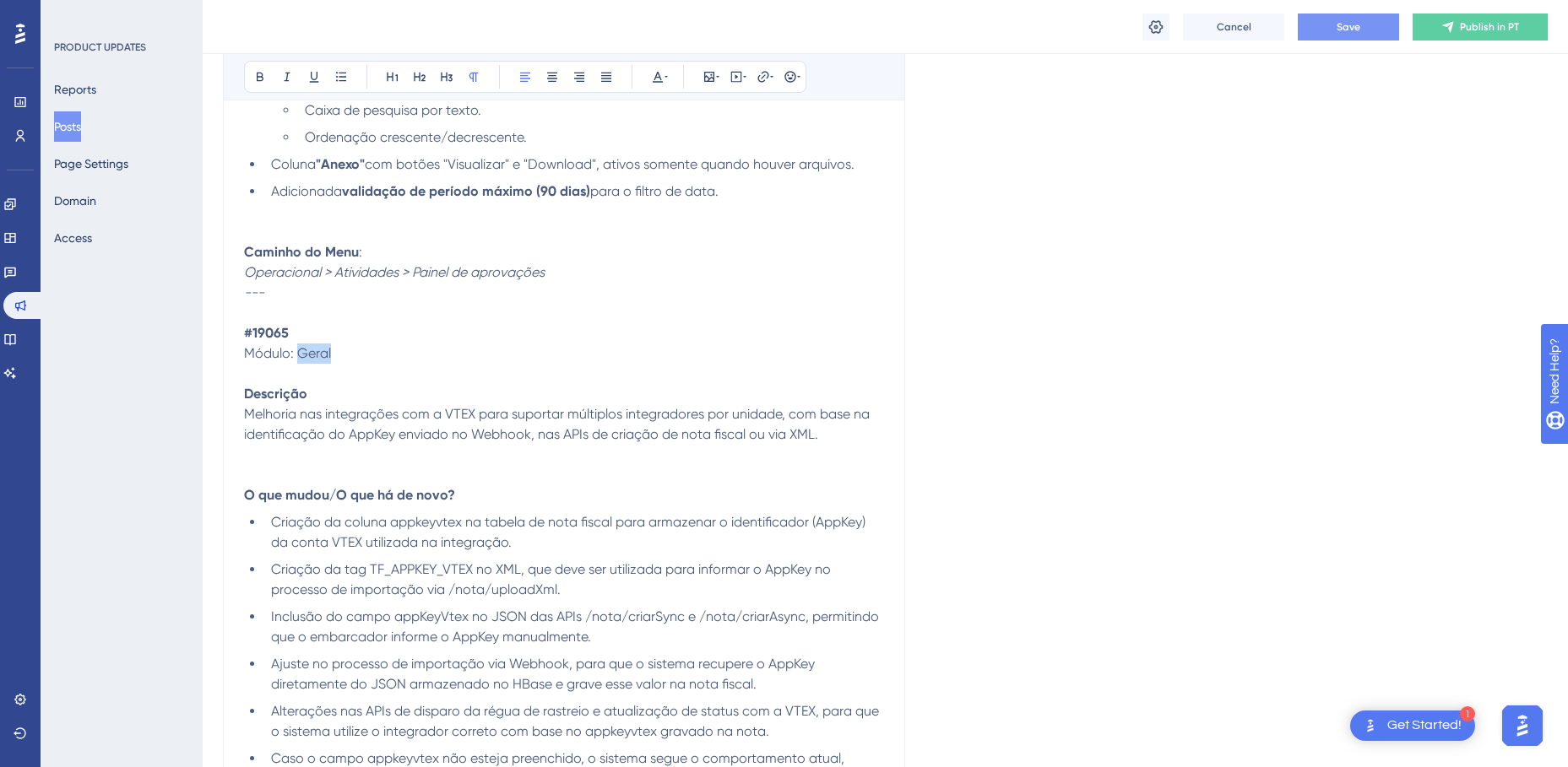
drag, startPoint x: 345, startPoint y: 354, endPoint x: 299, endPoint y: 352, distance: 46.0
click at [299, 352] on p "Módulo: Geral" at bounding box center [563, 363] width 640 height 41
click at [408, 353] on p "Módulo: Geral" at bounding box center [563, 363] width 640 height 41
drag, startPoint x: 383, startPoint y: 353, endPoint x: 301, endPoint y: 348, distance: 82.2
click at [301, 348] on p "Módulo: Geral" at bounding box center [563, 363] width 640 height 41
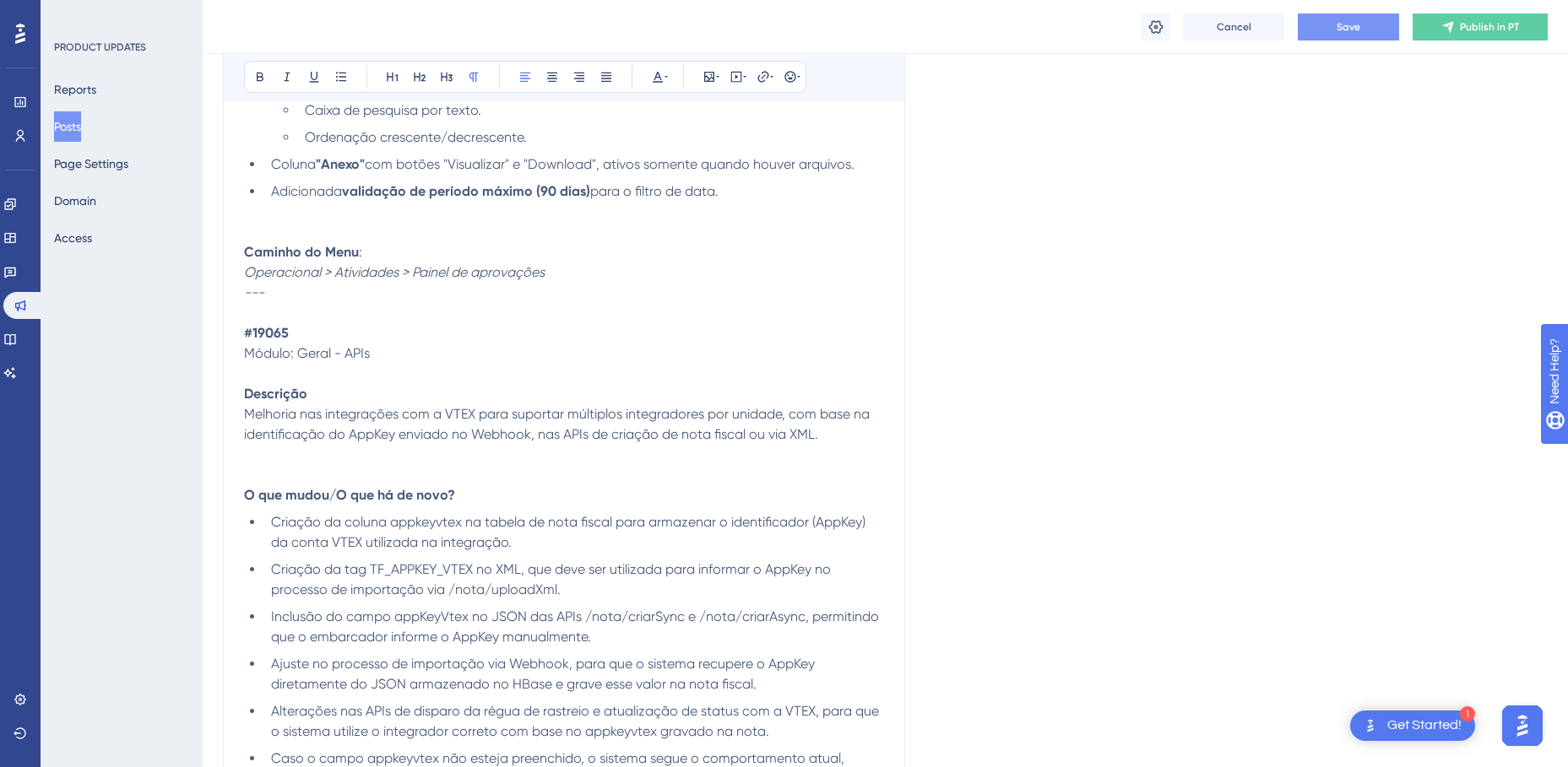
click at [298, 350] on span "Módulo: Geral - APIs" at bounding box center [306, 353] width 126 height 16
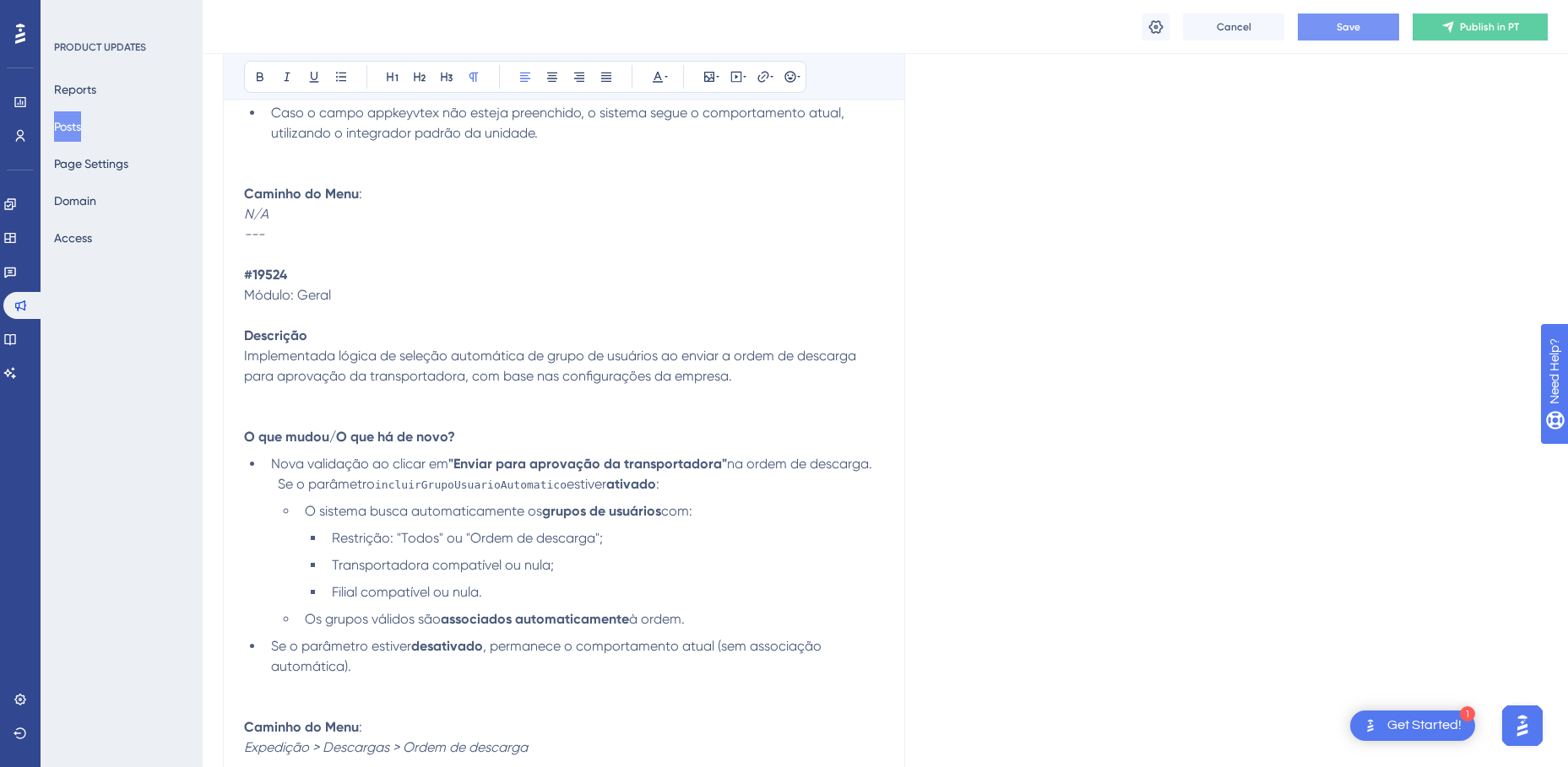
scroll to position [8270, 0]
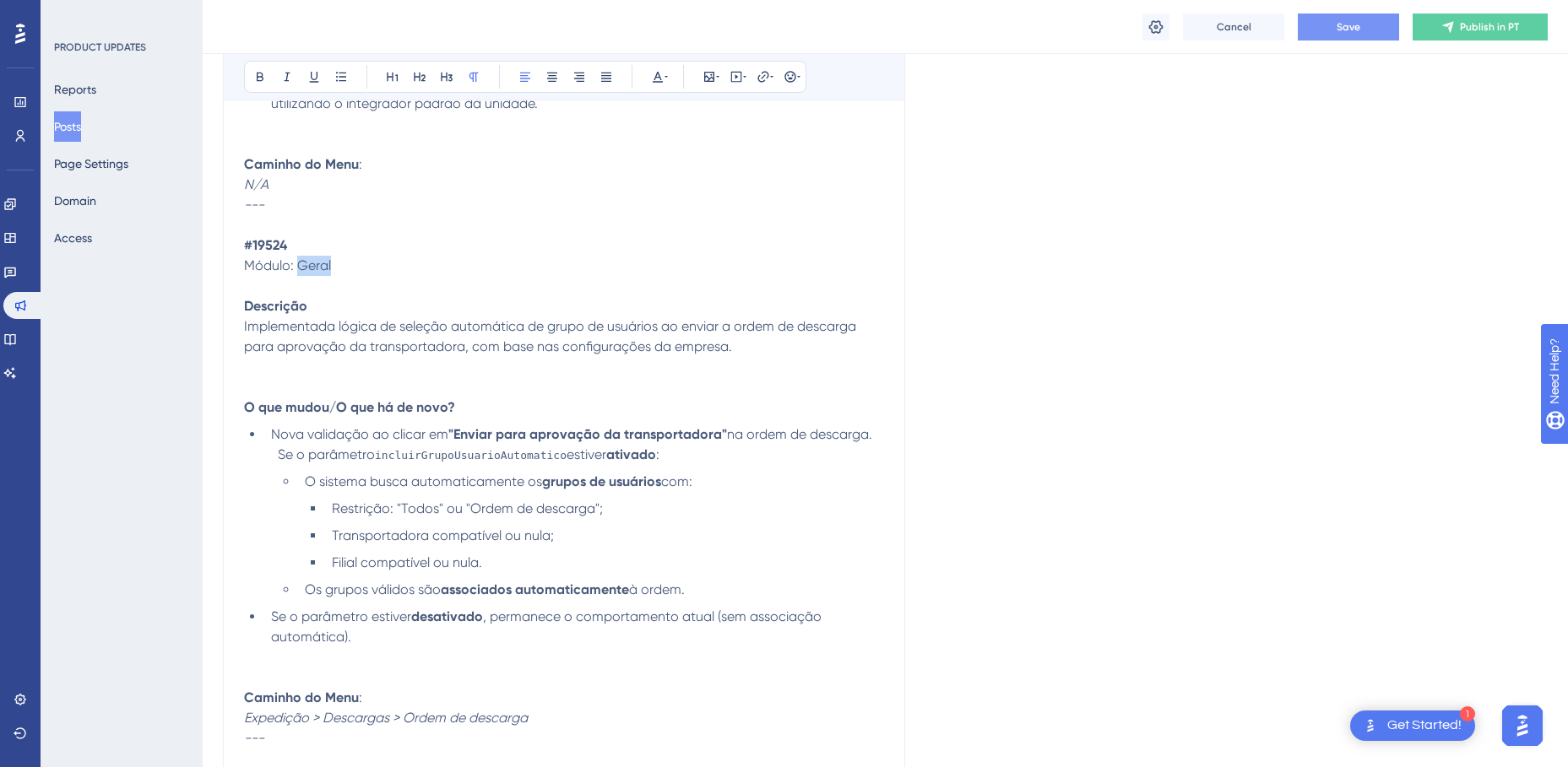
drag, startPoint x: 341, startPoint y: 266, endPoint x: 297, endPoint y: 264, distance: 44.0
click at [297, 264] on p "Módulo: Geral" at bounding box center [563, 275] width 640 height 41
click at [371, 264] on p "Módulo: Geral" at bounding box center [563, 275] width 640 height 41
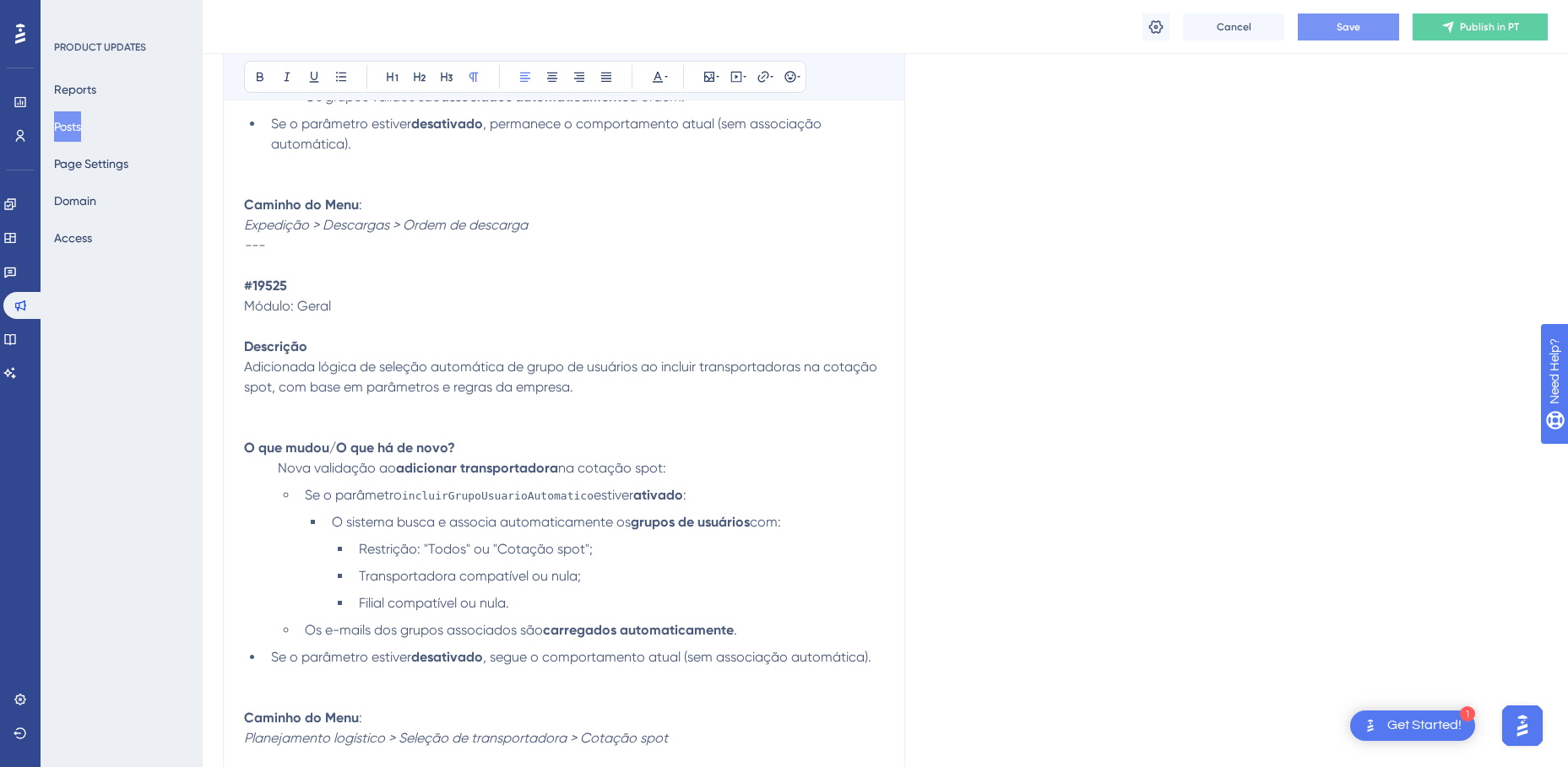
scroll to position [8777, 0]
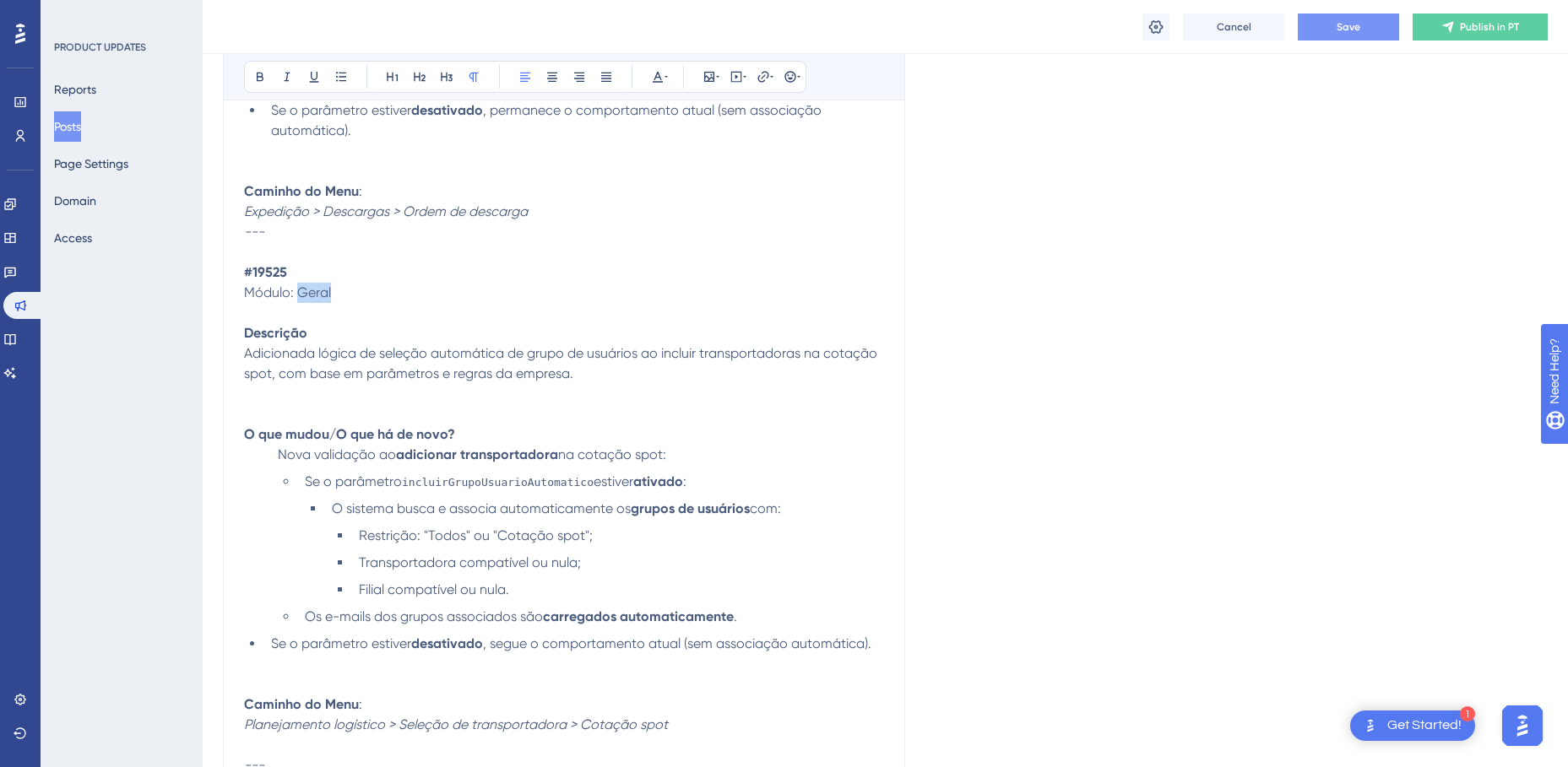
drag, startPoint x: 319, startPoint y: 292, endPoint x: 301, endPoint y: 291, distance: 18.0
click at [301, 291] on p "Módulo: Geral" at bounding box center [563, 302] width 640 height 41
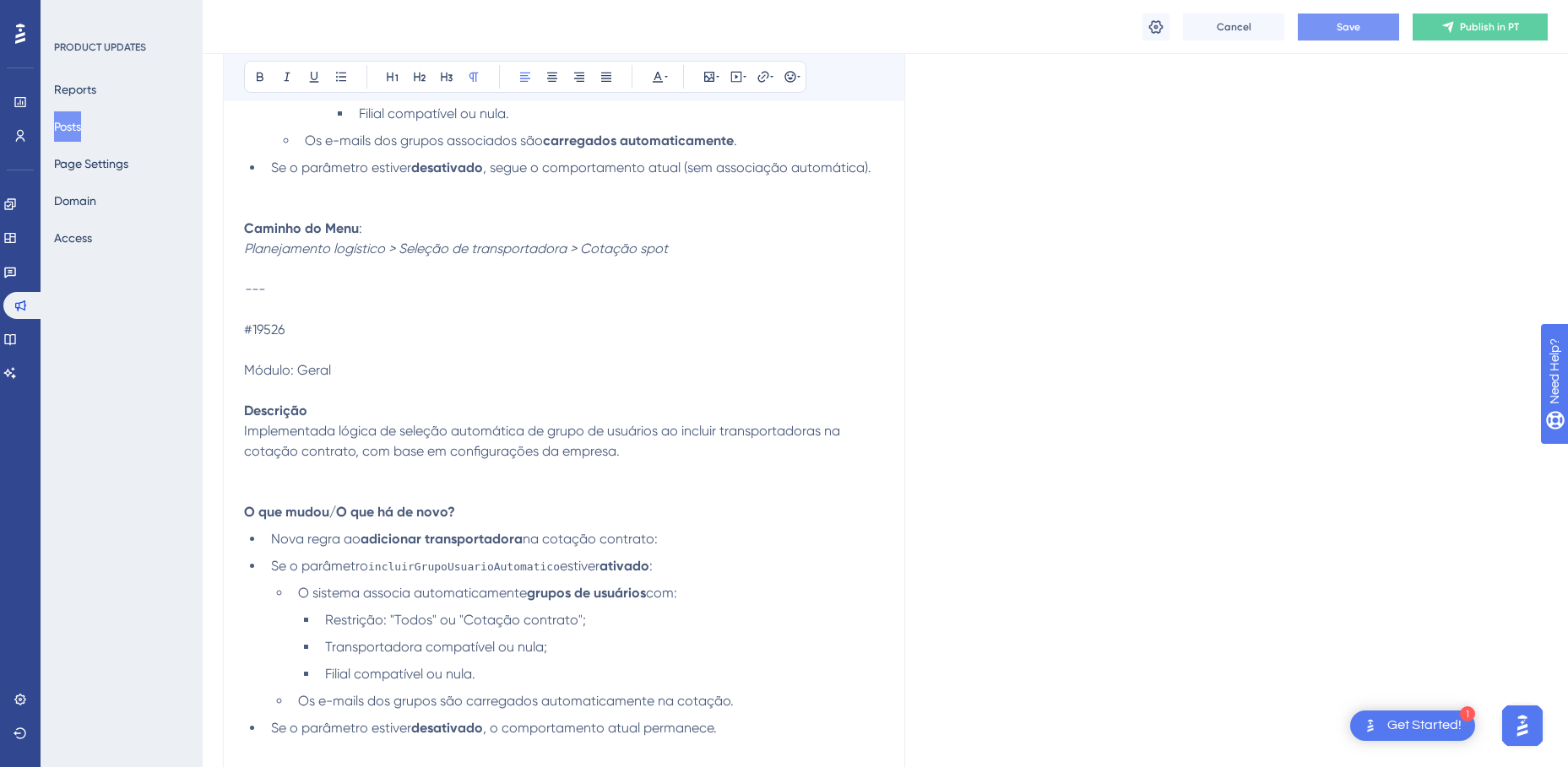
scroll to position [9283, 0]
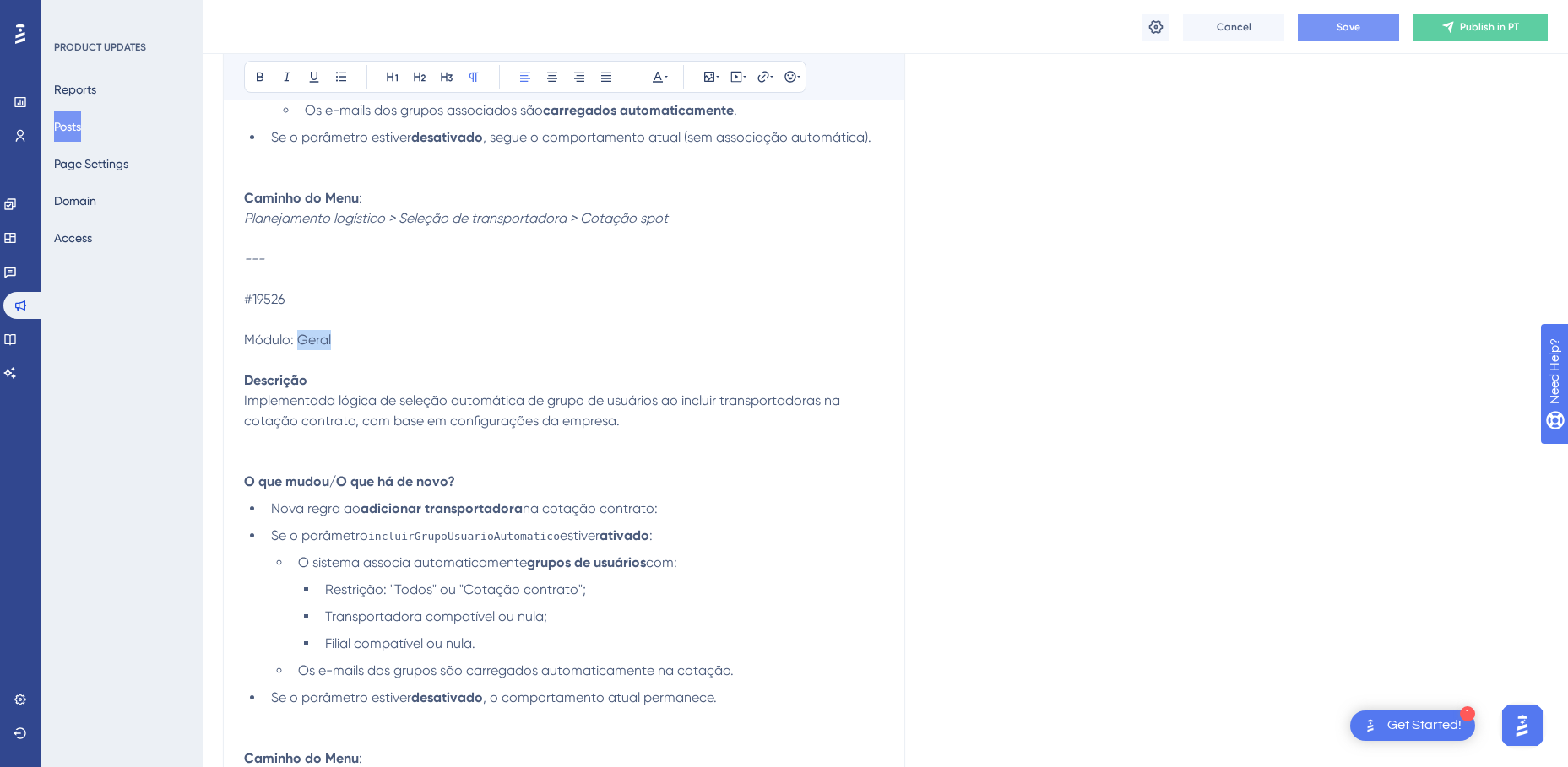
drag, startPoint x: 333, startPoint y: 341, endPoint x: 295, endPoint y: 339, distance: 38.1
click at [295, 339] on p "Módulo: Geral" at bounding box center [563, 350] width 640 height 41
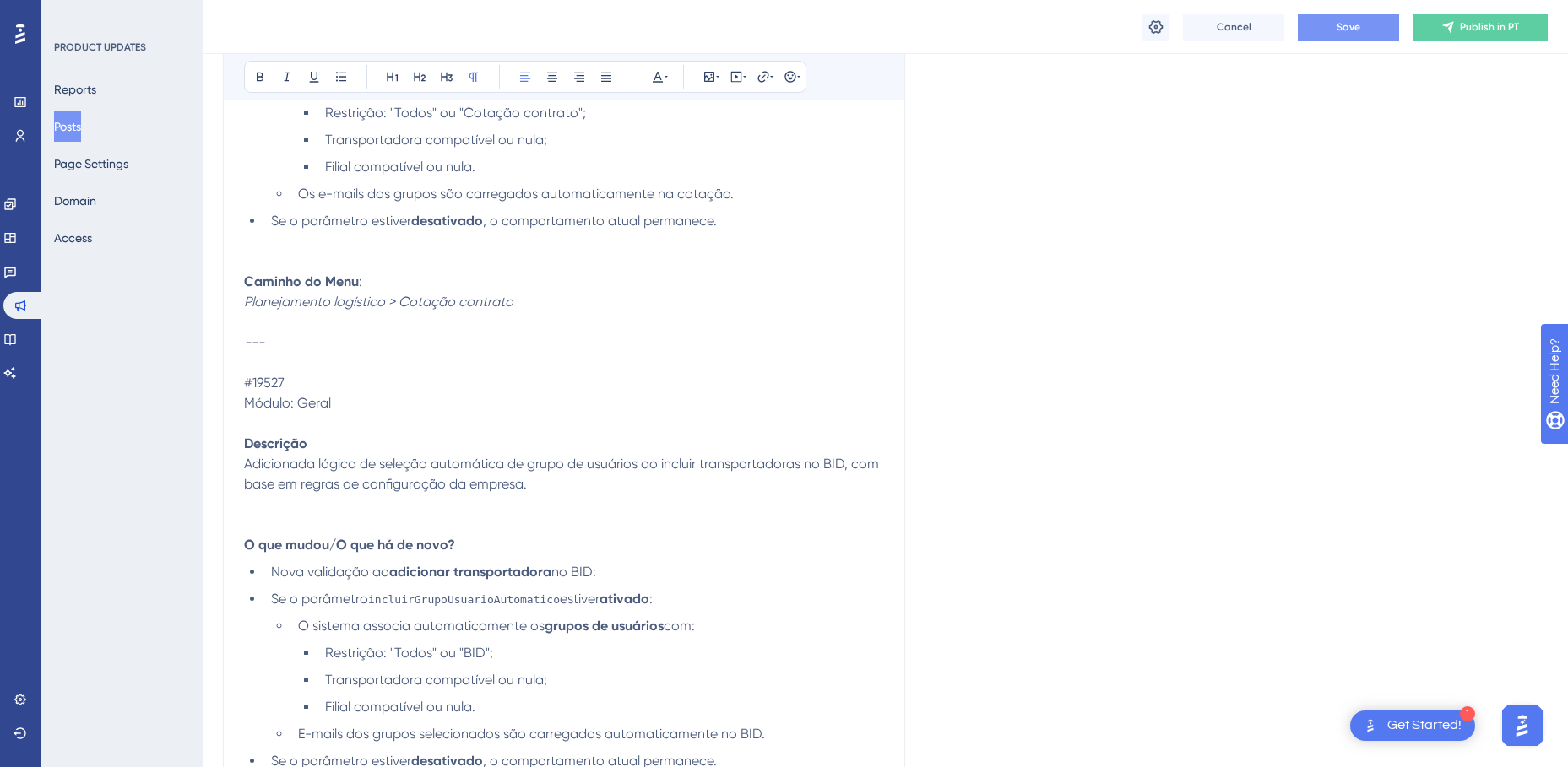
scroll to position [9789, 0]
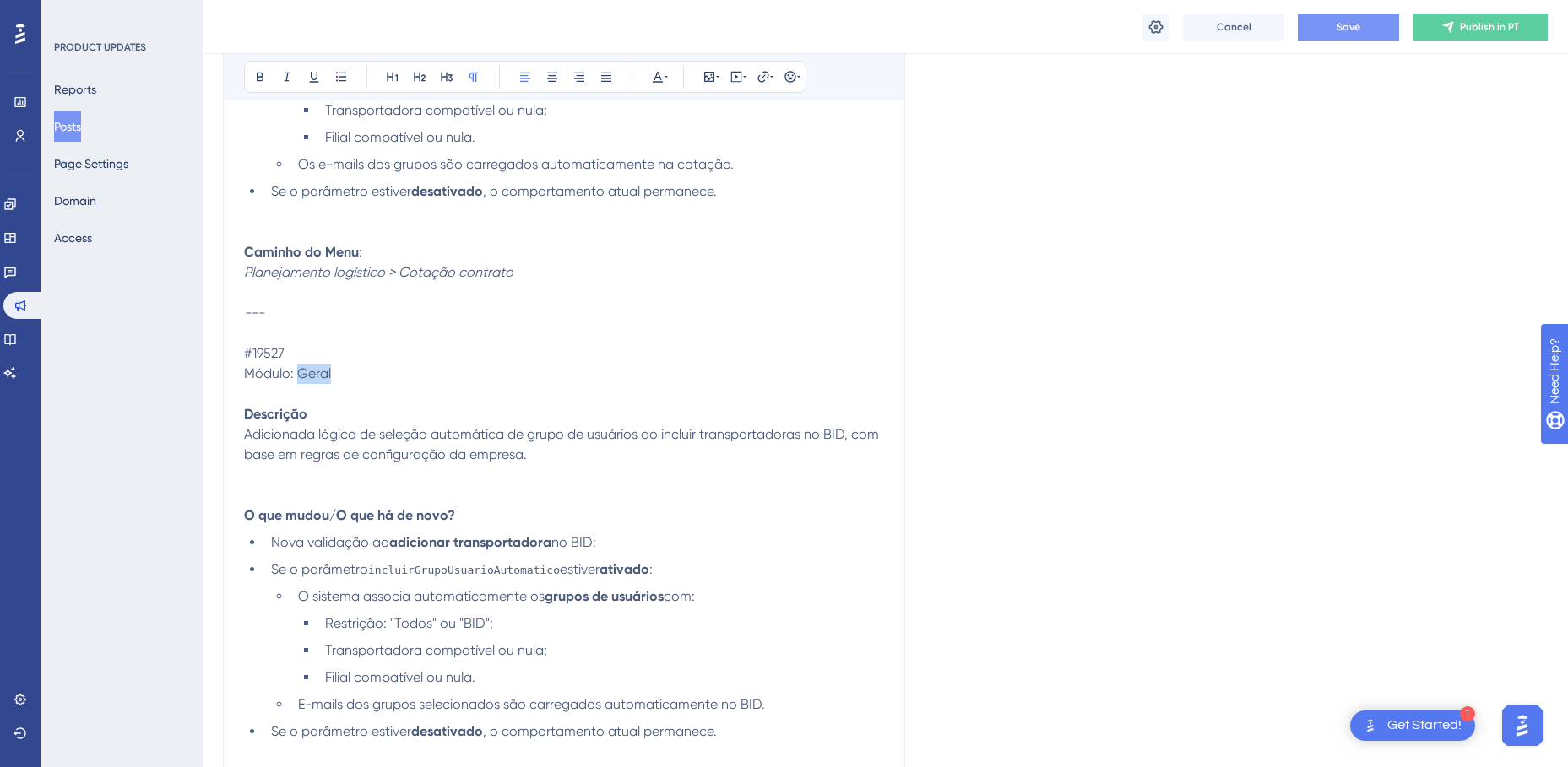
drag, startPoint x: 341, startPoint y: 370, endPoint x: 299, endPoint y: 370, distance: 42.0
click at [299, 370] on p "Módulo: Geral" at bounding box center [563, 384] width 640 height 41
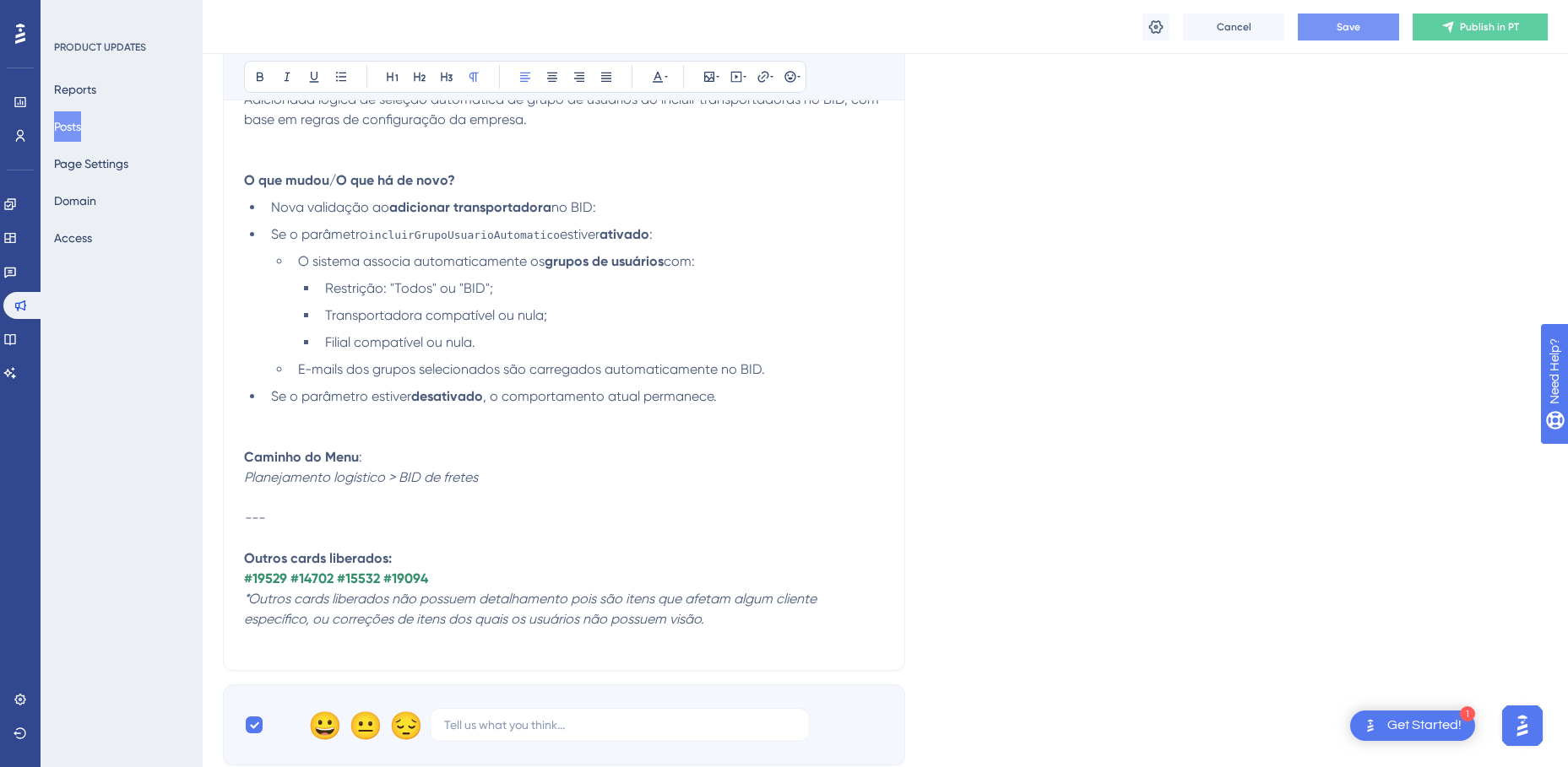
scroll to position [10127, 0]
click at [357, 580] on strong "#19529 #14702 #15532 #19094" at bounding box center [335, 576] width 184 height 16
click at [667, 77] on icon at bounding box center [666, 76] width 4 height 14
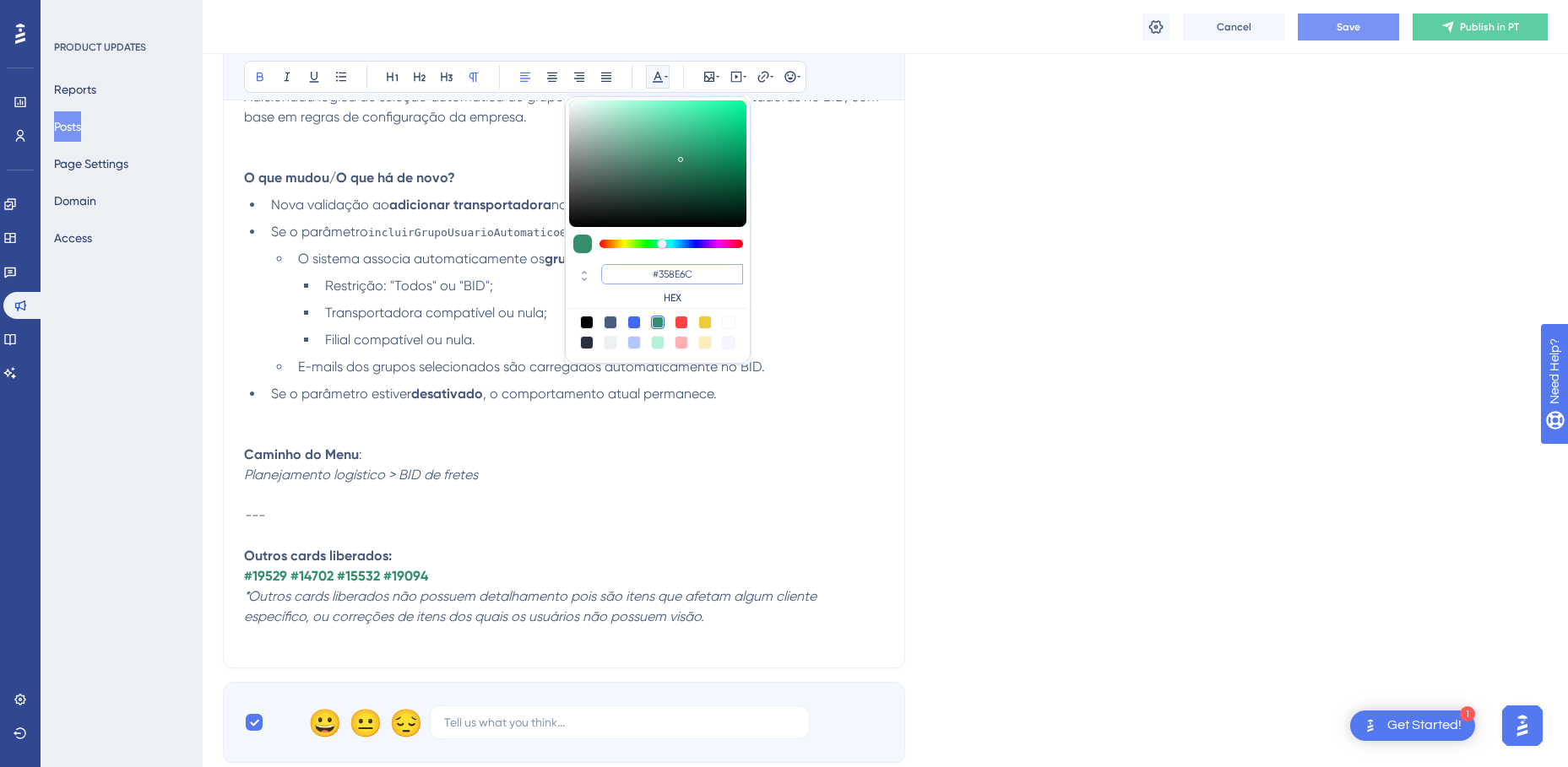
click at [677, 275] on input "#358E6C" at bounding box center [672, 274] width 142 height 20
click at [686, 274] on input "#358E6C" at bounding box center [672, 274] width 142 height 20
drag, startPoint x: 698, startPoint y: 274, endPoint x: 639, endPoint y: 274, distance: 59.0
click at [639, 274] on input "#358E6C" at bounding box center [672, 274] width 142 height 20
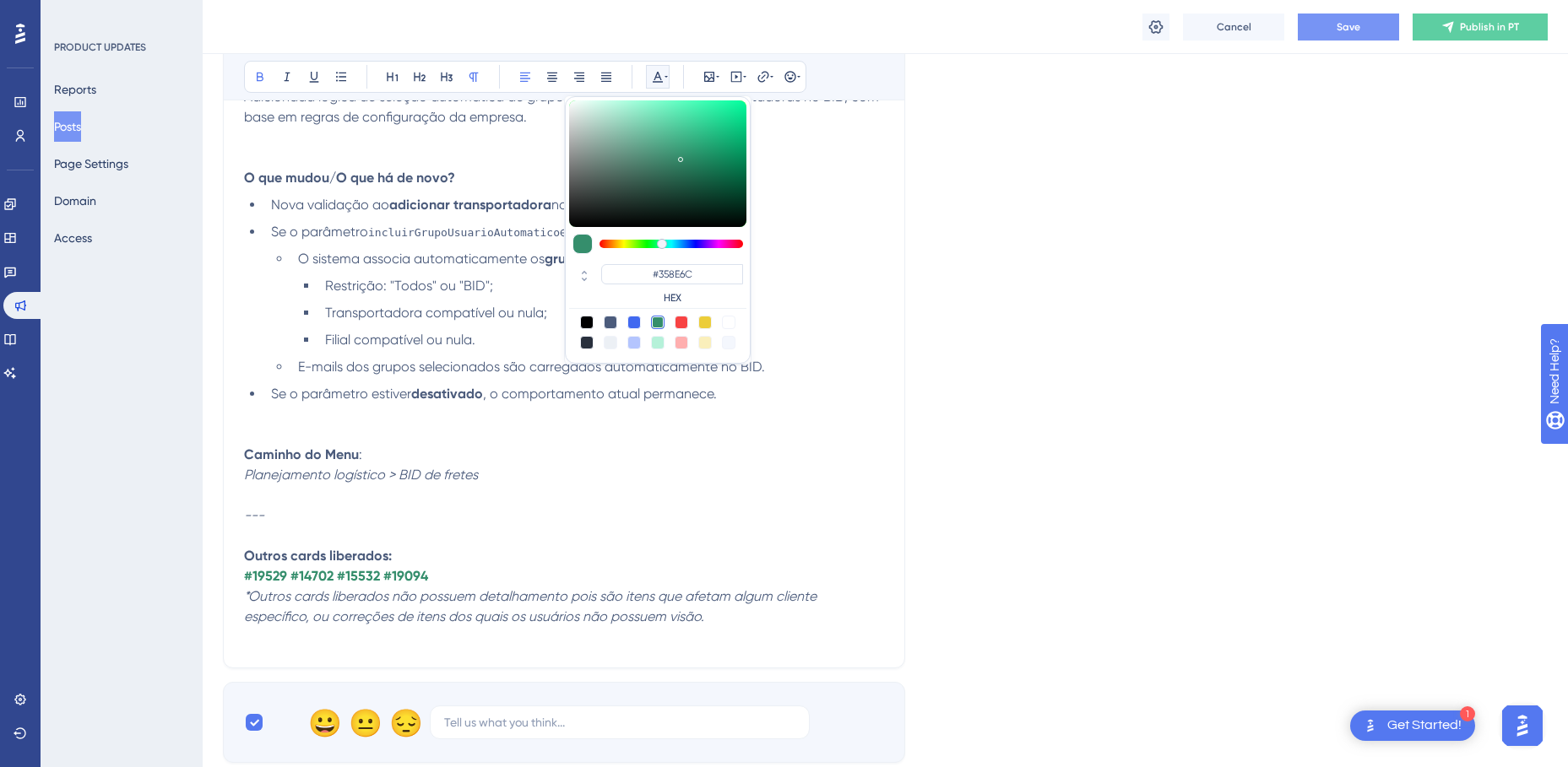
click at [489, 561] on p "Outros cards liberados:" at bounding box center [563, 556] width 640 height 20
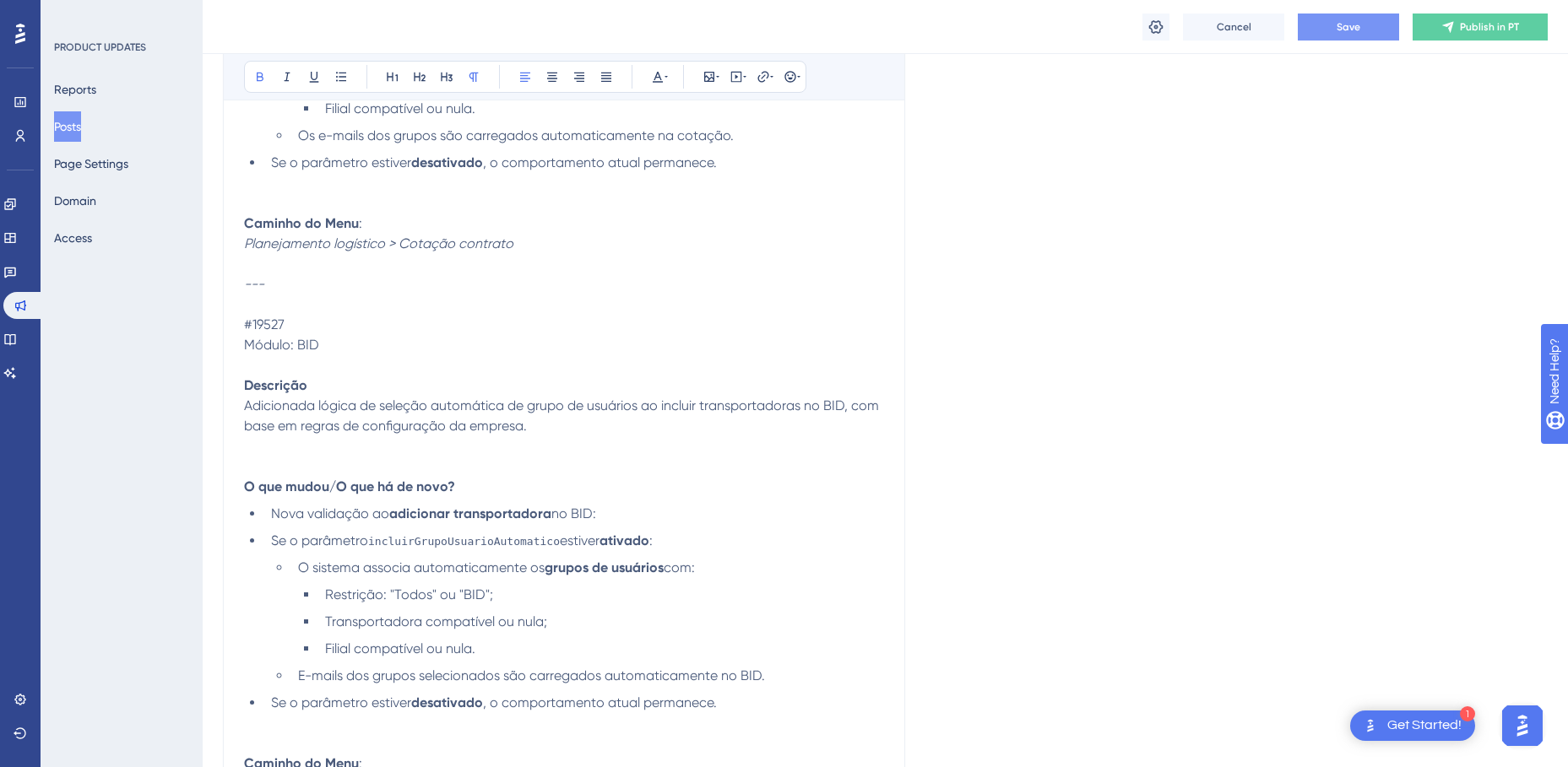
scroll to position [9789, 0]
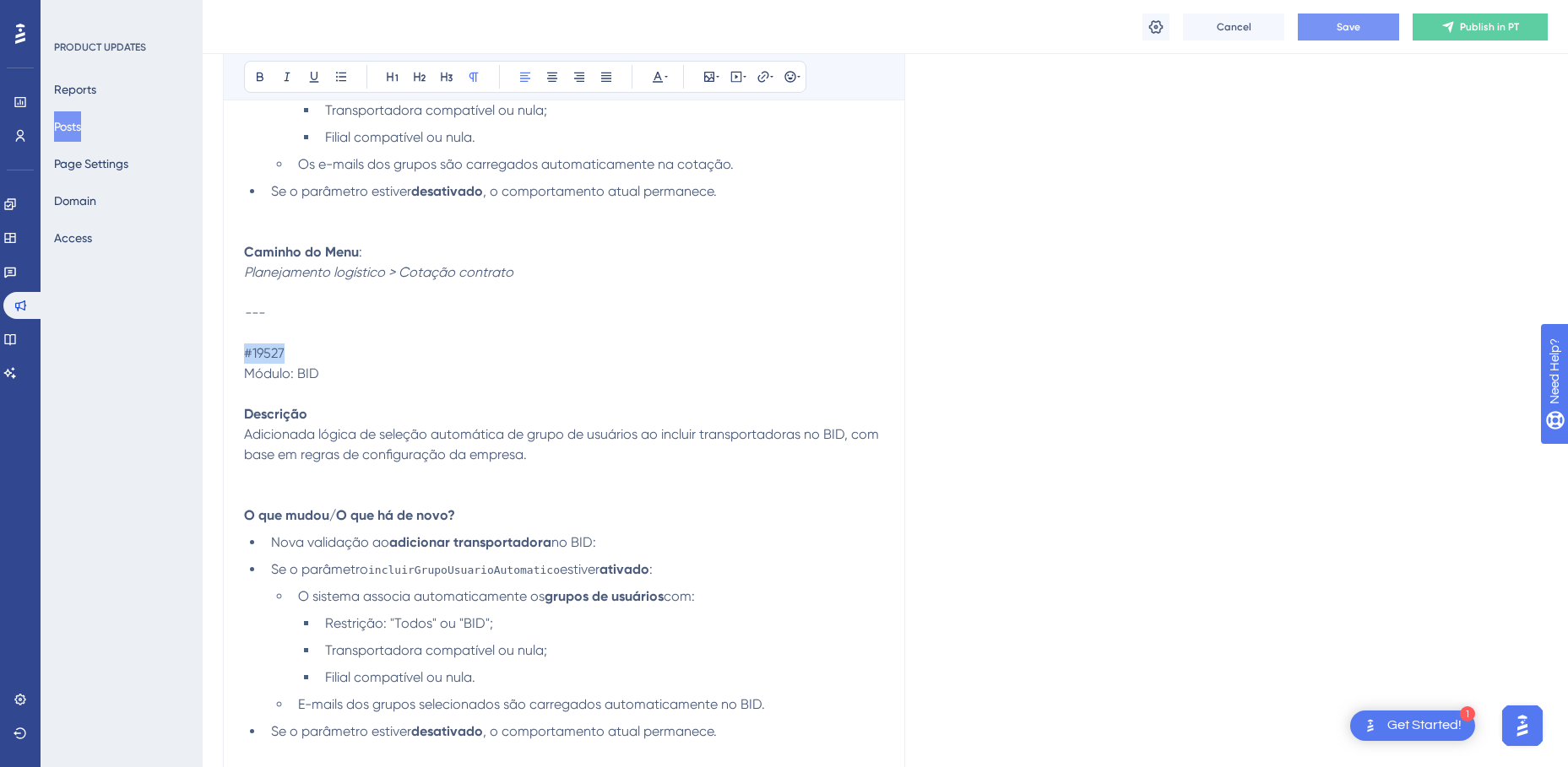
drag, startPoint x: 300, startPoint y: 352, endPoint x: 229, endPoint y: 352, distance: 71.0
click at [663, 76] on icon at bounding box center [657, 76] width 14 height 14
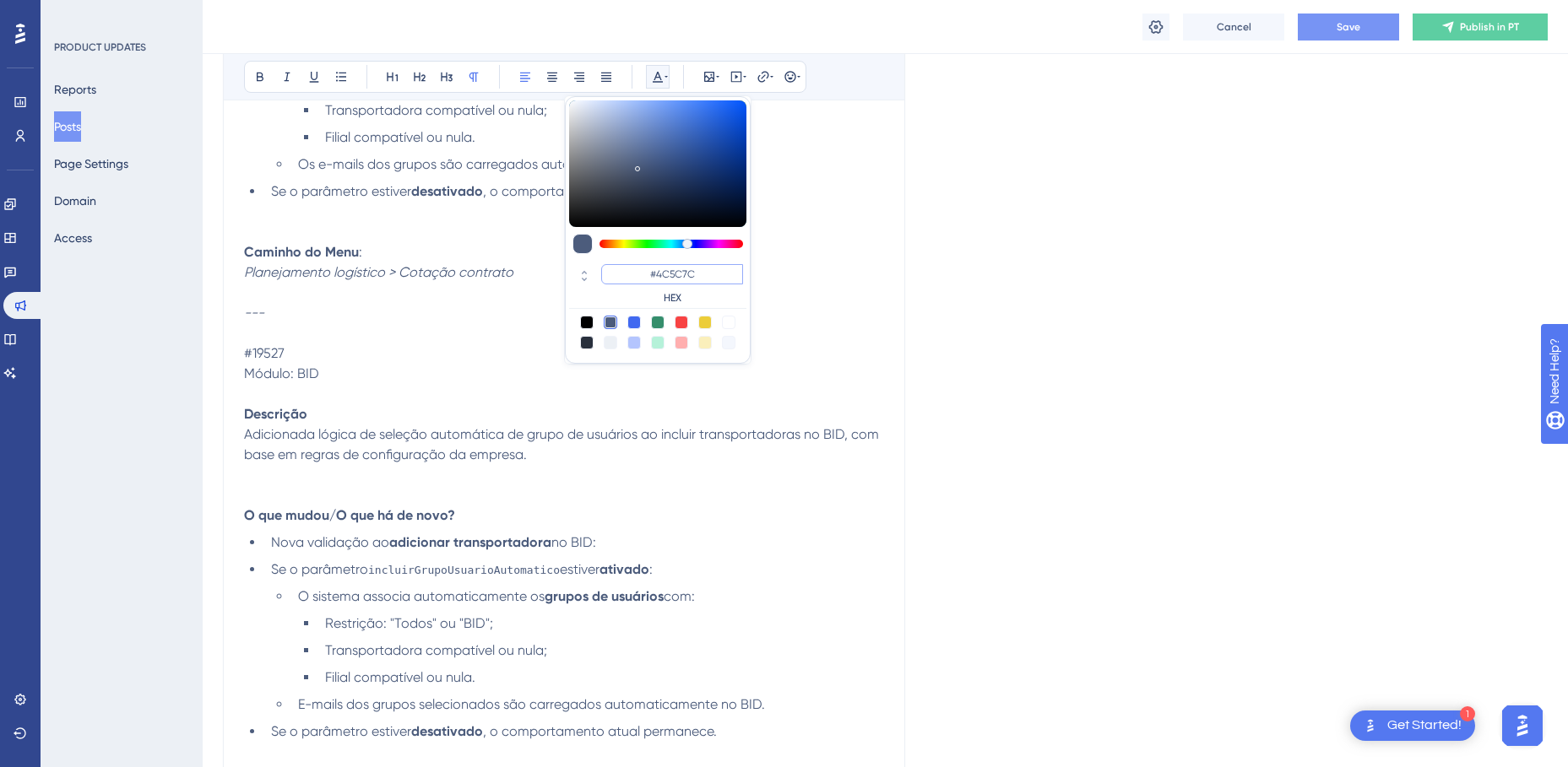
click at [656, 269] on input "#4C5C7C" at bounding box center [672, 274] width 142 height 20
drag, startPoint x: 638, startPoint y: 278, endPoint x: 746, endPoint y: 278, distance: 108.0
click at [746, 278] on div "#4C5C7C HEX" at bounding box center [658, 284] width 178 height 48
paste input "358E6"
type input "#358E6C"
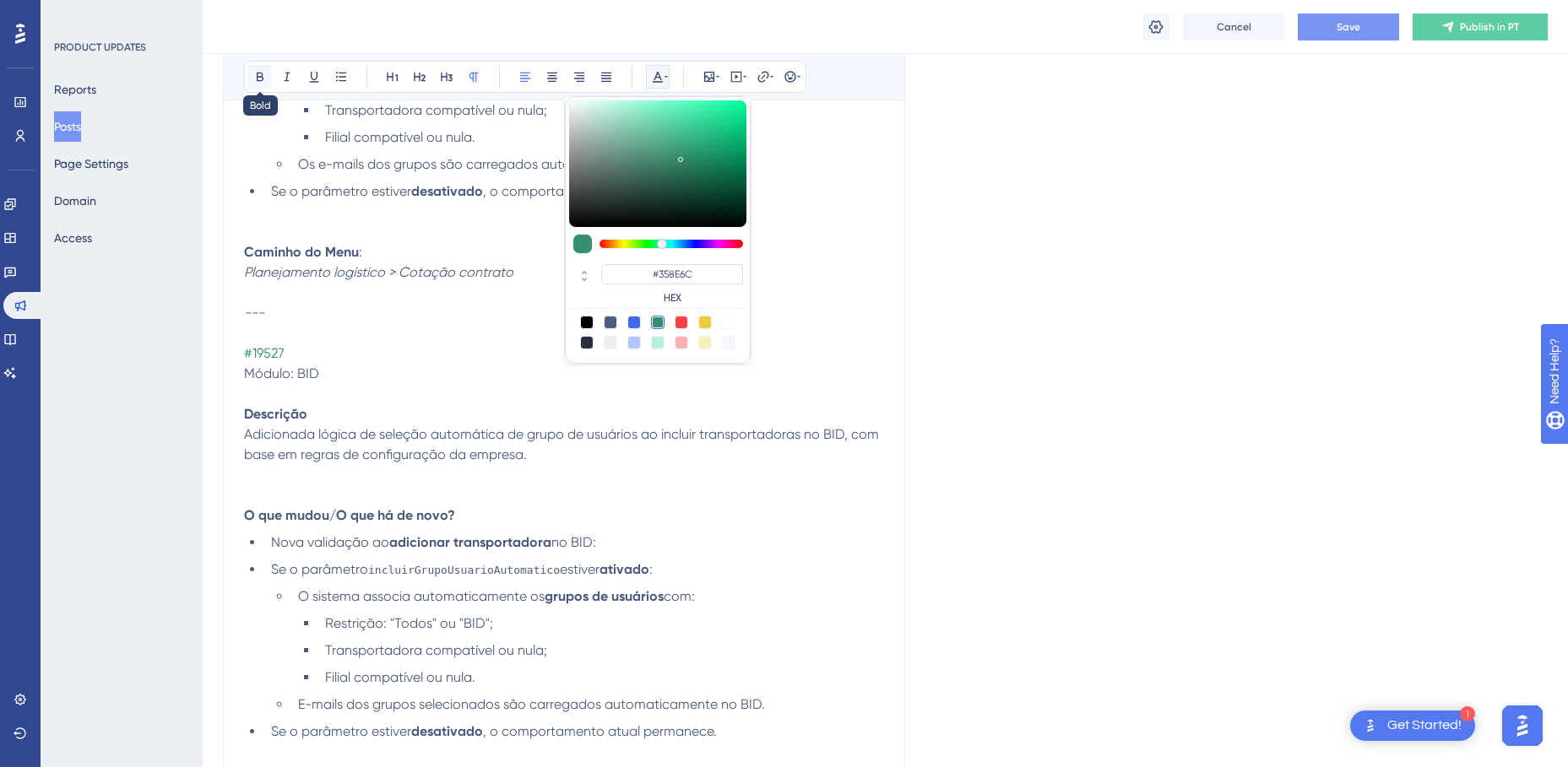
click at [262, 77] on icon at bounding box center [259, 77] width 6 height 9
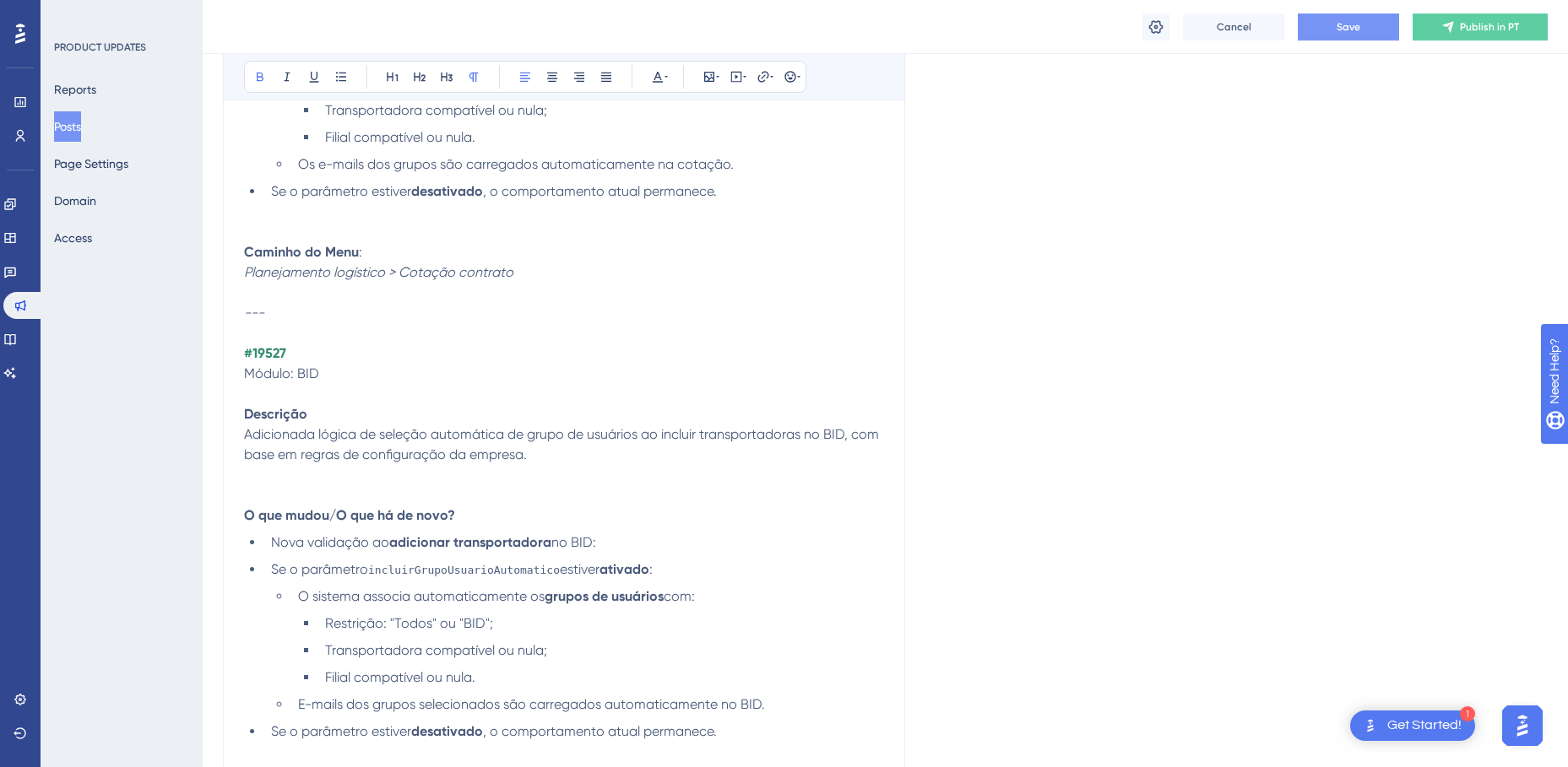
click at [325, 347] on p "#19527" at bounding box center [563, 353] width 640 height 20
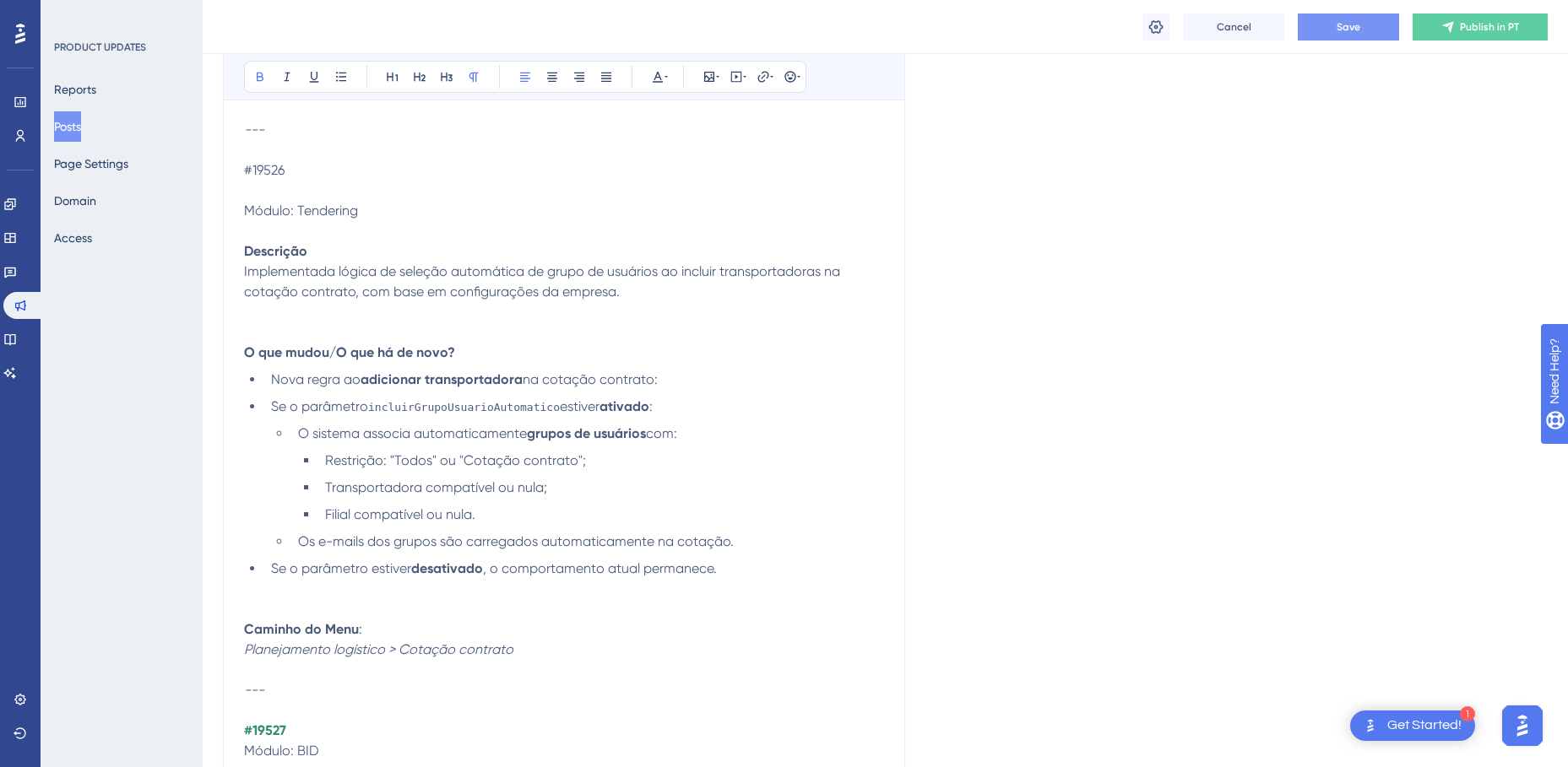
scroll to position [9367, 0]
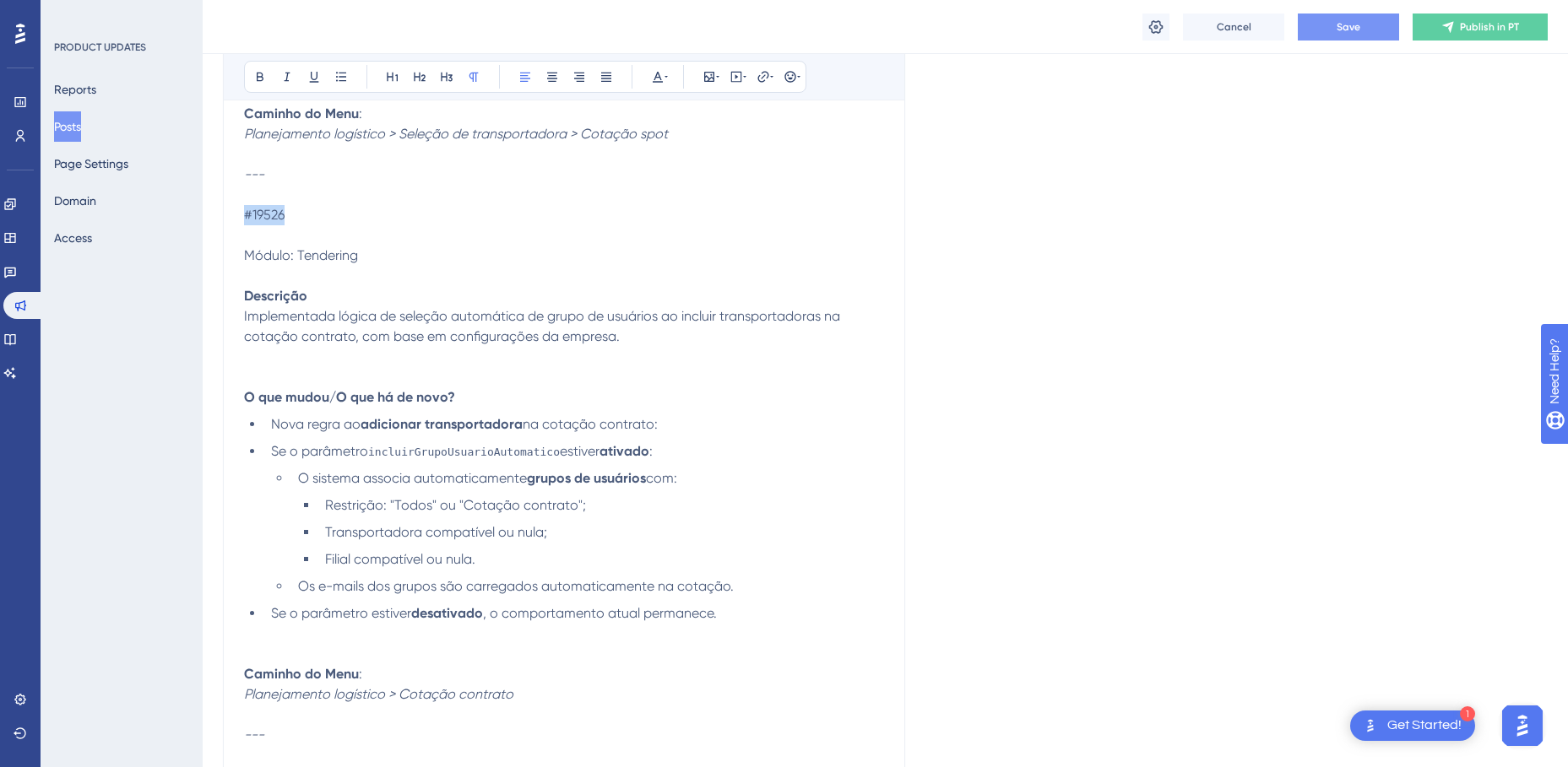
drag, startPoint x: 290, startPoint y: 215, endPoint x: 243, endPoint y: 217, distance: 47.0
click at [665, 81] on icon at bounding box center [666, 76] width 4 height 14
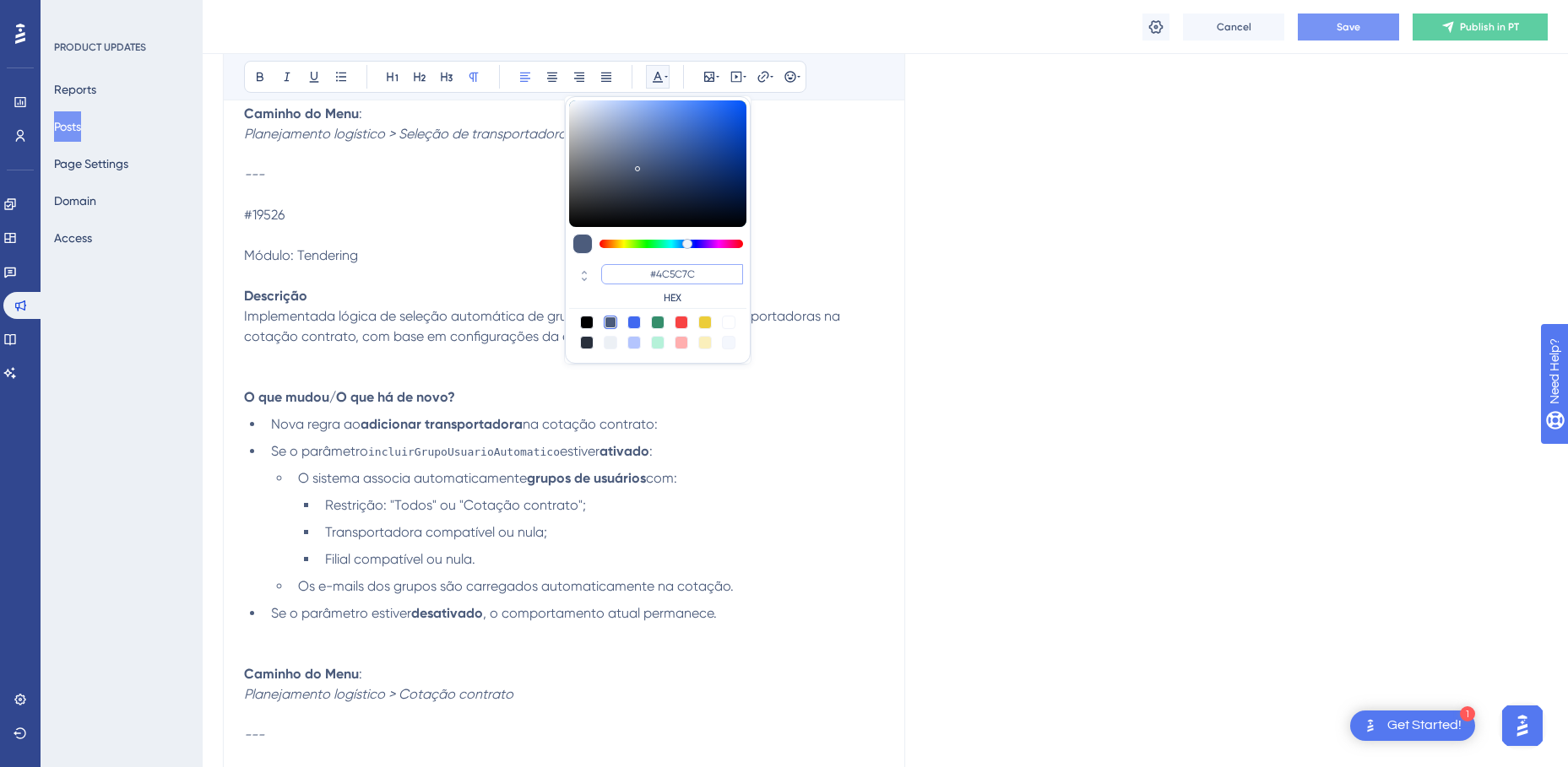
drag, startPoint x: 712, startPoint y: 271, endPoint x: 569, endPoint y: 269, distance: 143.0
click at [569, 269] on div "#4C5C7C HEX" at bounding box center [658, 284] width 178 height 48
paste input "358E6"
type input "#358E6C"
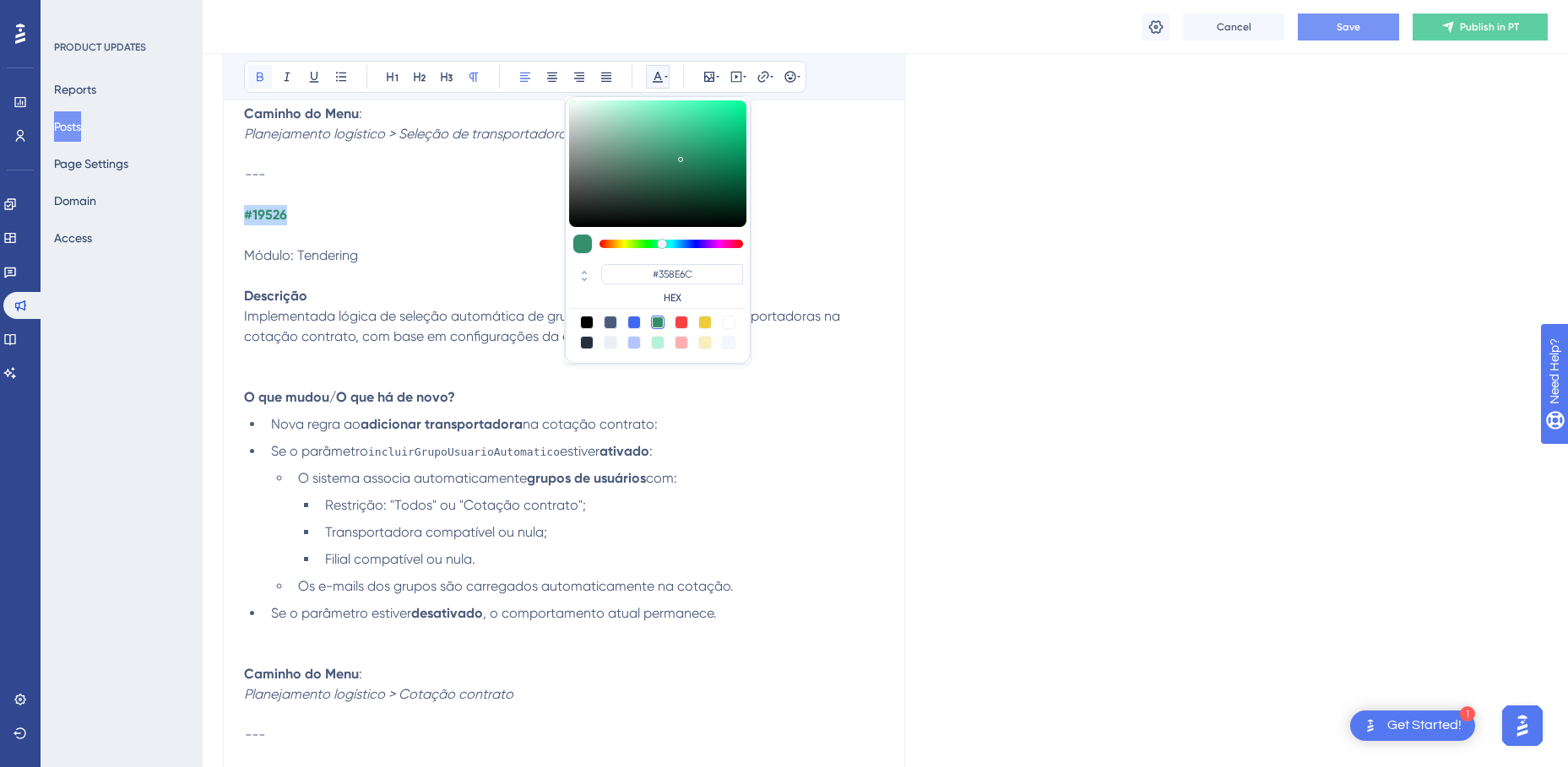
click at [266, 74] on icon at bounding box center [260, 76] width 14 height 14
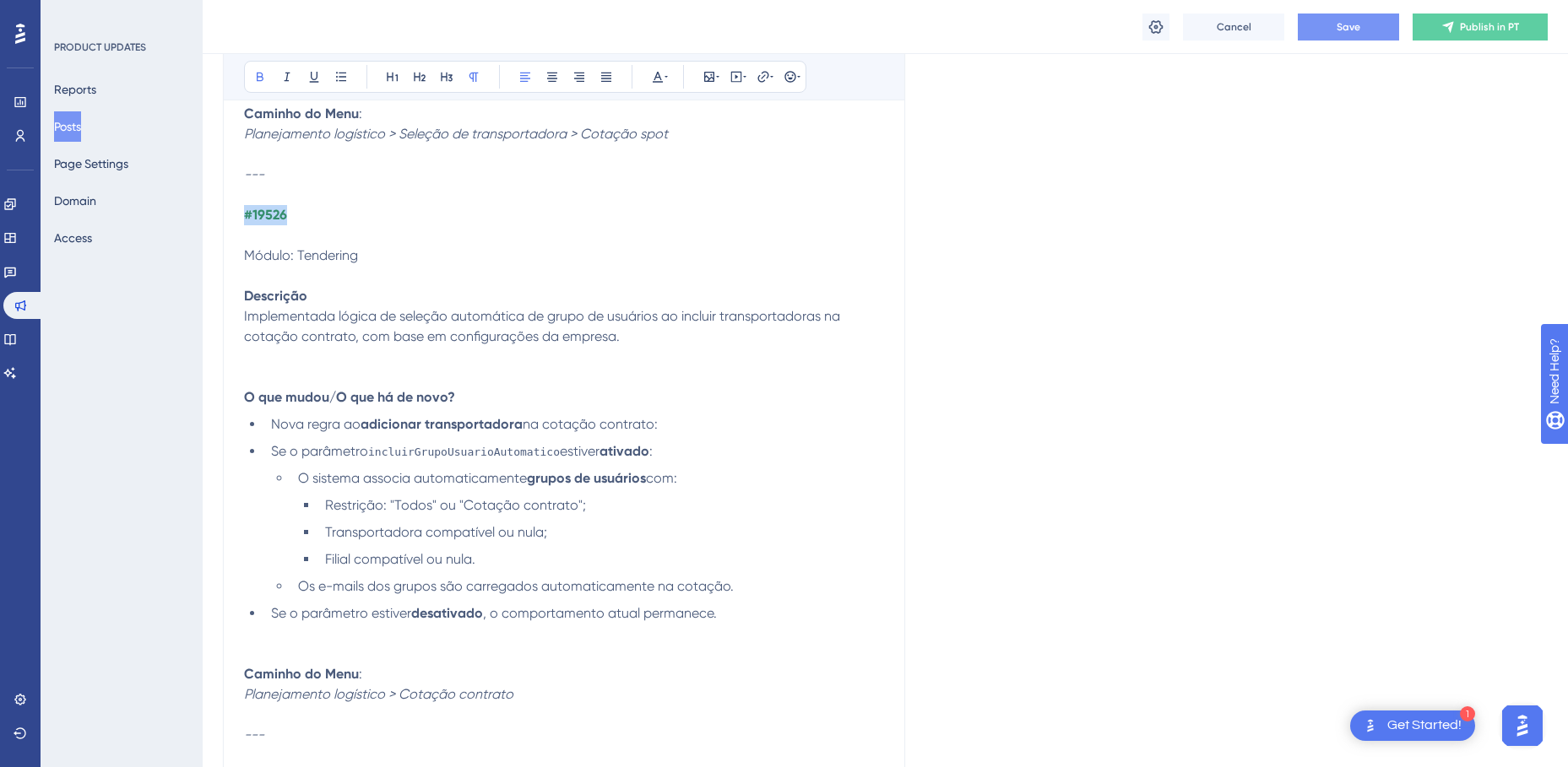
click at [366, 205] on p "#19526" at bounding box center [563, 225] width 640 height 41
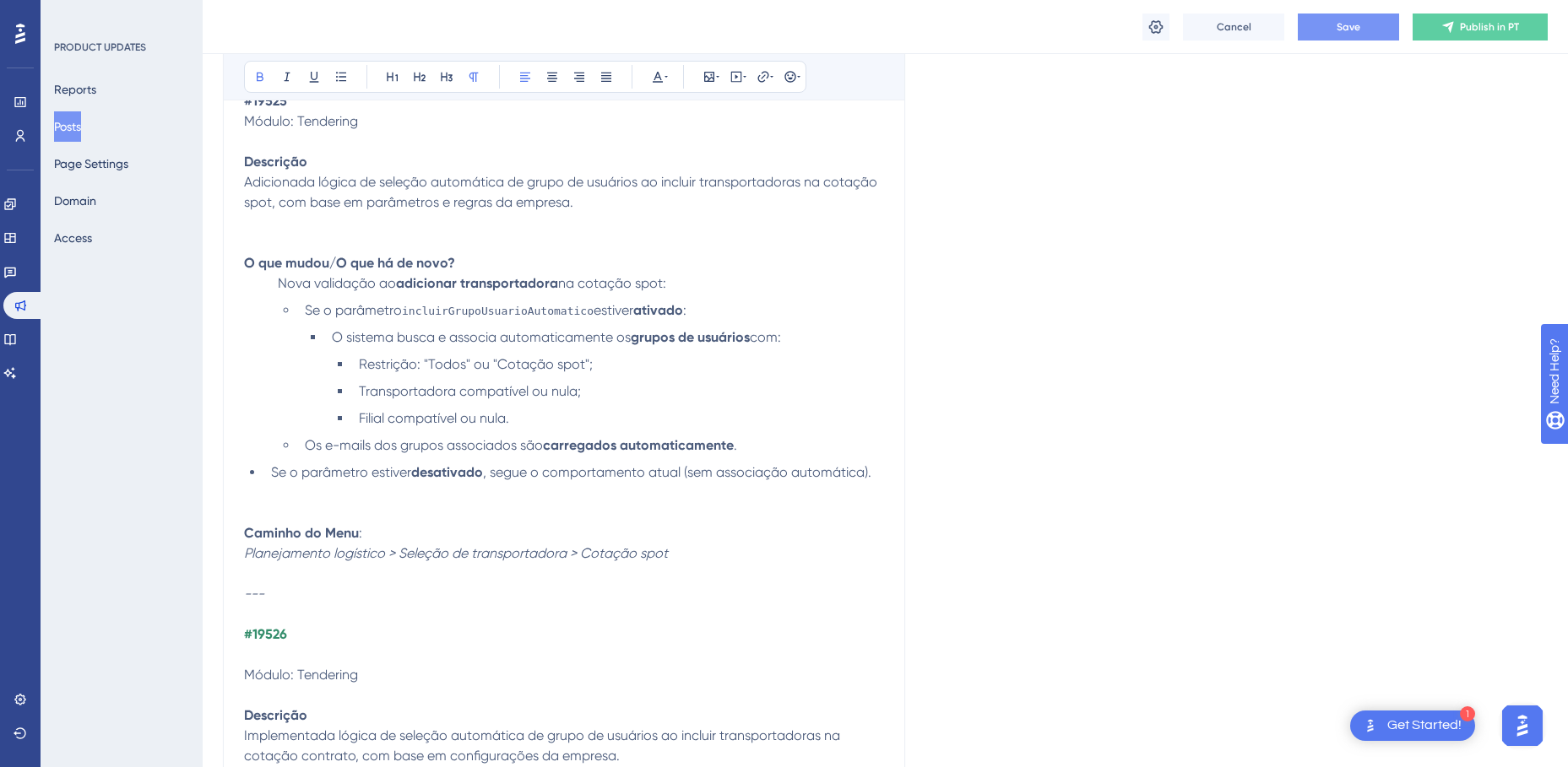
scroll to position [8692, 0]
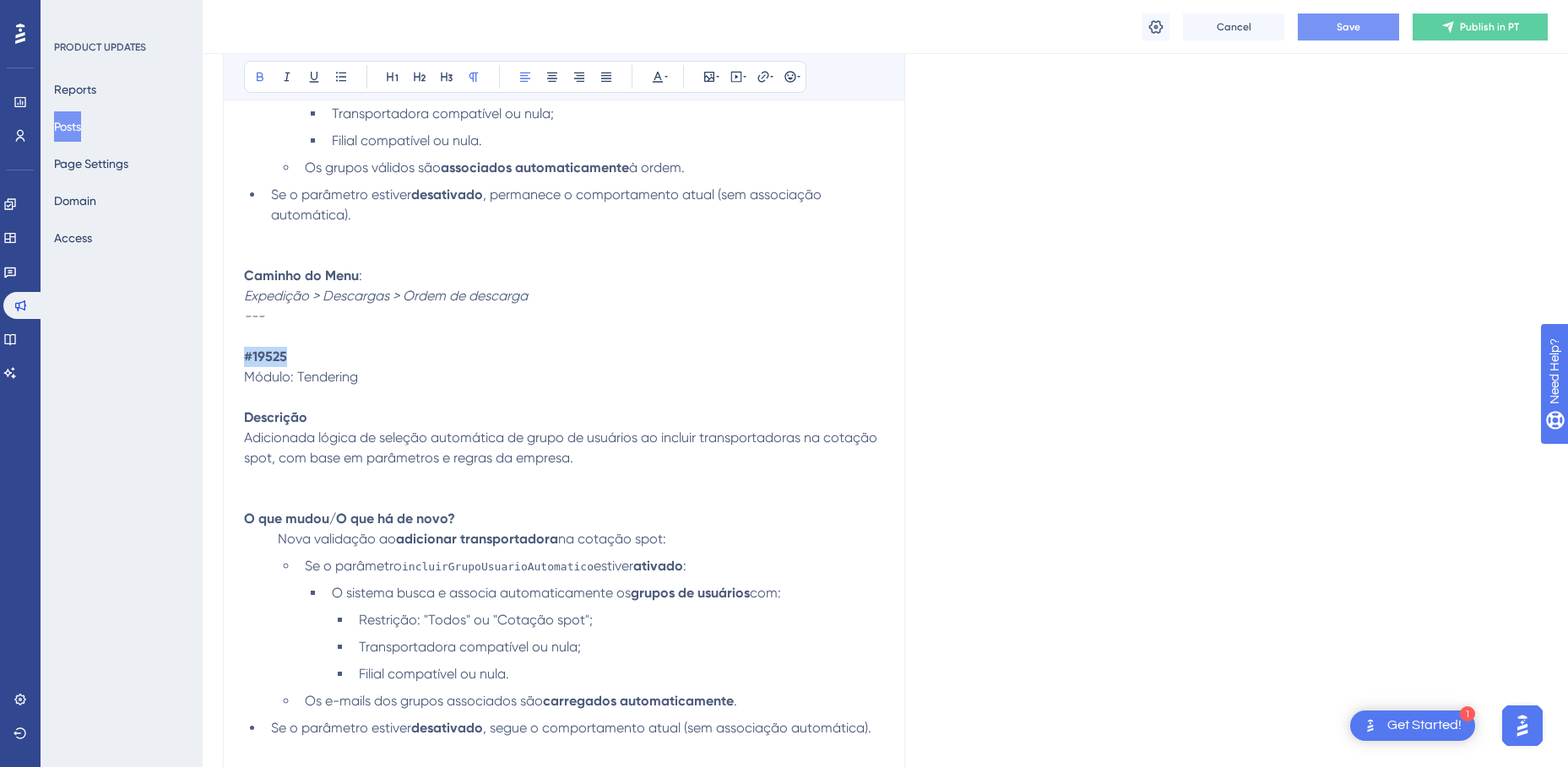
drag, startPoint x: 302, startPoint y: 362, endPoint x: 243, endPoint y: 360, distance: 59.0
click at [662, 81] on icon at bounding box center [657, 76] width 14 height 14
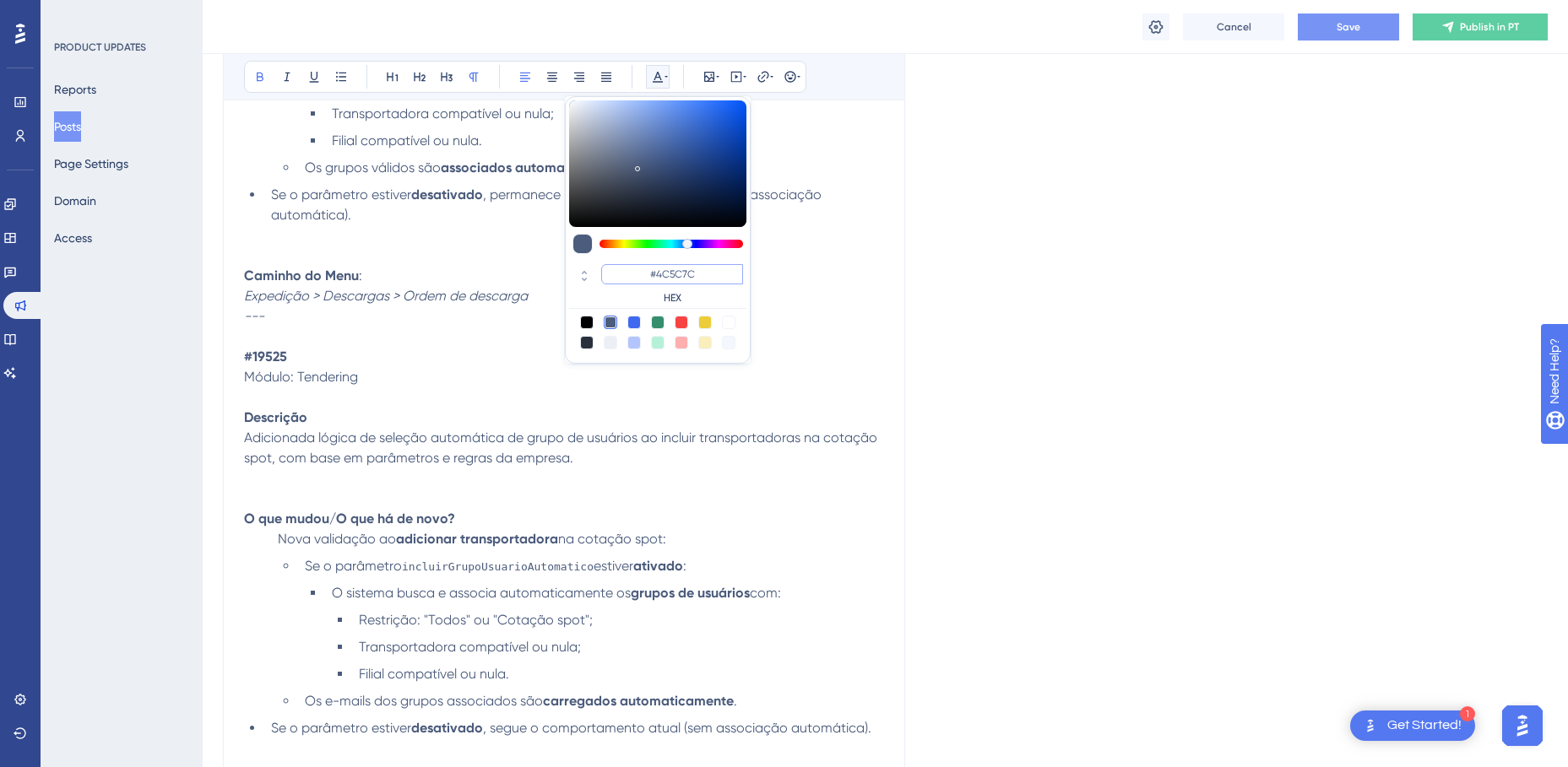
click at [659, 273] on input "#4C5C7C" at bounding box center [672, 274] width 142 height 20
paste input "358E6"
type input "#358E6C"
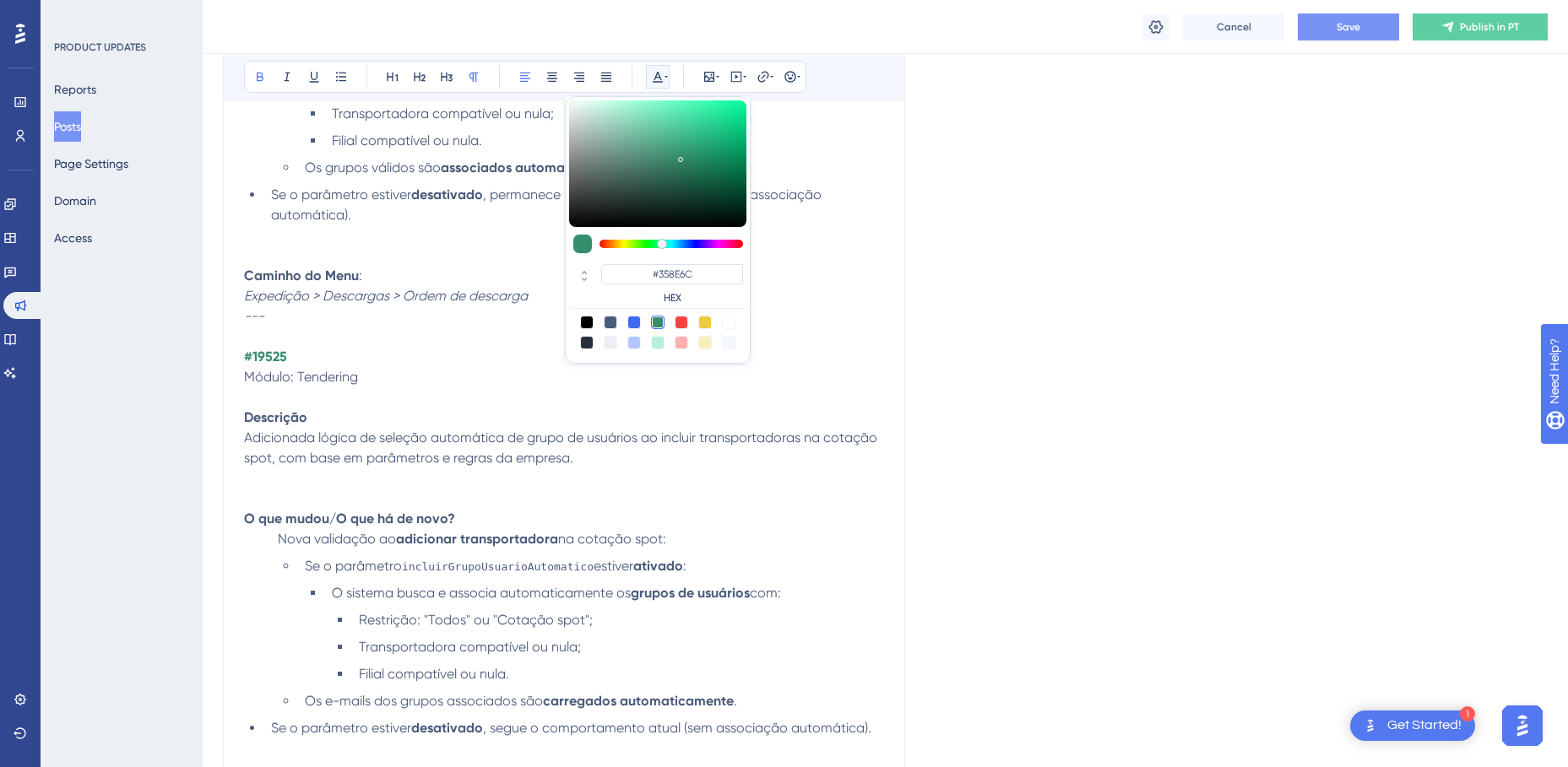
click at [329, 366] on p "#19525" at bounding box center [563, 357] width 640 height 20
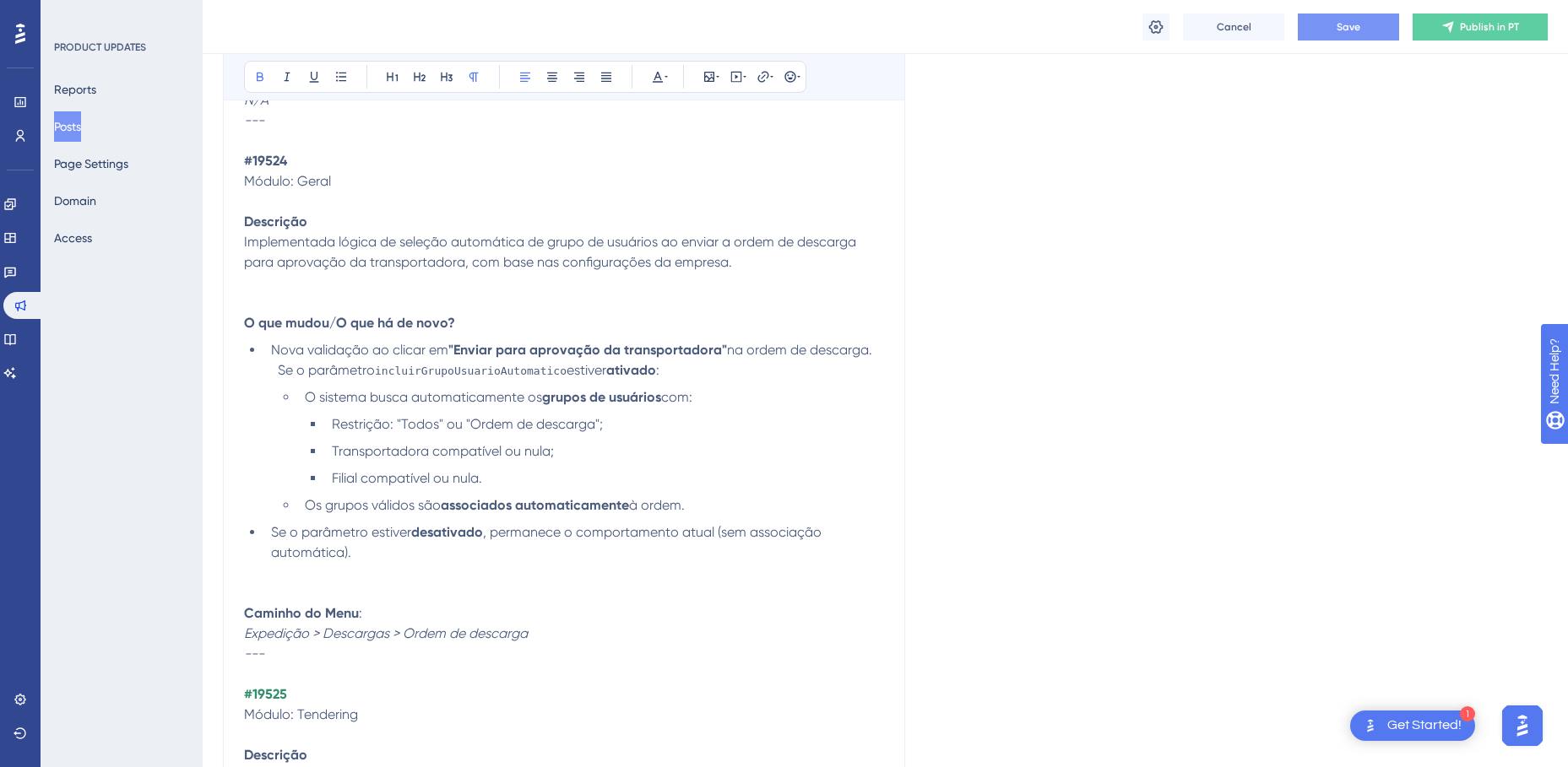
scroll to position [8270, 0]
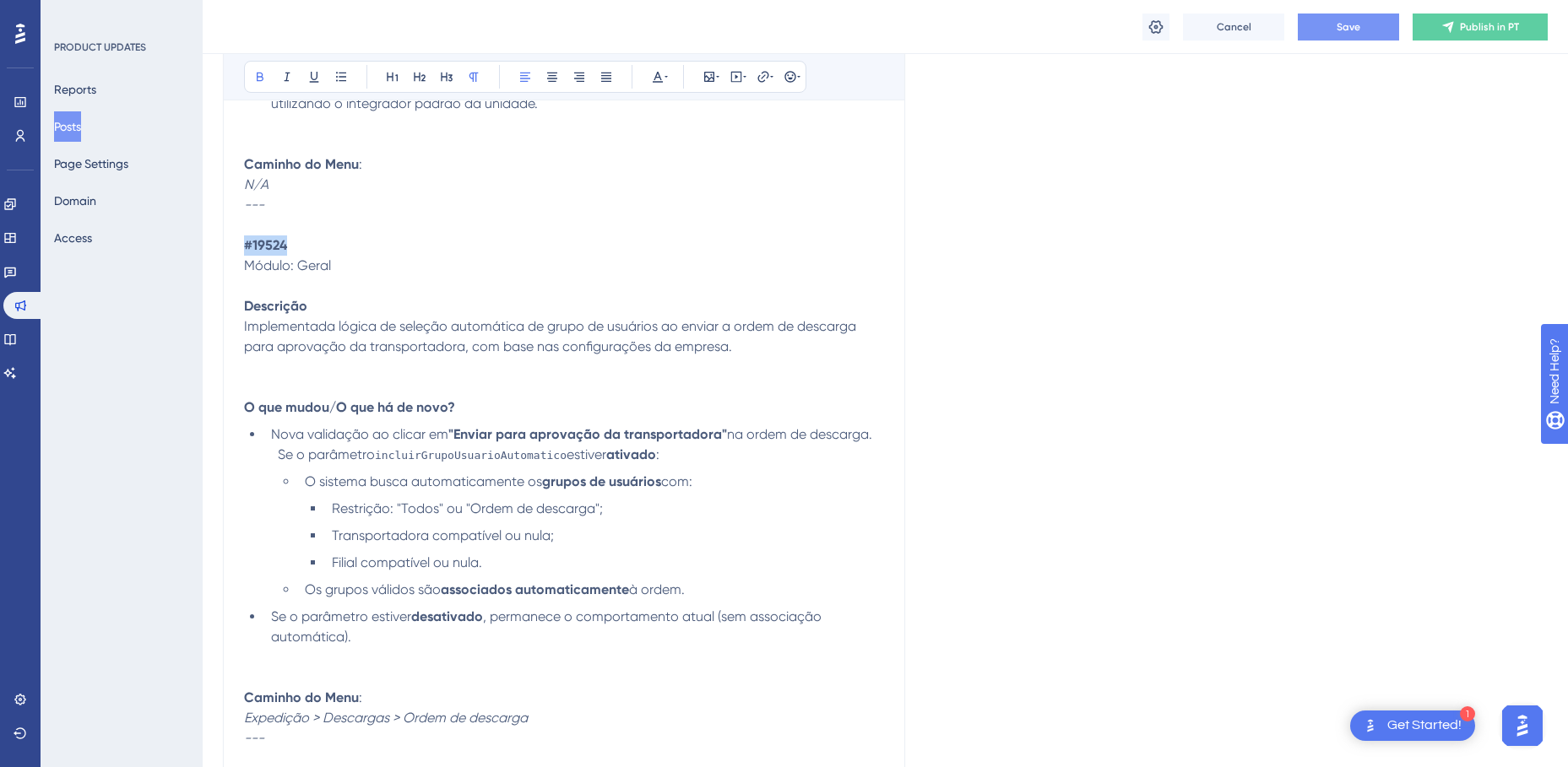
drag, startPoint x: 306, startPoint y: 246, endPoint x: 216, endPoint y: 247, distance: 90.0
click at [668, 75] on button at bounding box center [658, 77] width 24 height 24
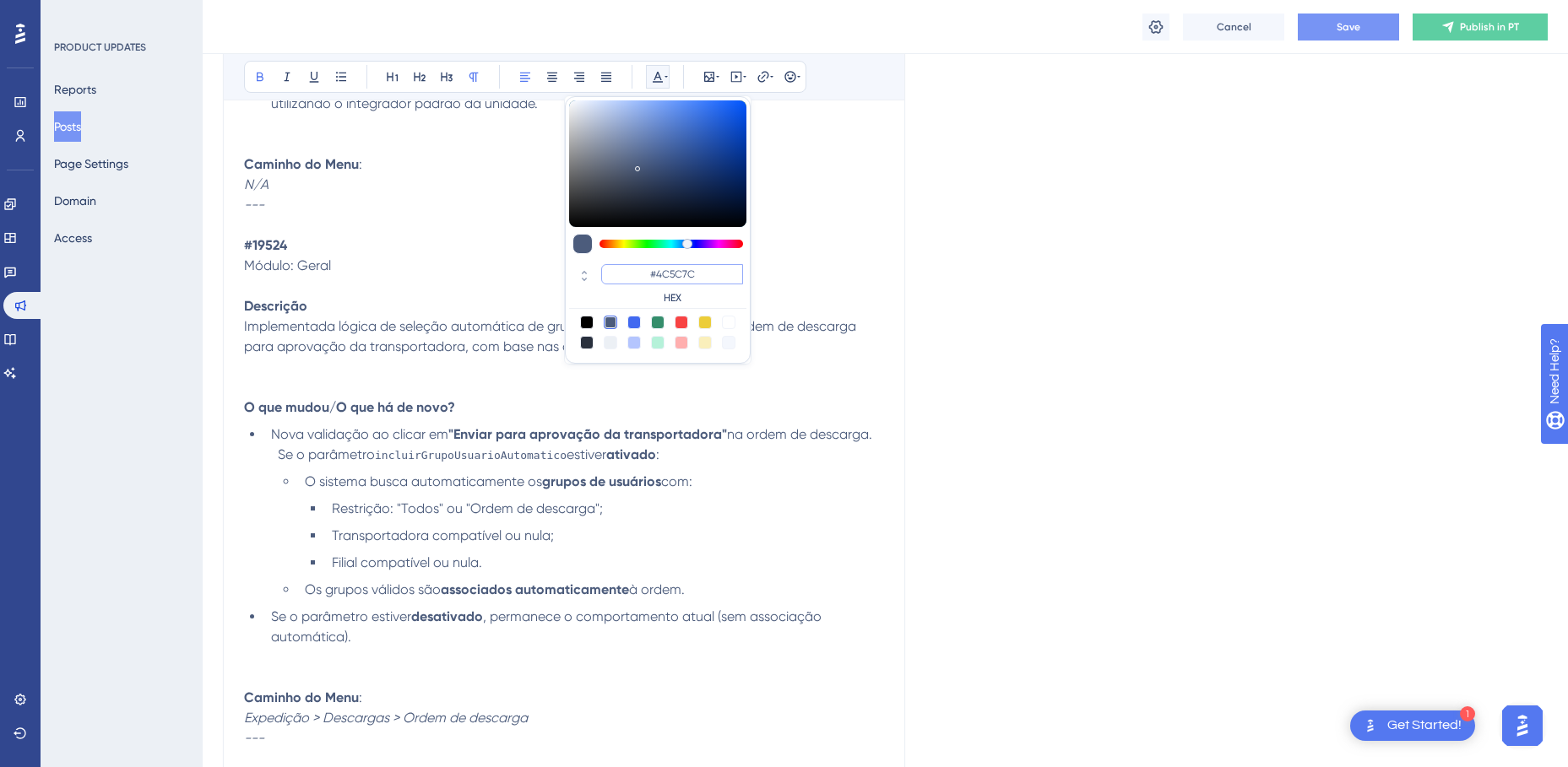
click at [664, 278] on input "#4C5C7C" at bounding box center [672, 274] width 142 height 20
paste input "358E6"
type input "#358E6C"
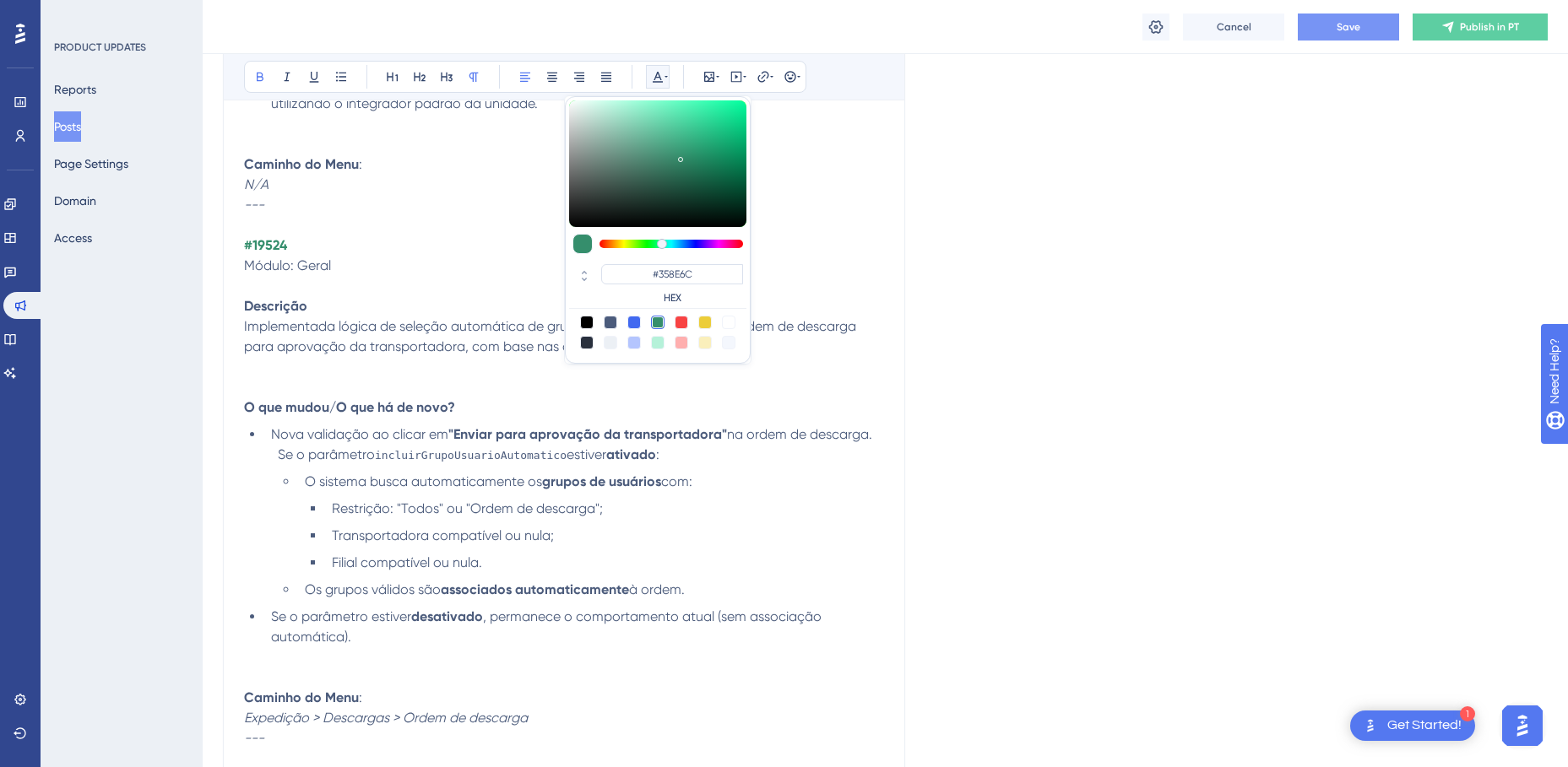
click at [348, 251] on p "#19524" at bounding box center [563, 245] width 640 height 20
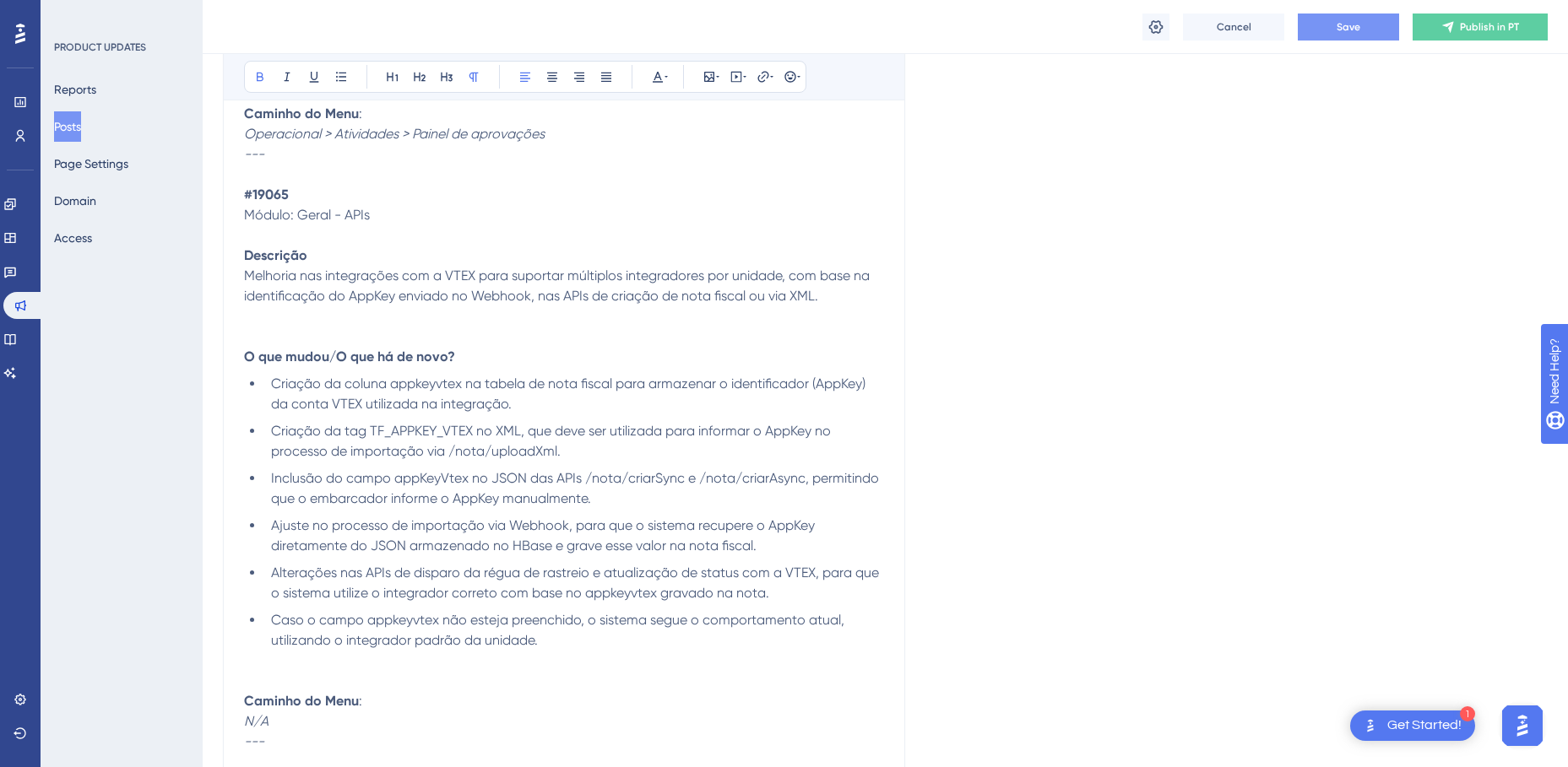
scroll to position [7679, 0]
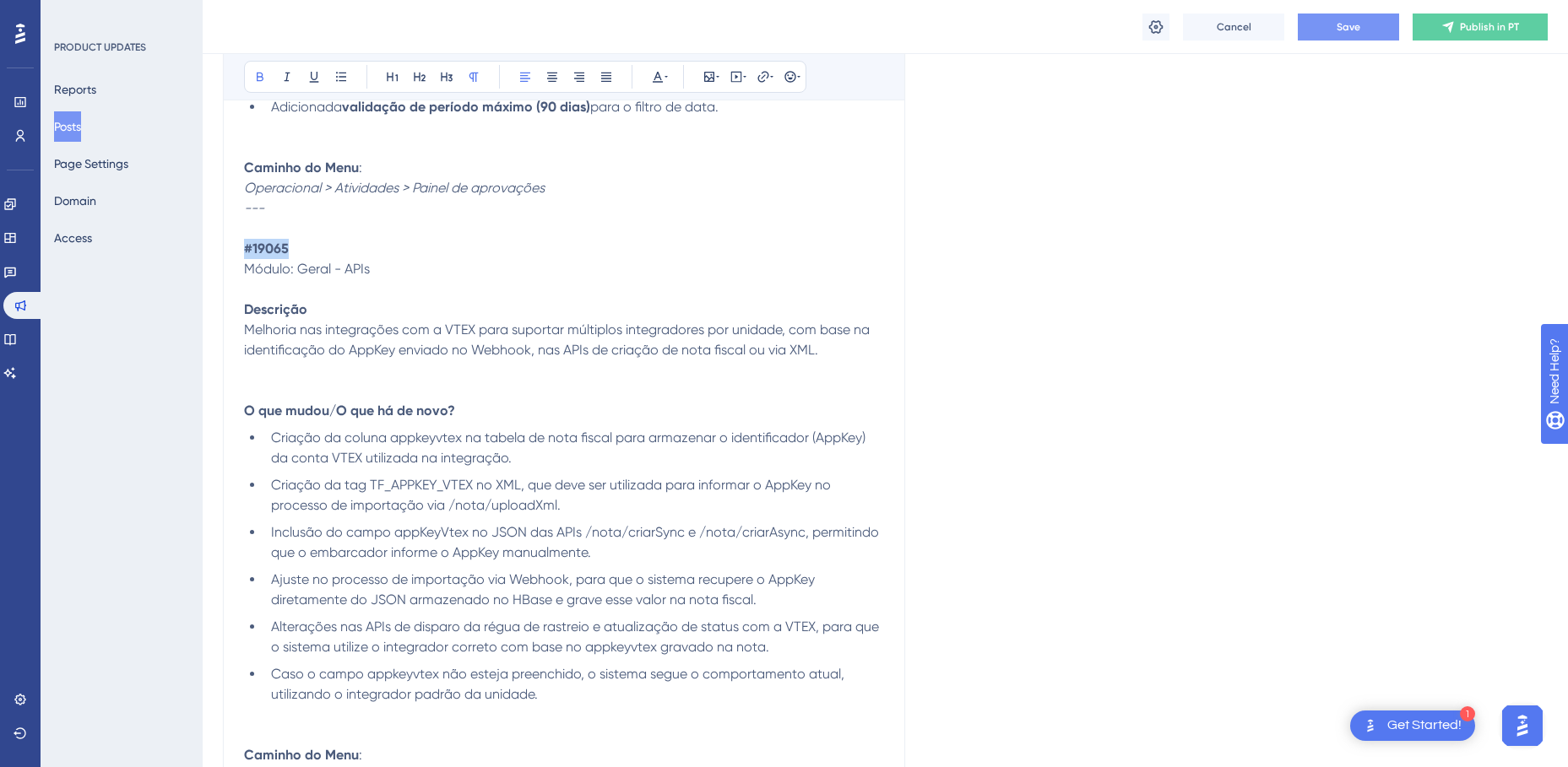
drag, startPoint x: 313, startPoint y: 247, endPoint x: 214, endPoint y: 245, distance: 99.0
click at [667, 78] on icon at bounding box center [666, 76] width 4 height 14
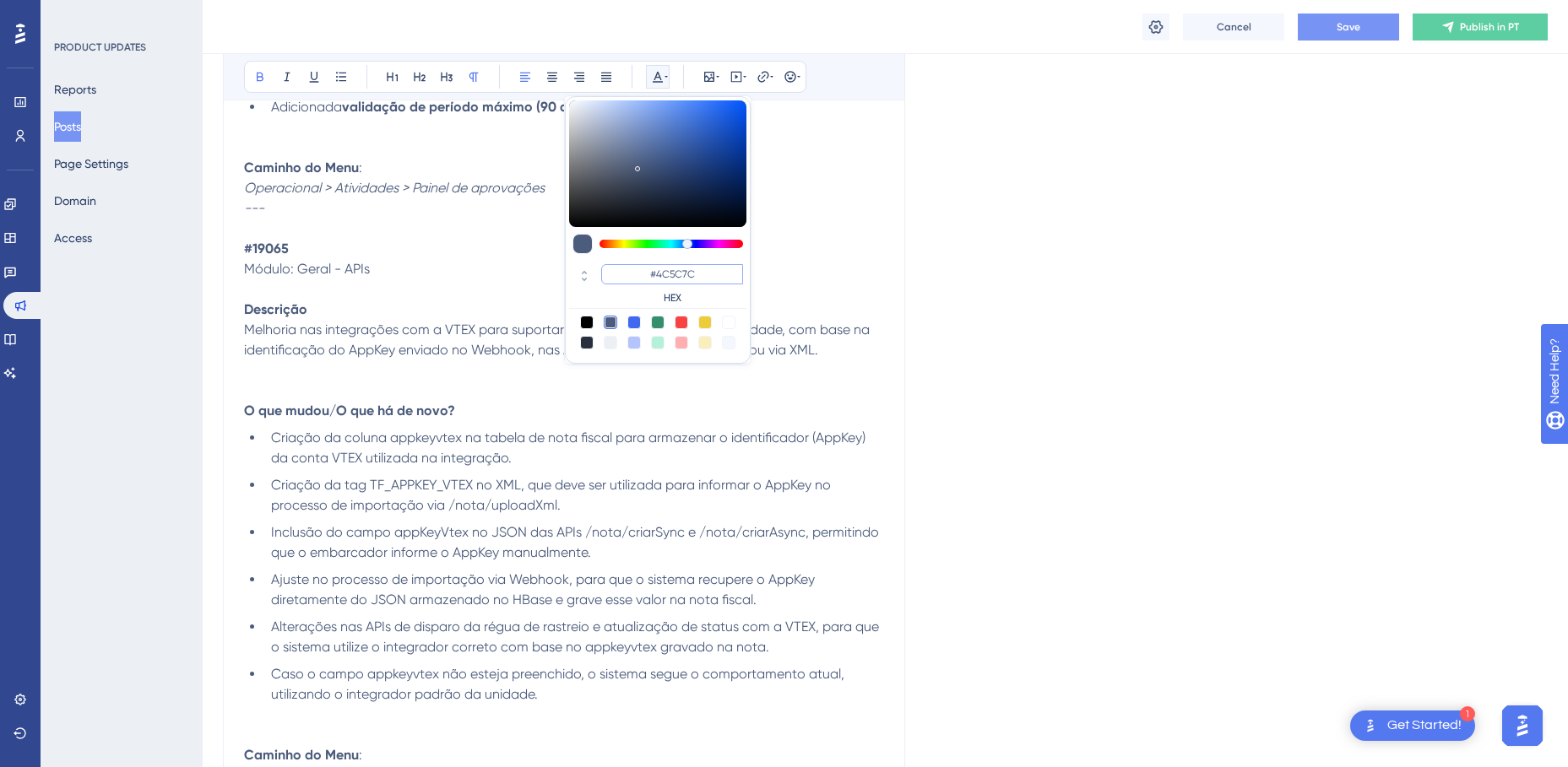
click at [678, 275] on input "#4C5C7C" at bounding box center [672, 274] width 142 height 20
paste input "358E6"
type input "#358E6C"
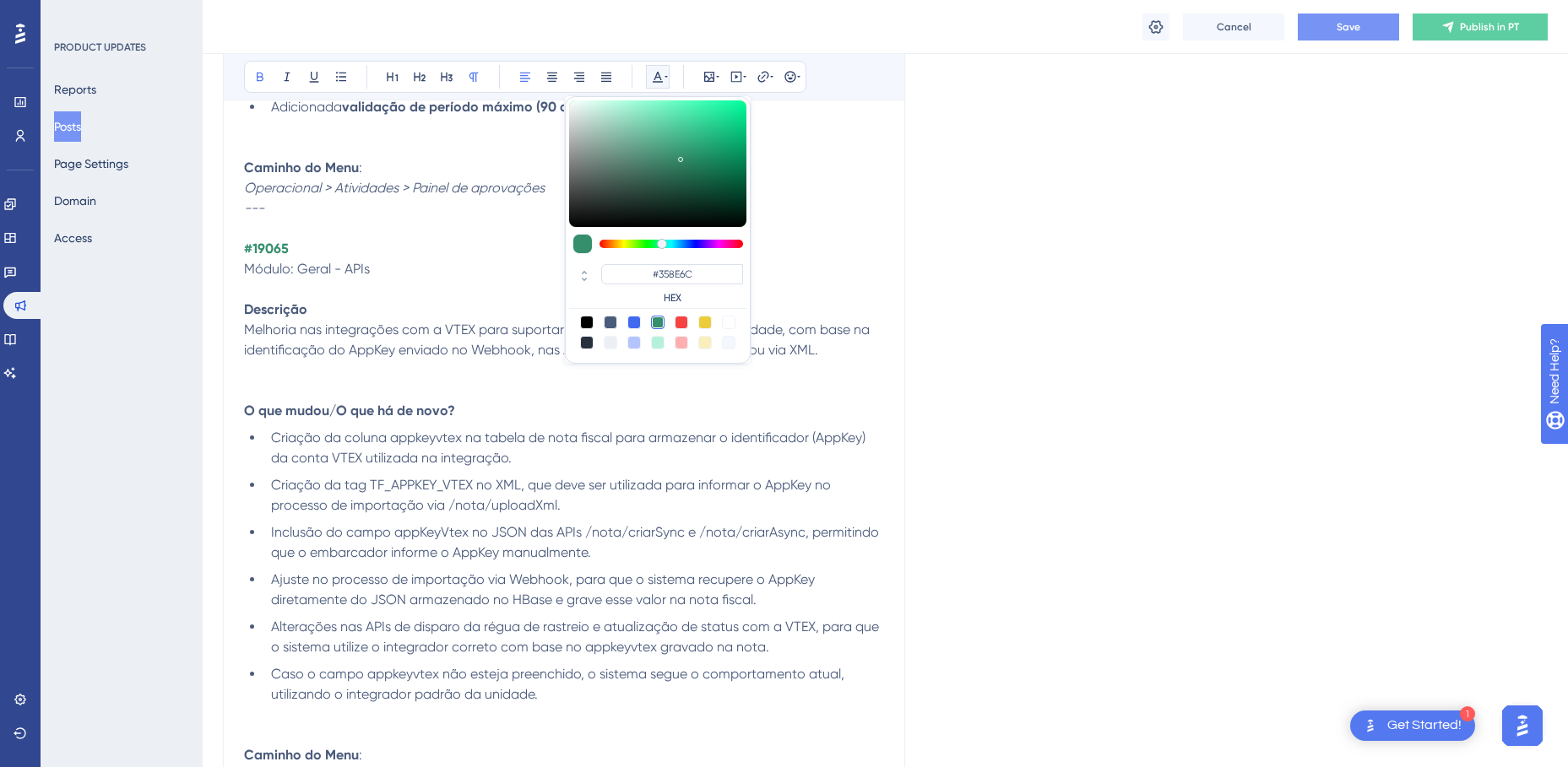
click at [346, 254] on p "#19065" at bounding box center [563, 249] width 640 height 20
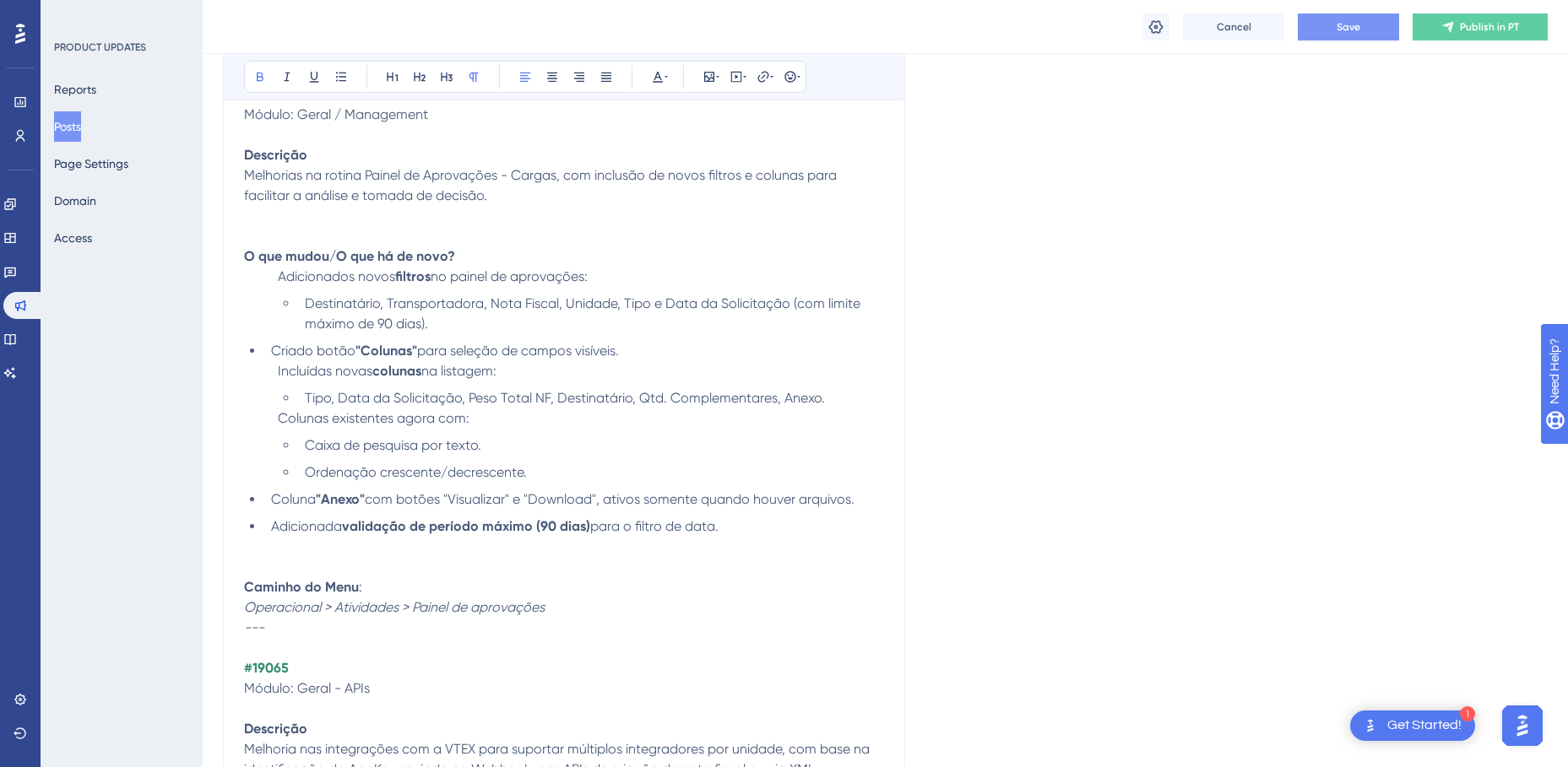
scroll to position [7089, 0]
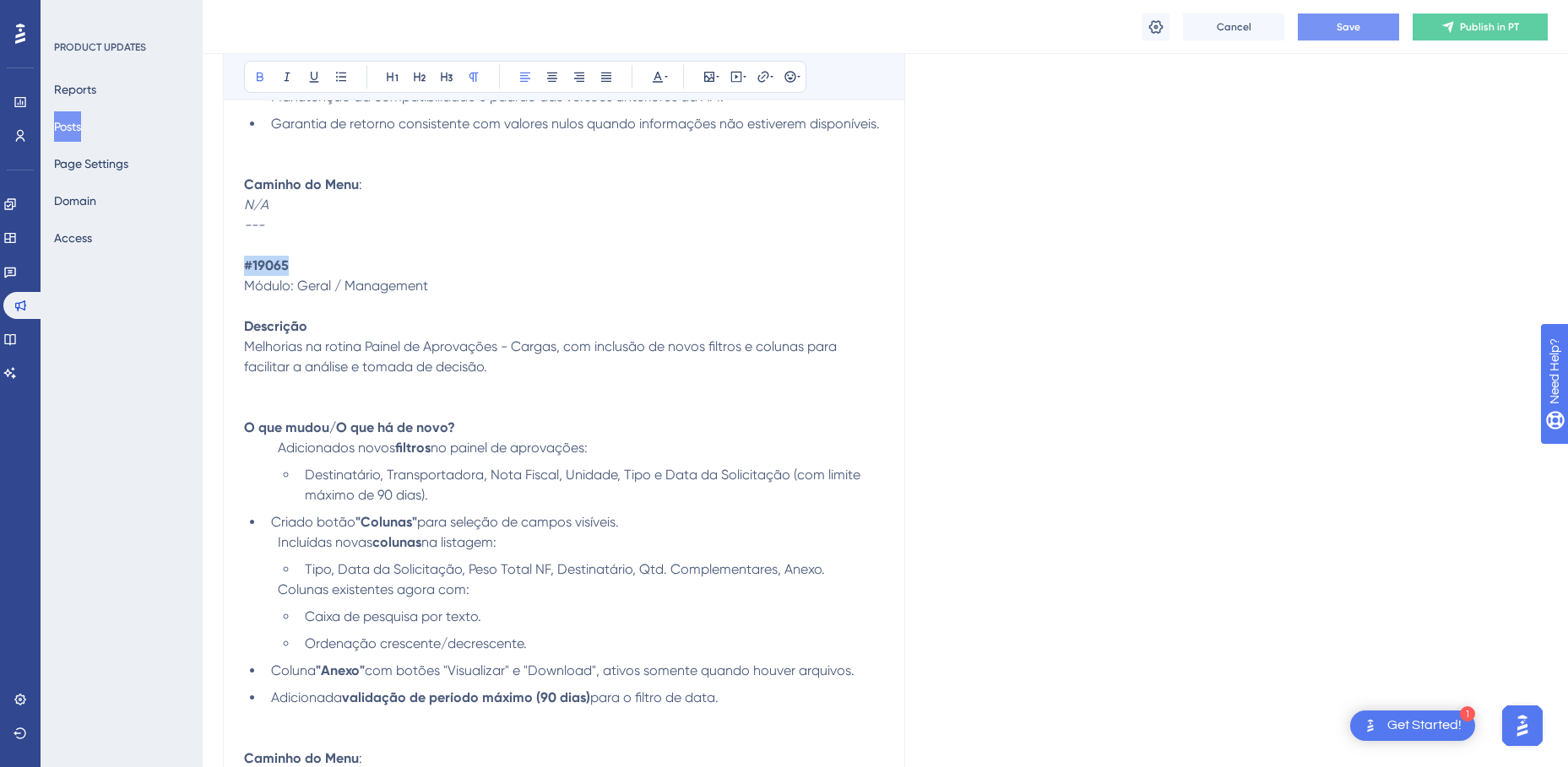
drag, startPoint x: 323, startPoint y: 261, endPoint x: 234, endPoint y: 266, distance: 89.1
click at [661, 77] on icon at bounding box center [657, 76] width 14 height 14
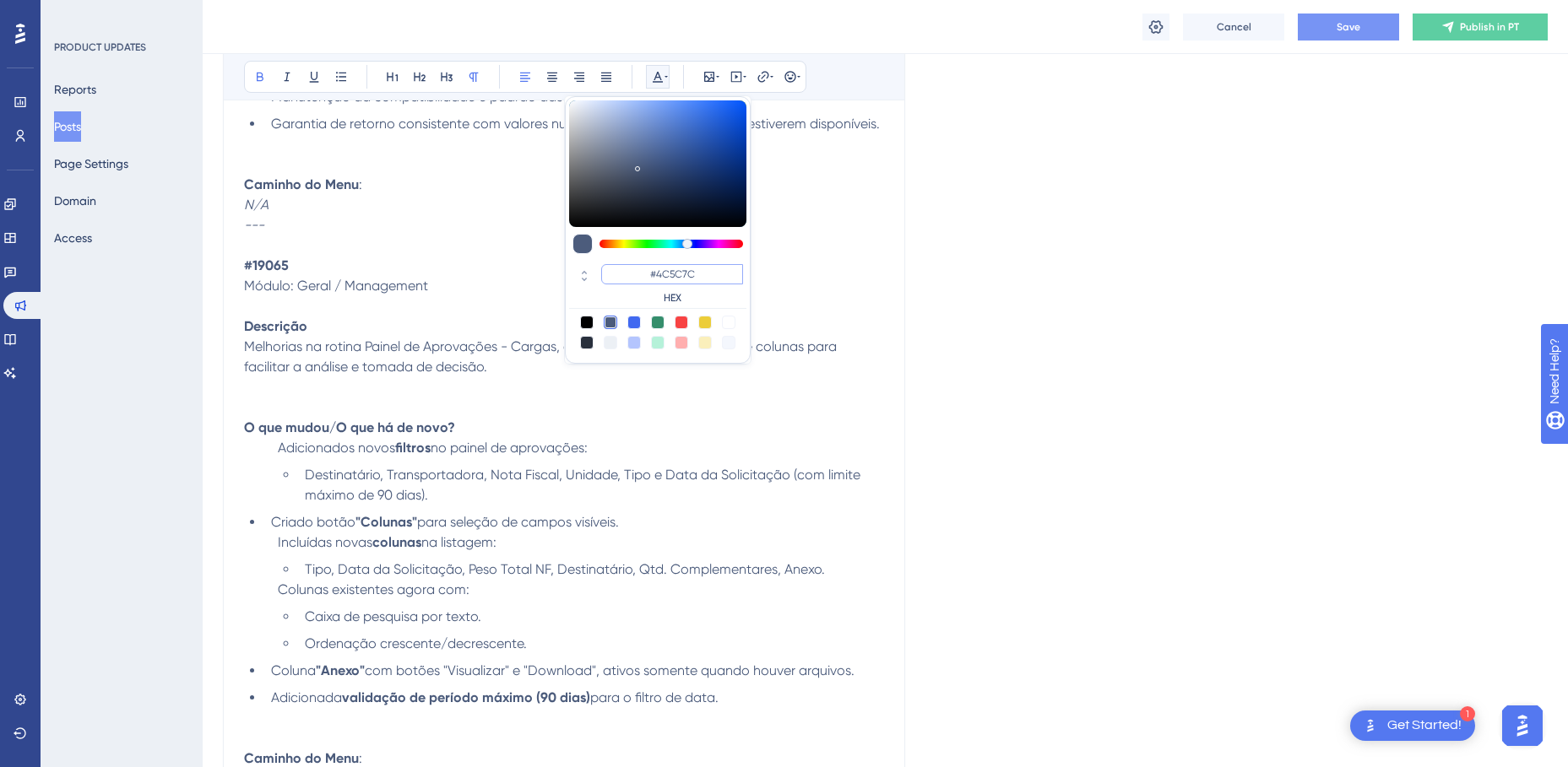
click at [654, 266] on input "#4C5C7C" at bounding box center [672, 274] width 142 height 20
paste input "358E6"
type input "#358E6C"
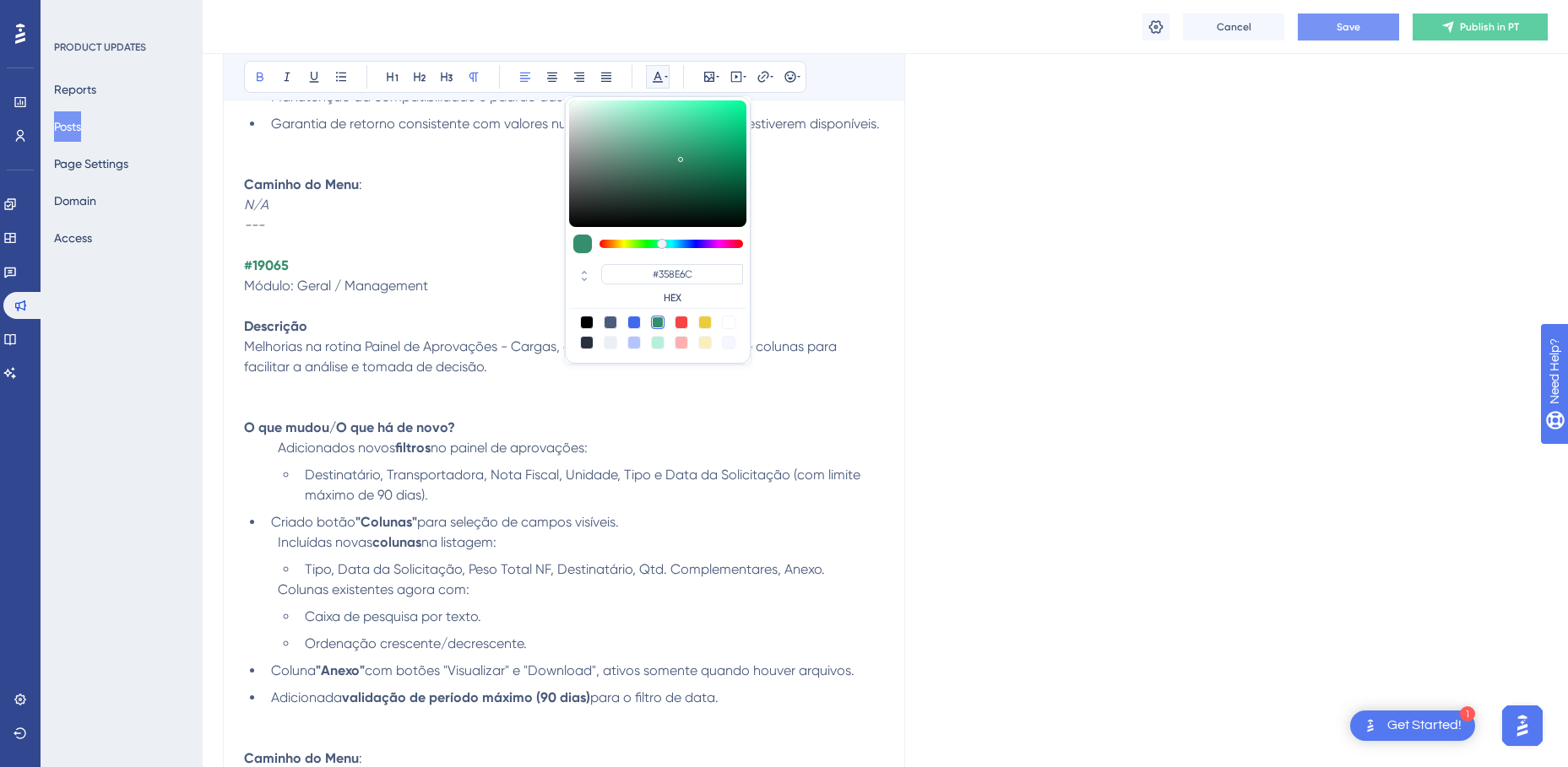
click at [408, 263] on p "#19065" at bounding box center [563, 265] width 640 height 20
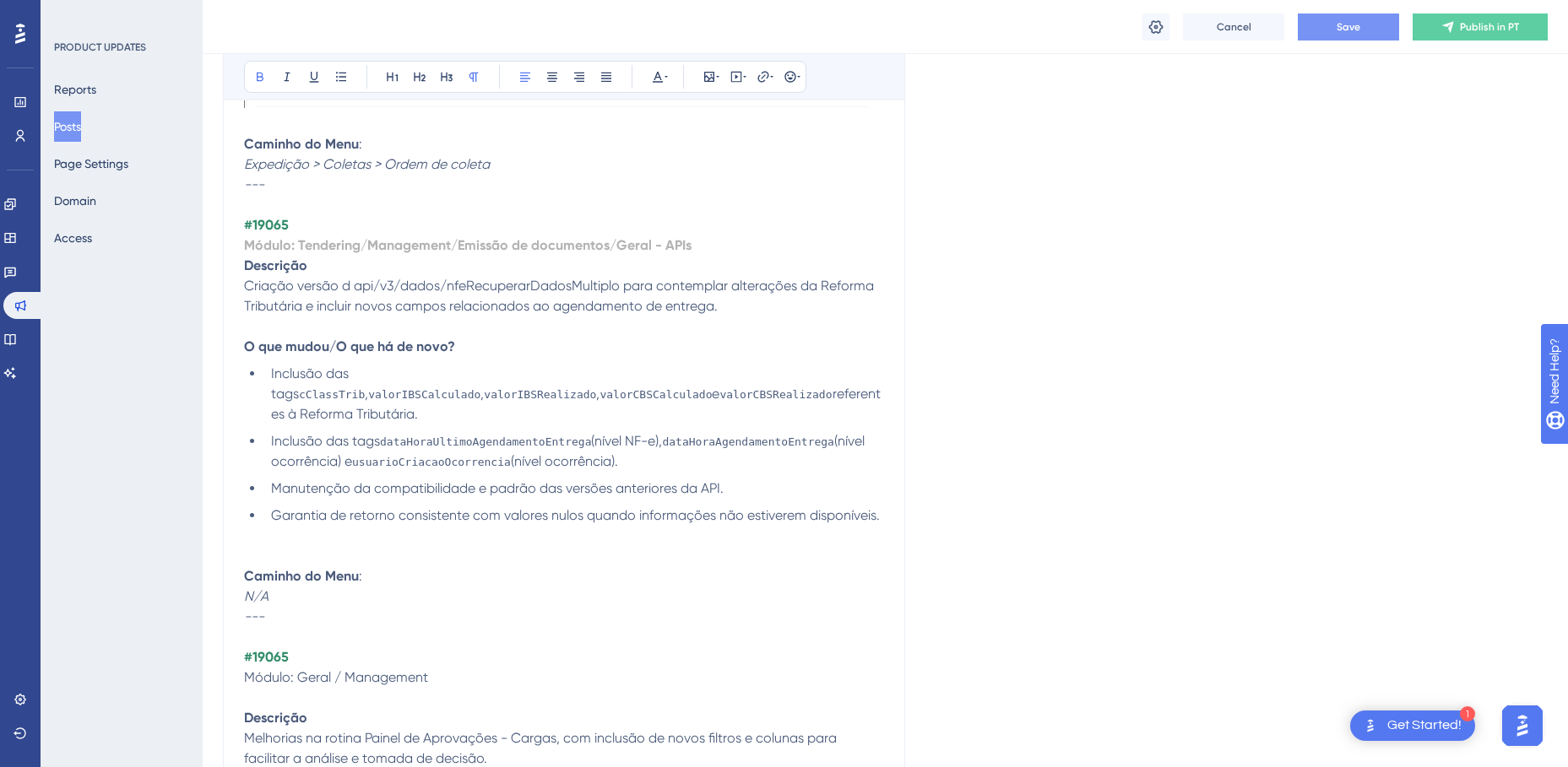
scroll to position [6667, 0]
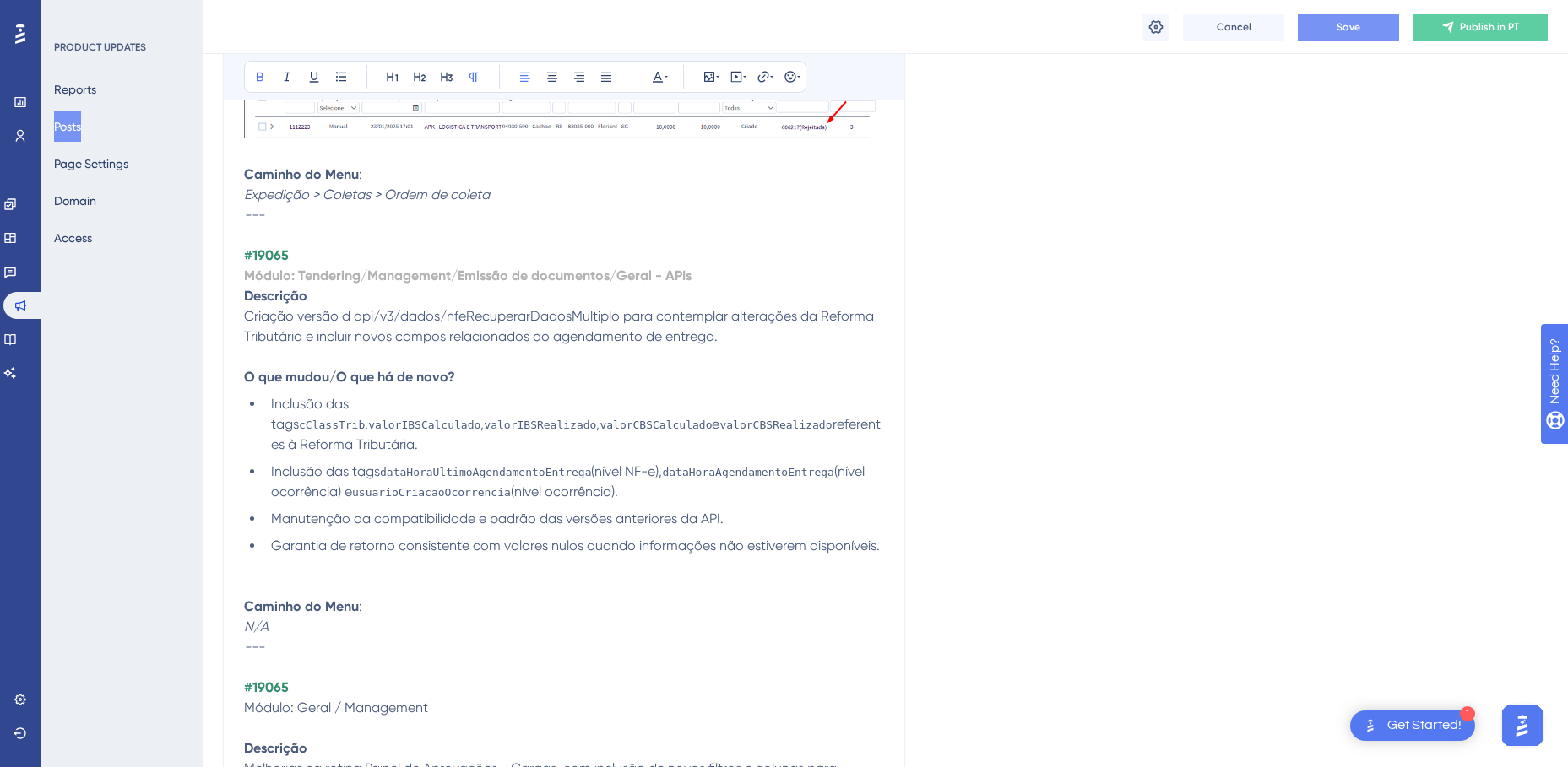
click at [374, 277] on strong "Módulo: Tendering/Management/Emissão de documentos/Geral - APIs" at bounding box center [467, 275] width 447 height 16
click at [656, 78] on icon at bounding box center [657, 77] width 10 height 11
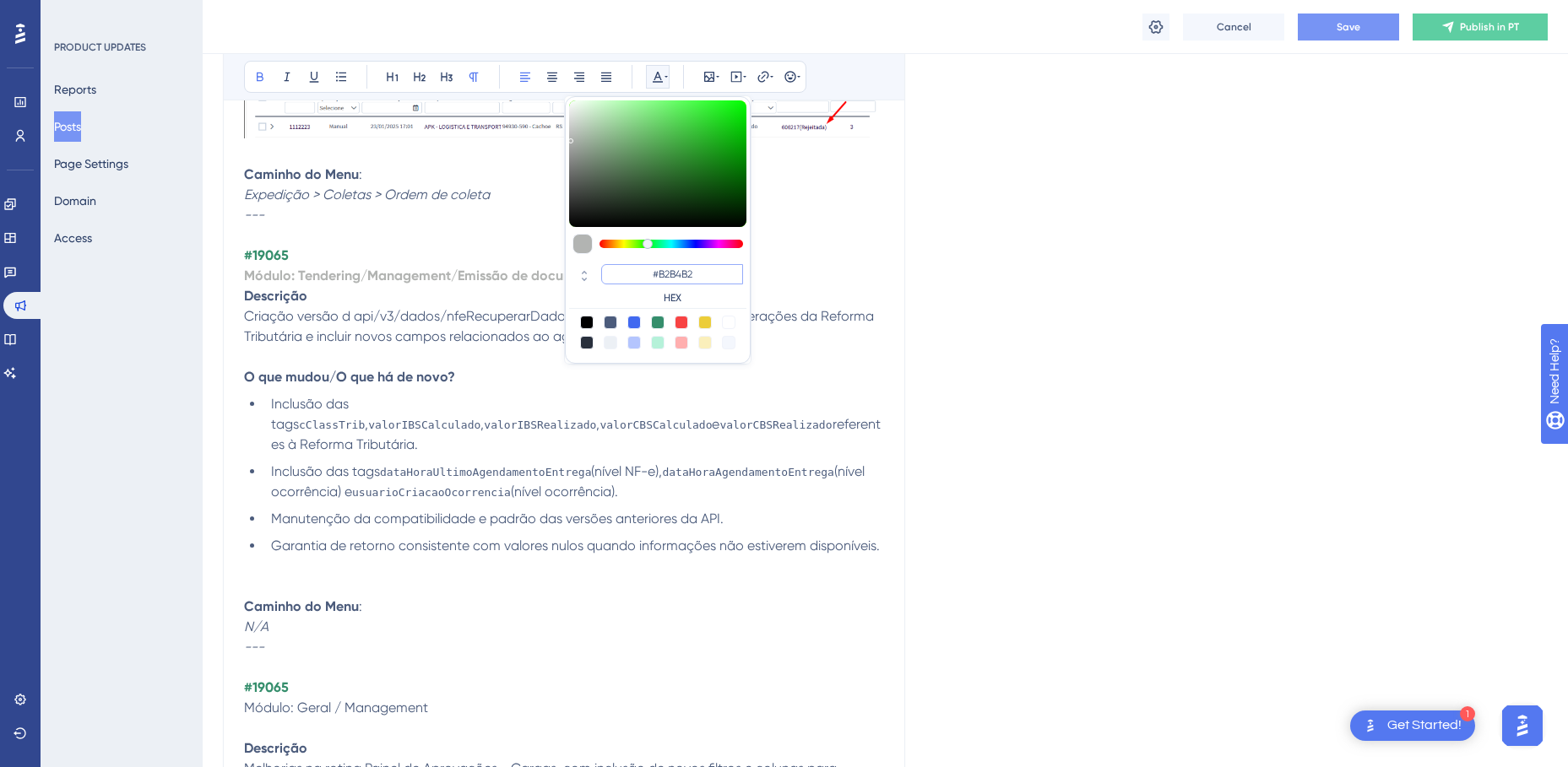
drag, startPoint x: 703, startPoint y: 270, endPoint x: 611, endPoint y: 271, distance: 92.0
click at [611, 271] on input "#B2B4B2" at bounding box center [672, 274] width 142 height 20
click at [424, 286] on p "Descrição" at bounding box center [563, 296] width 640 height 20
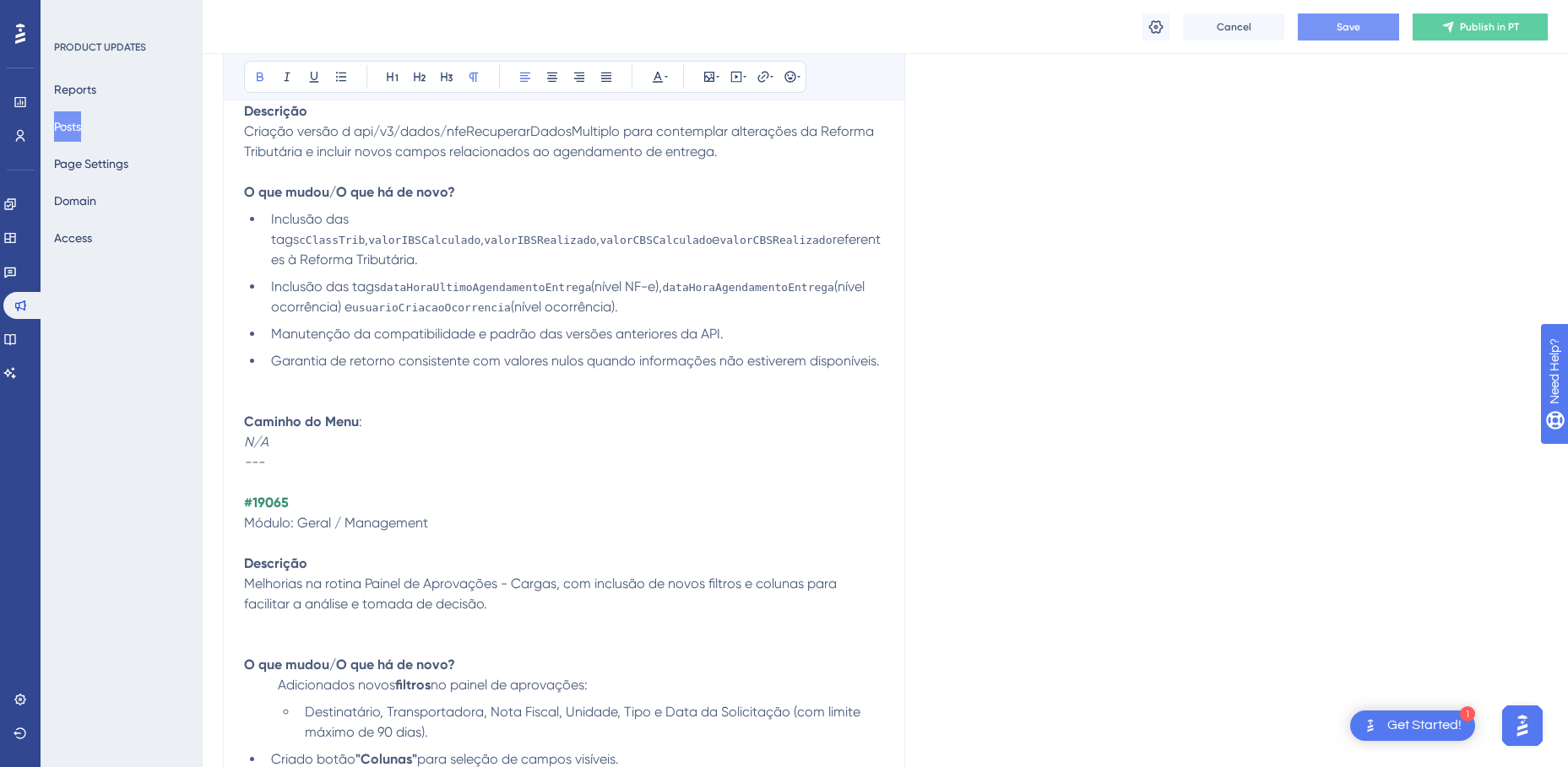
scroll to position [7089, 0]
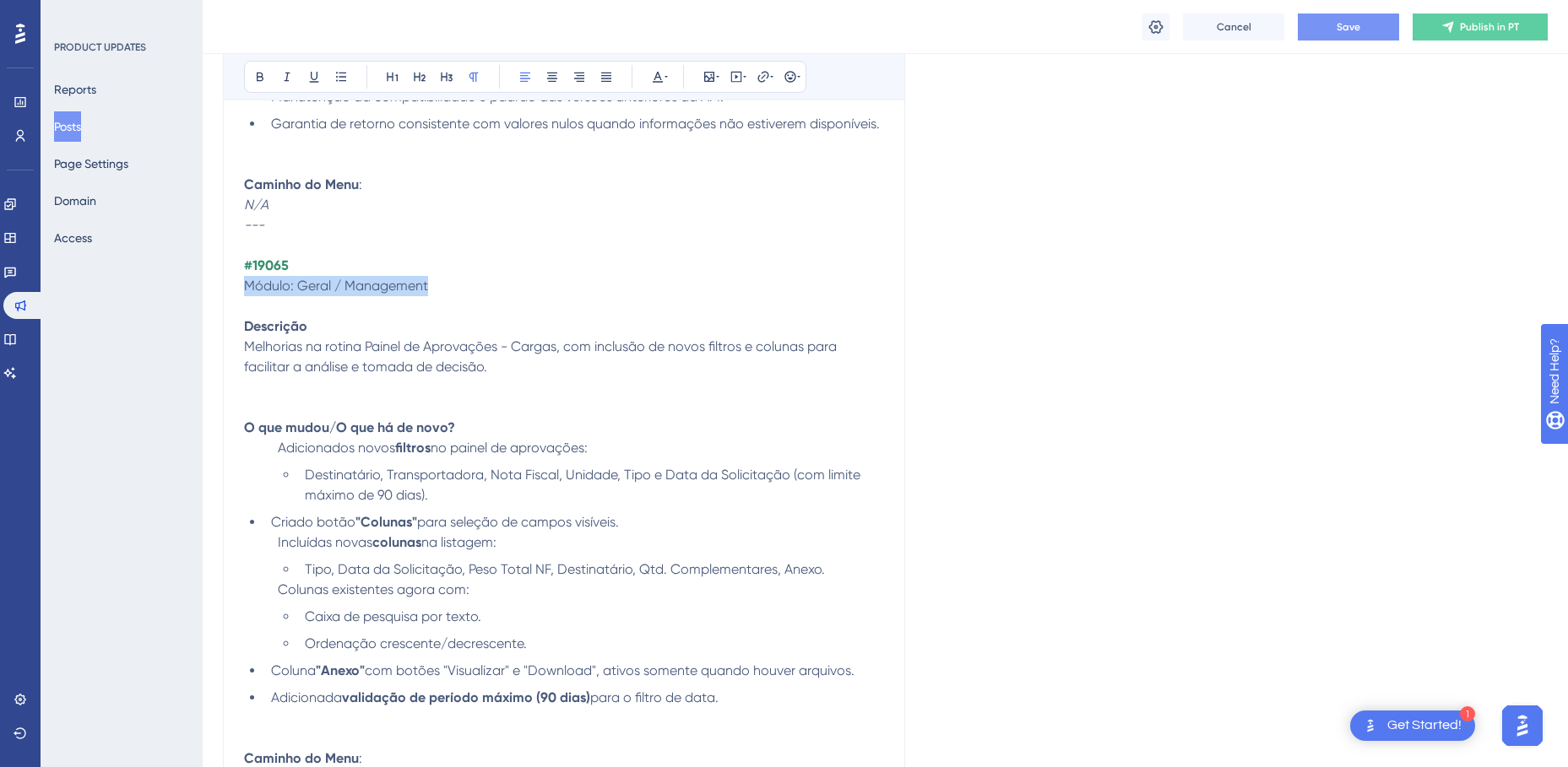
drag, startPoint x: 419, startPoint y: 284, endPoint x: 242, endPoint y: 283, distance: 177.0
click at [658, 81] on icon at bounding box center [657, 76] width 14 height 14
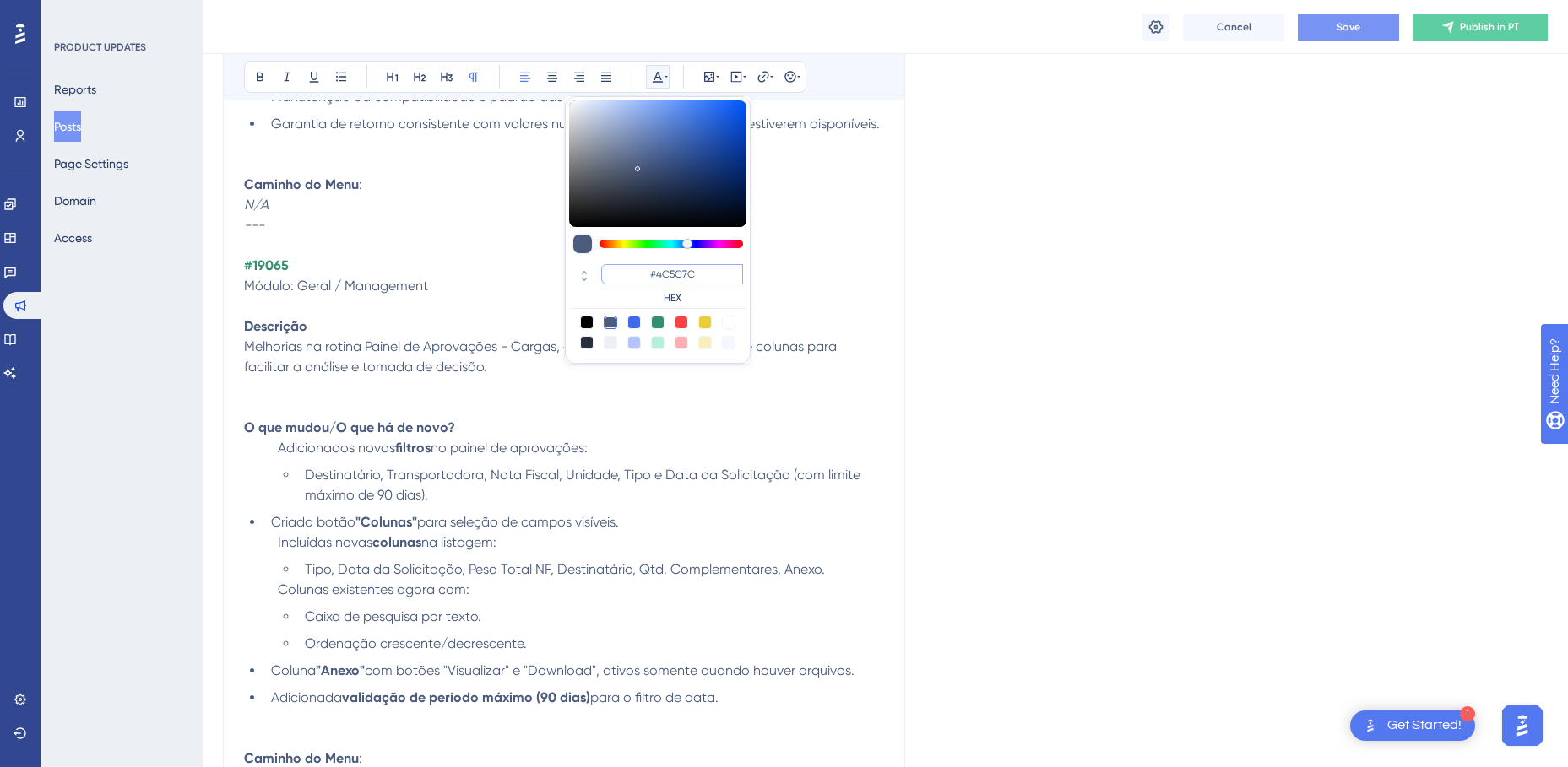
drag, startPoint x: 633, startPoint y: 274, endPoint x: 751, endPoint y: 273, distance: 118.0
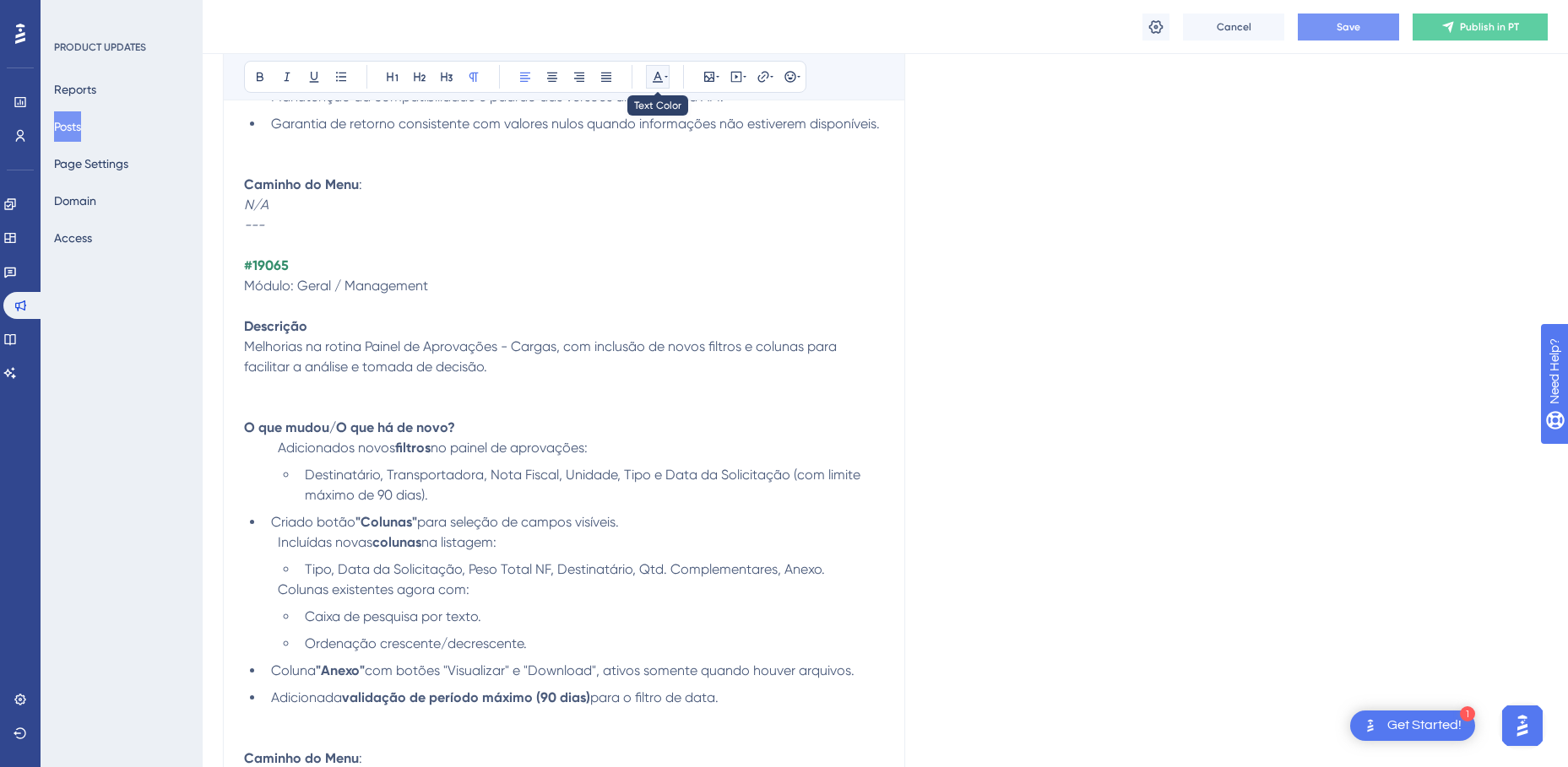
click at [657, 80] on icon at bounding box center [657, 76] width 14 height 14
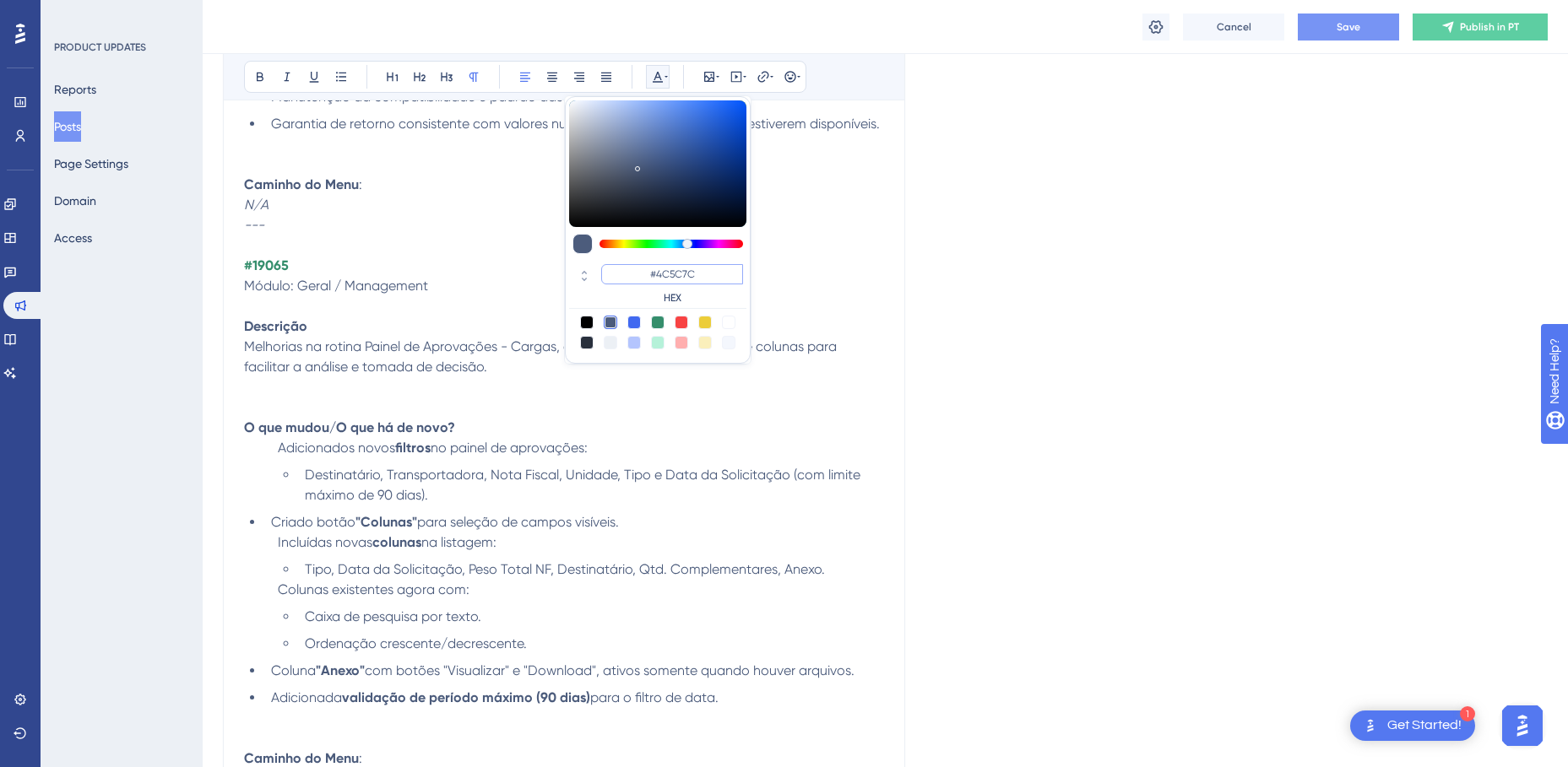
click at [648, 273] on input "#4C5C7C" at bounding box center [672, 274] width 142 height 20
paste input "B2B4B2"
type input "#B2B4B2"
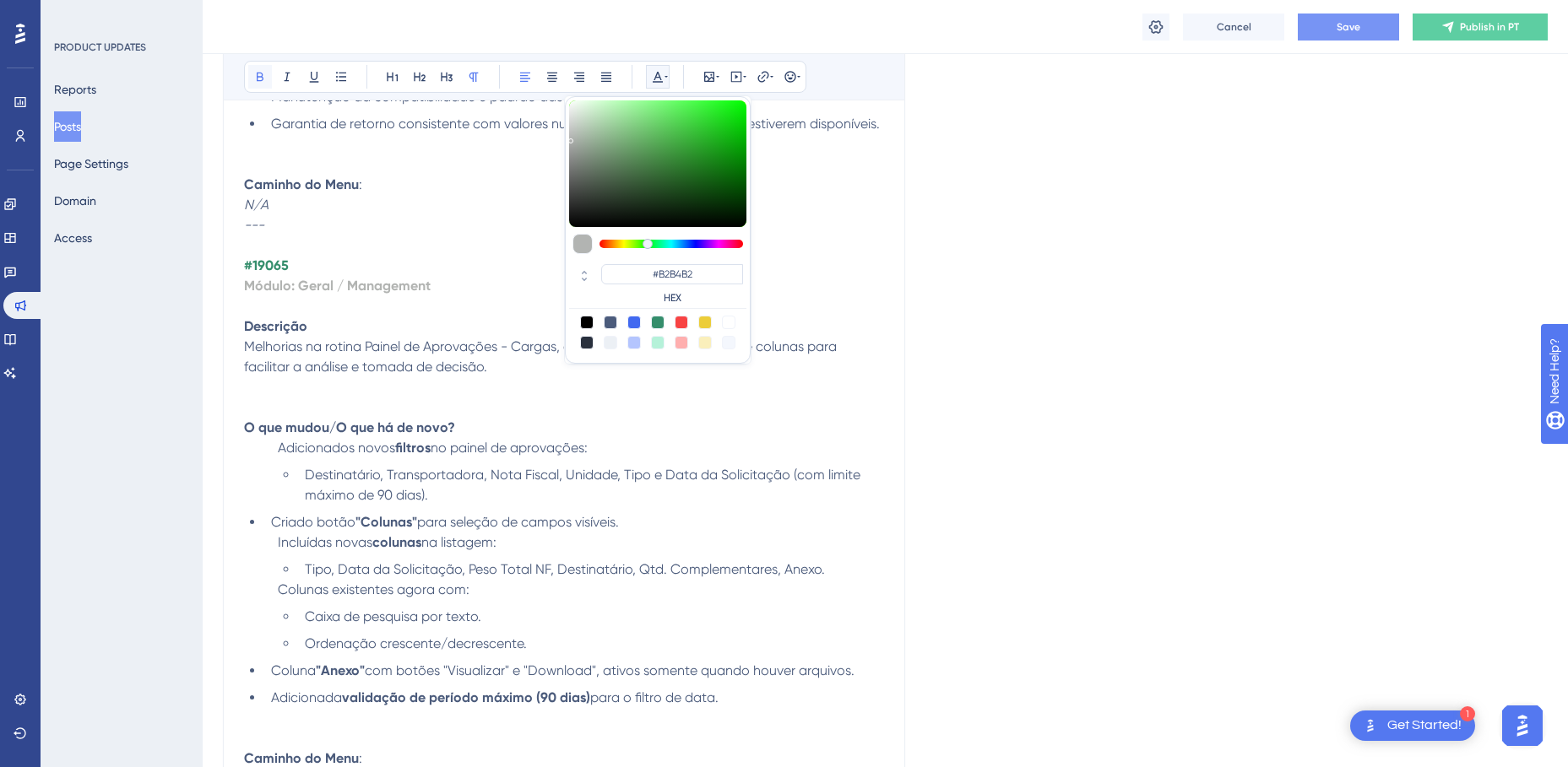
click at [263, 81] on icon at bounding box center [259, 77] width 6 height 9
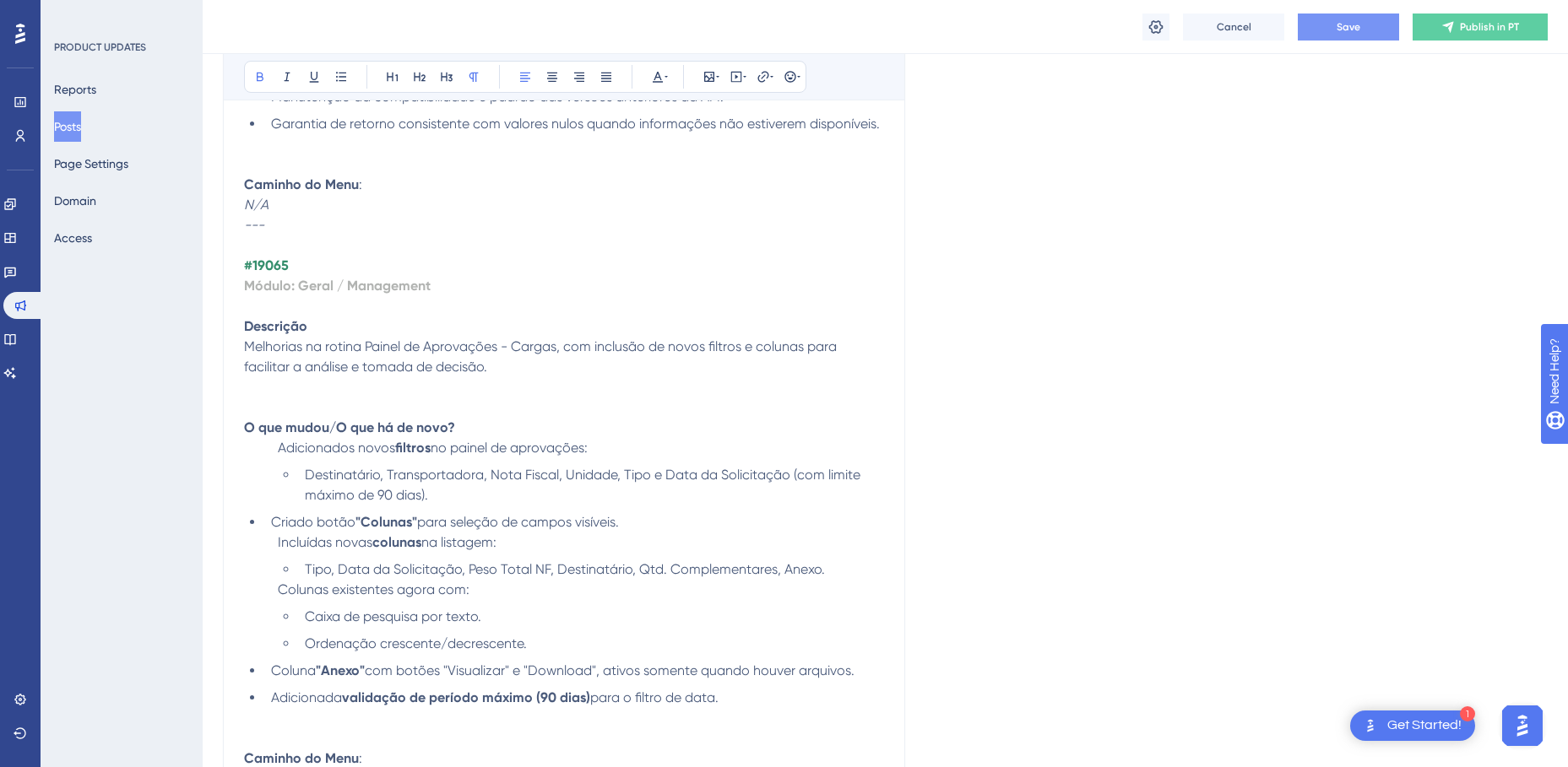
click at [493, 277] on p "Módulo: Geral / Management" at bounding box center [563, 296] width 640 height 41
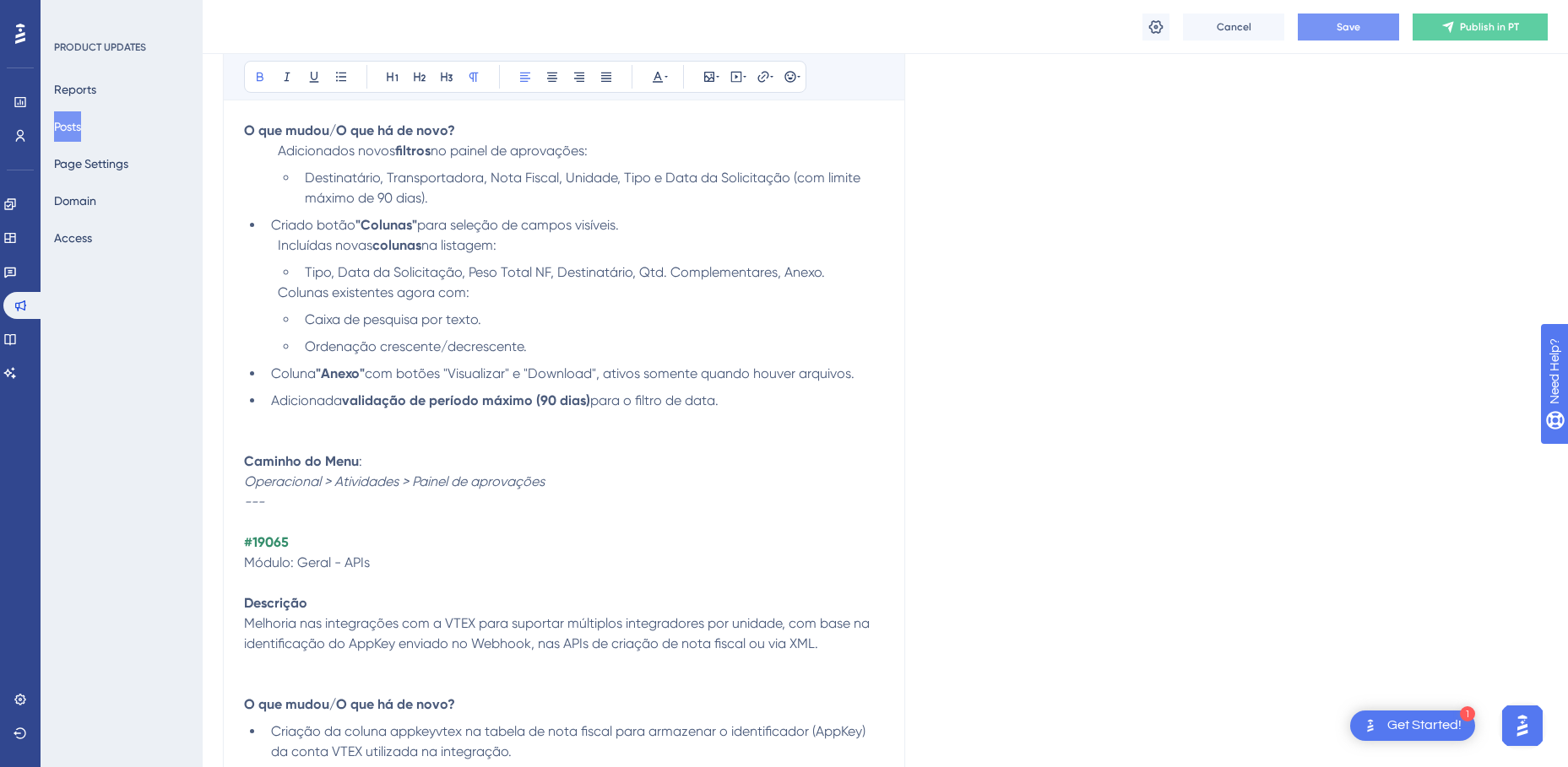
scroll to position [7511, 0]
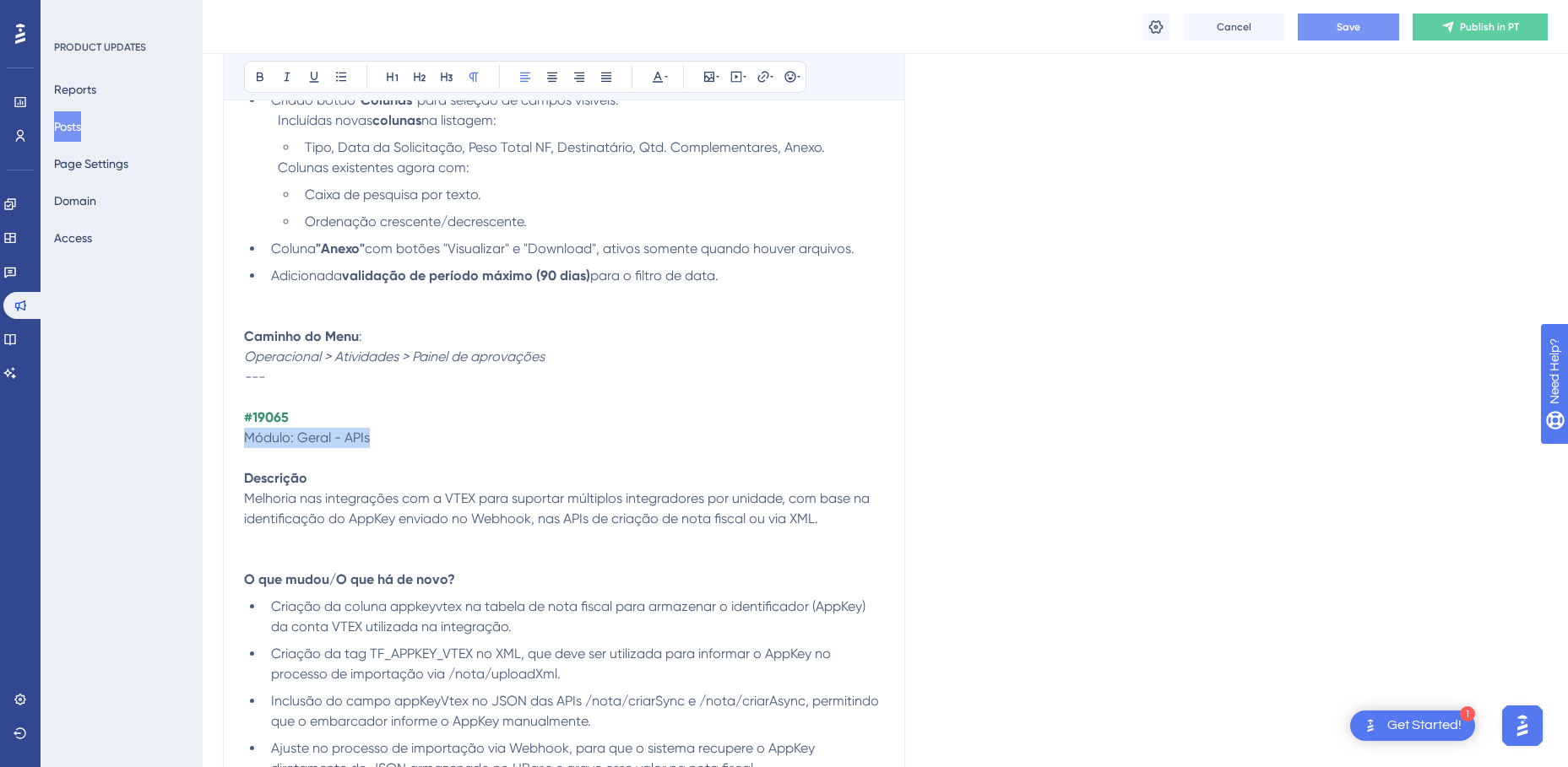
drag, startPoint x: 381, startPoint y: 434, endPoint x: 242, endPoint y: 436, distance: 139.0
click at [656, 81] on icon at bounding box center [657, 76] width 14 height 14
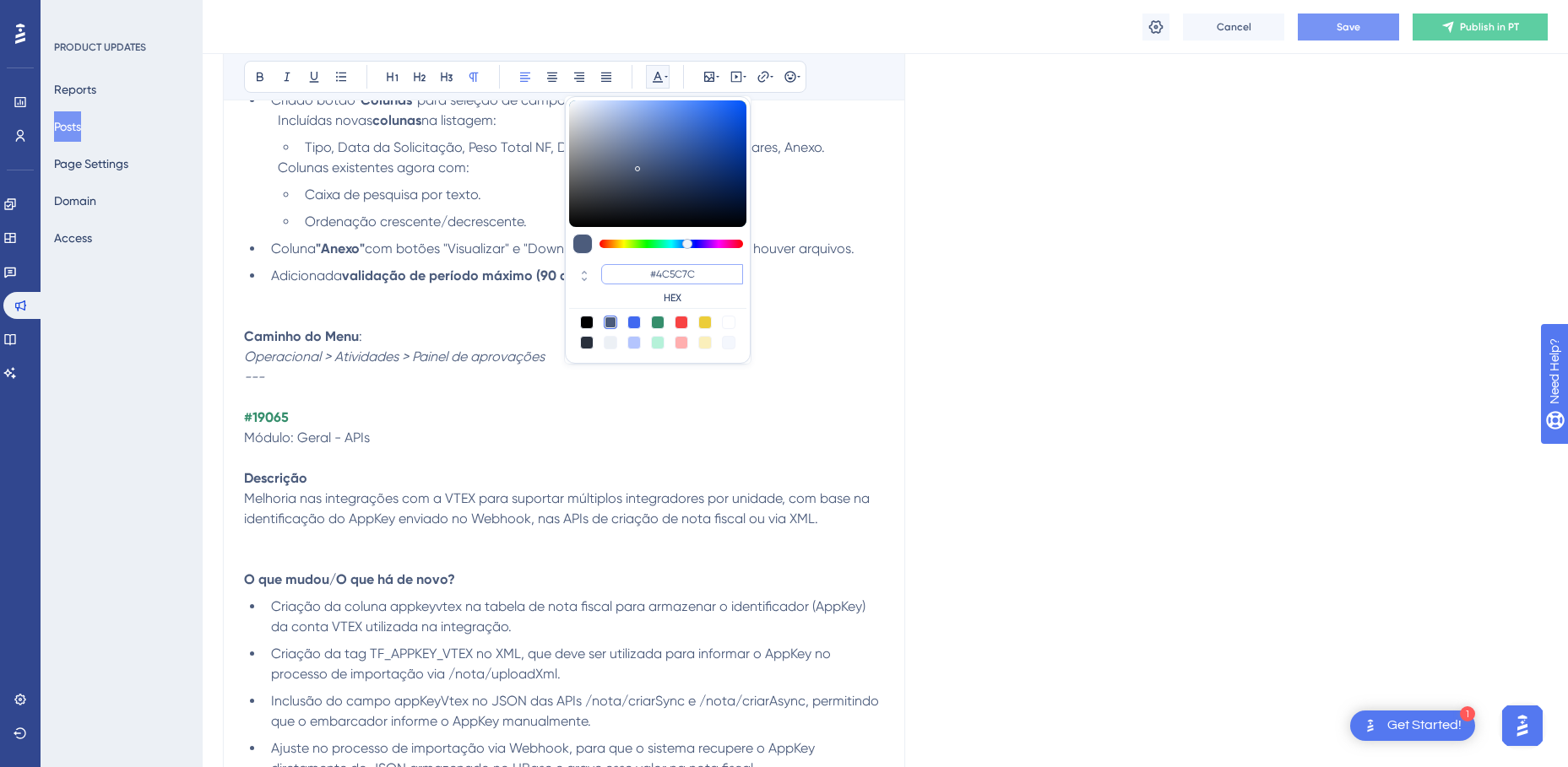
click at [639, 270] on input "#4C5C7C" at bounding box center [672, 274] width 142 height 20
paste input "B2B4B2"
type input "#B2B4B2"
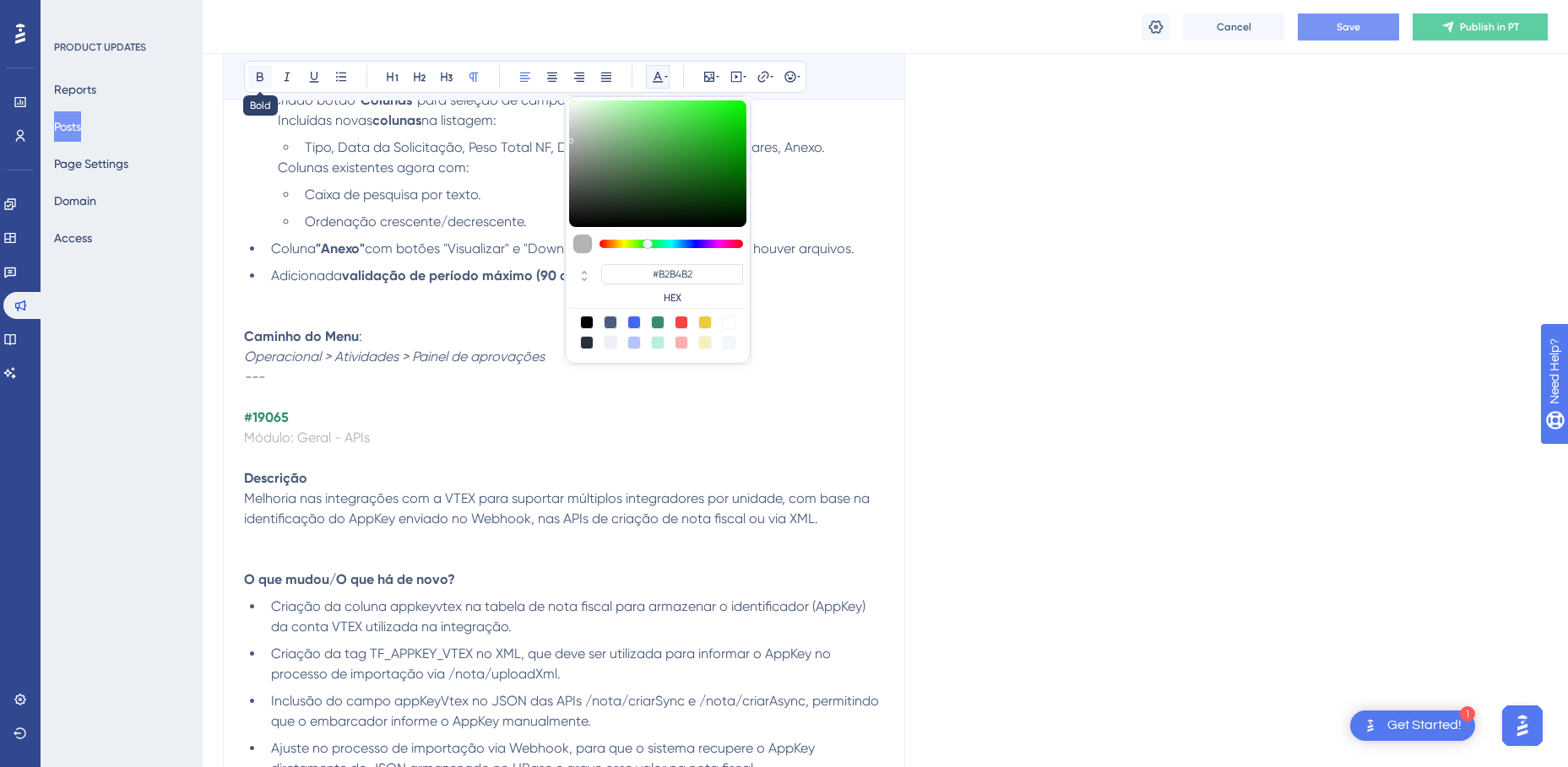
click at [266, 79] on icon at bounding box center [260, 76] width 14 height 14
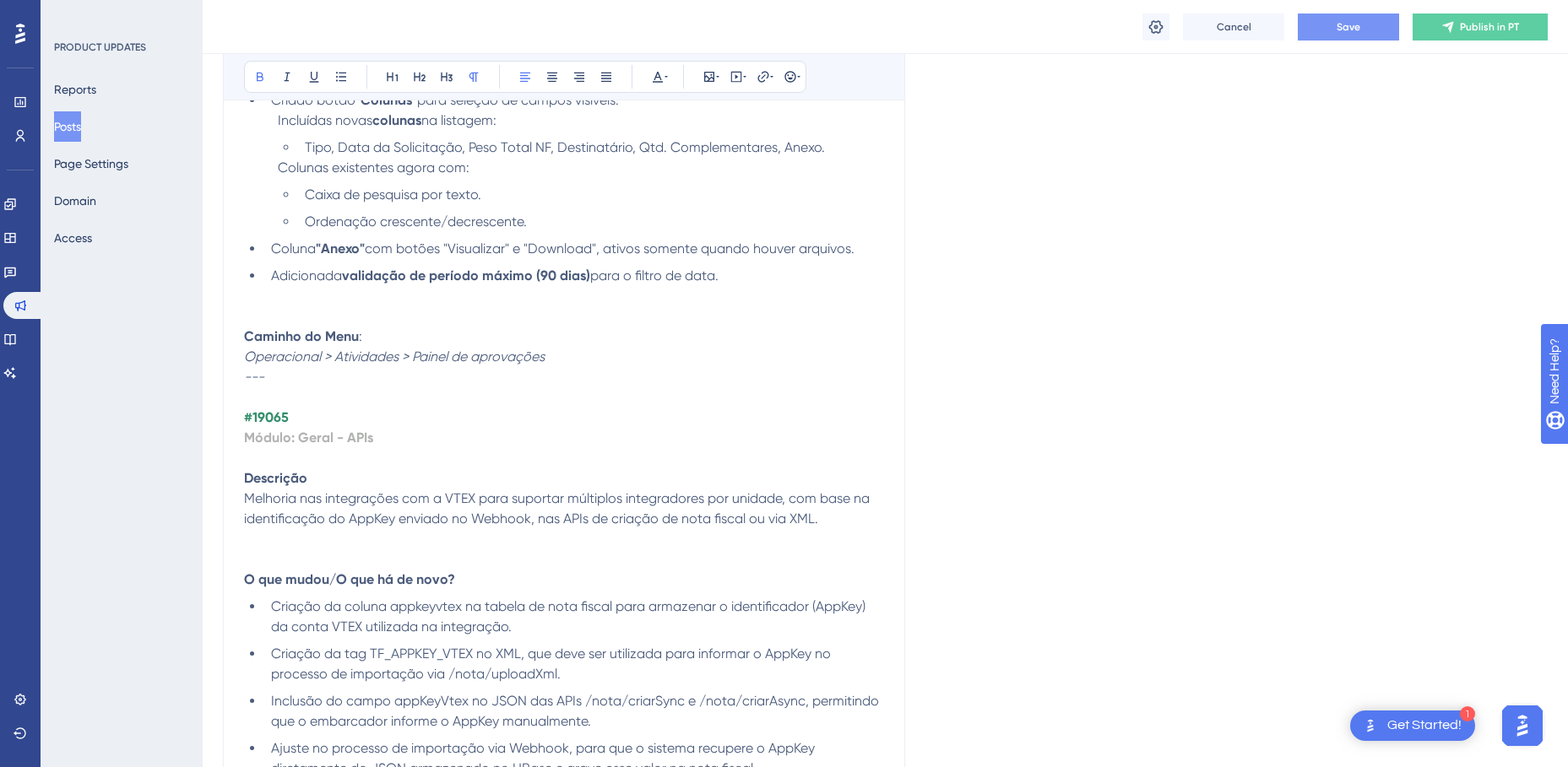
click at [387, 440] on p "Módulo: Geral - APIs" at bounding box center [563, 447] width 640 height 41
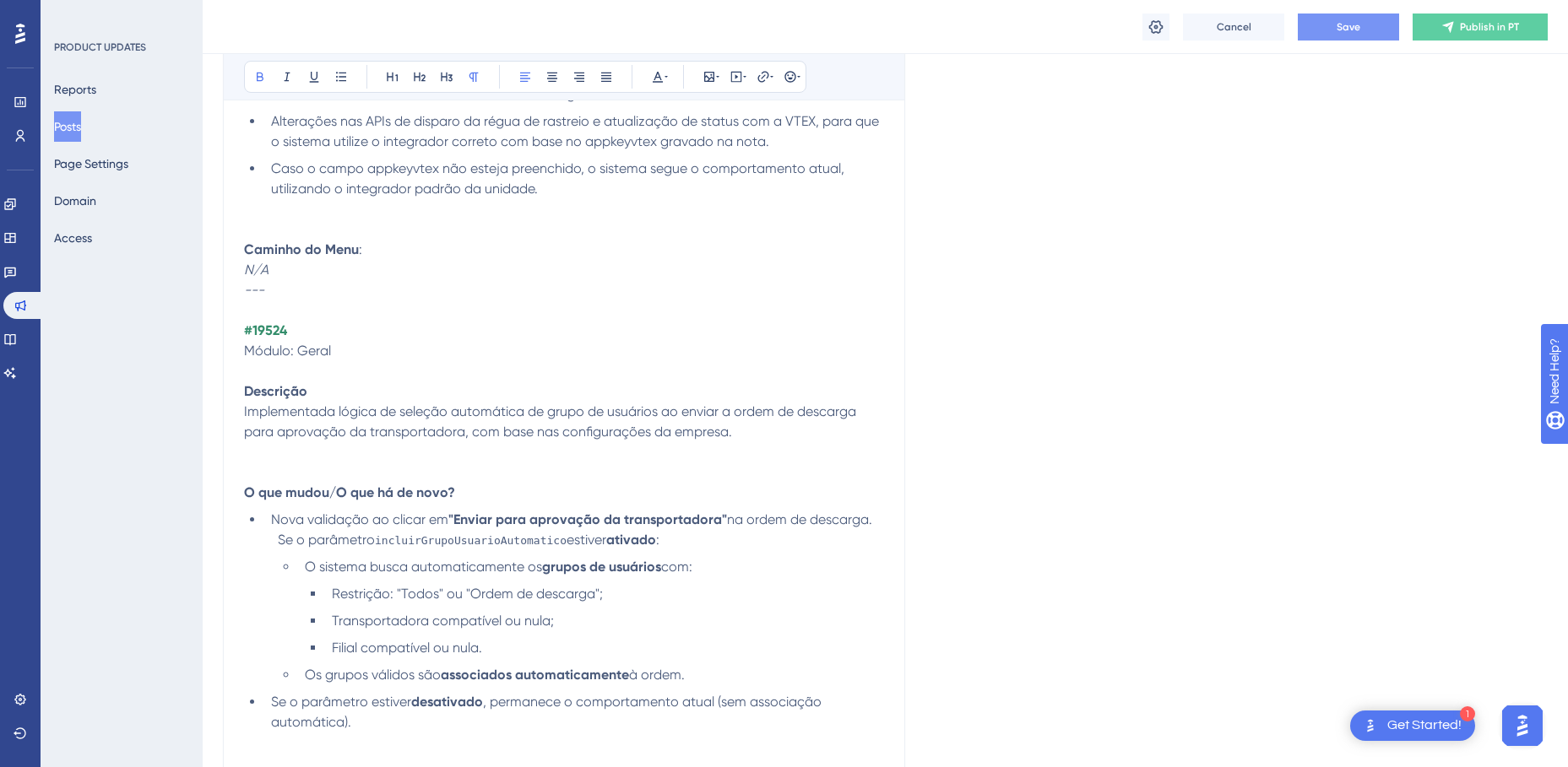
scroll to position [8185, 0]
drag, startPoint x: 343, startPoint y: 356, endPoint x: 240, endPoint y: 356, distance: 103.0
click at [660, 78] on icon at bounding box center [657, 77] width 10 height 11
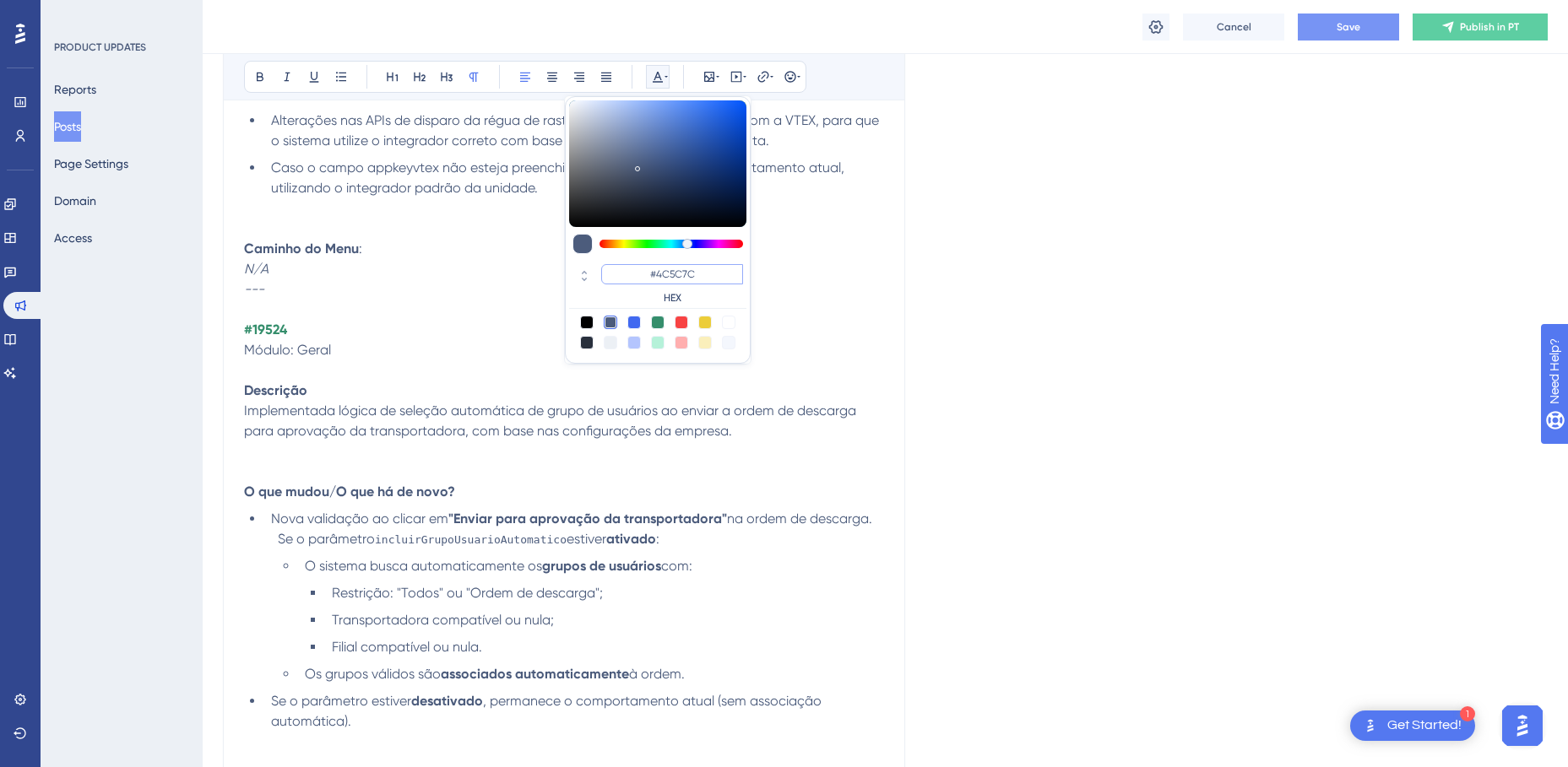
click at [644, 278] on input "#4C5C7C" at bounding box center [672, 274] width 142 height 20
click at [644, 277] on input "#4C5C7C" at bounding box center [672, 274] width 142 height 20
paste input "B2B4B2"
type input "#B2B4B2"
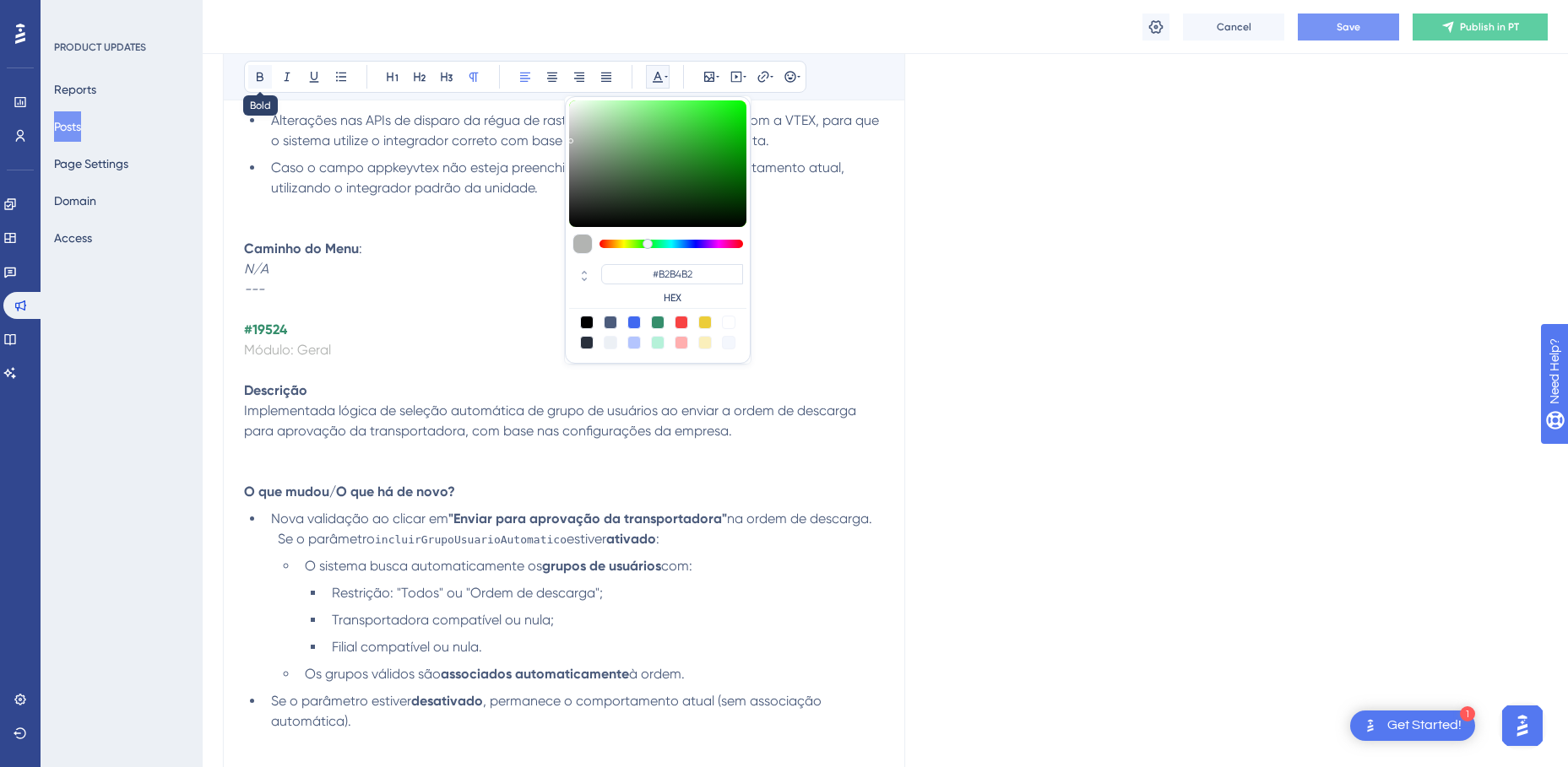
click at [264, 81] on icon at bounding box center [260, 76] width 14 height 14
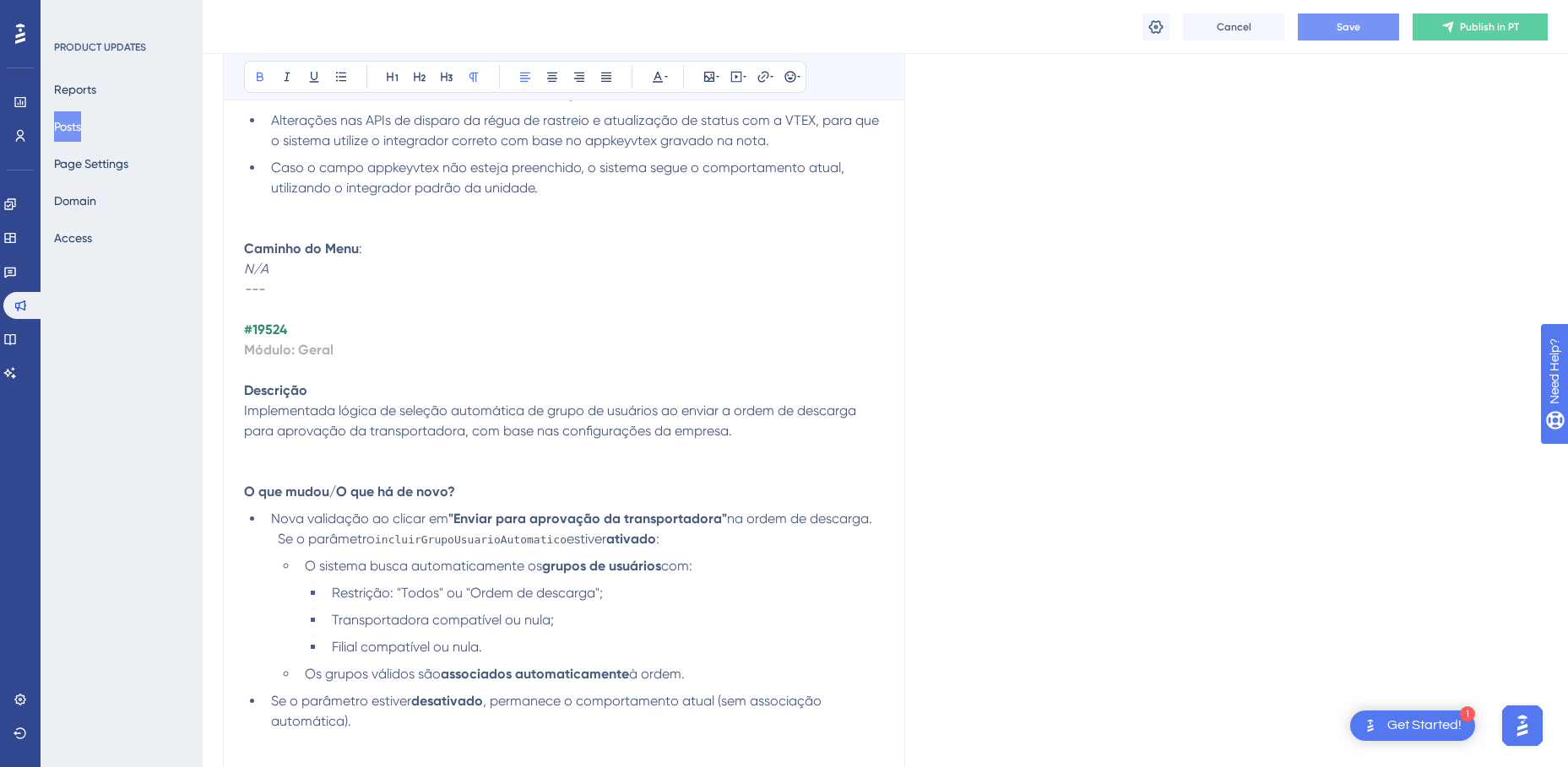
click at [357, 350] on p "Módulo: Geral" at bounding box center [563, 360] width 640 height 41
click at [366, 358] on p "Módulo: Geral" at bounding box center [563, 360] width 640 height 41
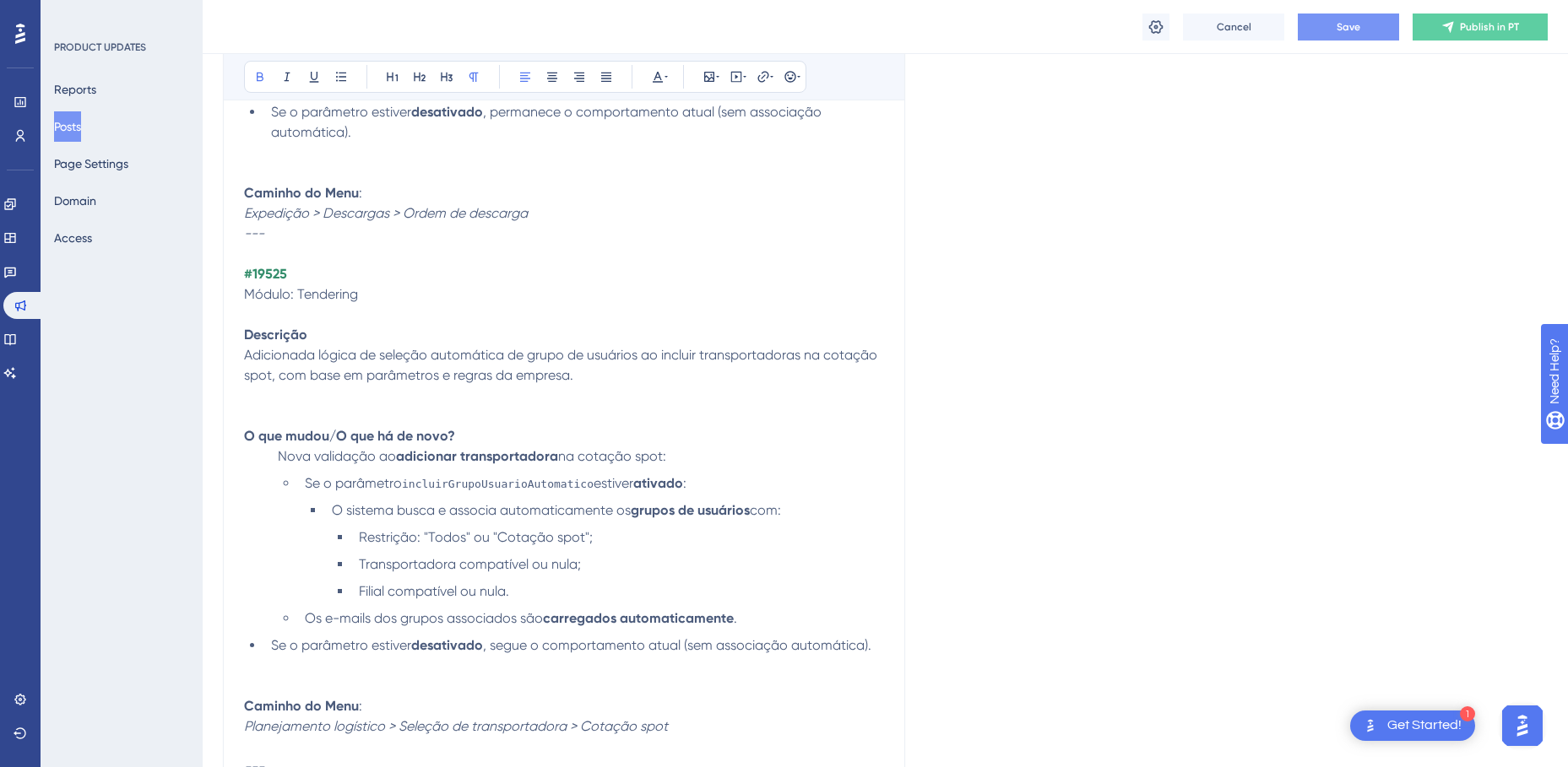
scroll to position [8777, 0]
drag, startPoint x: 323, startPoint y: 292, endPoint x: 240, endPoint y: 293, distance: 83.0
click at [656, 83] on button at bounding box center [658, 77] width 24 height 24
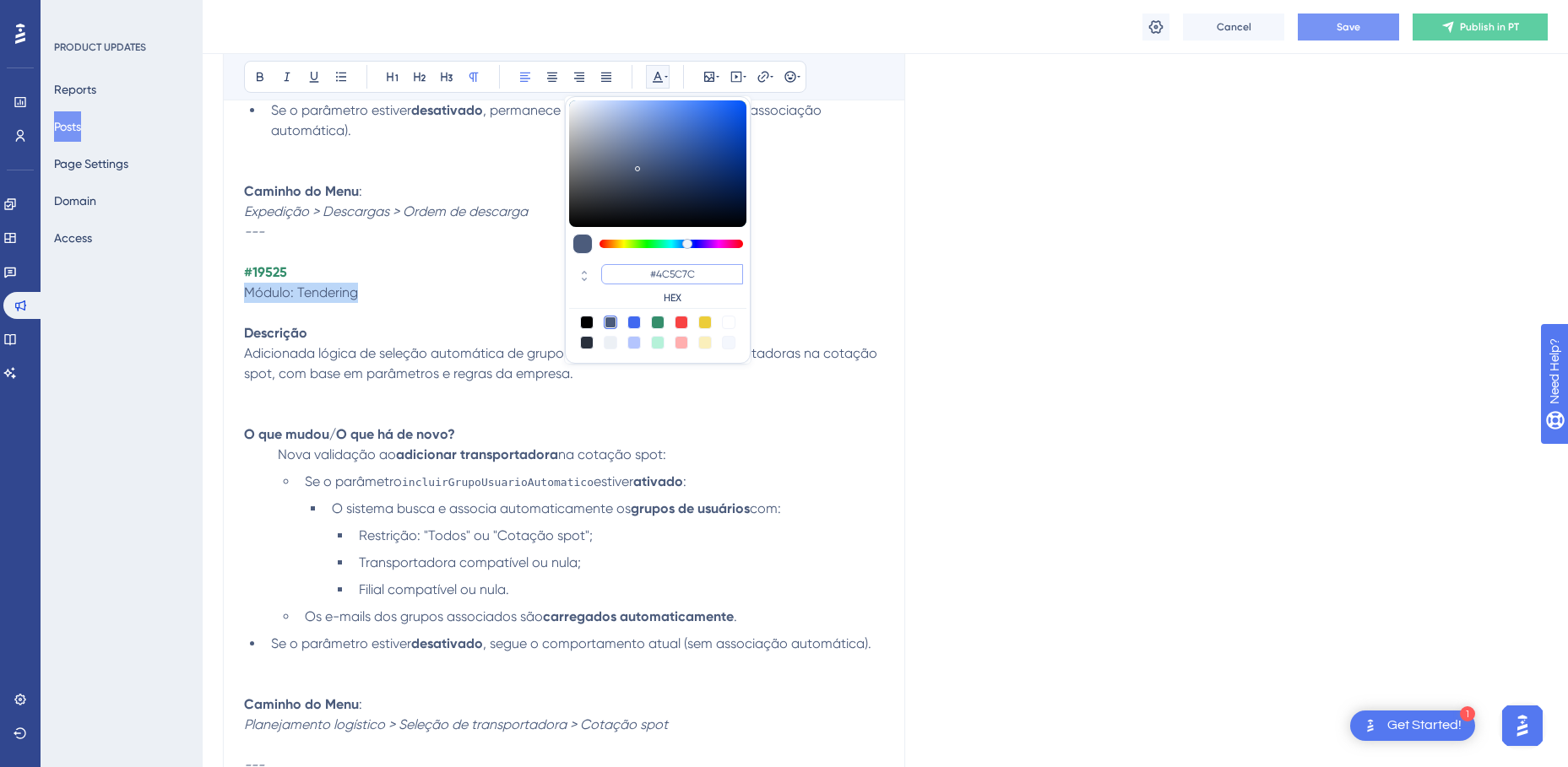
click at [650, 275] on input "#4C5C7C" at bounding box center [672, 274] width 142 height 20
paste input "B2B4B2"
type input "#B2B4B2"
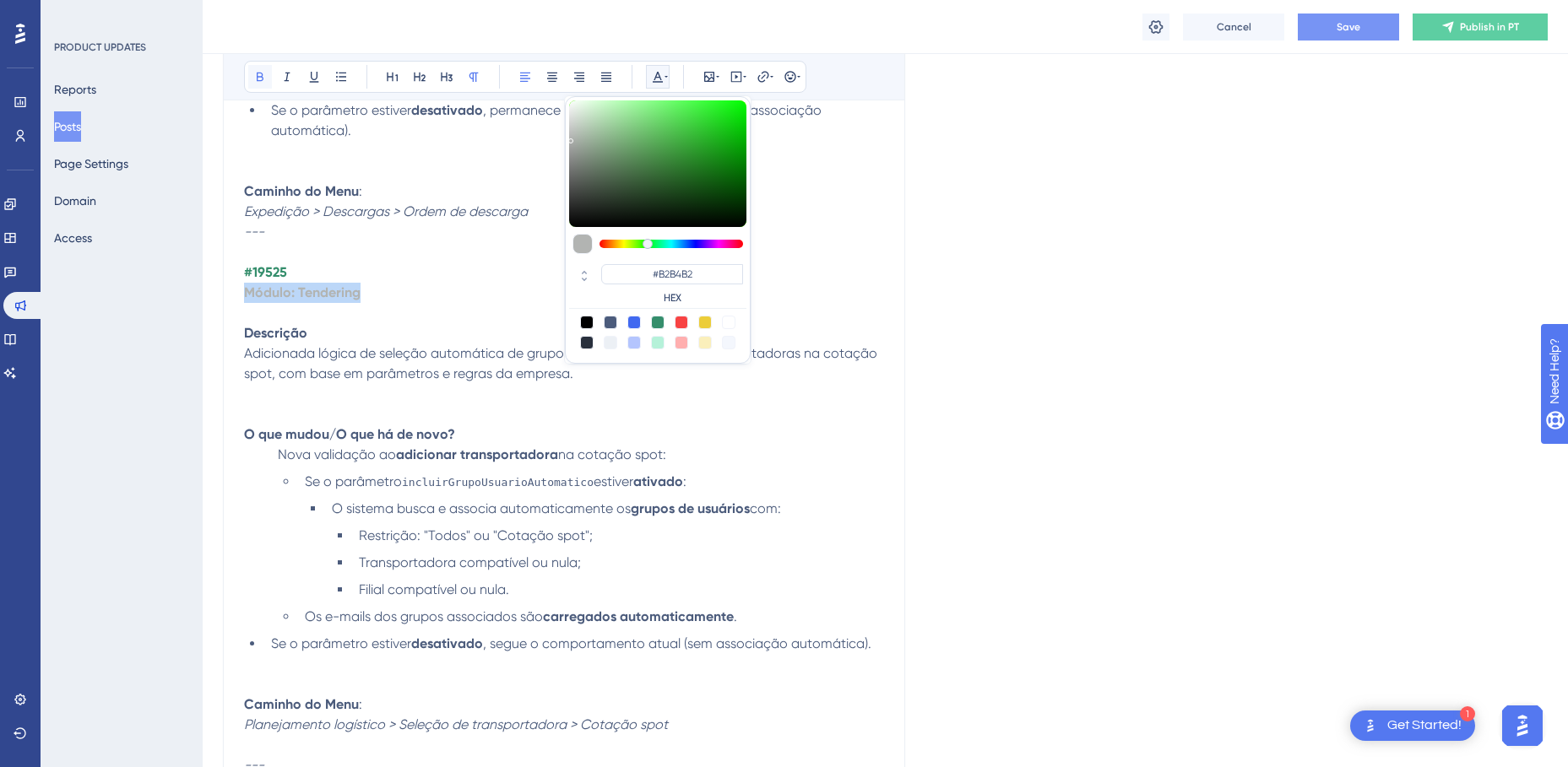
click at [261, 76] on icon at bounding box center [260, 76] width 14 height 14
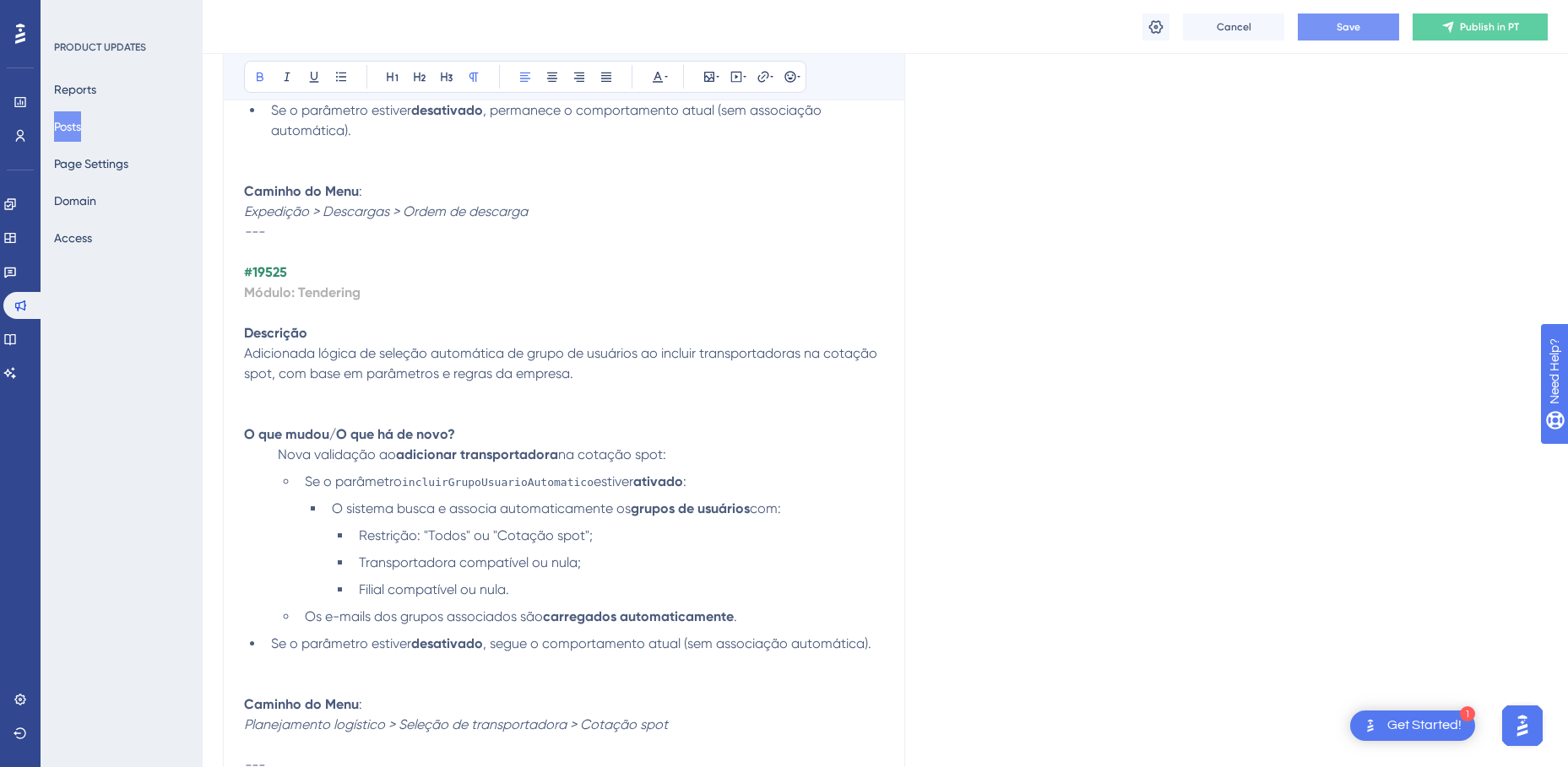
click at [338, 309] on p "Módulo: Tendering" at bounding box center [563, 302] width 640 height 41
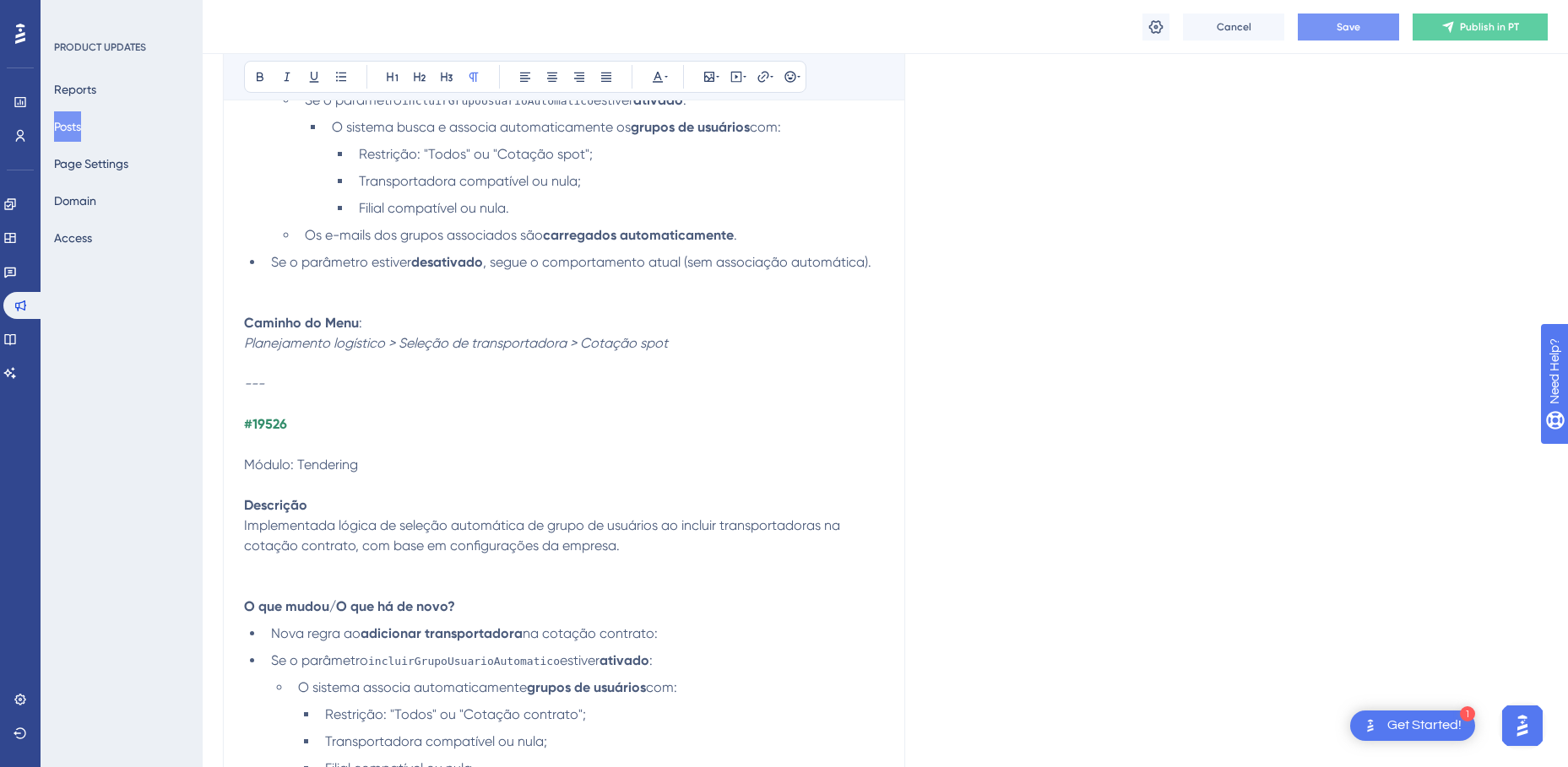
scroll to position [9199, 0]
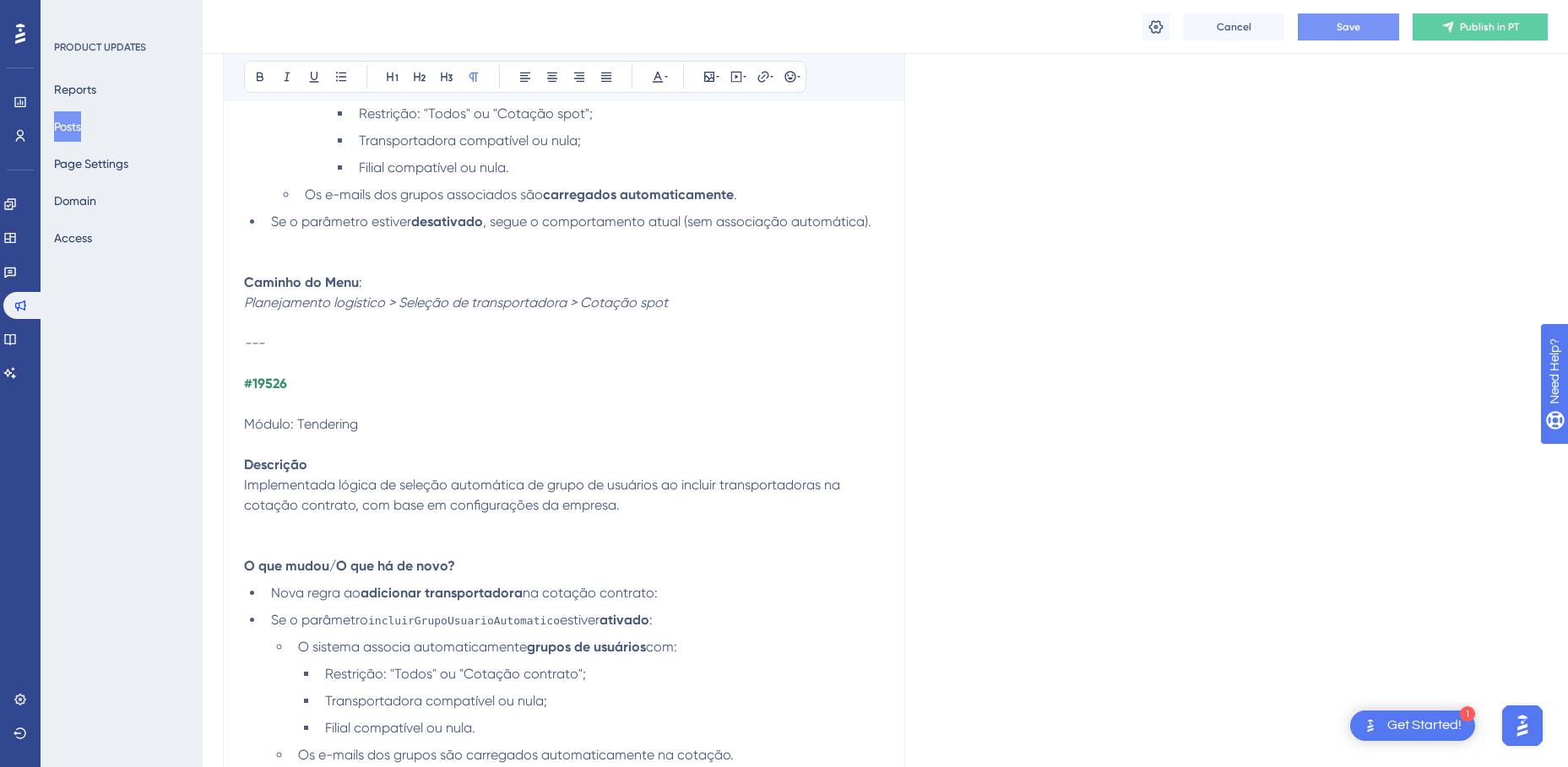
click at [334, 405] on p "#19526" at bounding box center [563, 394] width 640 height 41
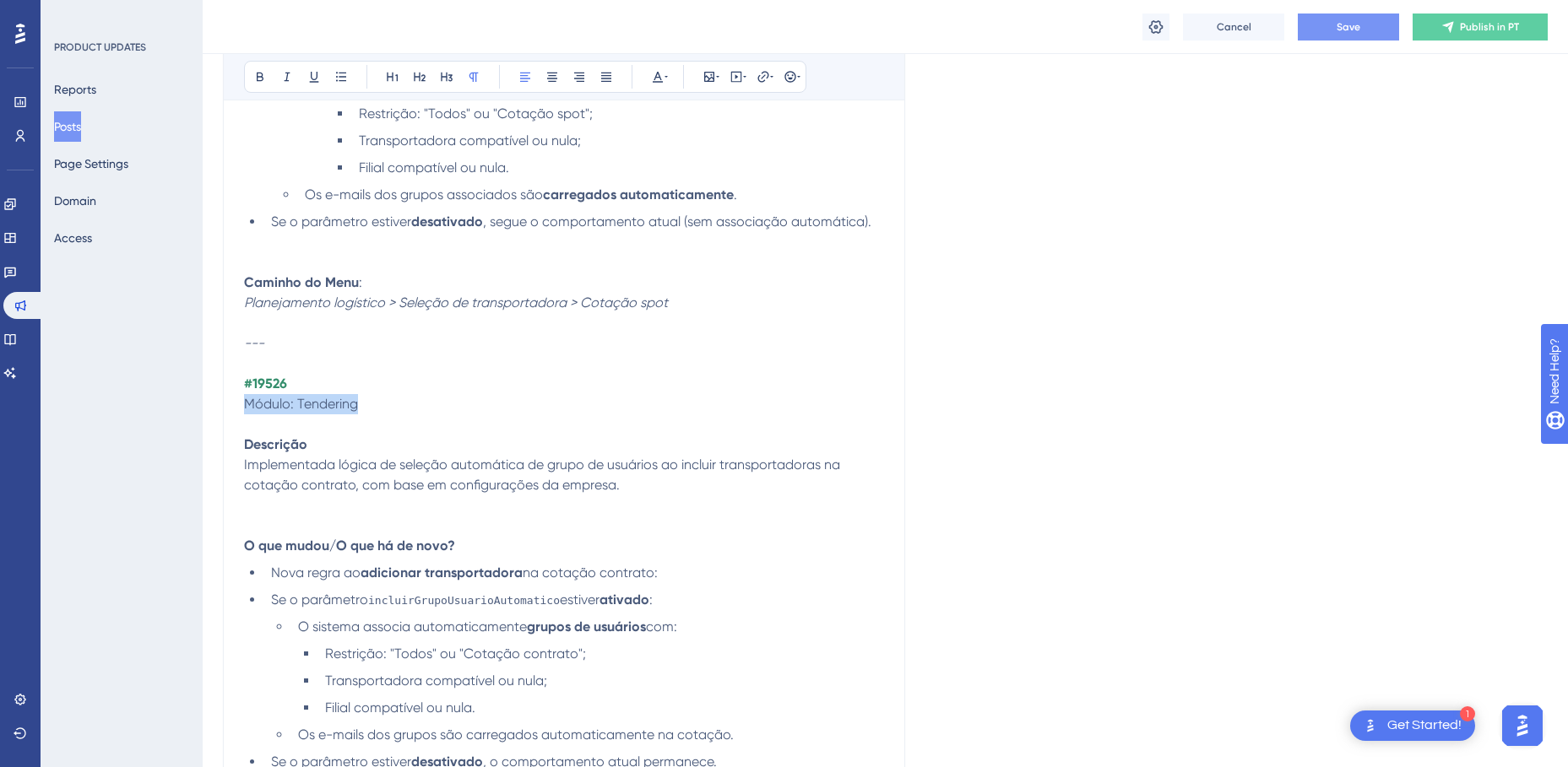
drag, startPoint x: 370, startPoint y: 405, endPoint x: 229, endPoint y: 405, distance: 141.0
click at [660, 77] on icon at bounding box center [657, 77] width 10 height 11
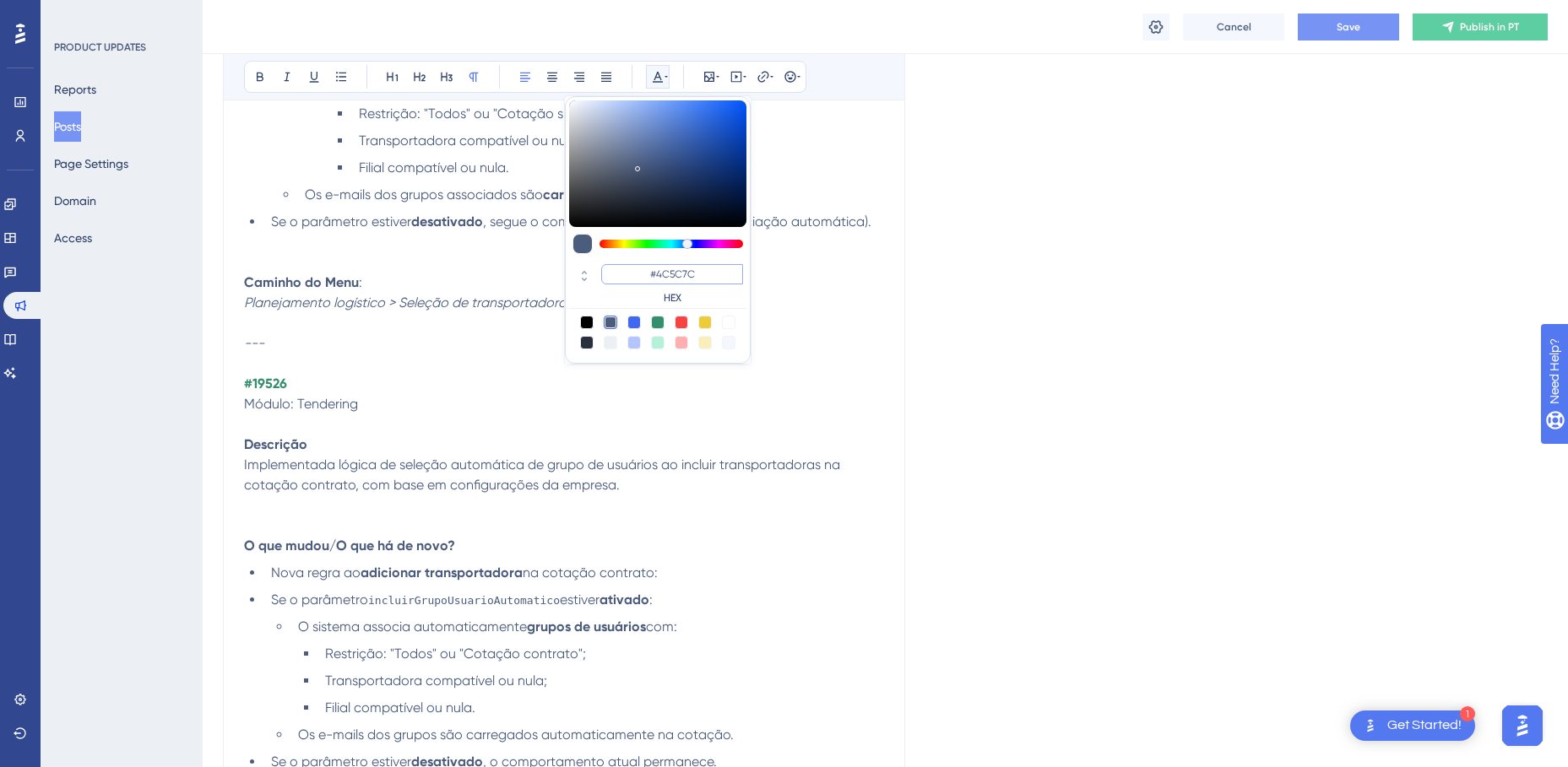
click at [643, 273] on input "#4C5C7C" at bounding box center [672, 274] width 142 height 20
paste input "B2B4B2"
type input "#B2B4B2"
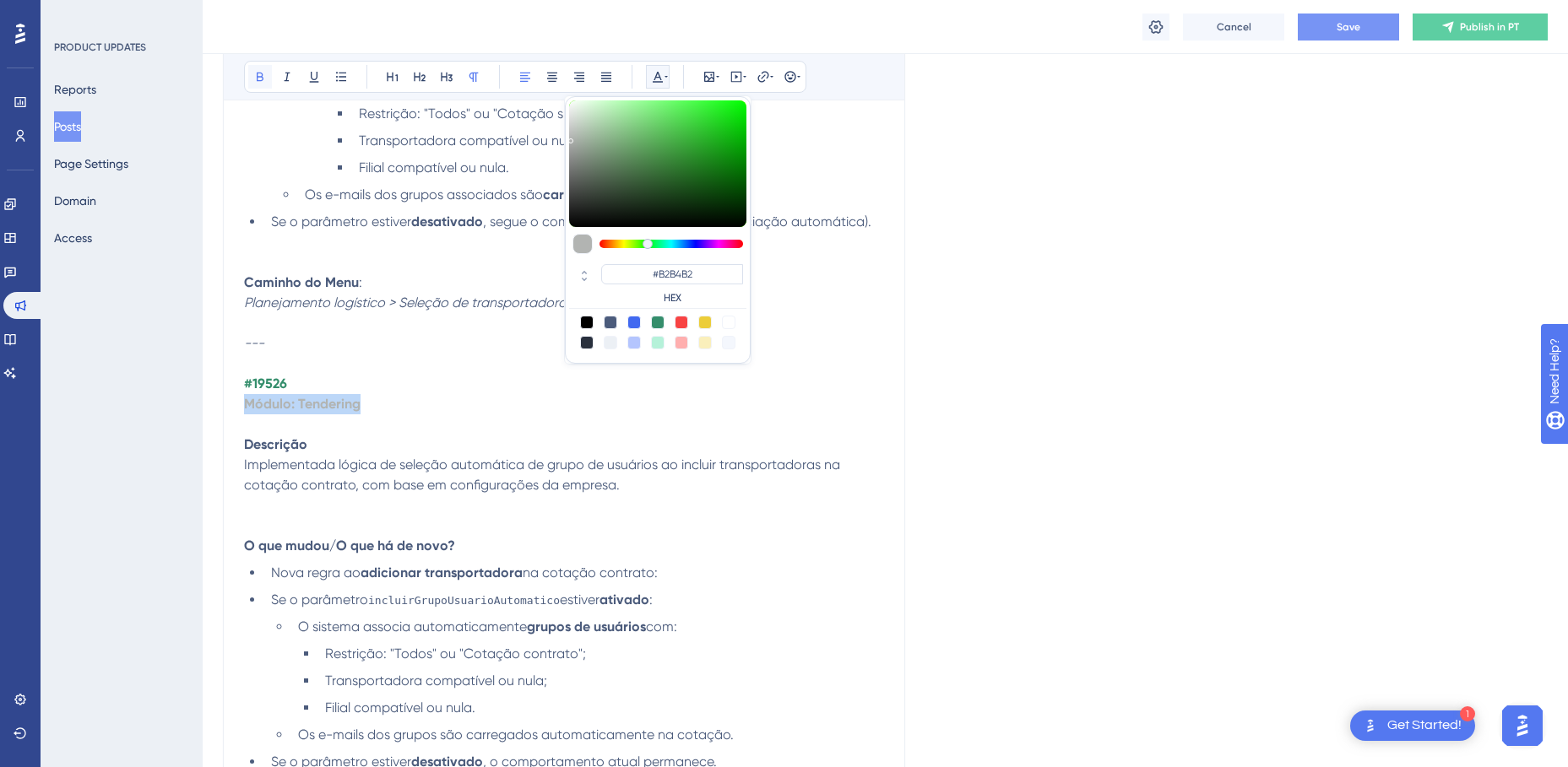
click at [264, 72] on icon at bounding box center [260, 76] width 14 height 14
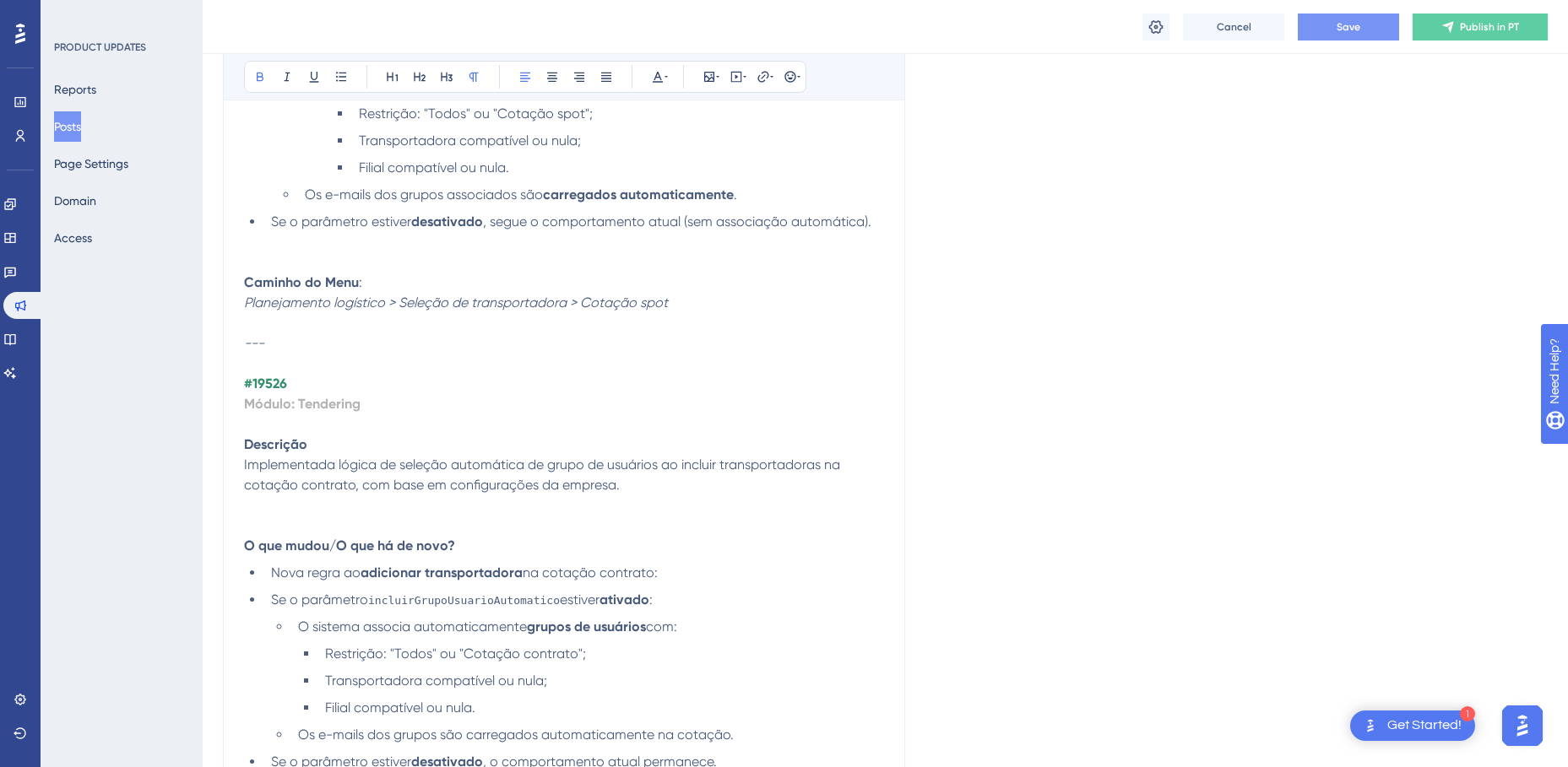
click at [415, 415] on p "#19526 Módulo: Tendering" at bounding box center [563, 404] width 640 height 61
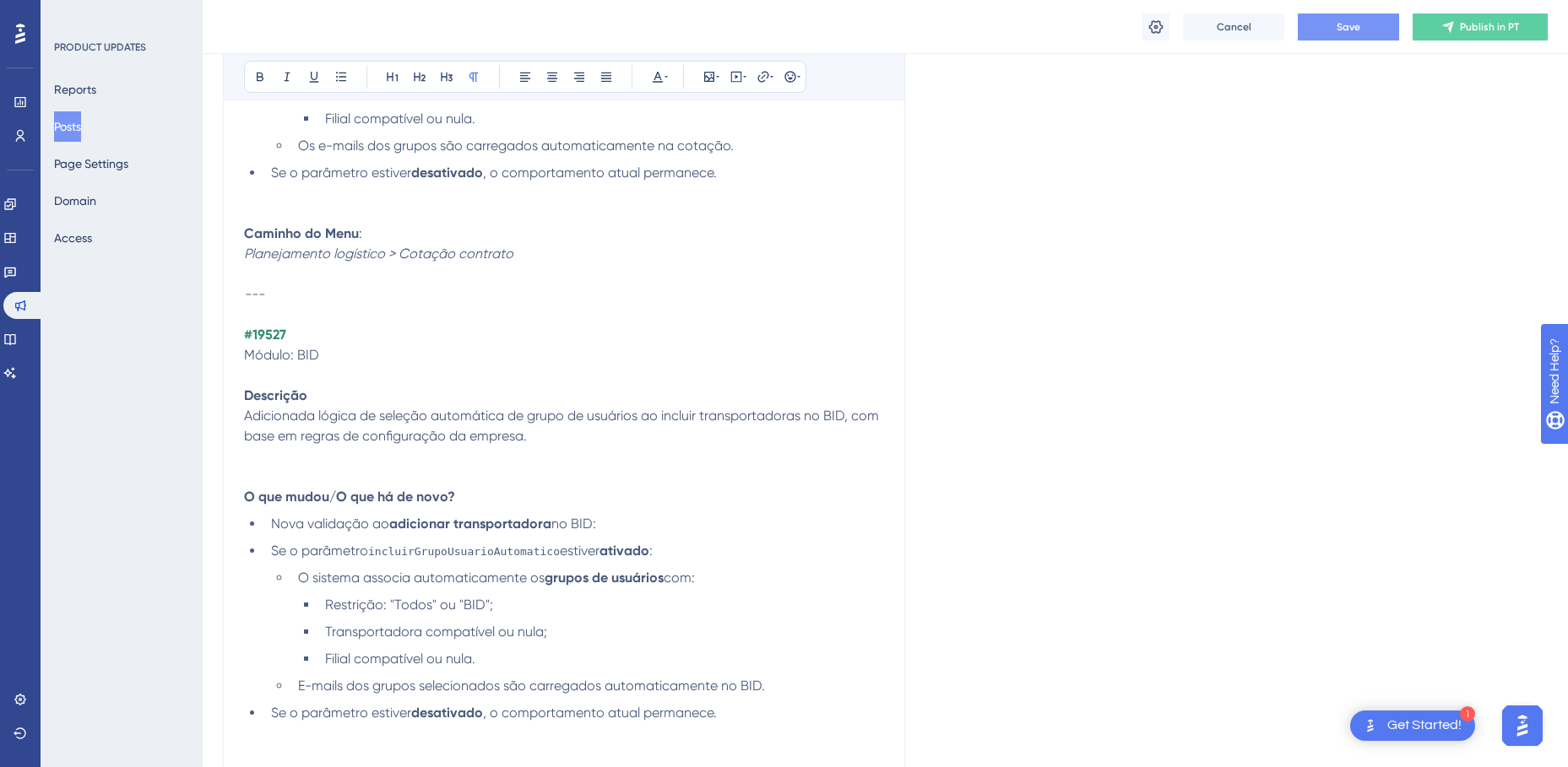
scroll to position [9789, 0]
drag, startPoint x: 329, startPoint y: 358, endPoint x: 240, endPoint y: 354, distance: 89.1
click at [659, 72] on icon at bounding box center [657, 77] width 10 height 11
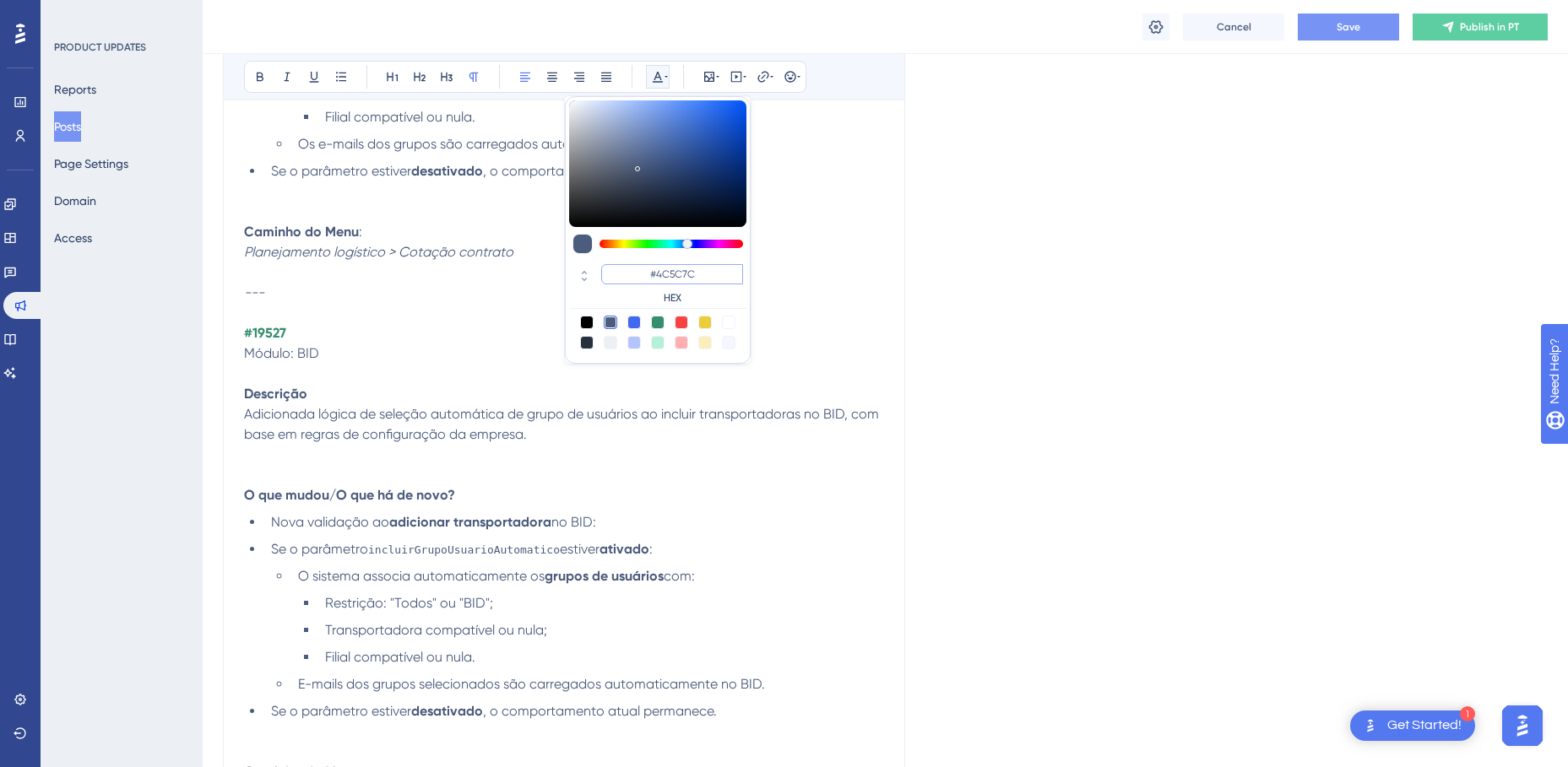
click at [669, 273] on input "#4C5C7C" at bounding box center [672, 274] width 142 height 20
paste input "B2B4B2"
type input "#B2B4B2"
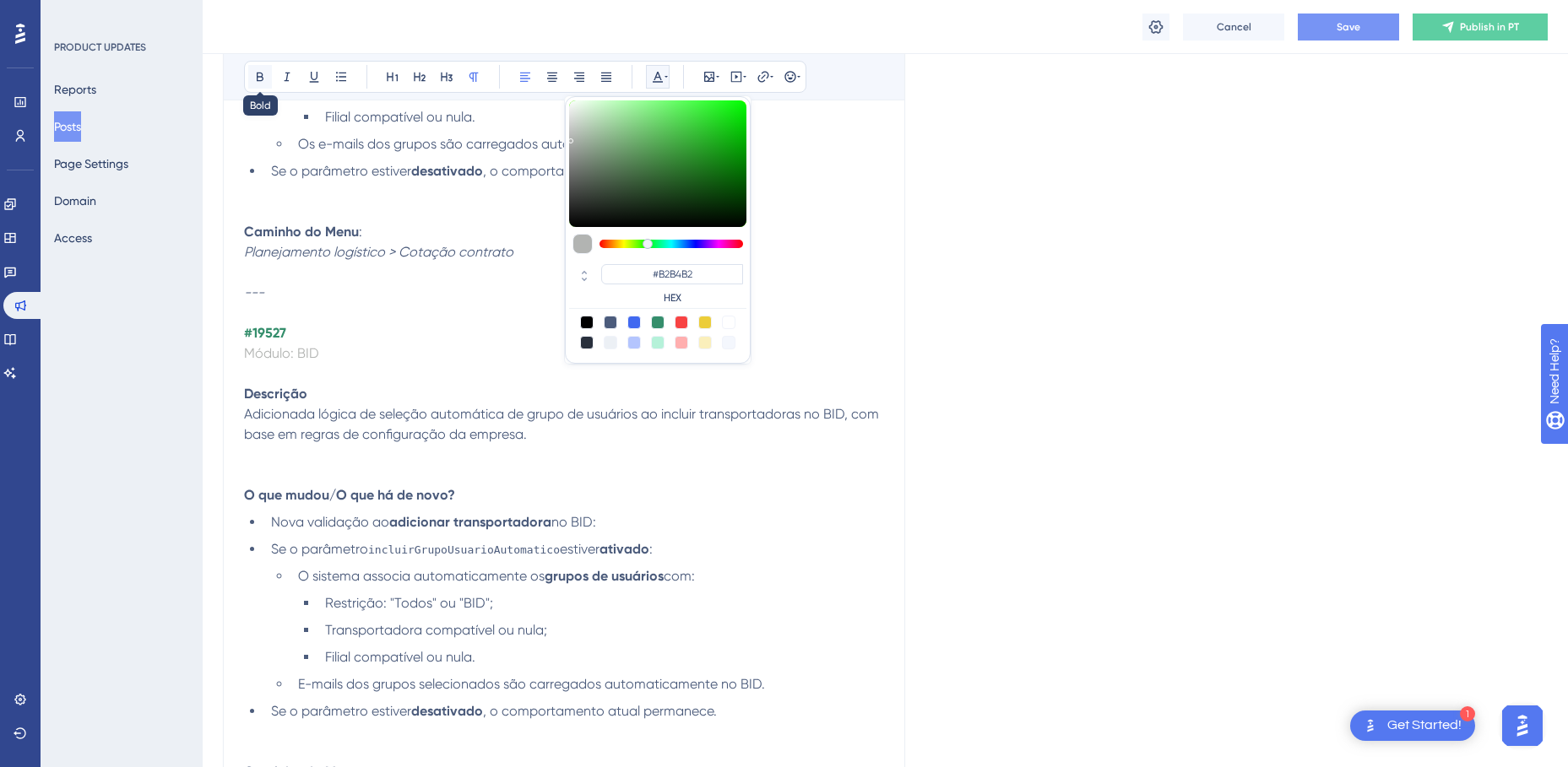
click at [258, 72] on icon at bounding box center [260, 76] width 14 height 14
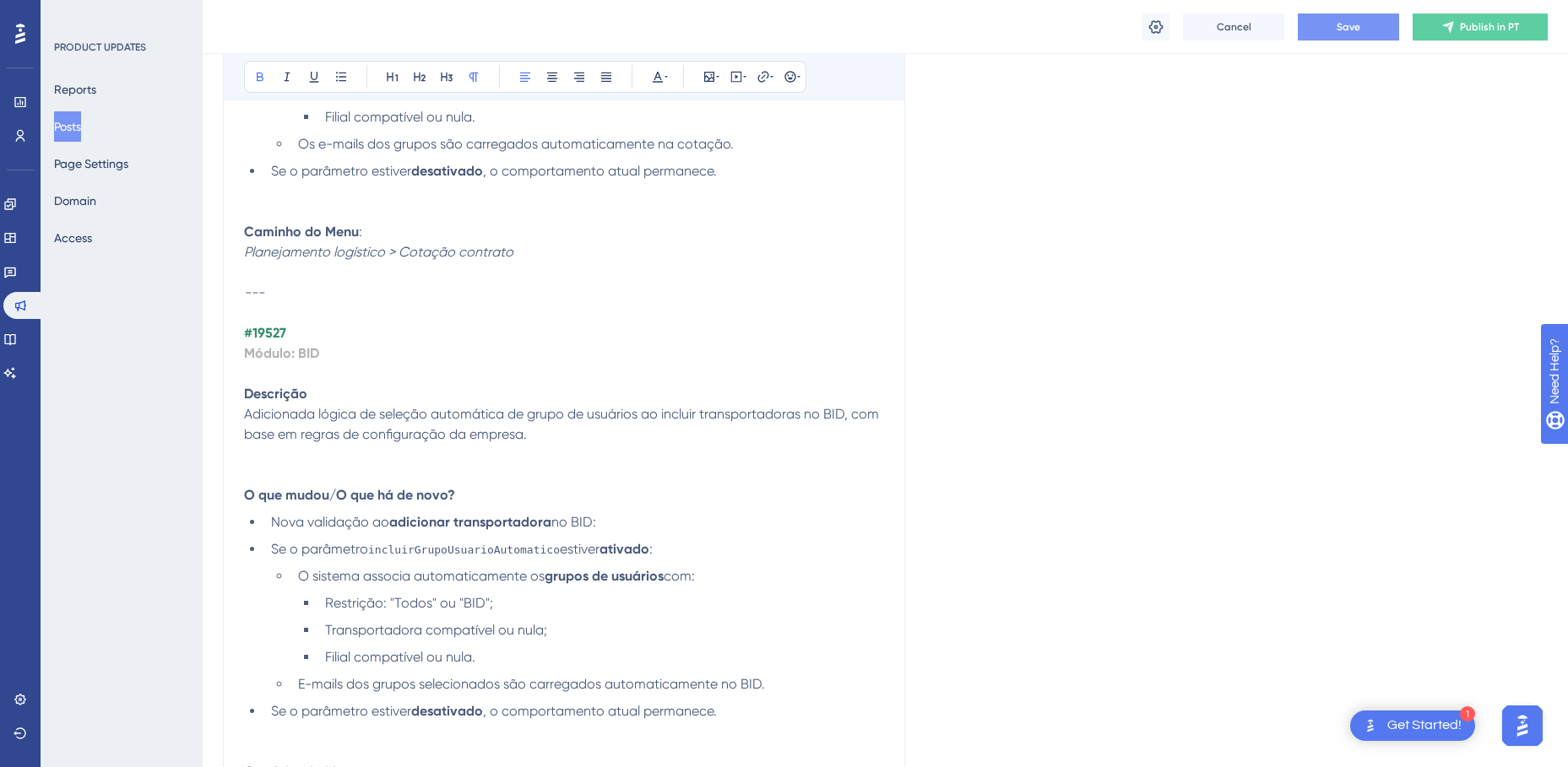
click at [362, 350] on p "Módulo: BID" at bounding box center [563, 363] width 640 height 41
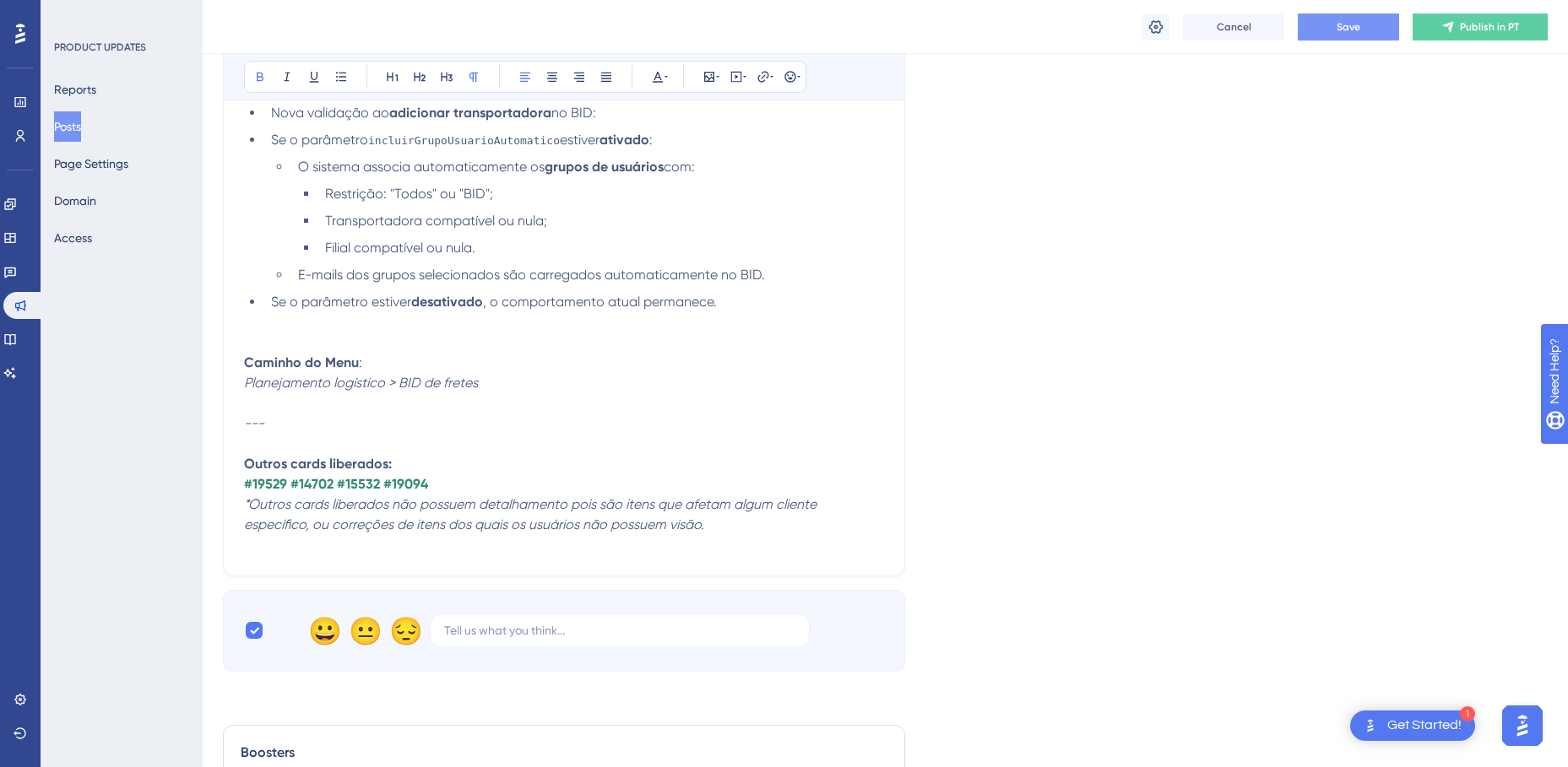
scroll to position [10211, 0]
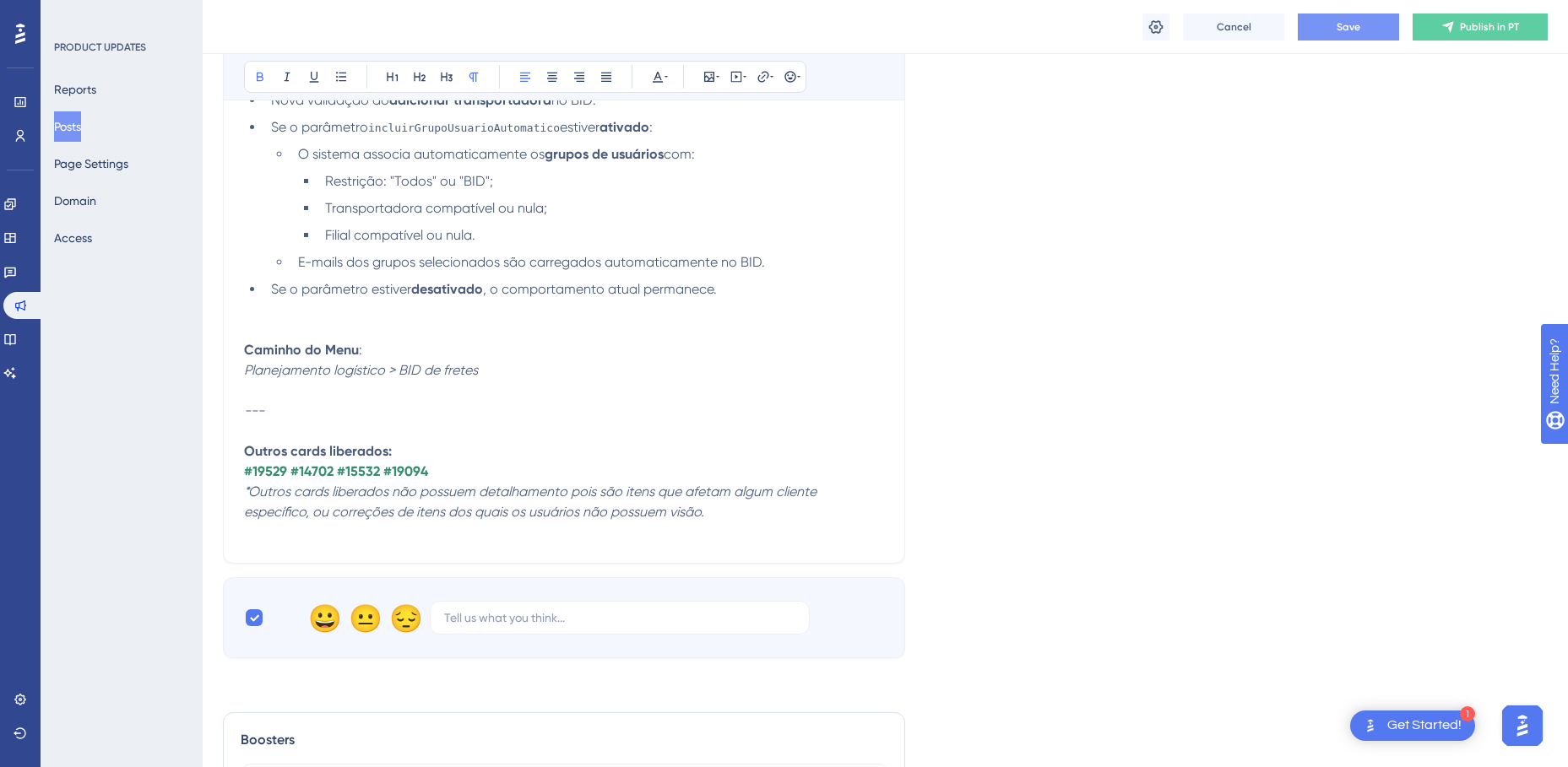
click at [1324, 27] on button "Save" at bounding box center [1348, 27] width 101 height 27
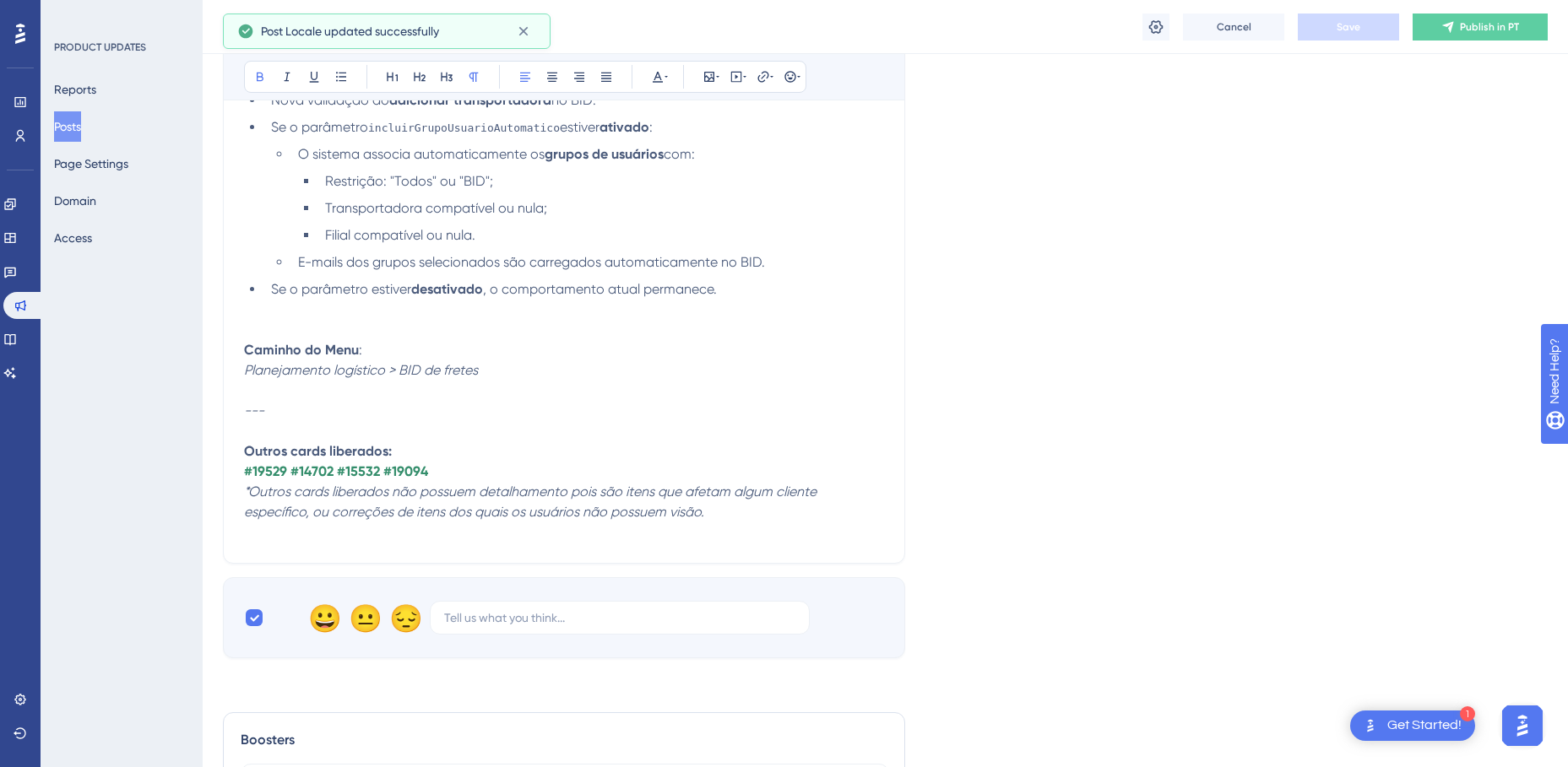
click at [452, 402] on p "---" at bounding box center [563, 411] width 640 height 20
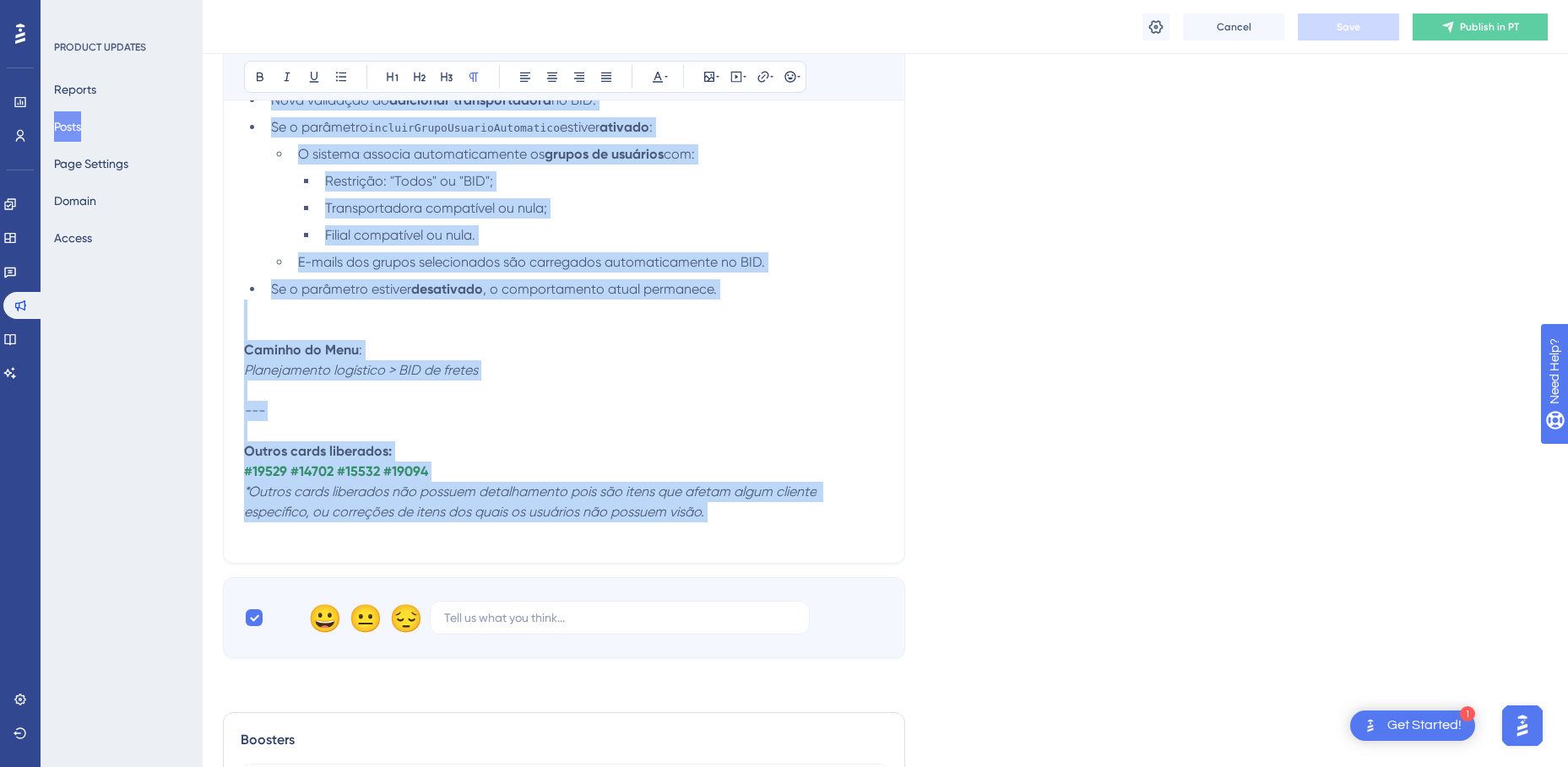
click at [582, 279] on li "Se o parâmetro estiver desativado , o comportamento atual permanece." at bounding box center [574, 289] width 620 height 20
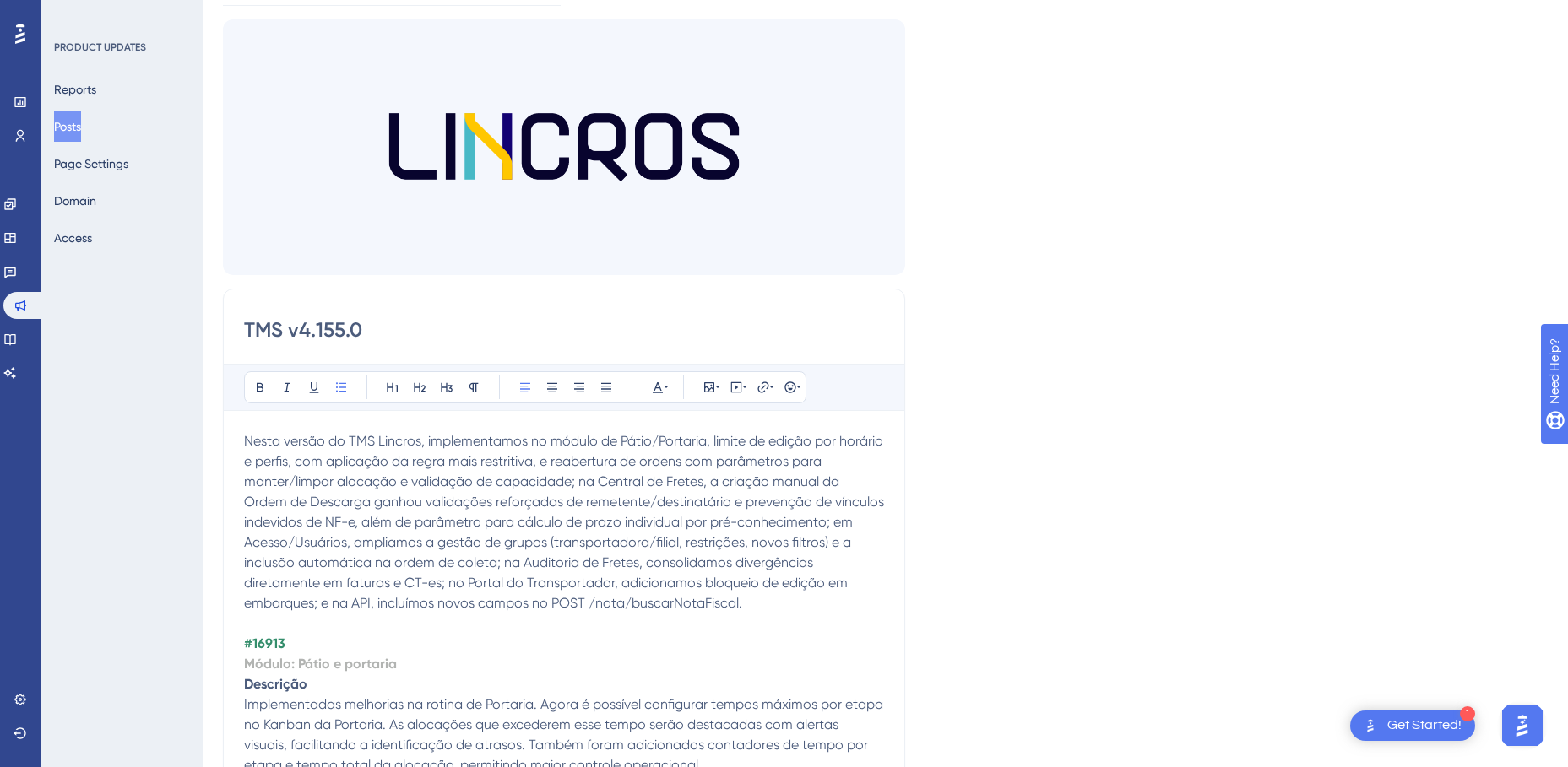
scroll to position [168, 0]
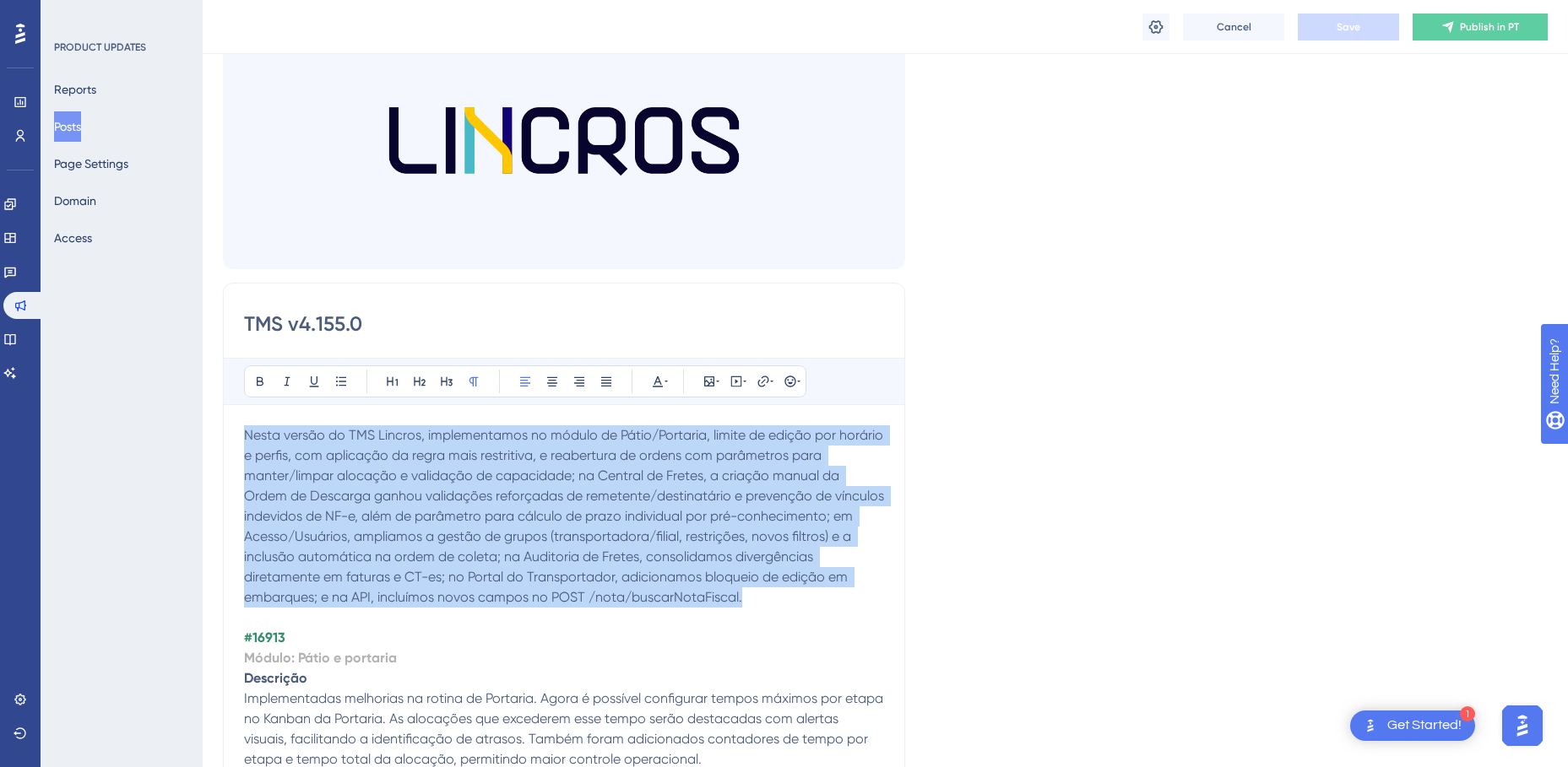
drag, startPoint x: 813, startPoint y: 601, endPoint x: 243, endPoint y: 443, distance: 591.5
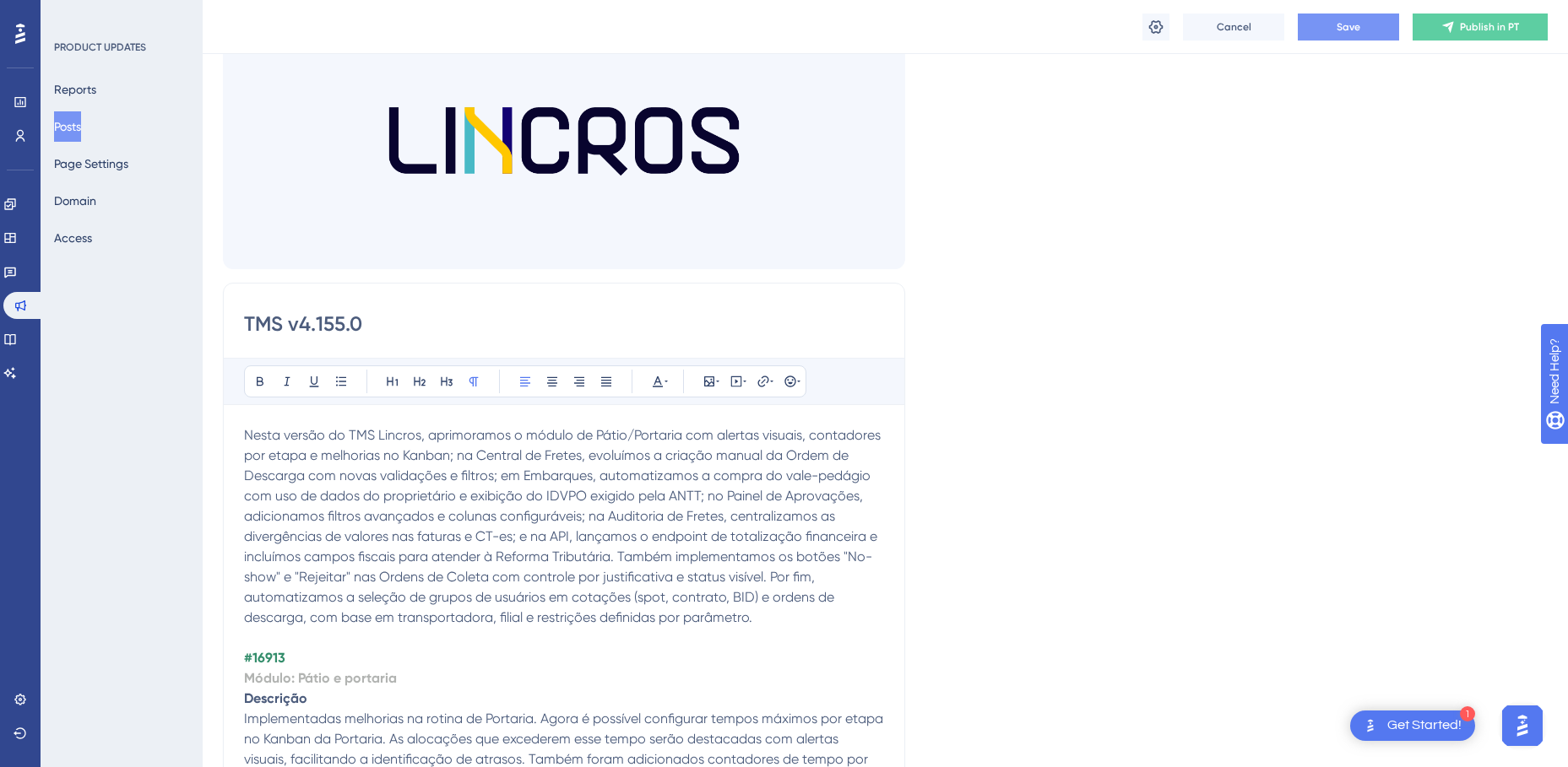
click at [1336, 23] on span "Save" at bounding box center [1348, 26] width 24 height 14
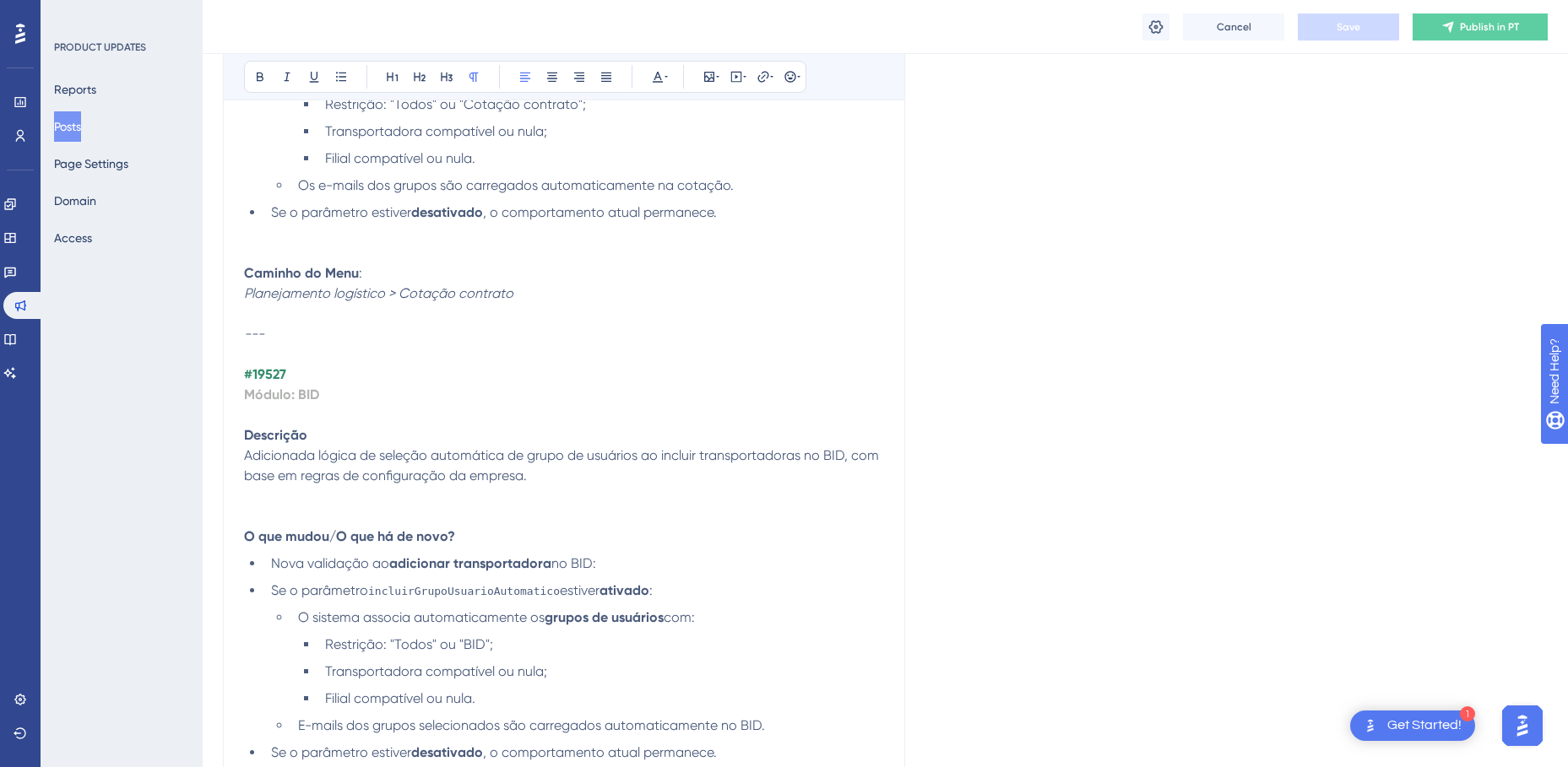
scroll to position [9567, 0]
